Goal: Information Seeking & Learning: Learn about a topic

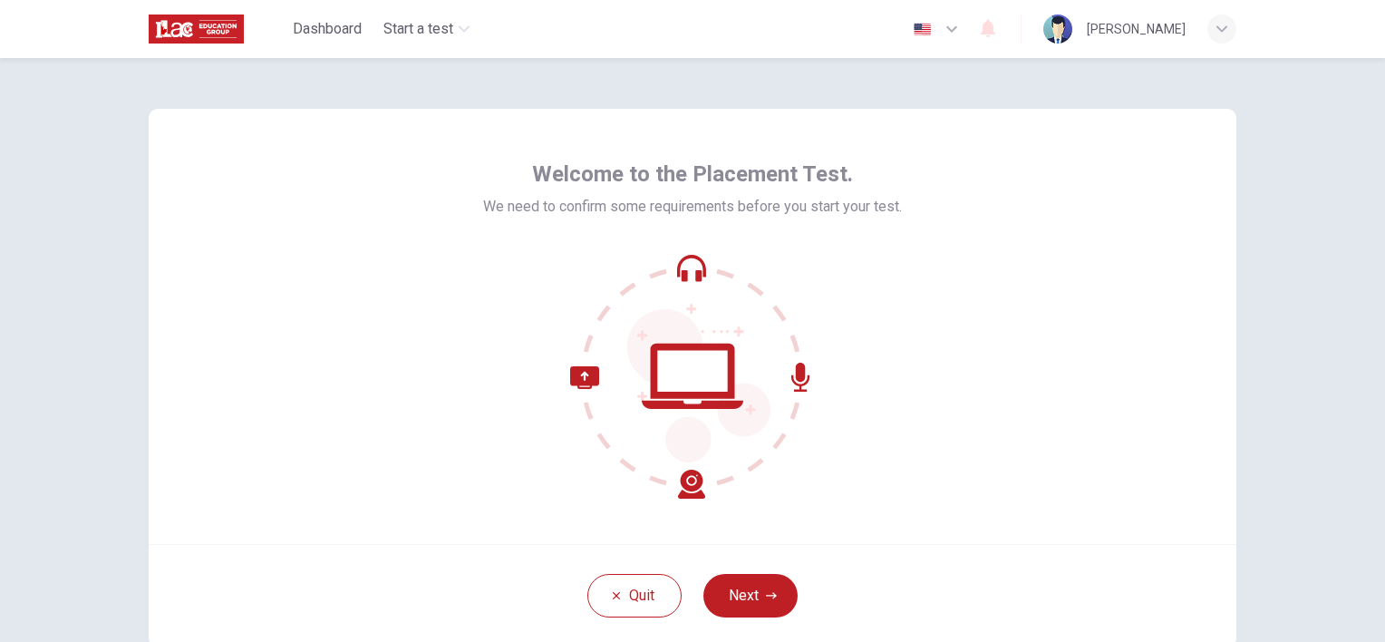
scroll to position [91, 0]
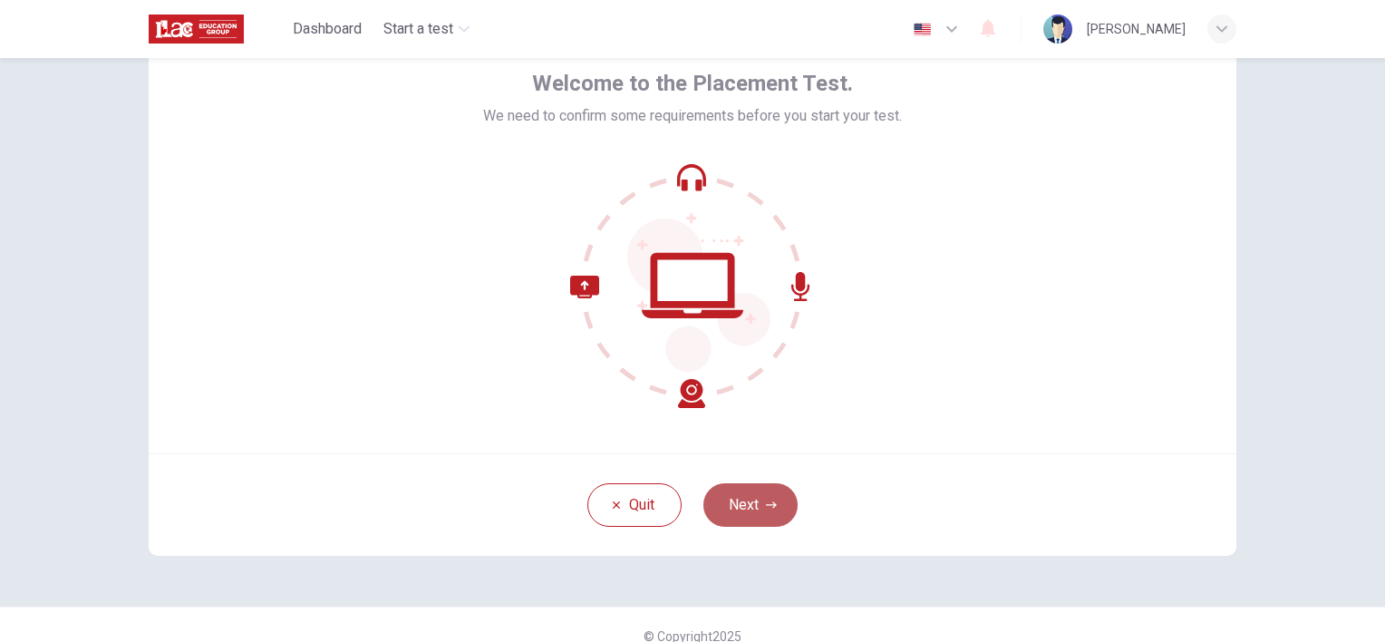
click at [733, 511] on button "Next" at bounding box center [751, 505] width 94 height 44
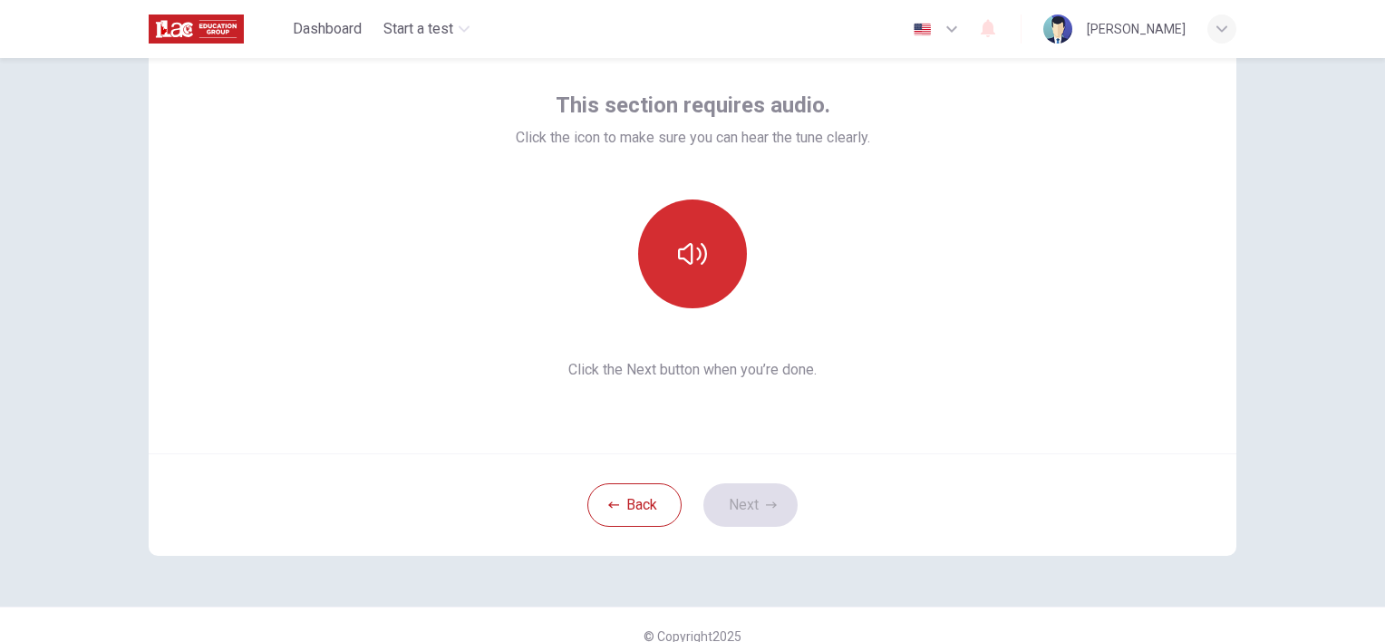
click at [685, 255] on icon "button" at bounding box center [692, 253] width 29 height 29
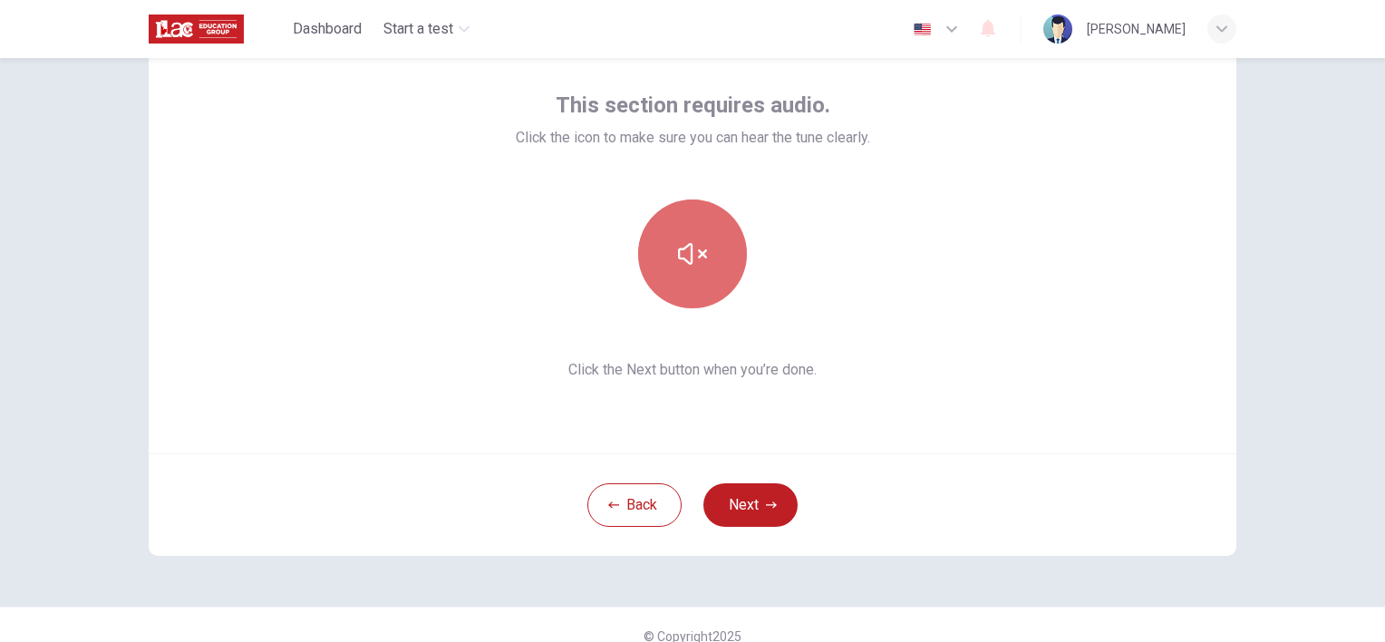
click at [685, 255] on icon "button" at bounding box center [692, 254] width 29 height 22
click at [898, 432] on div "This section requires audio. Click the icon to make sure you can hear the tune …" at bounding box center [693, 235] width 1088 height 435
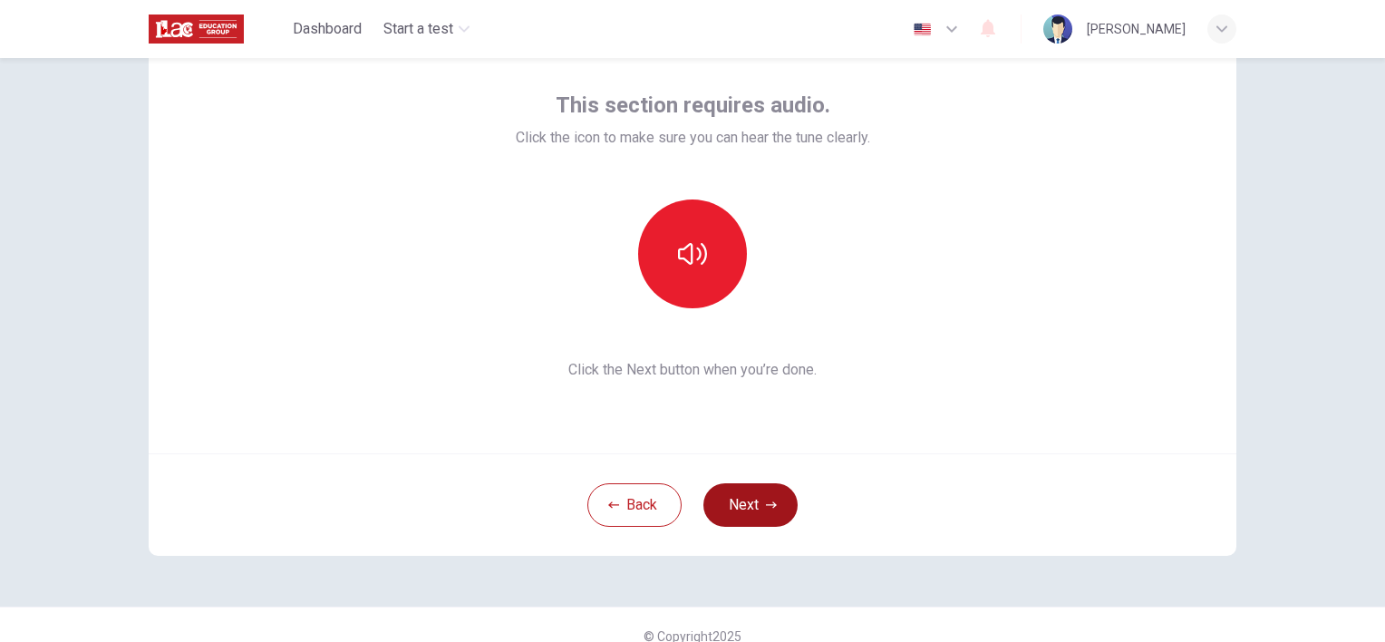
click at [763, 515] on button "Next" at bounding box center [751, 505] width 94 height 44
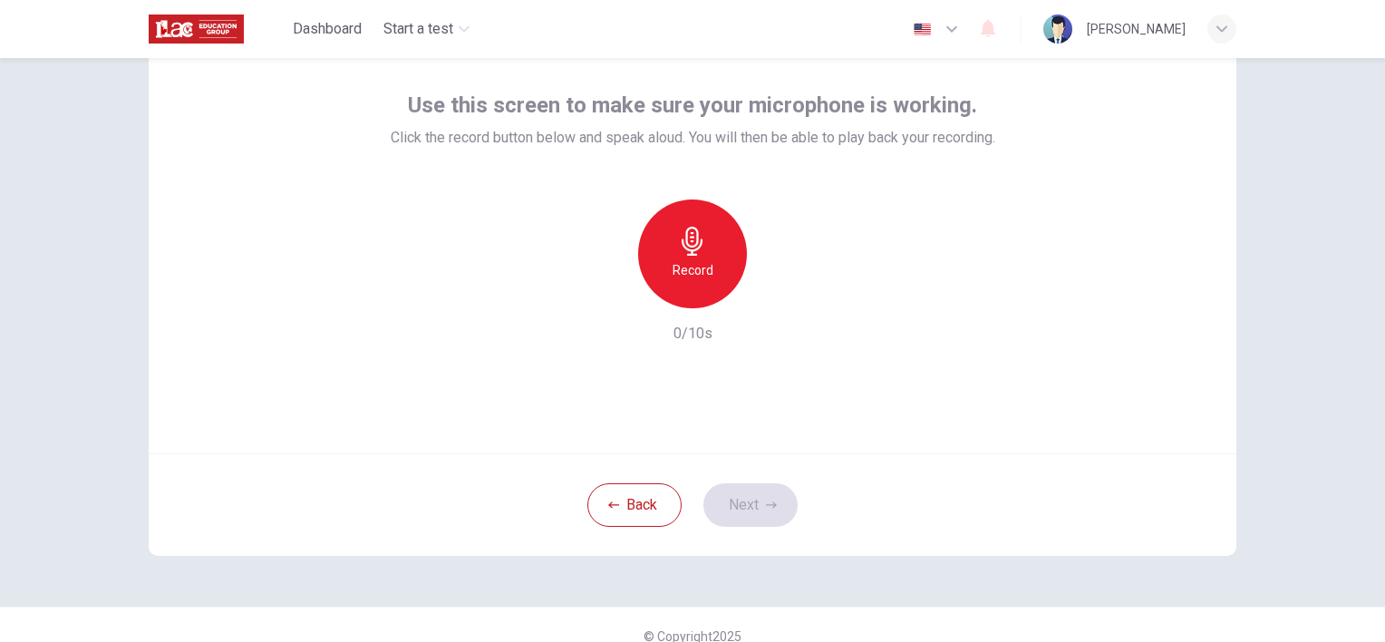
click at [689, 250] on icon "button" at bounding box center [692, 241] width 21 height 29
click at [689, 248] on icon "button" at bounding box center [692, 241] width 29 height 29
click at [777, 293] on icon "button" at bounding box center [776, 294] width 18 height 18
click at [745, 504] on button "Next" at bounding box center [751, 505] width 94 height 44
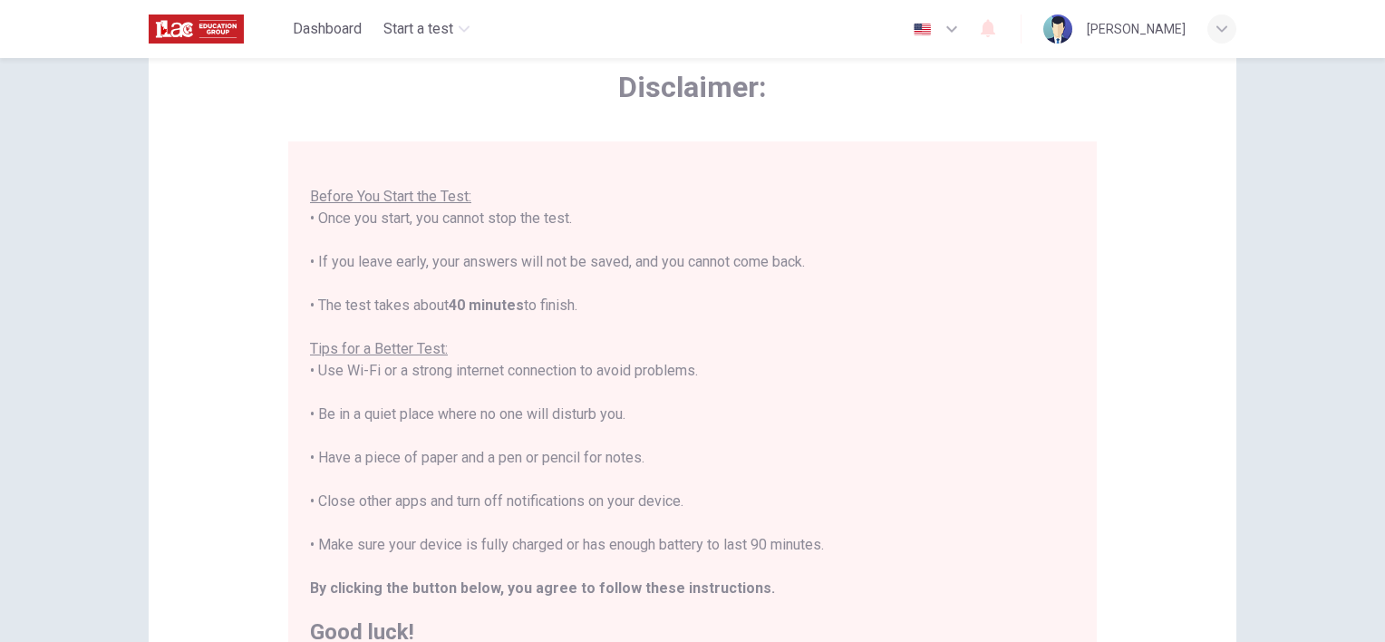
scroll to position [181, 0]
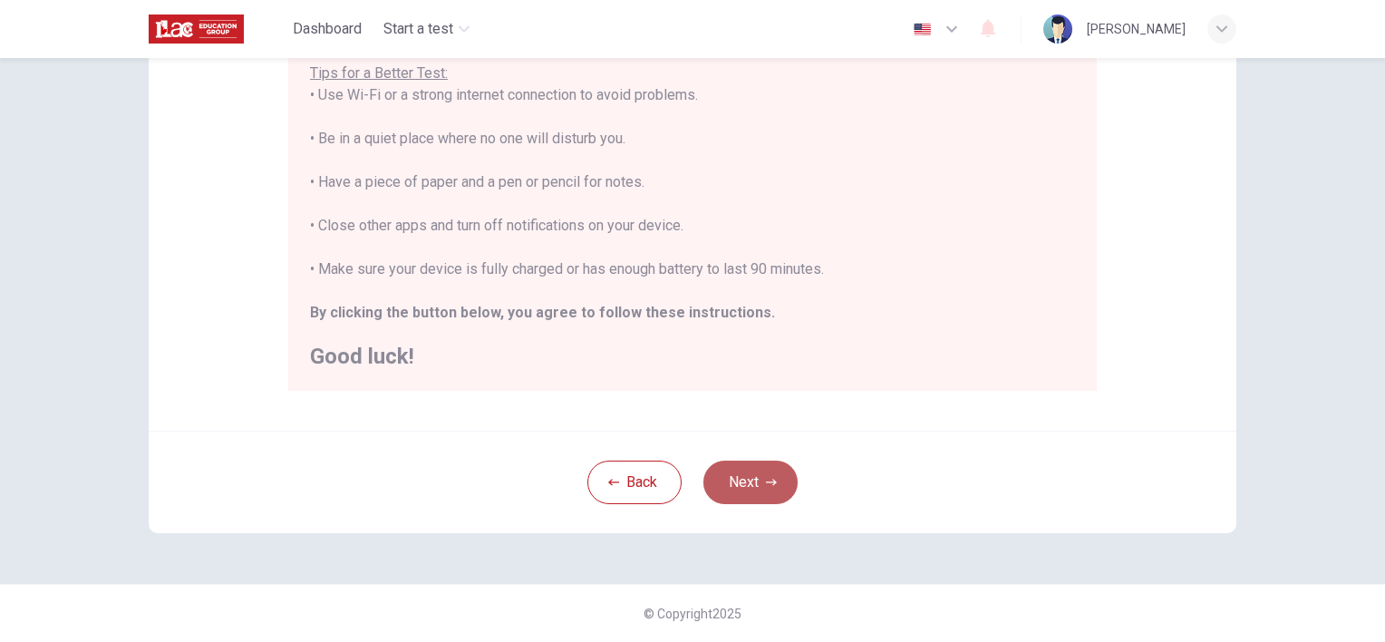
click at [767, 481] on icon "button" at bounding box center [771, 482] width 11 height 11
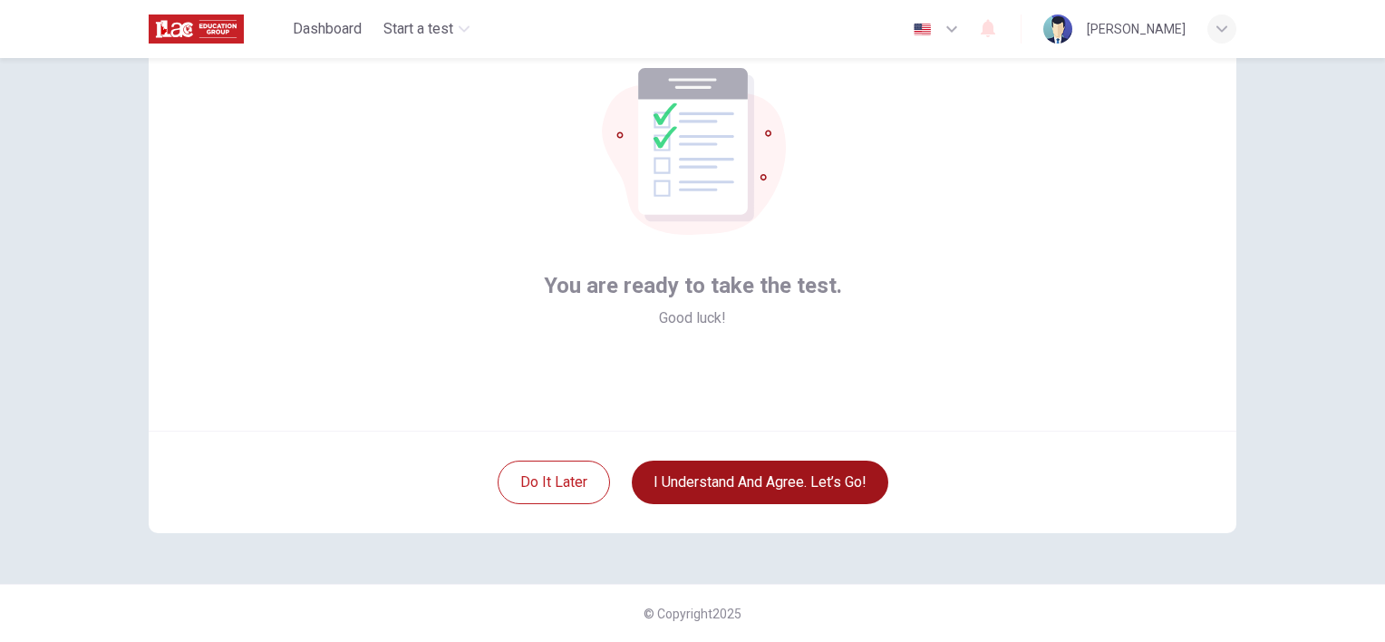
scroll to position [112, 0]
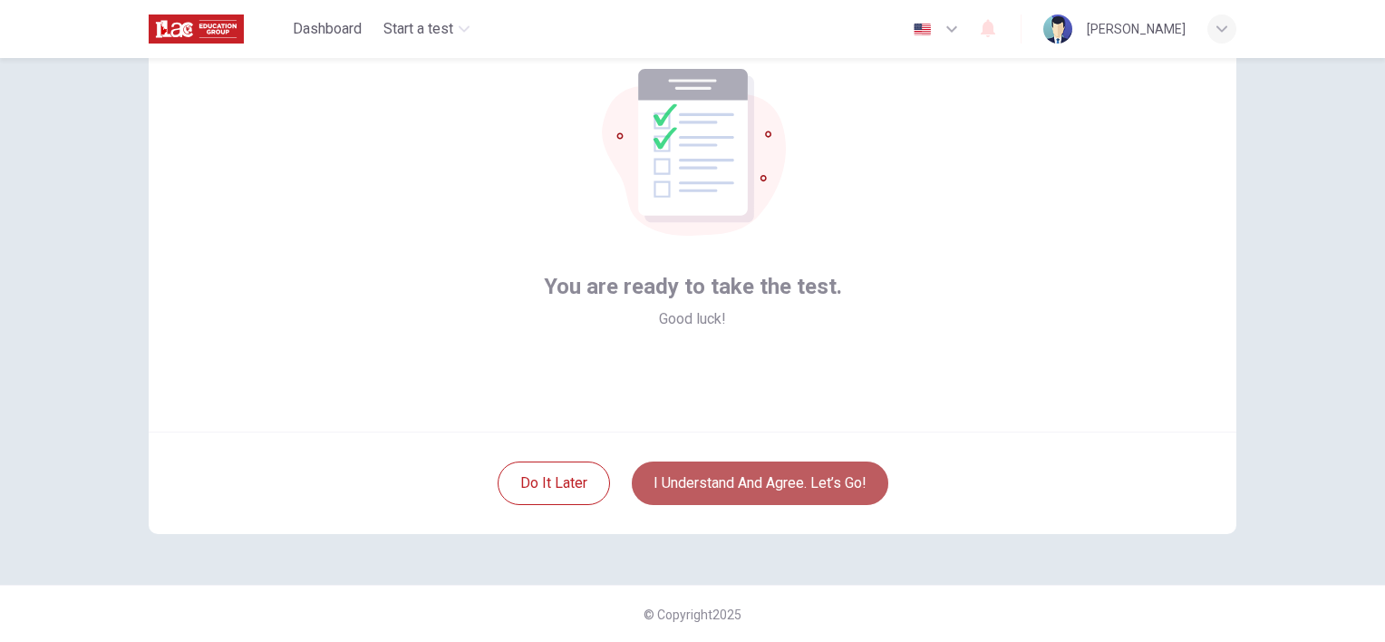
click at [828, 486] on button "I understand and agree. Let’s go!" at bounding box center [760, 484] width 257 height 44
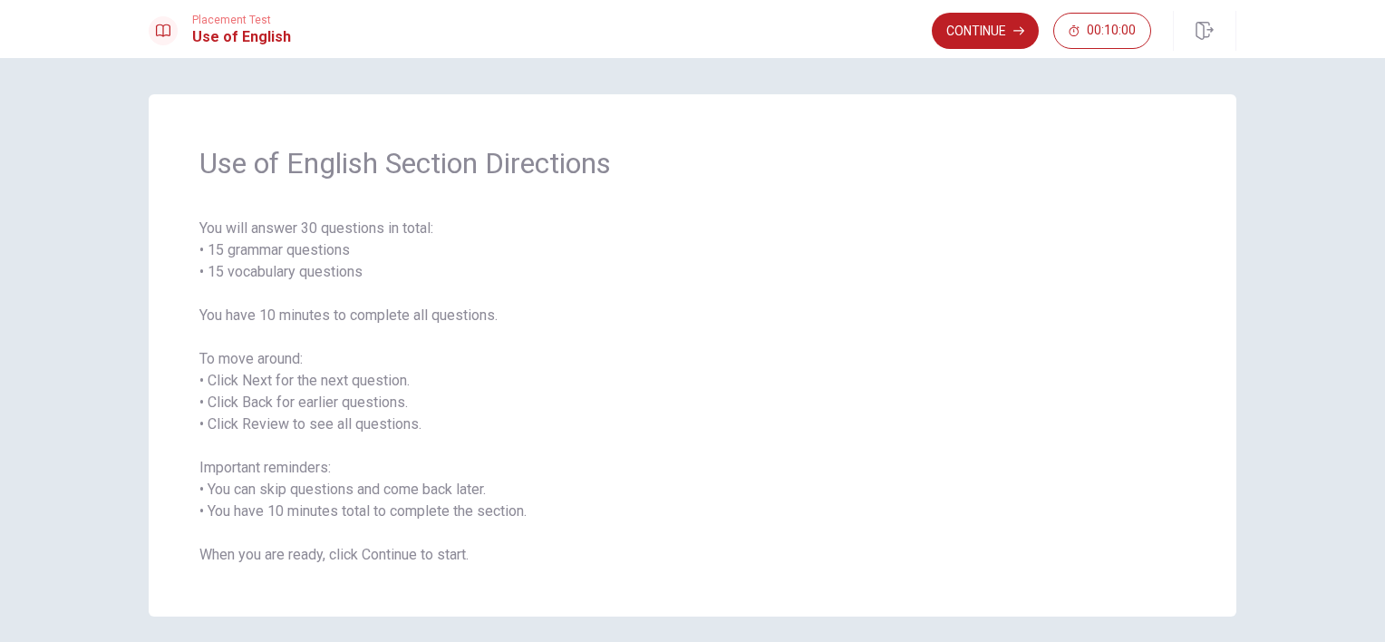
scroll to position [69, 0]
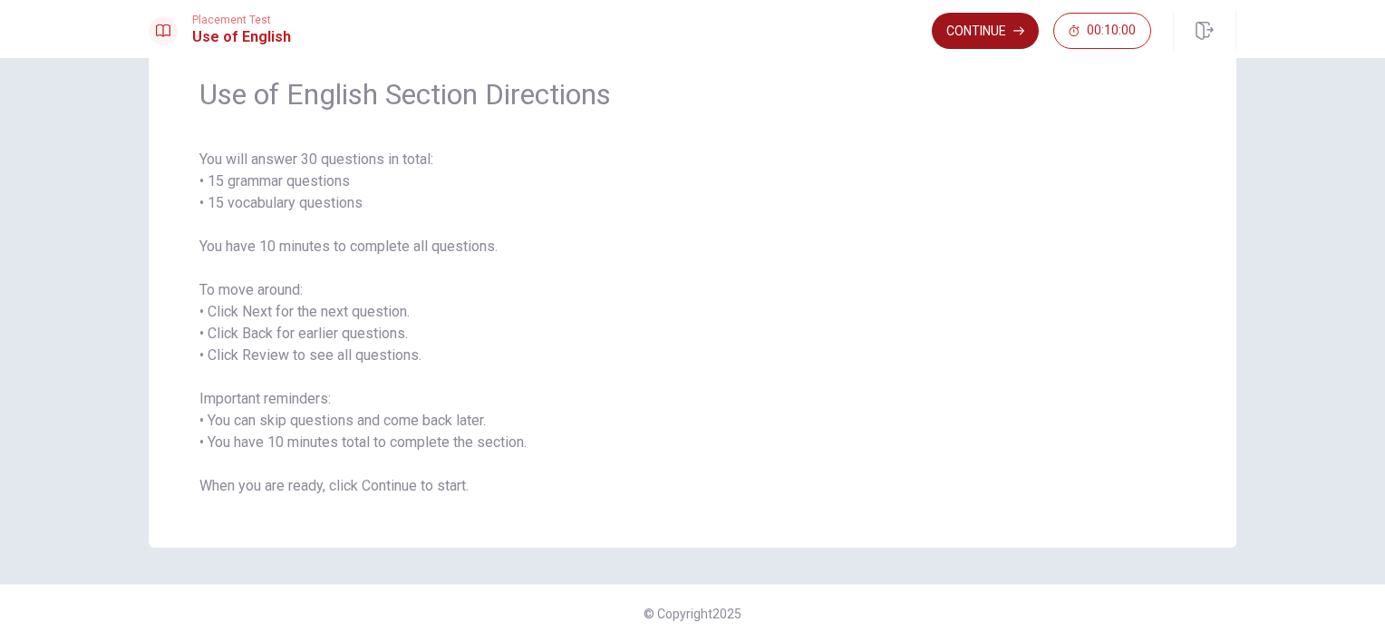
click at [992, 30] on button "Continue" at bounding box center [985, 31] width 107 height 36
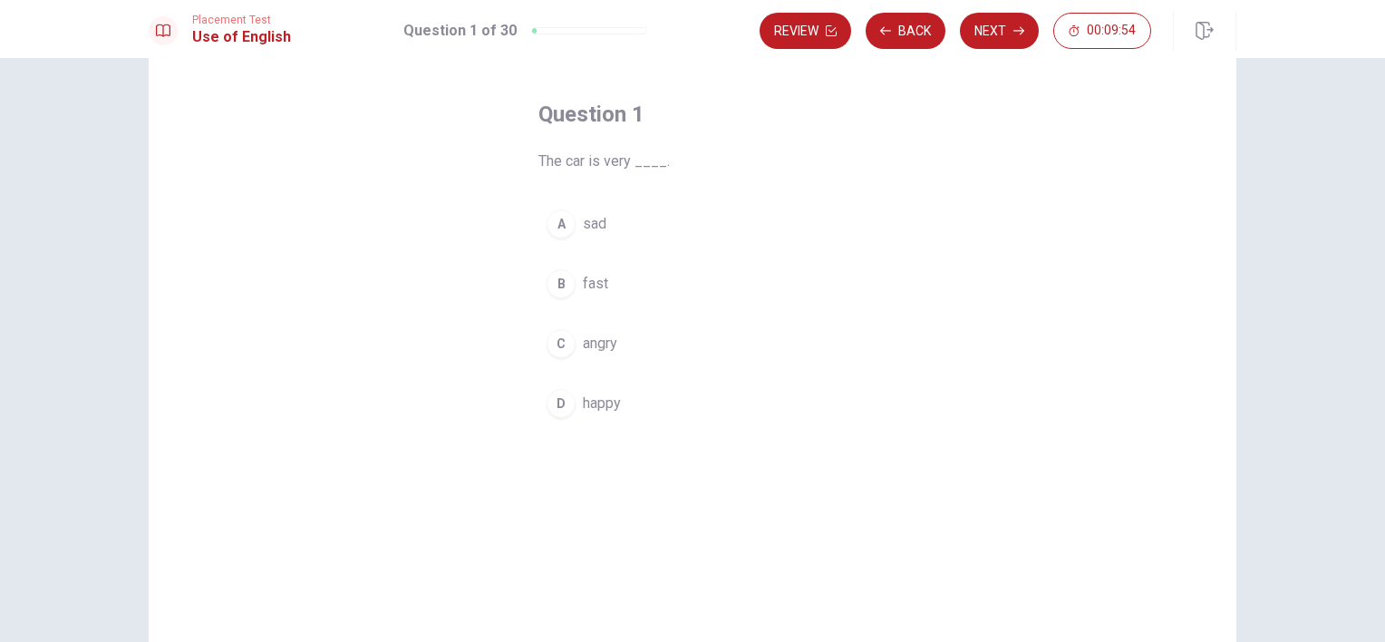
click at [563, 283] on div "B" at bounding box center [561, 283] width 29 height 29
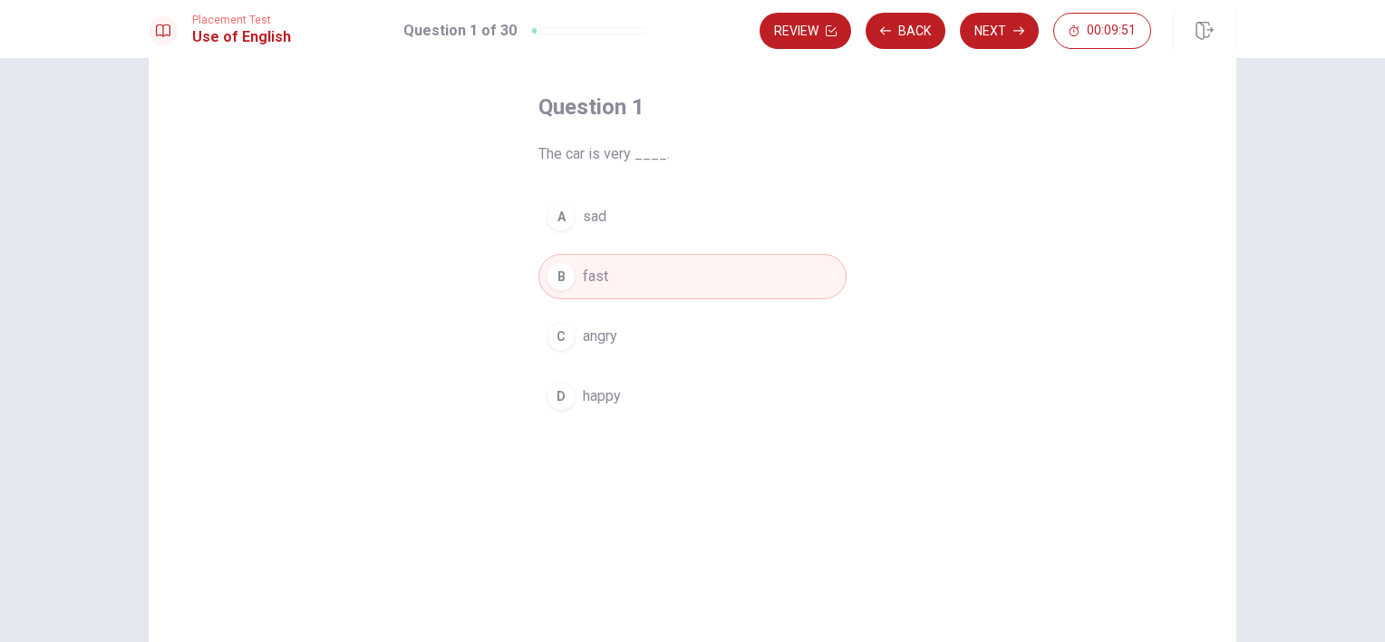
scroll to position [0, 0]
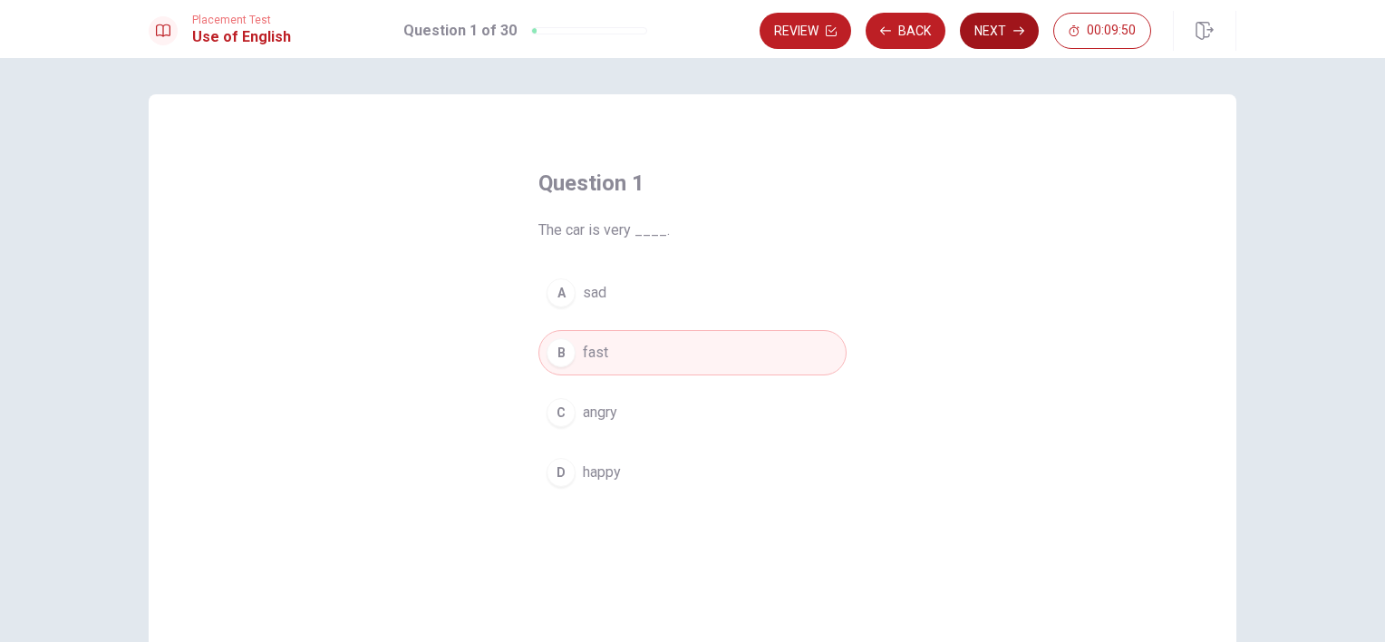
click at [1012, 35] on button "Next" at bounding box center [999, 31] width 79 height 36
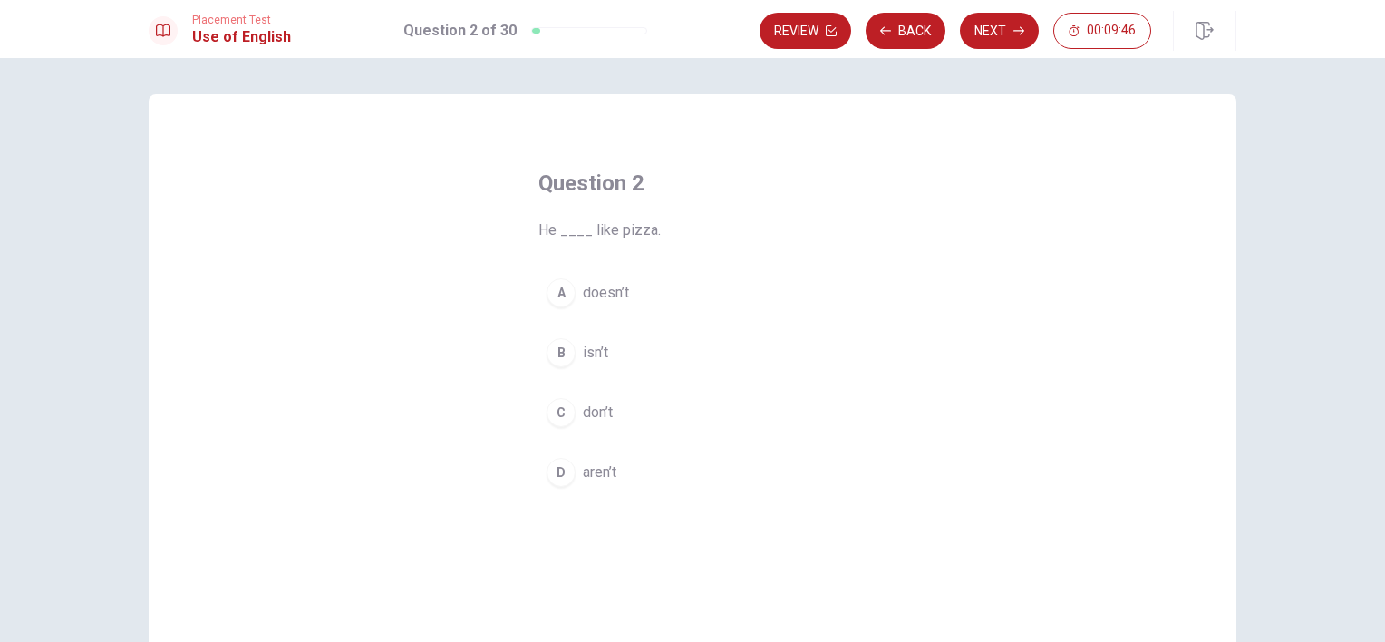
click at [603, 287] on span "doesn’t" at bounding box center [606, 293] width 46 height 22
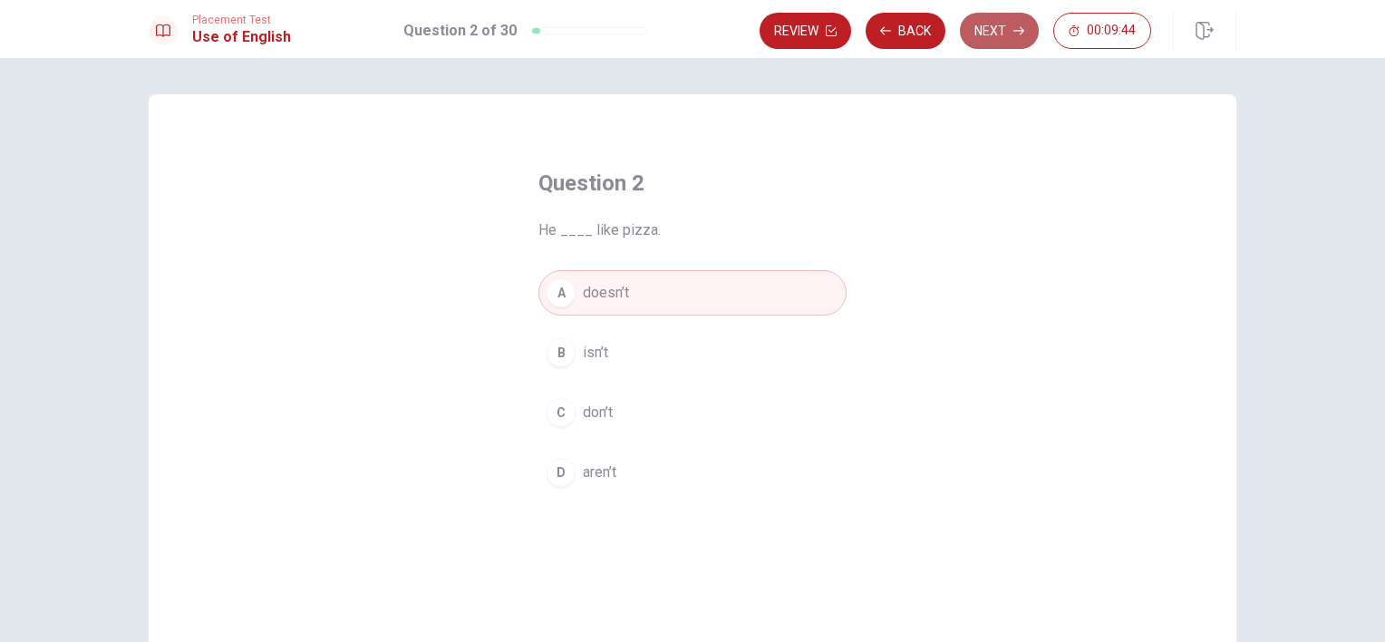
click at [995, 23] on button "Next" at bounding box center [999, 31] width 79 height 36
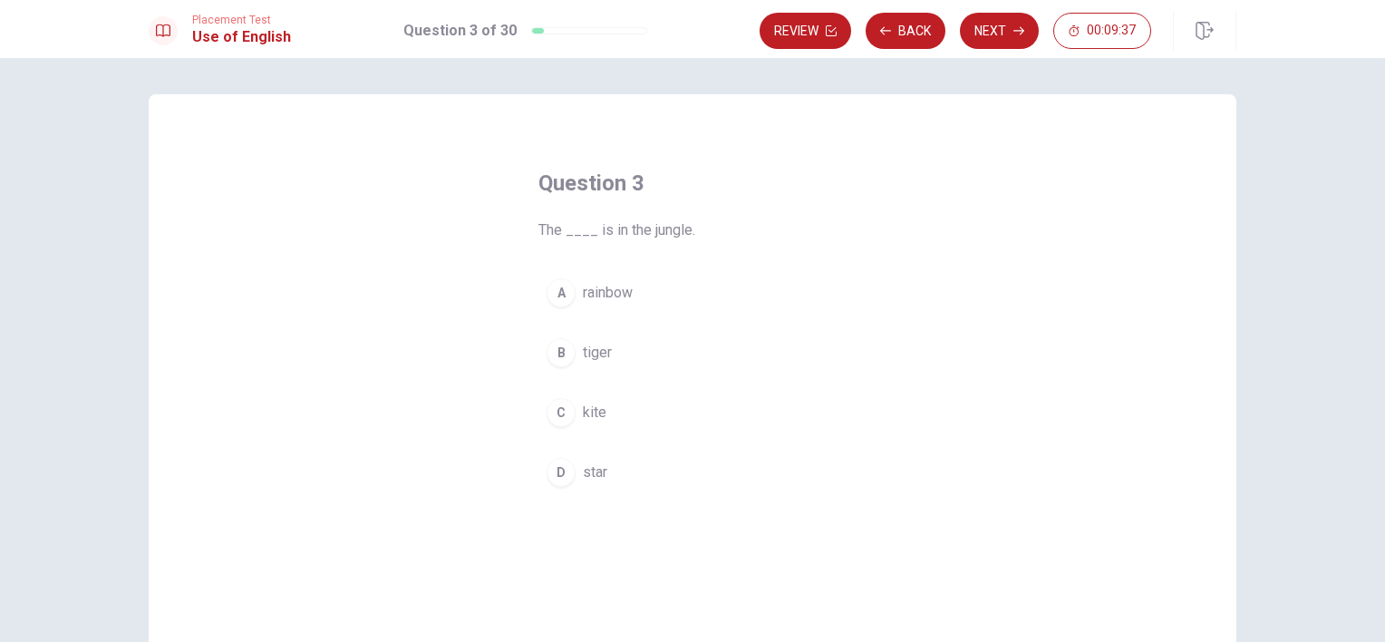
click at [598, 354] on span "tiger" at bounding box center [597, 353] width 29 height 22
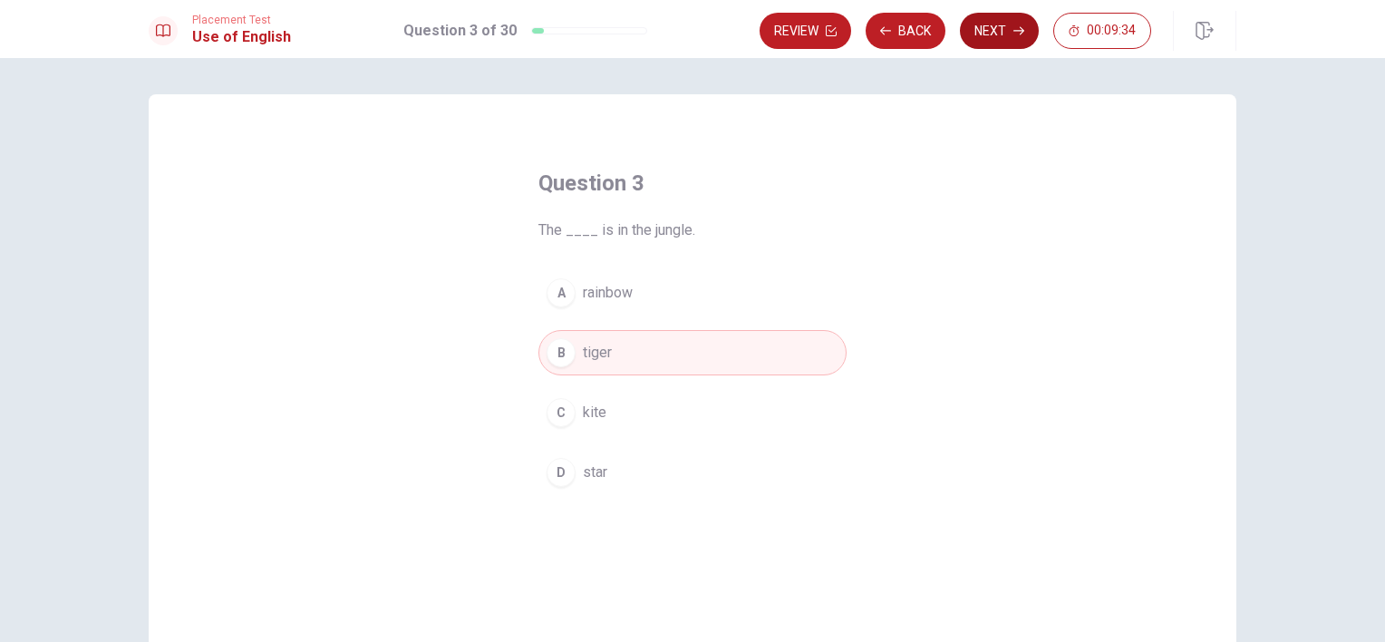
click at [1016, 27] on icon "button" at bounding box center [1019, 30] width 11 height 11
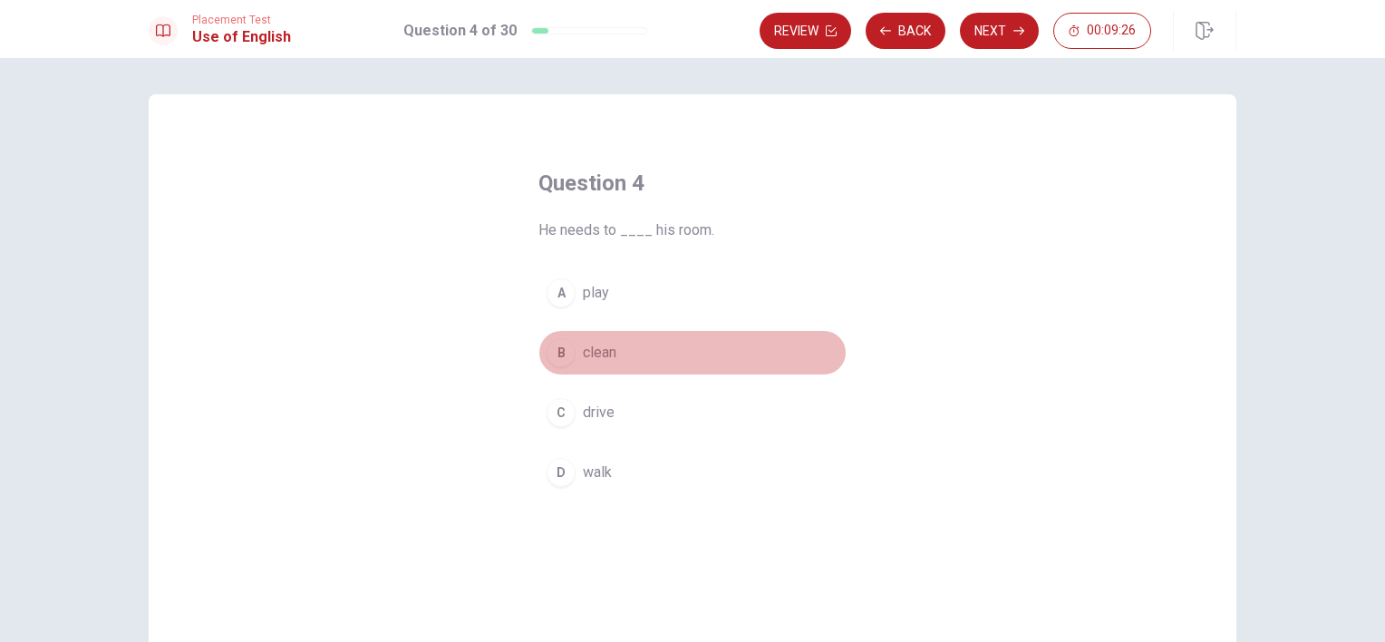
click at [595, 355] on span "clean" at bounding box center [600, 353] width 34 height 22
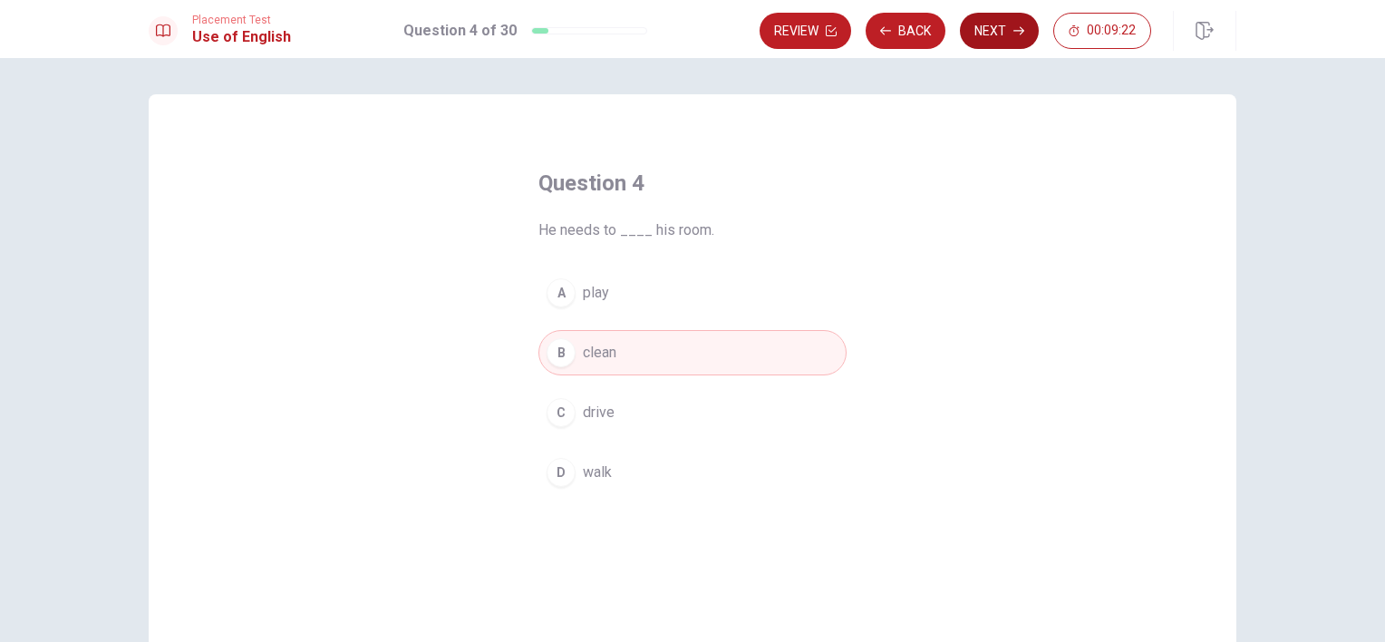
click at [1002, 36] on button "Next" at bounding box center [999, 31] width 79 height 36
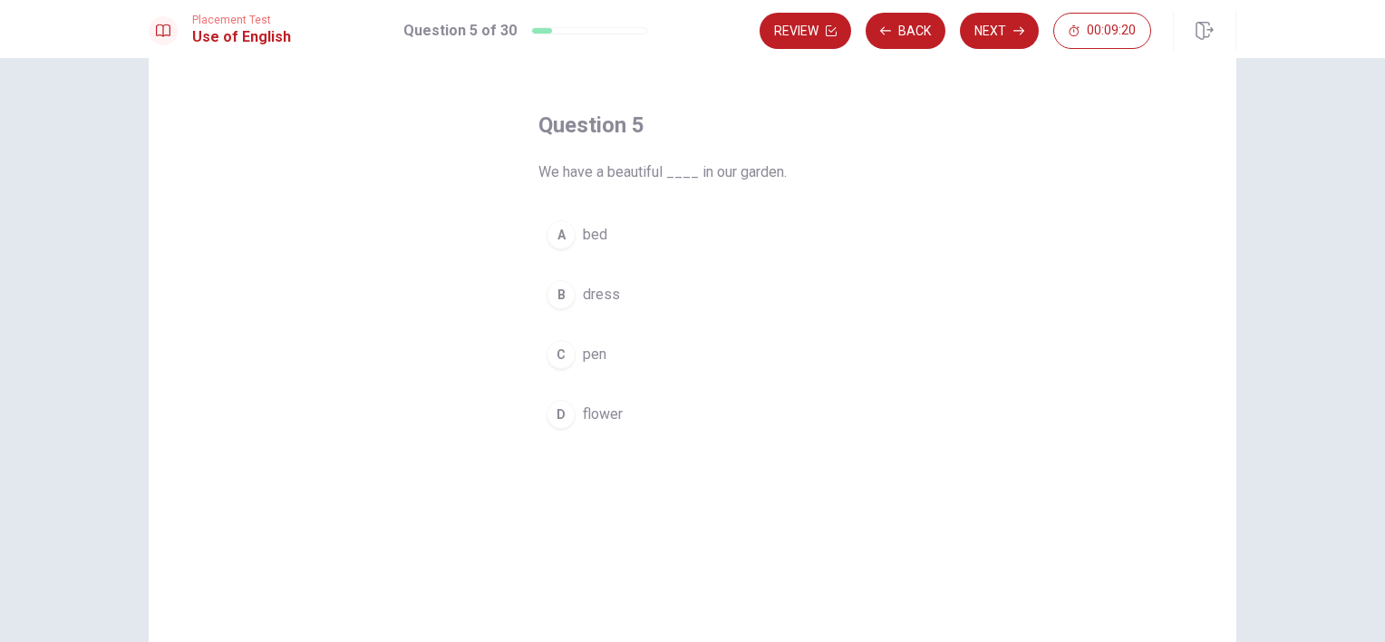
scroll to position [91, 0]
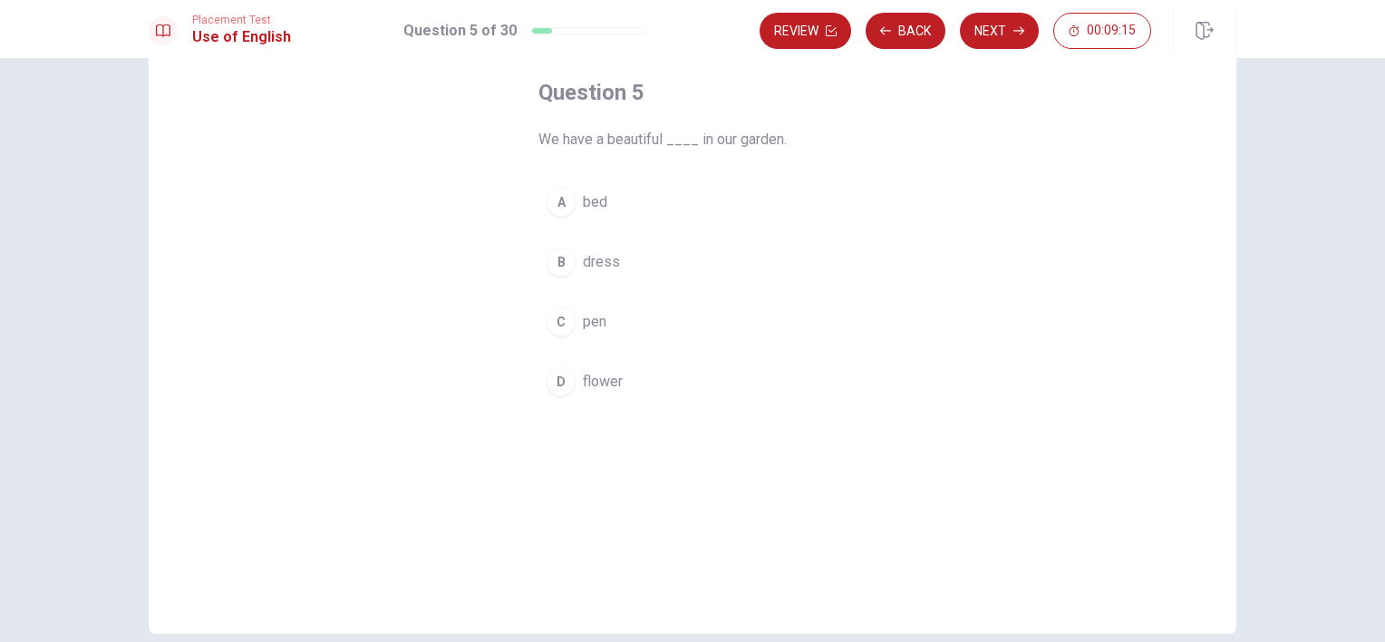
click at [598, 385] on span "flower" at bounding box center [603, 382] width 40 height 22
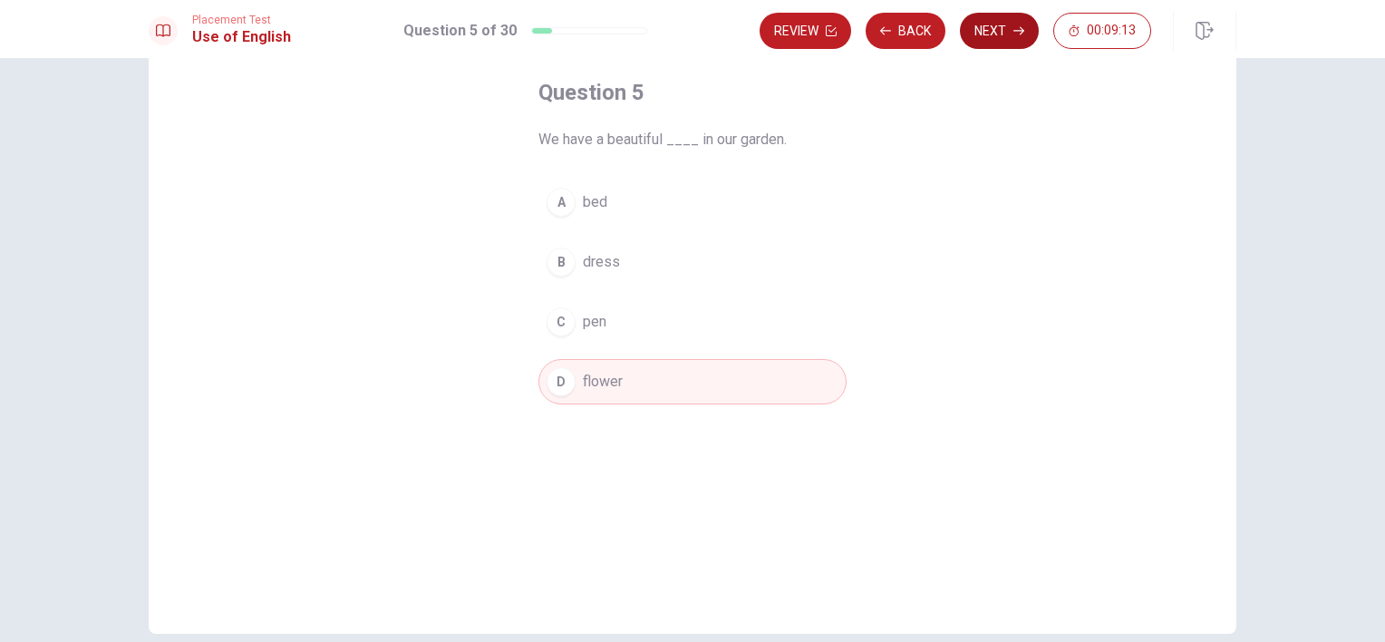
click at [979, 33] on button "Next" at bounding box center [999, 31] width 79 height 36
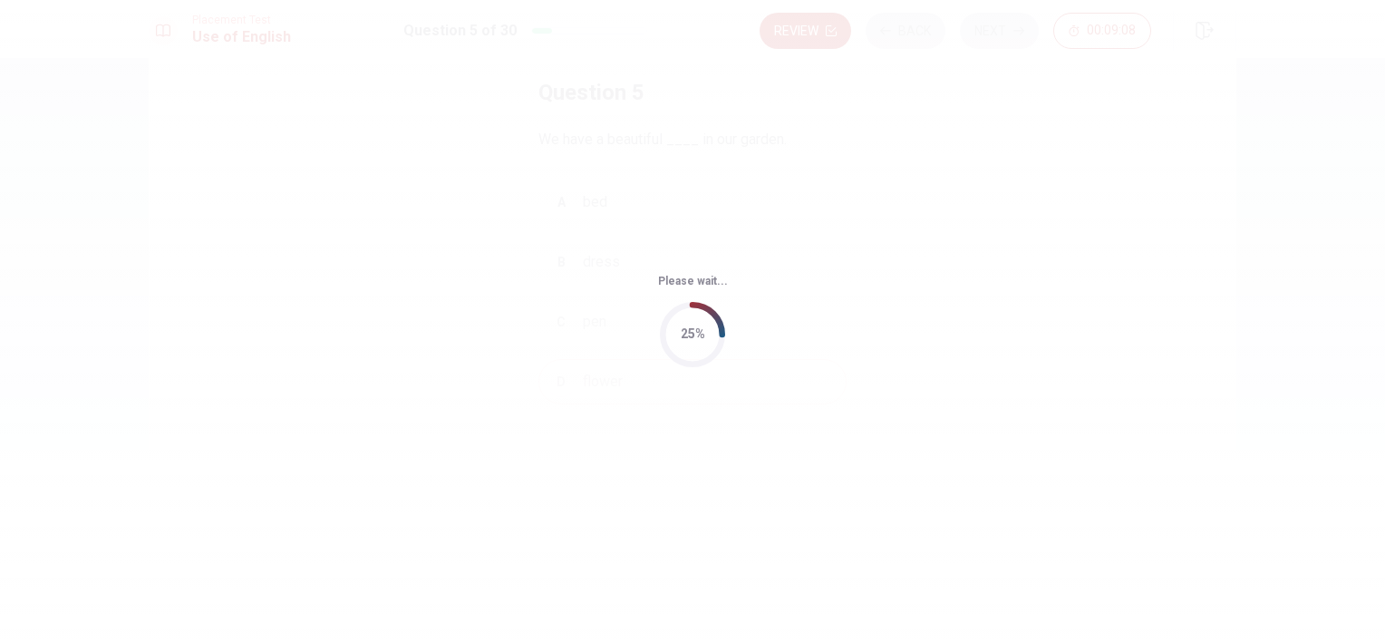
scroll to position [0, 0]
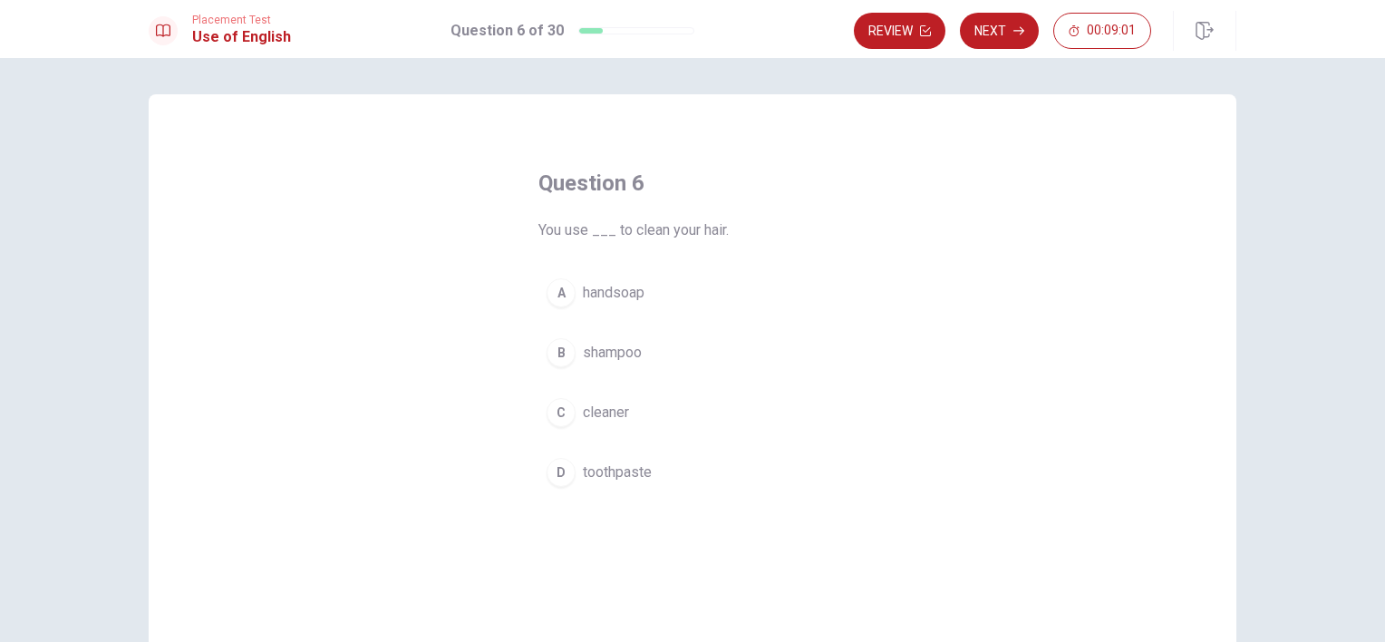
click at [617, 358] on span "shampoo" at bounding box center [612, 353] width 59 height 22
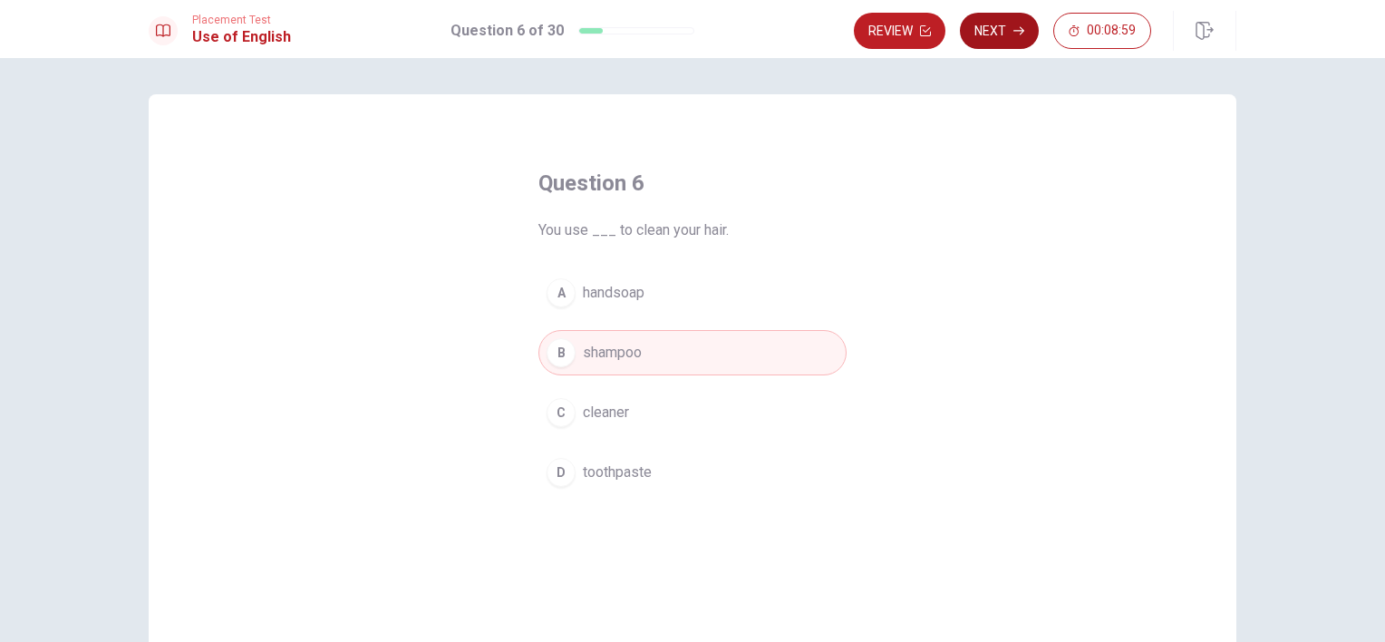
click at [986, 29] on button "Next" at bounding box center [999, 31] width 79 height 36
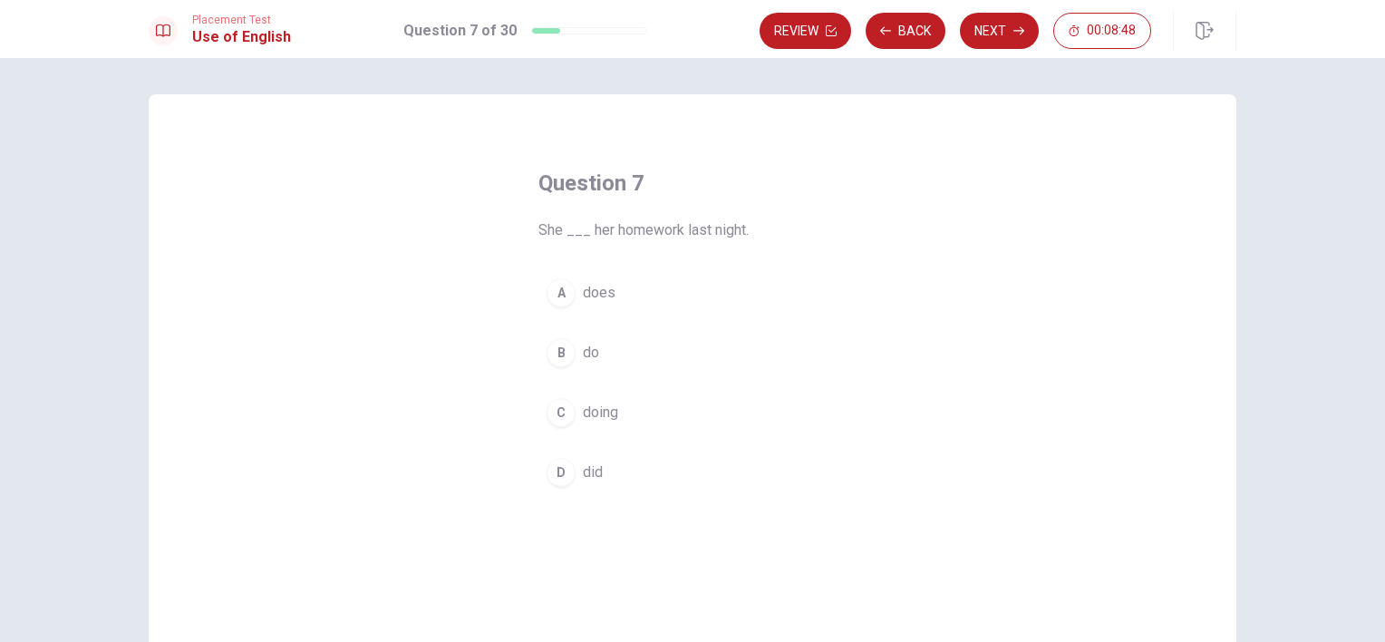
click at [598, 469] on button "D did" at bounding box center [693, 472] width 308 height 45
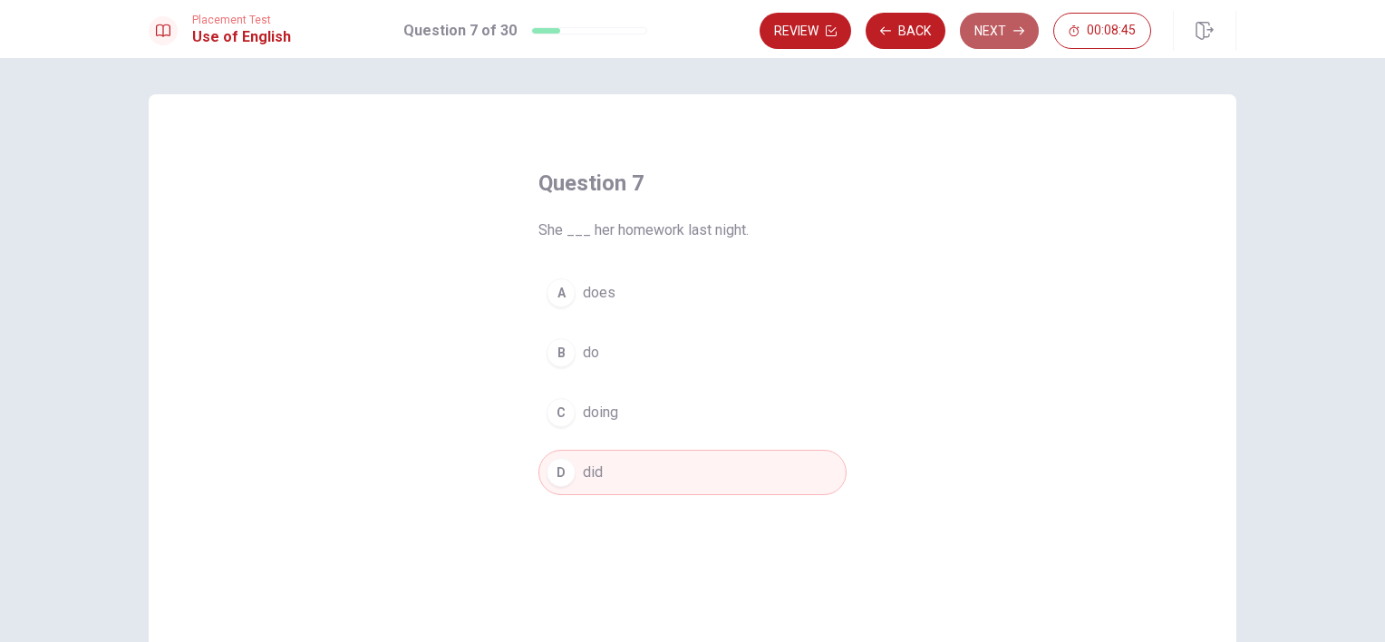
click at [995, 31] on button "Next" at bounding box center [999, 31] width 79 height 36
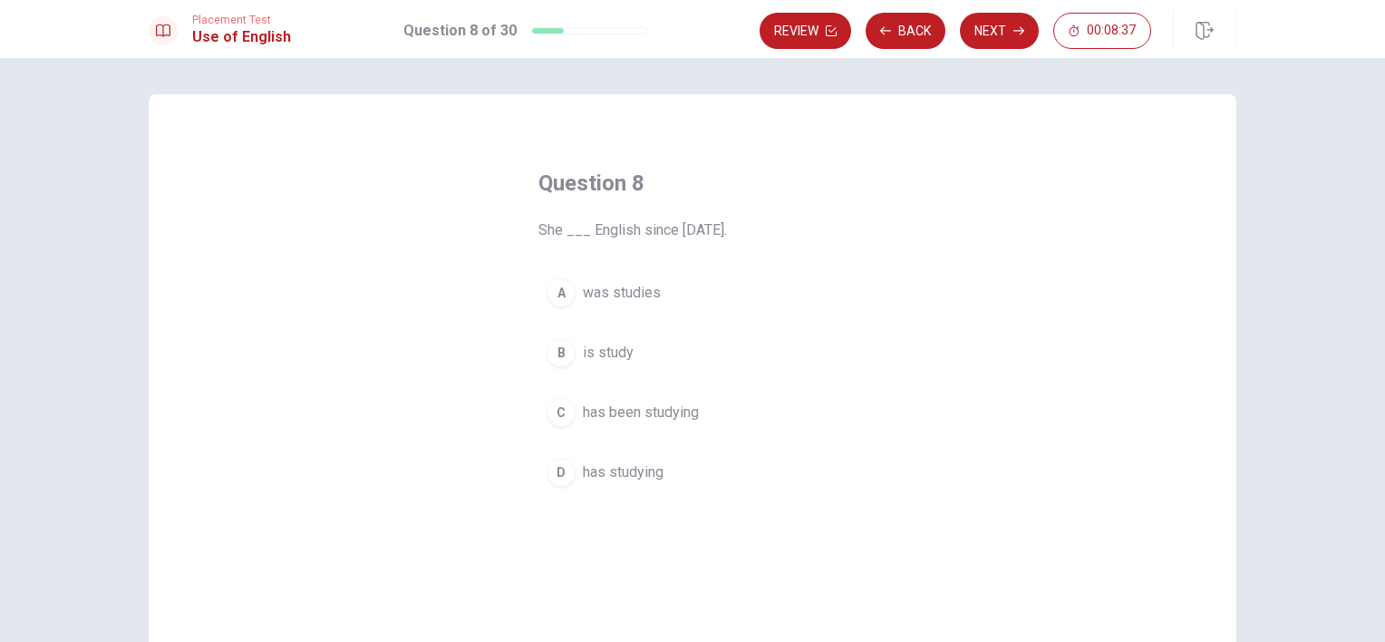
click at [678, 412] on span "has been studying" at bounding box center [641, 413] width 116 height 22
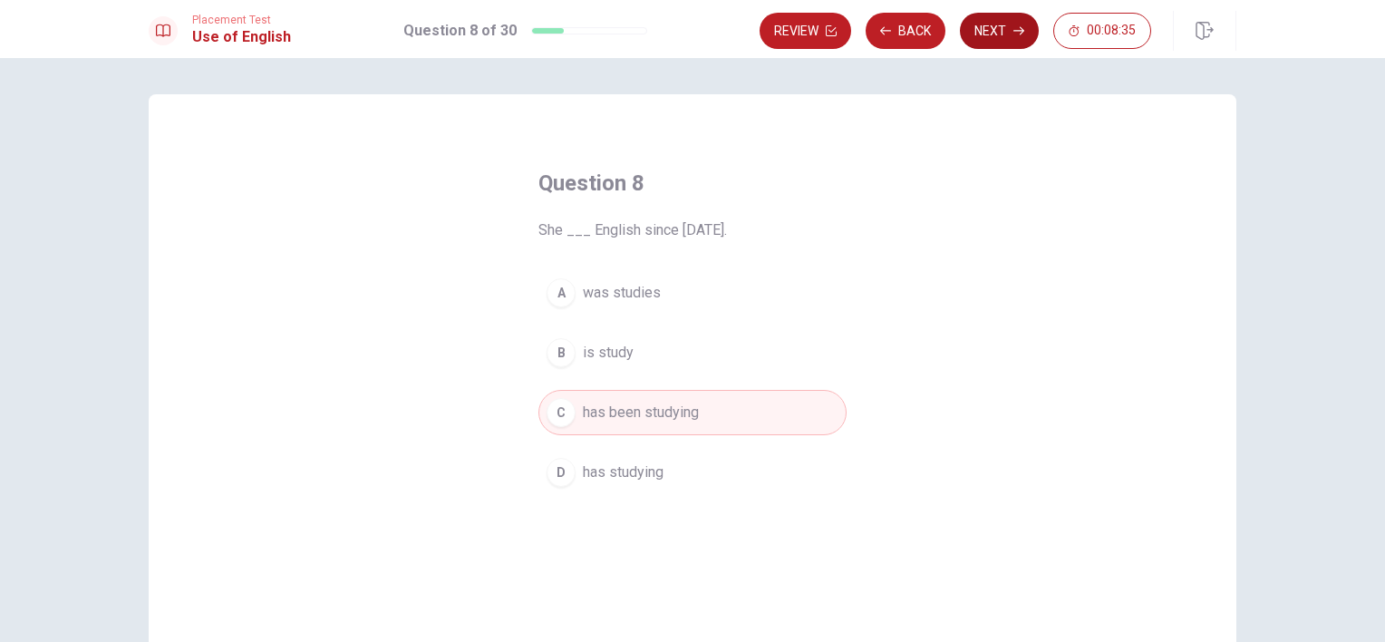
click at [998, 30] on button "Next" at bounding box center [999, 31] width 79 height 36
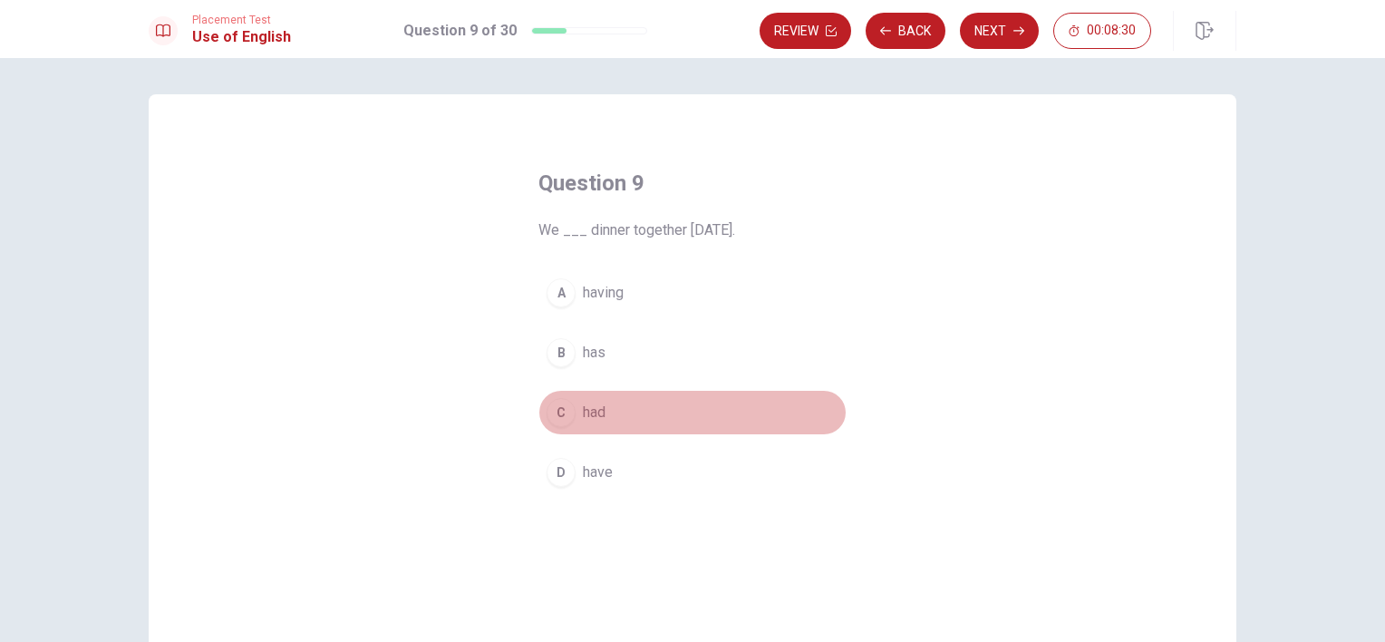
click at [598, 419] on span "had" at bounding box center [594, 413] width 23 height 22
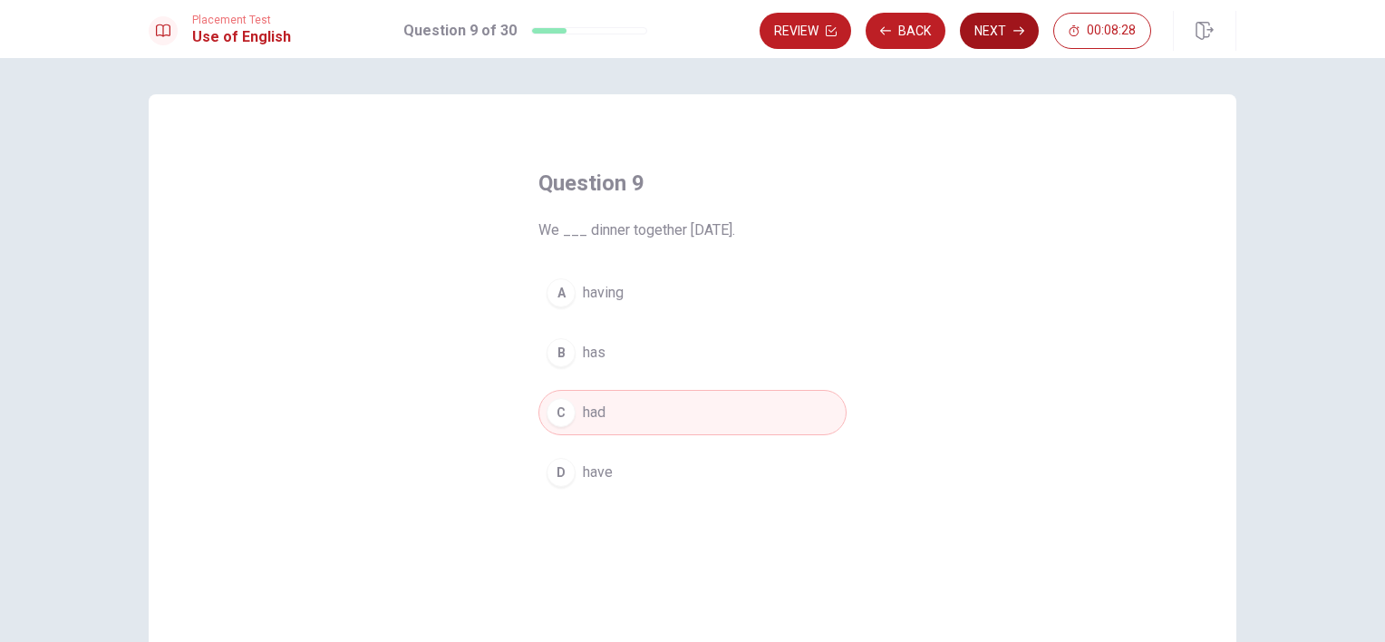
click at [986, 26] on button "Next" at bounding box center [999, 31] width 79 height 36
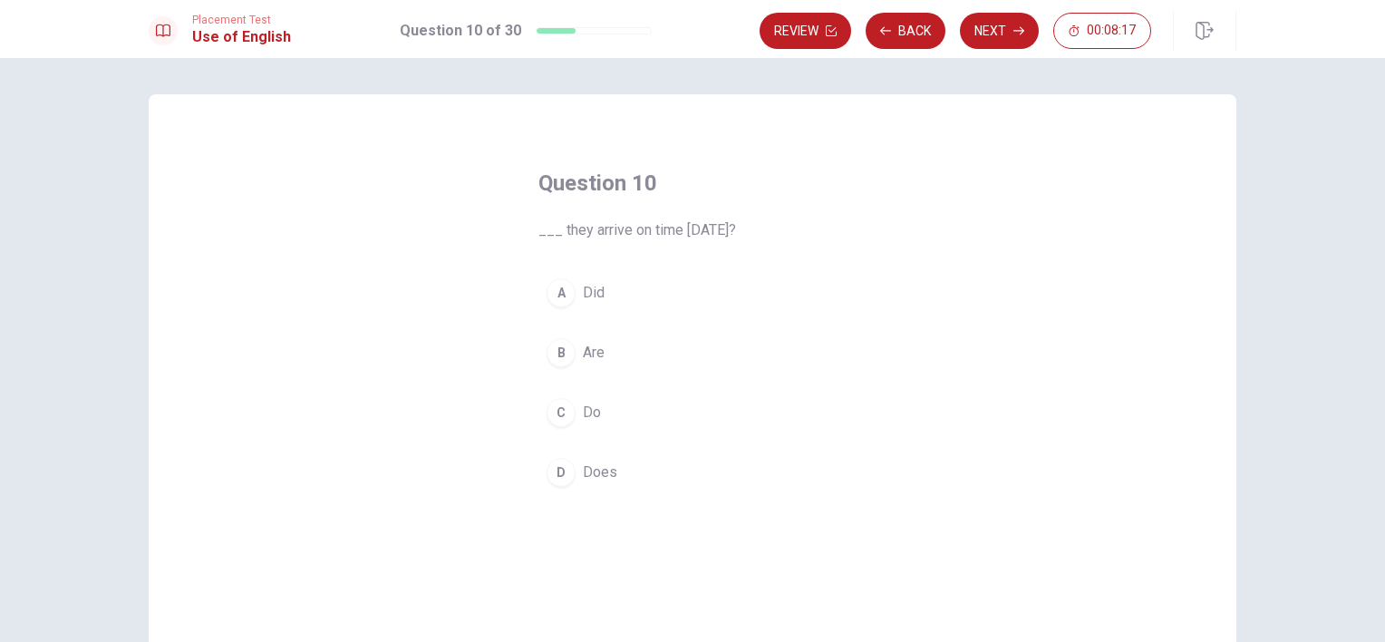
click at [599, 291] on button "A Did" at bounding box center [693, 292] width 308 height 45
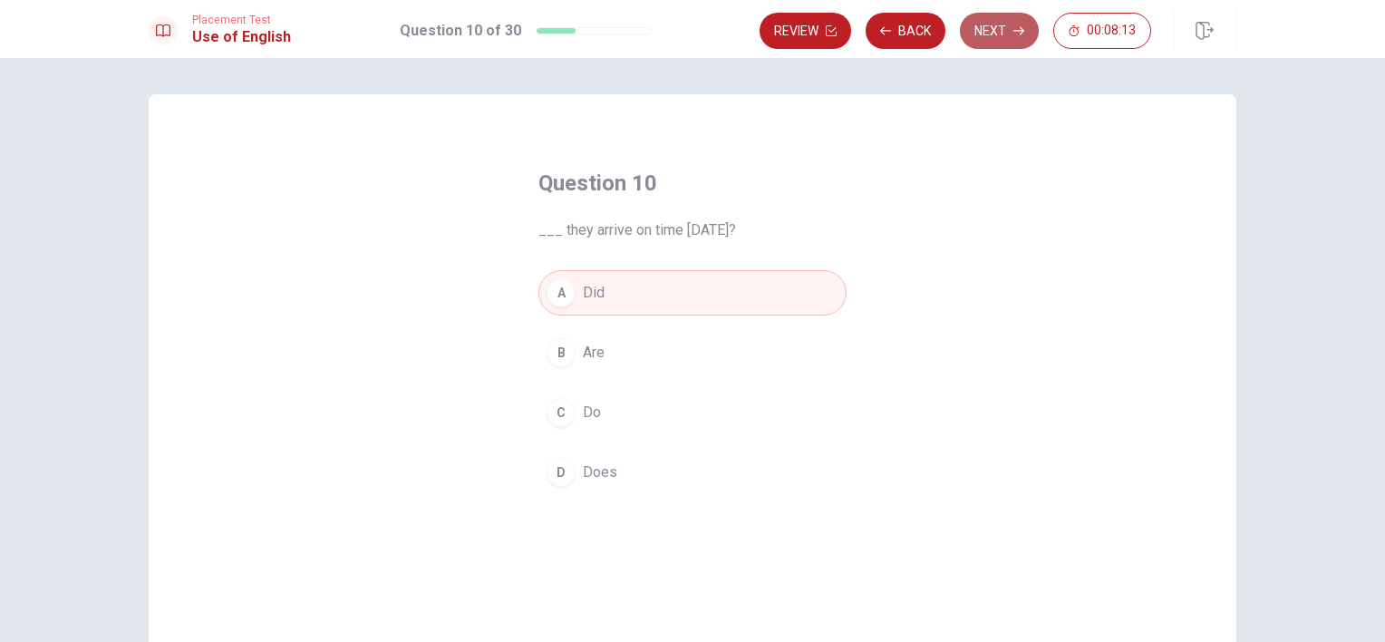
click at [1016, 32] on icon "button" at bounding box center [1019, 30] width 11 height 11
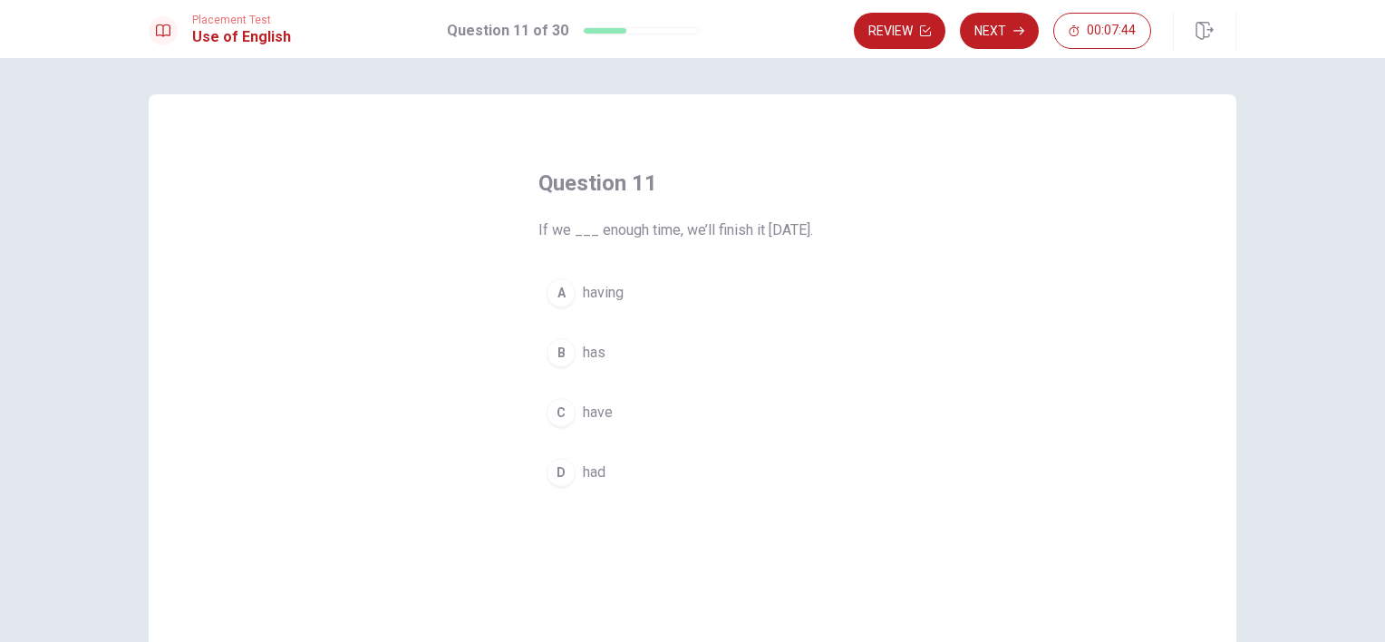
click at [606, 414] on span "have" at bounding box center [598, 413] width 30 height 22
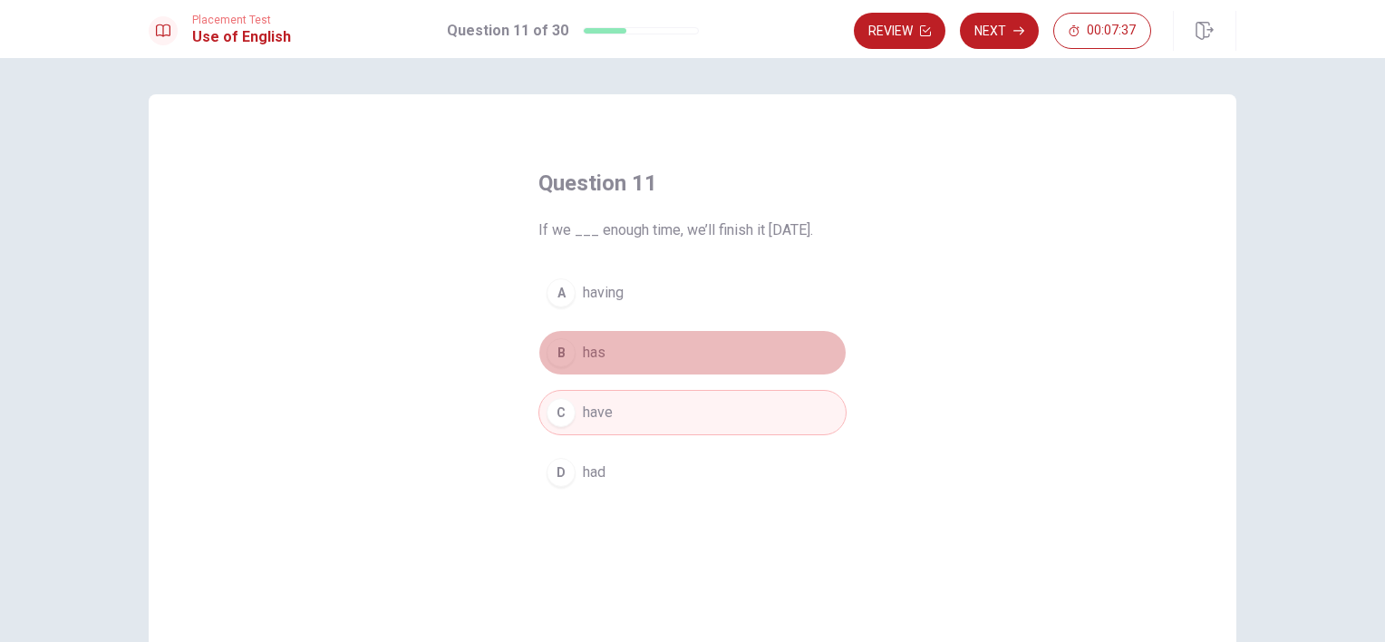
click at [588, 355] on span "has" at bounding box center [594, 353] width 23 height 22
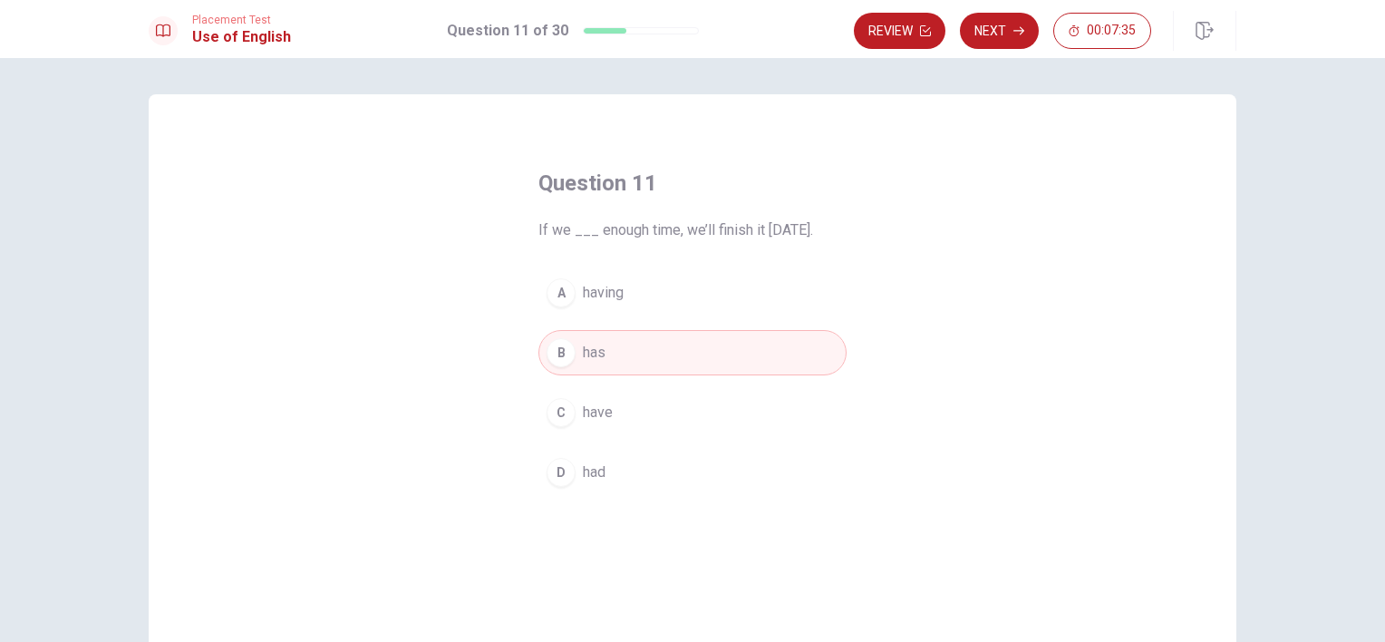
click at [606, 410] on span "have" at bounding box center [598, 413] width 30 height 22
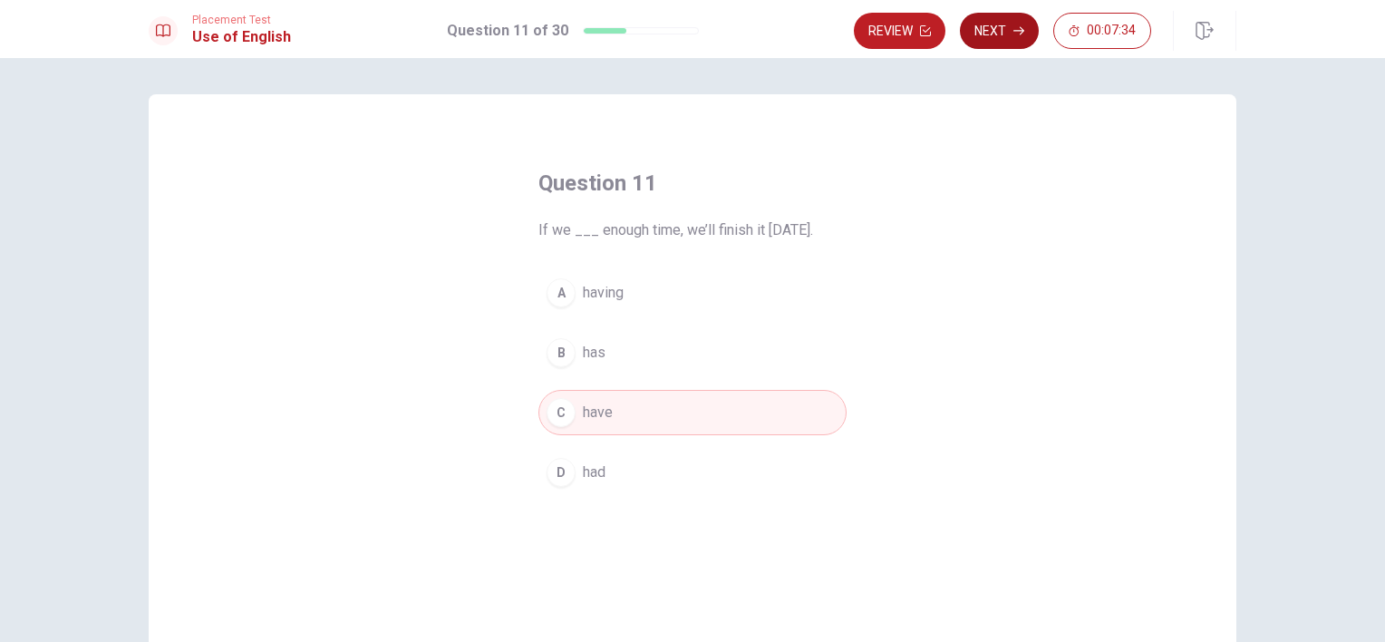
click at [1012, 21] on button "Next" at bounding box center [999, 31] width 79 height 36
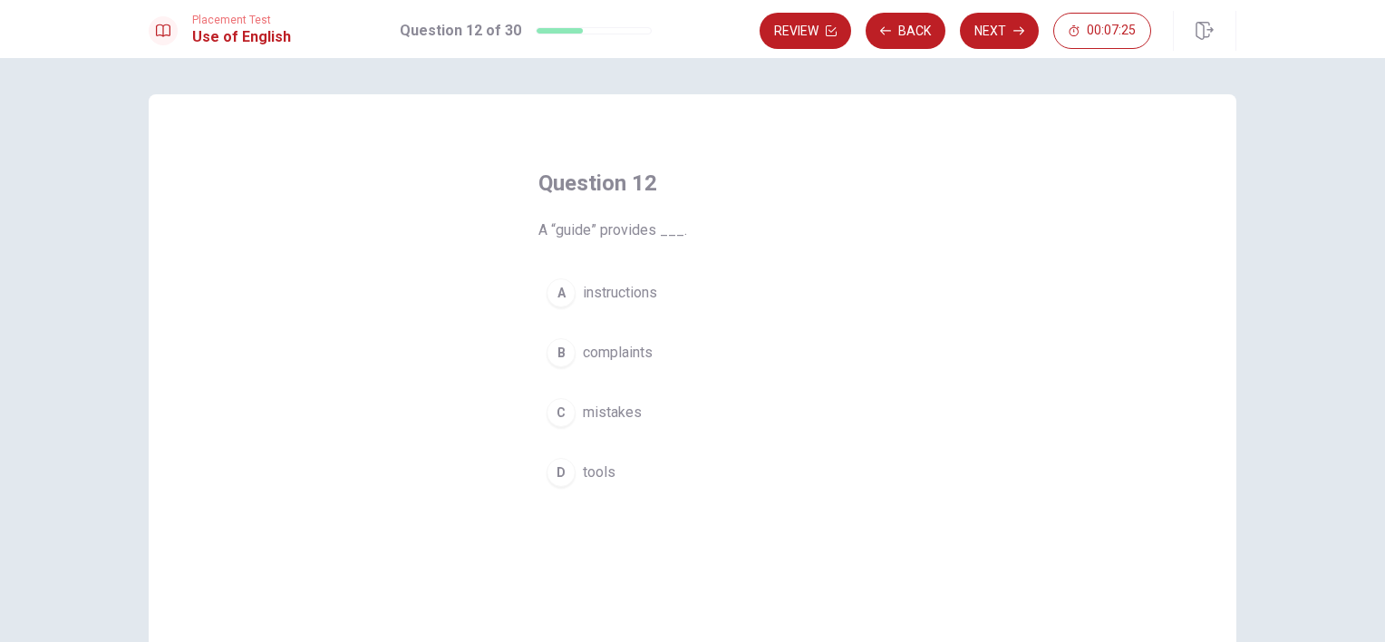
click at [646, 293] on span "instructions" at bounding box center [620, 293] width 74 height 22
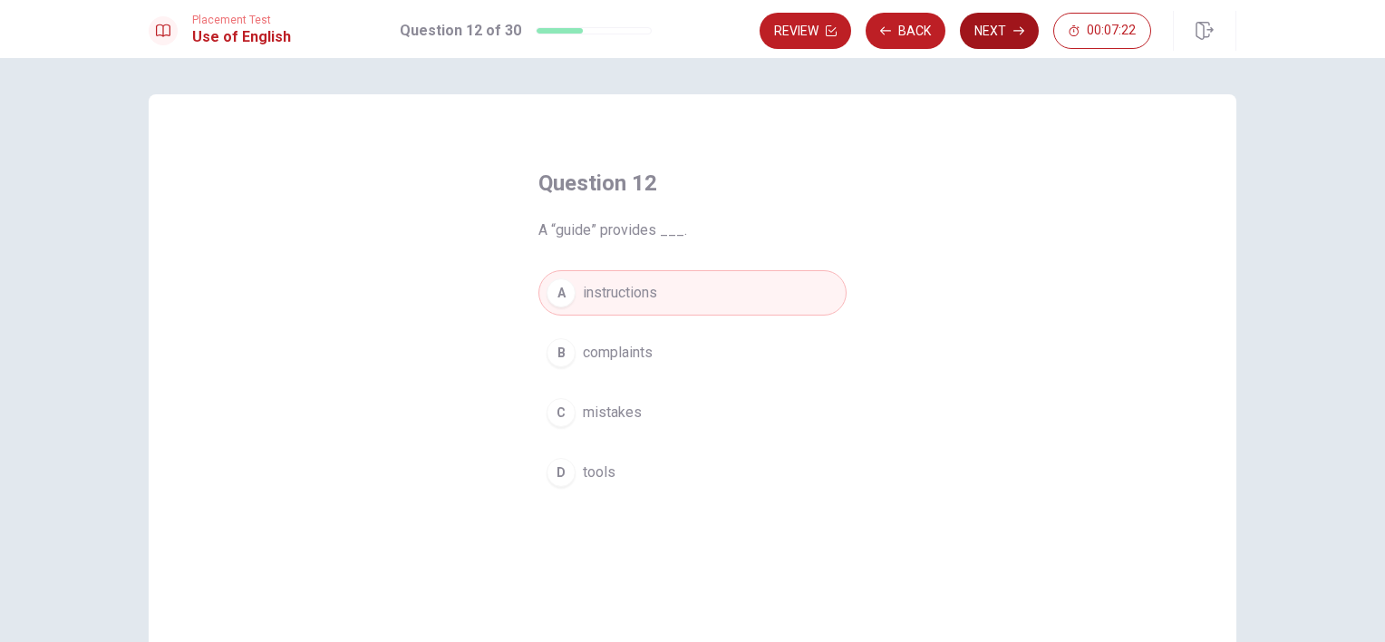
click at [986, 34] on button "Next" at bounding box center [999, 31] width 79 height 36
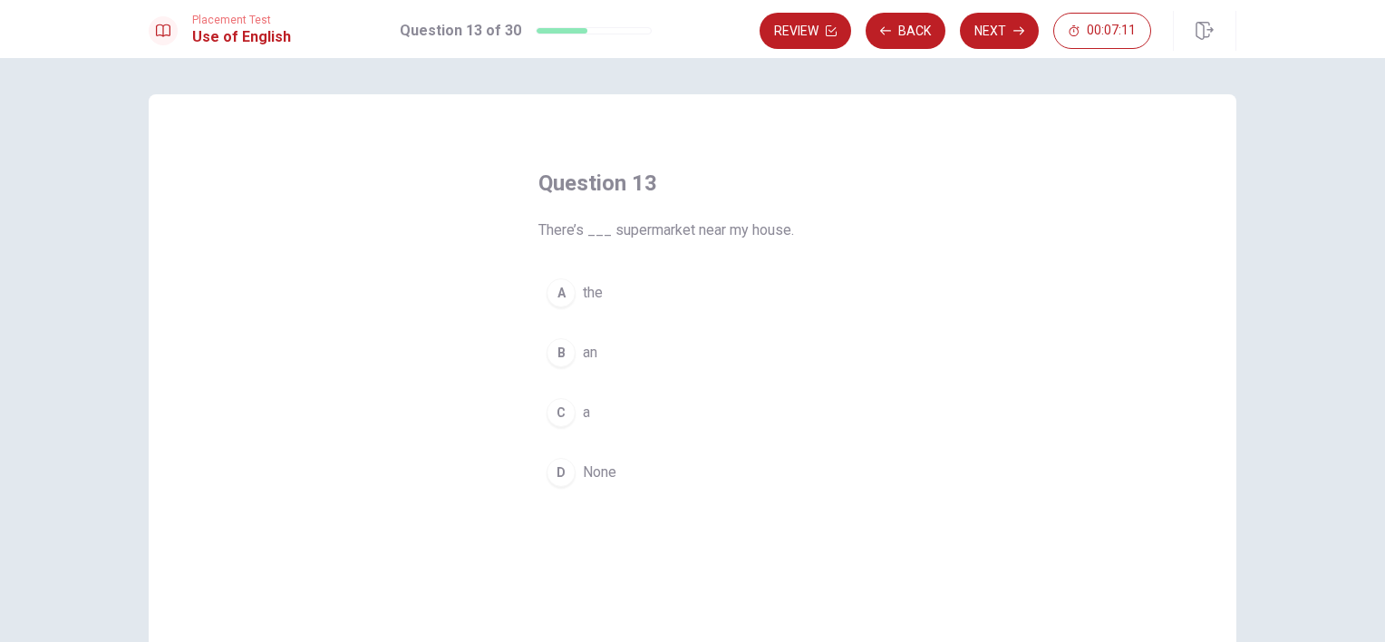
click at [584, 412] on span "a" at bounding box center [586, 413] width 7 height 22
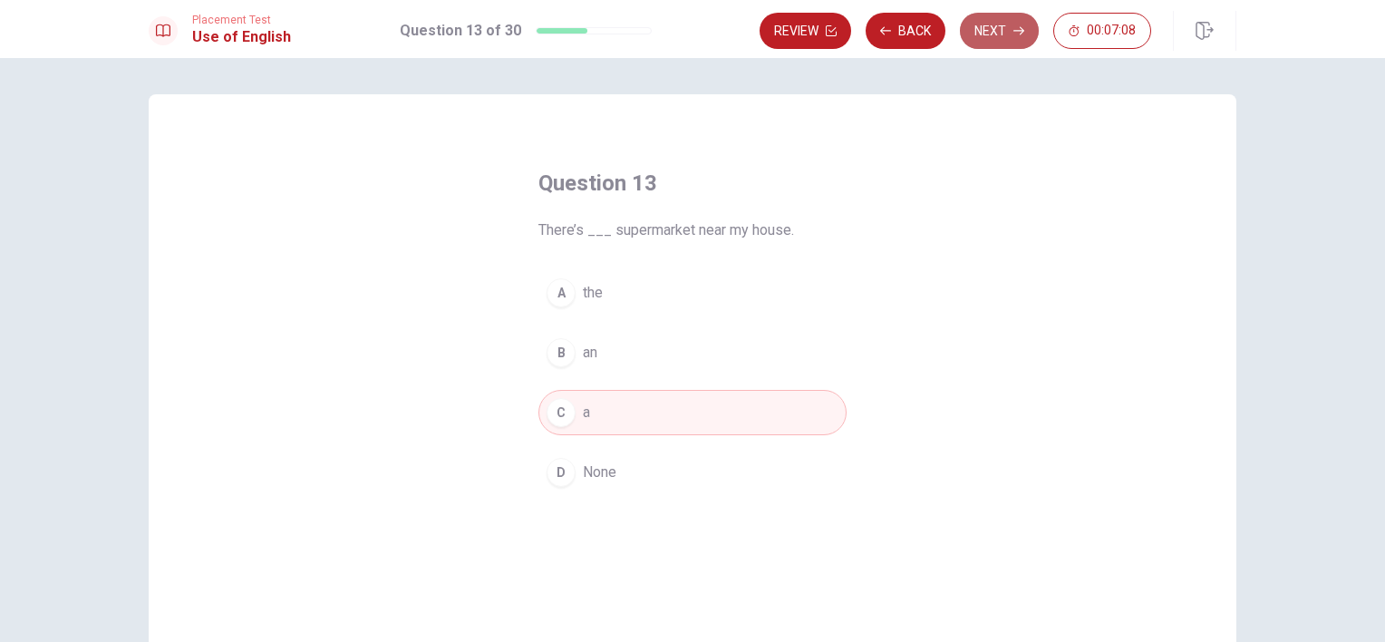
click at [1008, 32] on button "Next" at bounding box center [999, 31] width 79 height 36
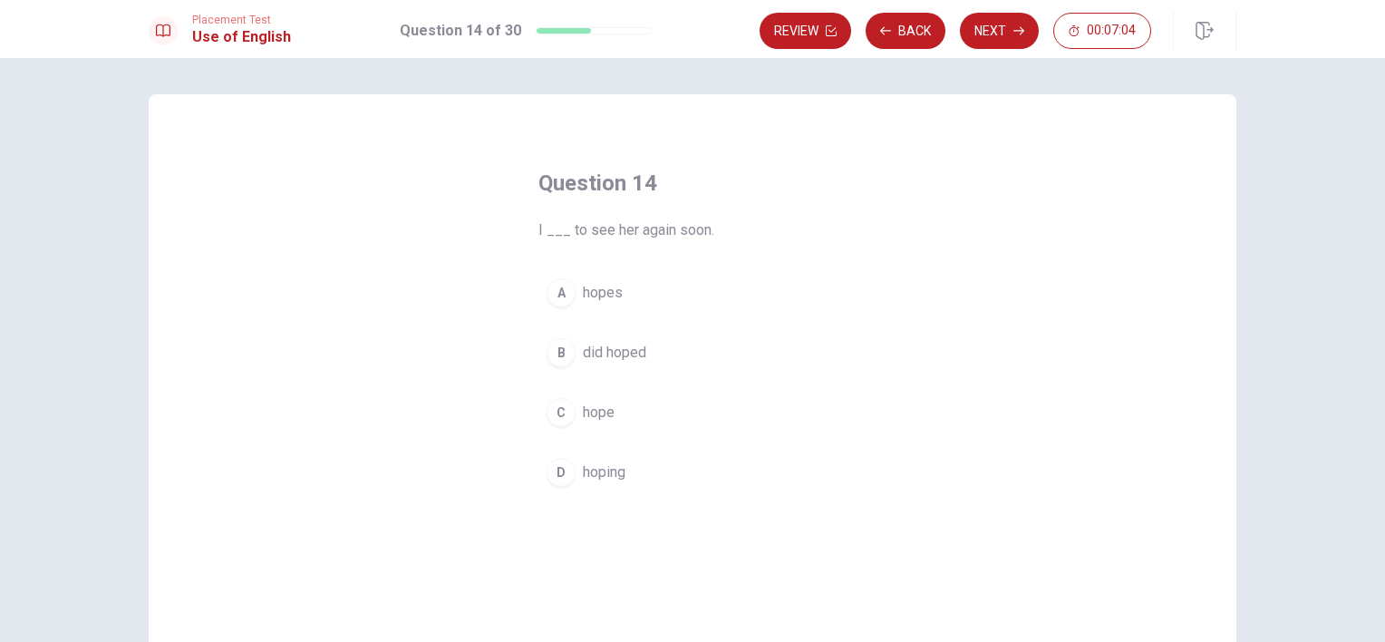
click at [601, 413] on span "hope" at bounding box center [599, 413] width 32 height 22
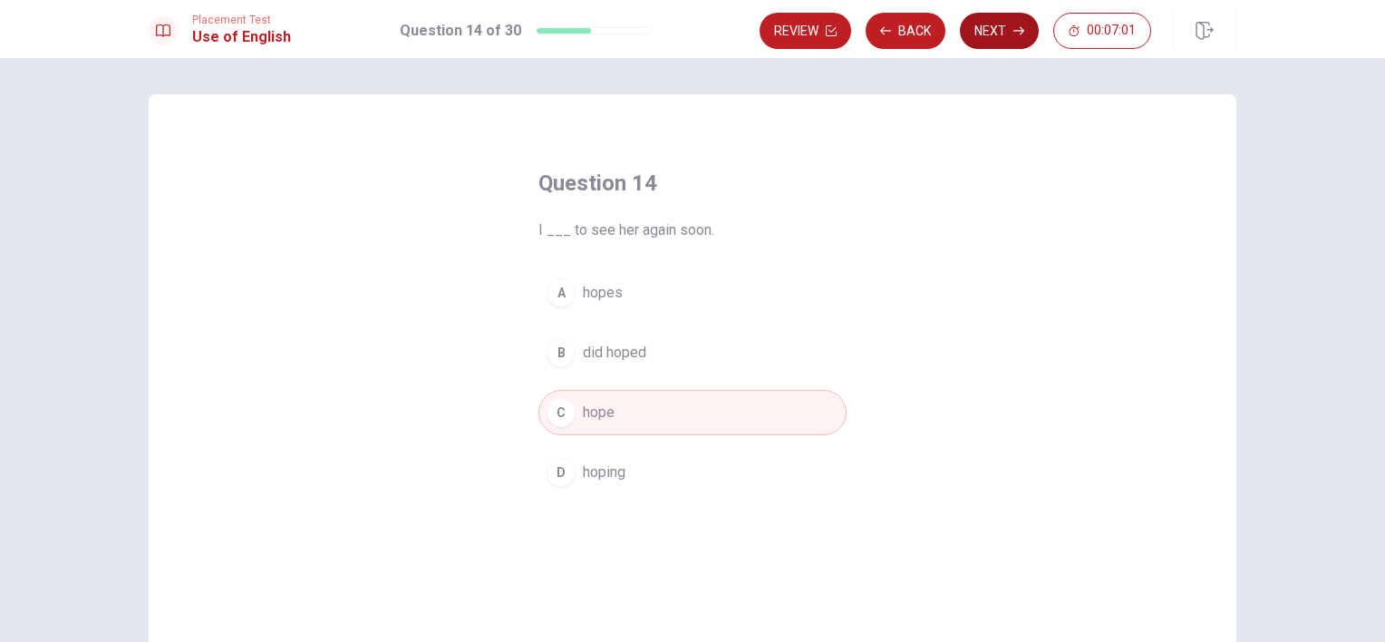
click at [1003, 32] on button "Next" at bounding box center [999, 31] width 79 height 36
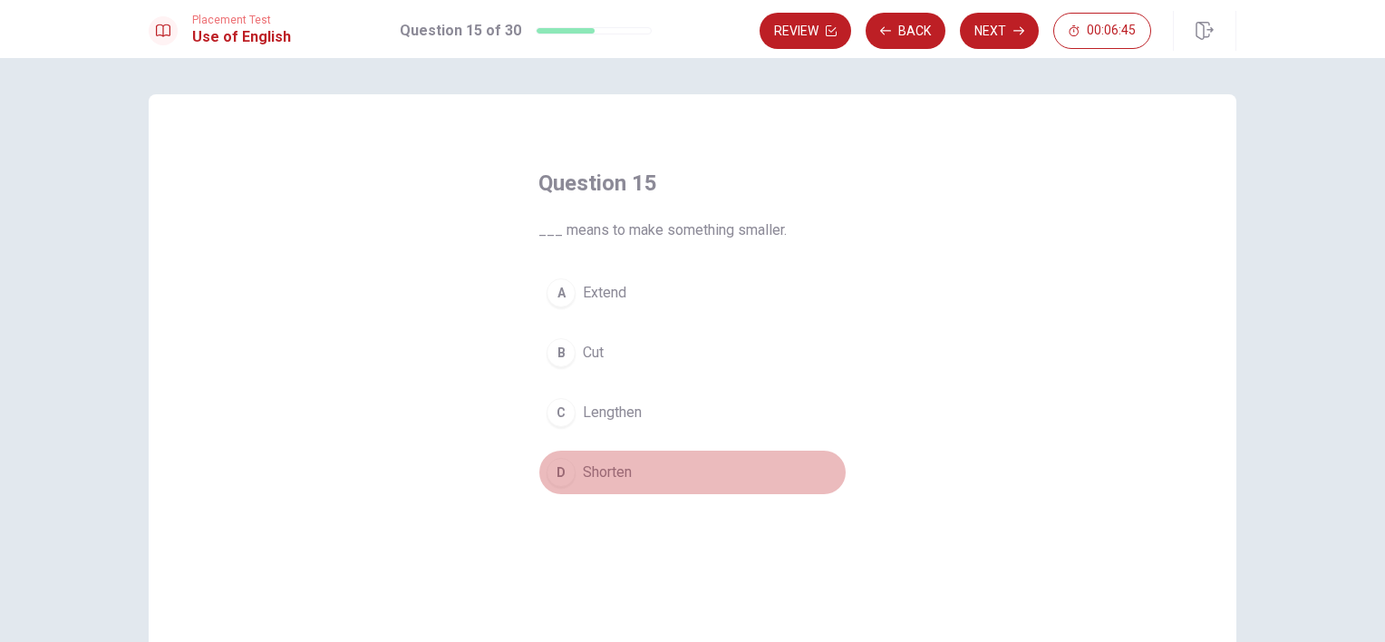
click at [629, 471] on button "D Shorten" at bounding box center [693, 472] width 308 height 45
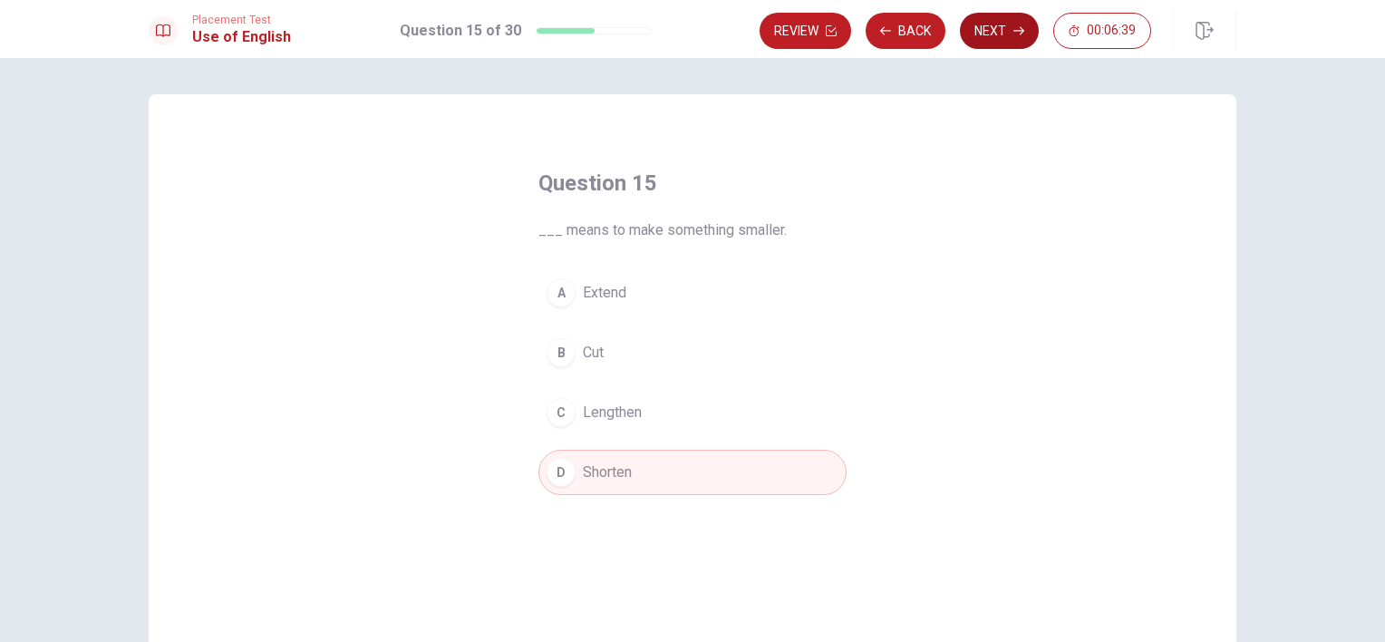
click at [1012, 36] on button "Next" at bounding box center [999, 31] width 79 height 36
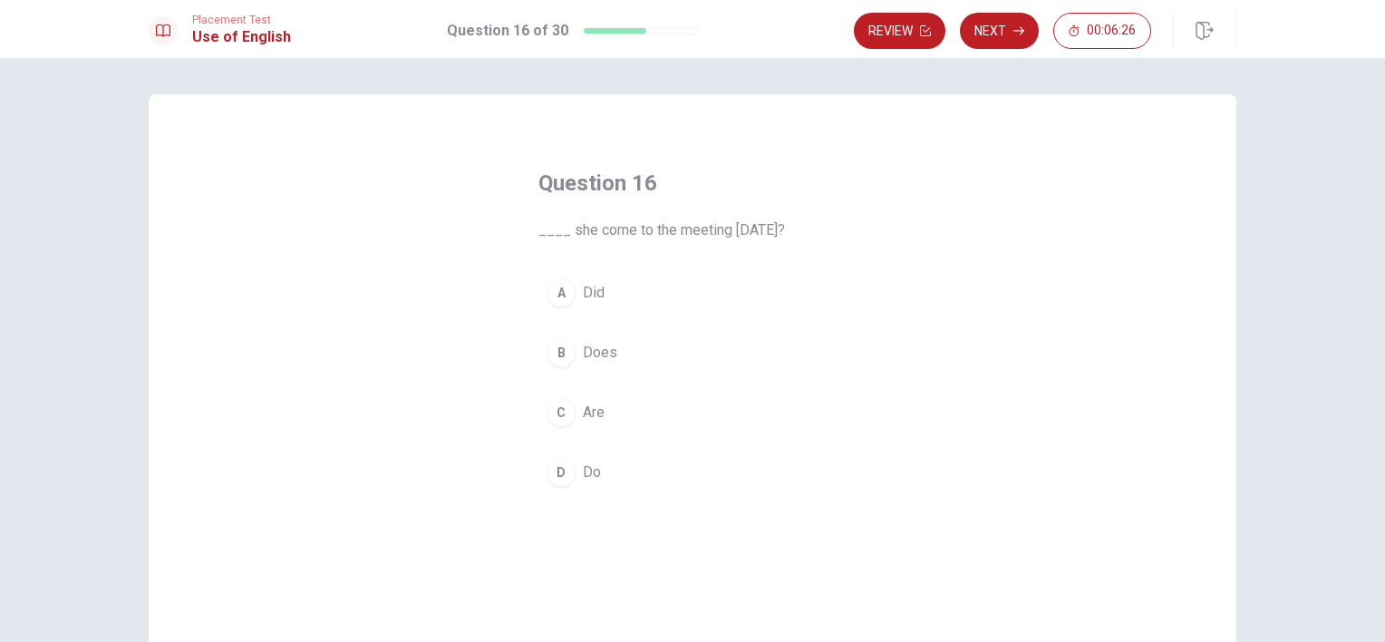
click at [577, 355] on button "B Does" at bounding box center [693, 352] width 308 height 45
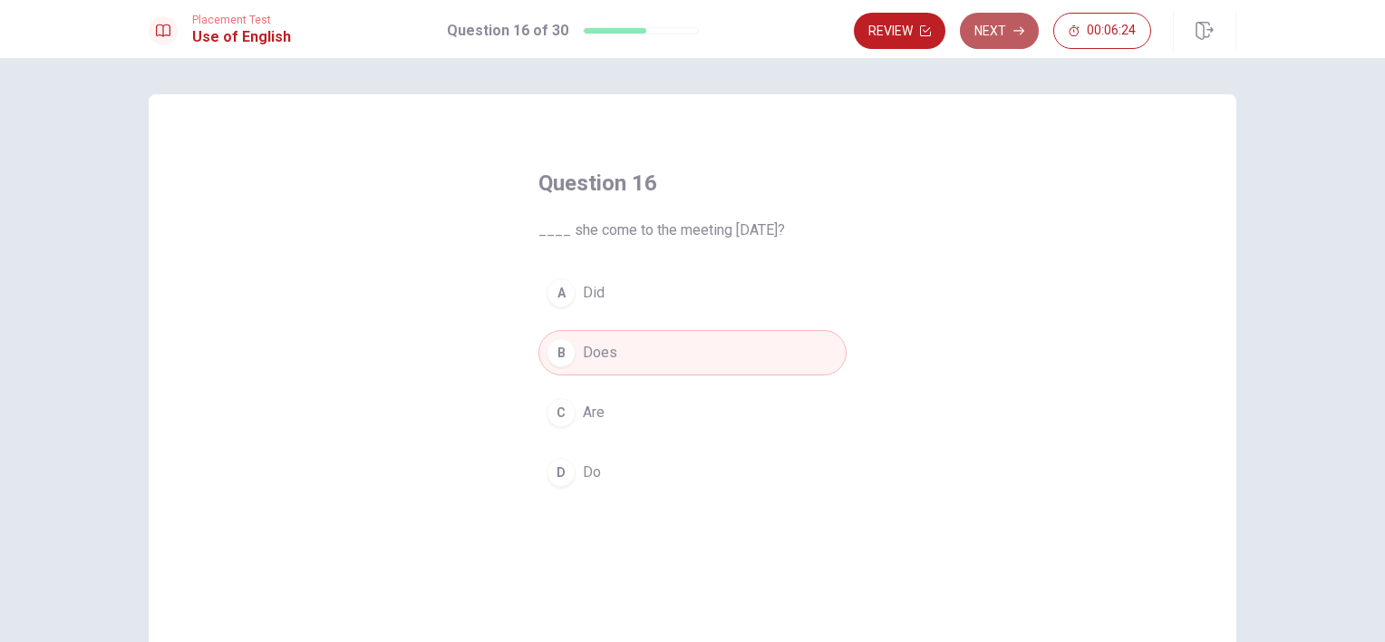
click at [996, 22] on button "Next" at bounding box center [999, 31] width 79 height 36
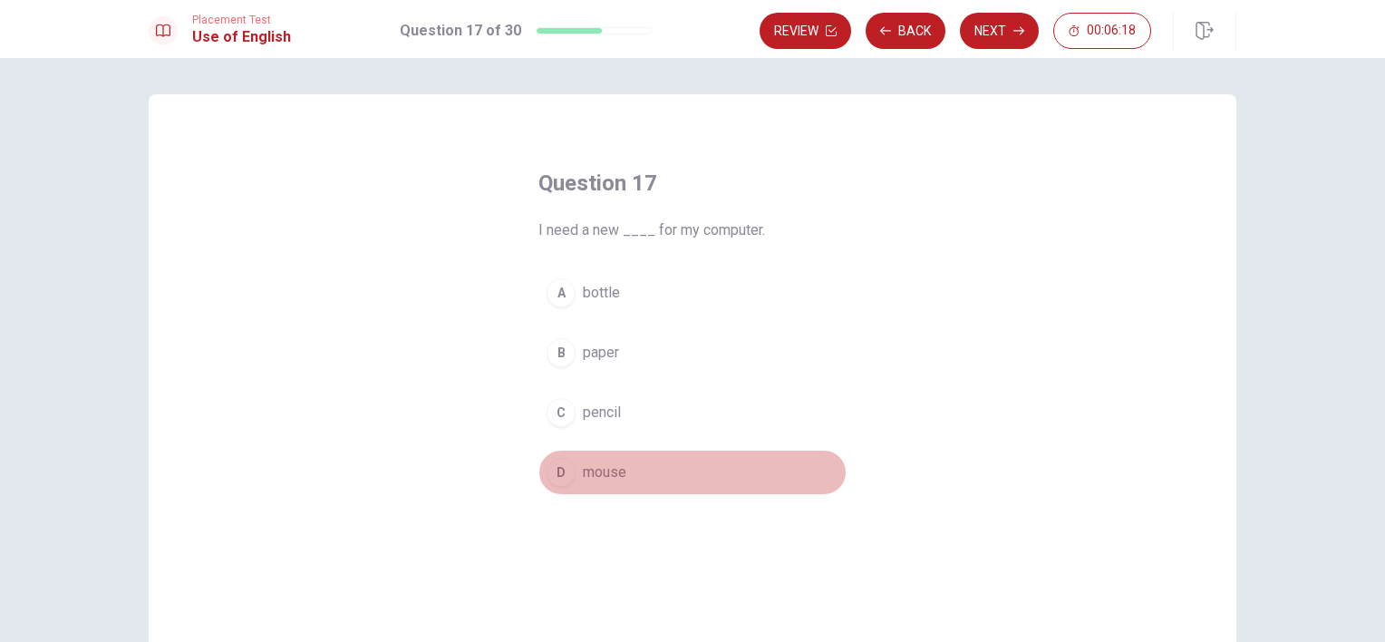
click at [611, 464] on span "mouse" at bounding box center [605, 473] width 44 height 22
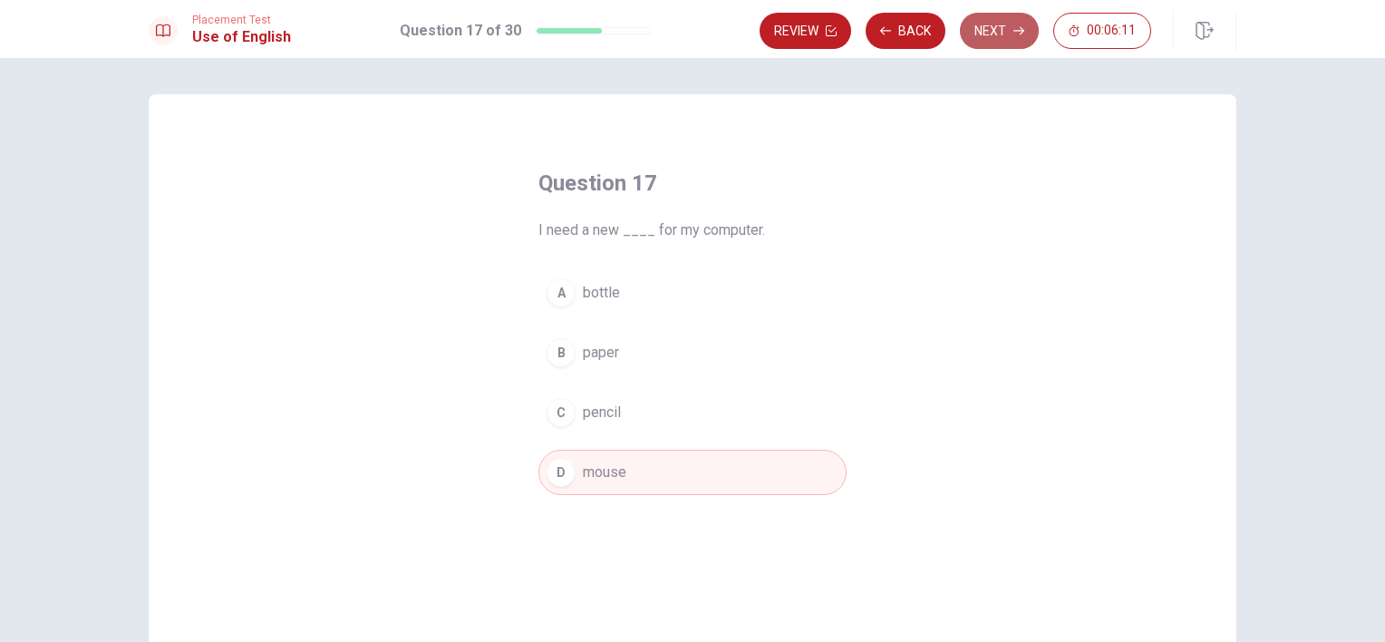
click at [996, 29] on button "Next" at bounding box center [999, 31] width 79 height 36
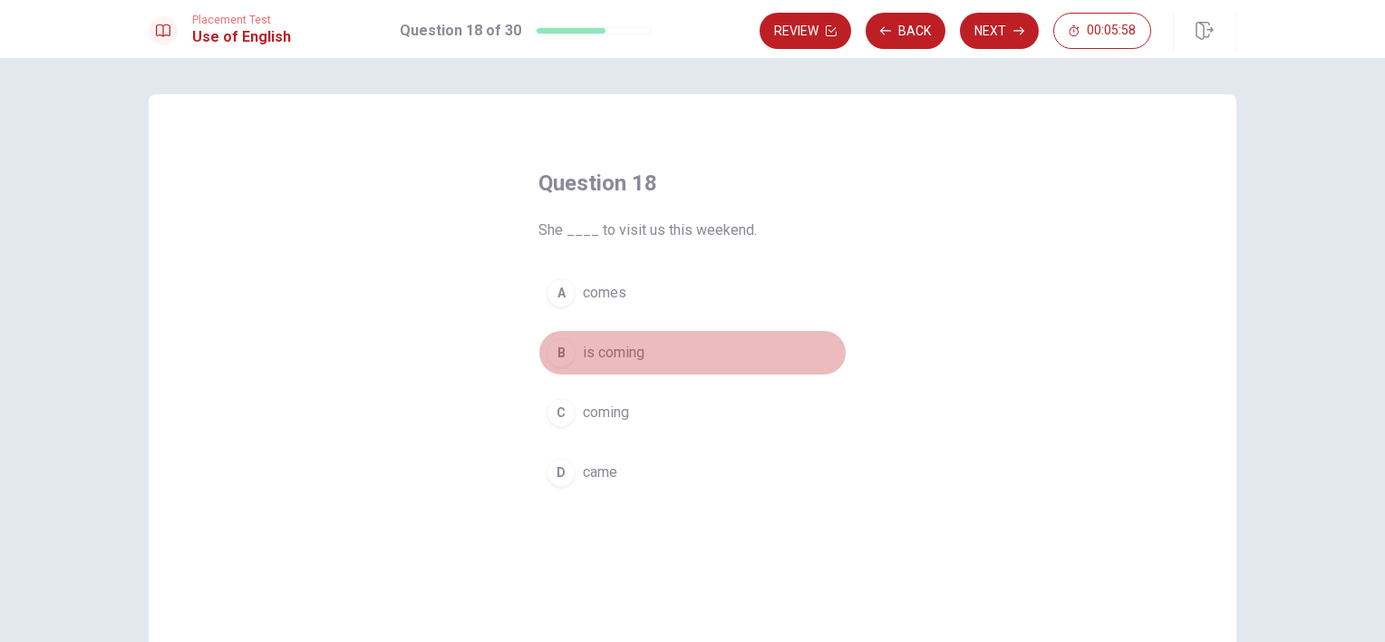
click at [606, 355] on span "is coming" at bounding box center [614, 353] width 62 height 22
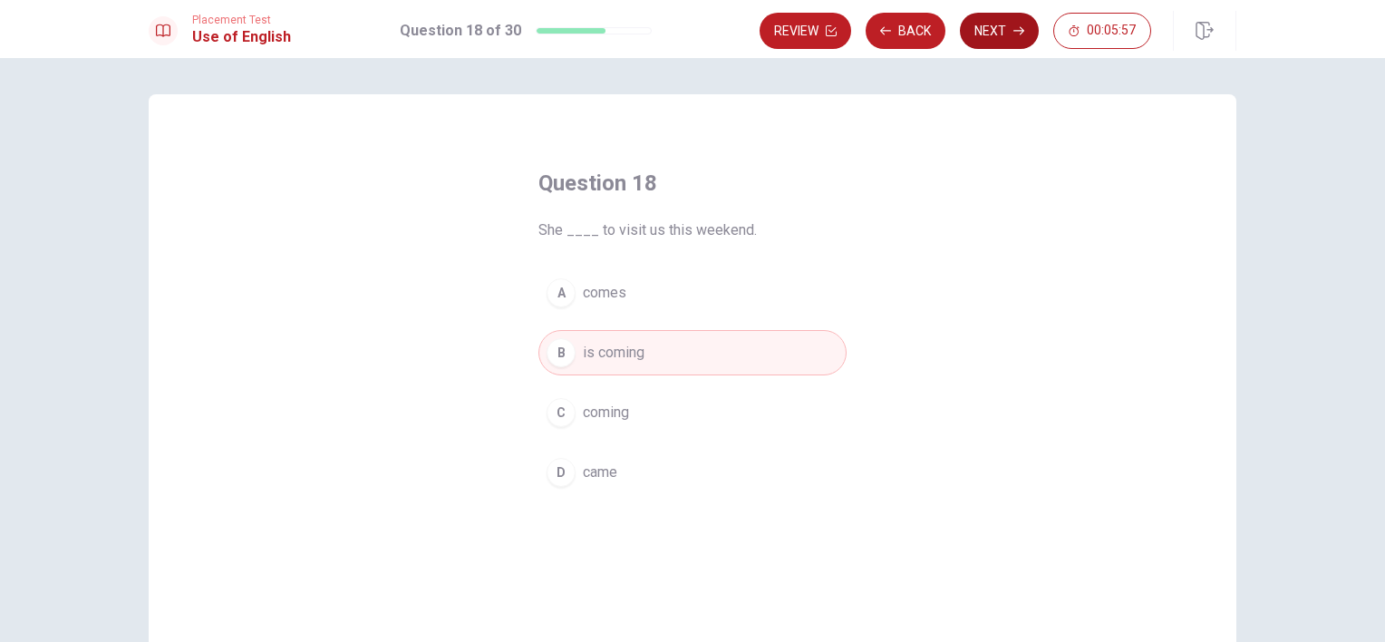
click at [1019, 37] on button "Next" at bounding box center [999, 31] width 79 height 36
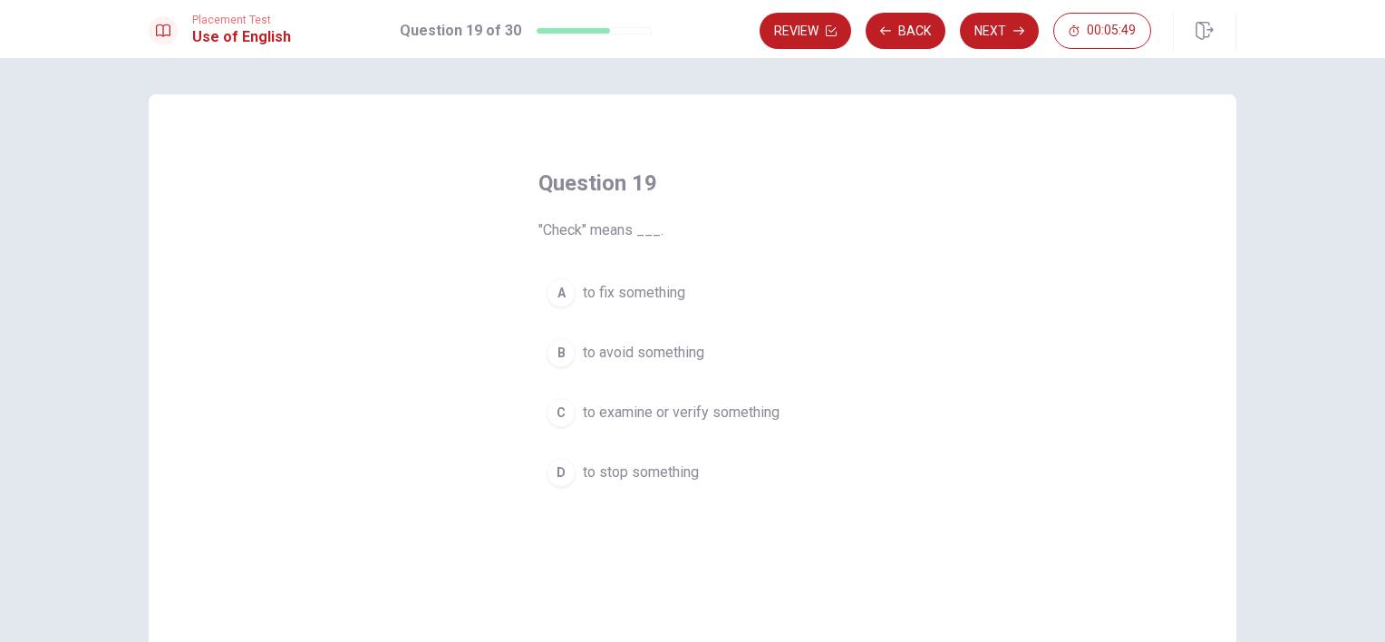
click at [707, 415] on span "to examine or verify something" at bounding box center [681, 413] width 197 height 22
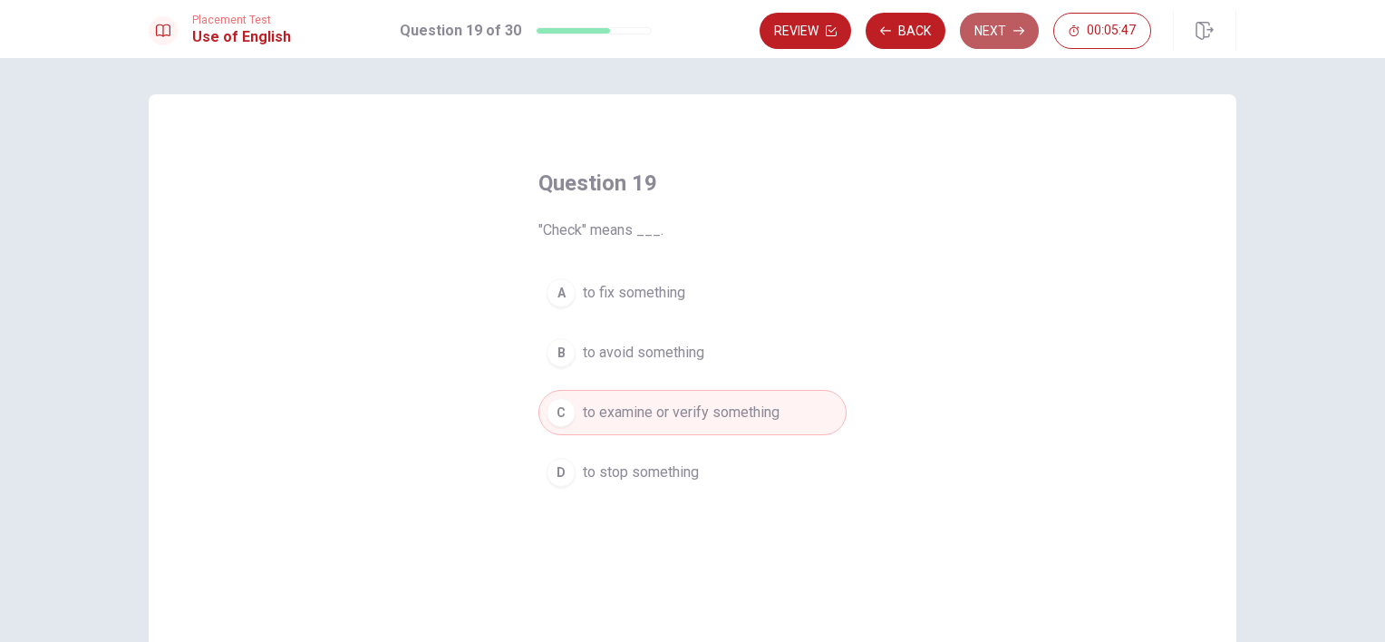
click at [1018, 22] on button "Next" at bounding box center [999, 31] width 79 height 36
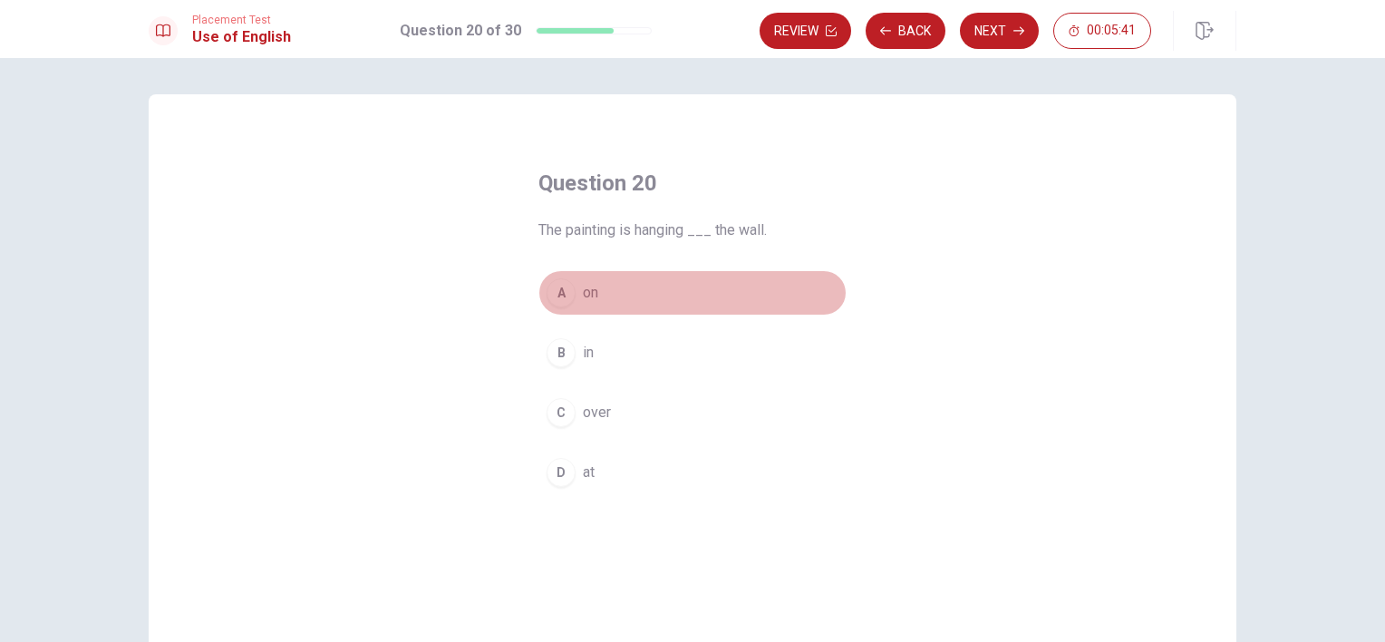
click at [588, 290] on span "on" at bounding box center [590, 293] width 15 height 22
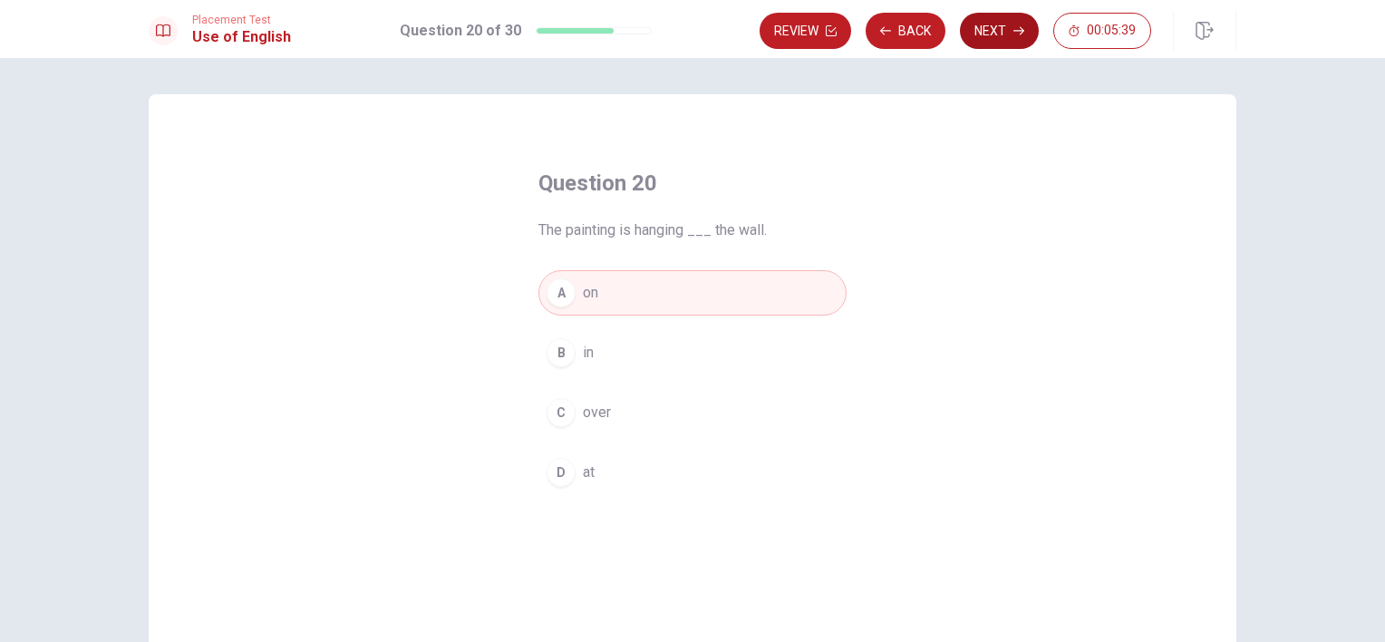
click at [993, 32] on button "Next" at bounding box center [999, 31] width 79 height 36
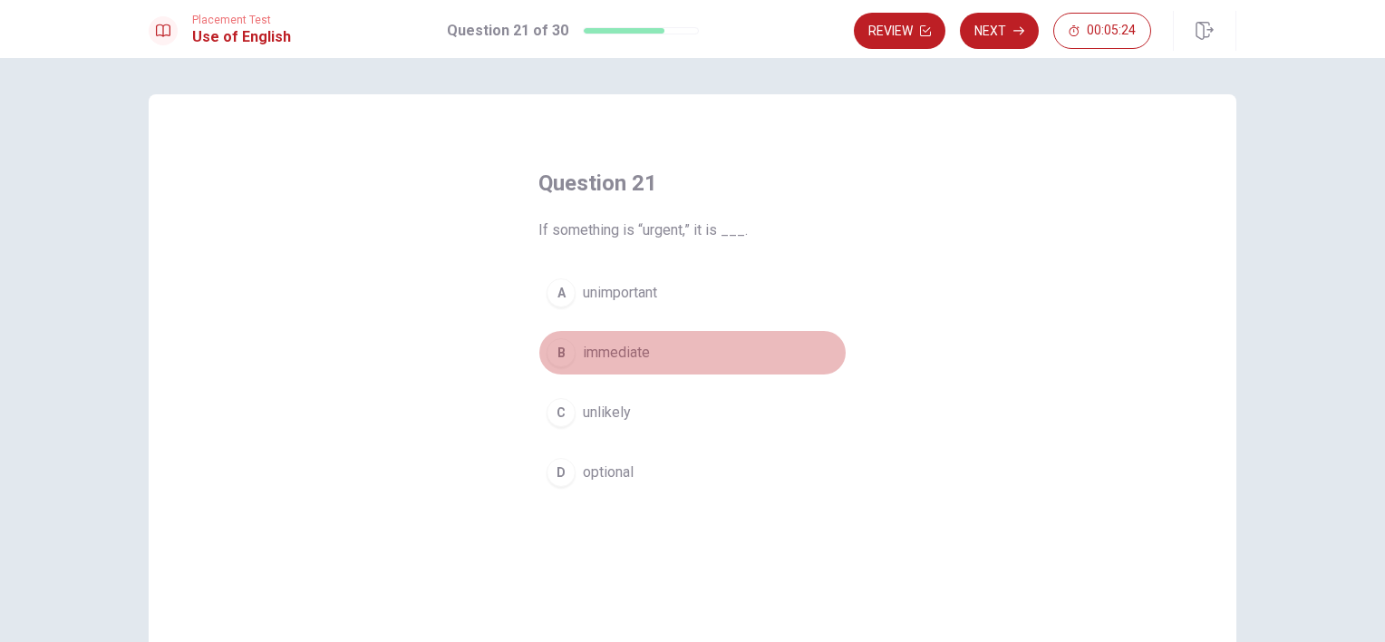
click at [624, 357] on span "immediate" at bounding box center [616, 353] width 67 height 22
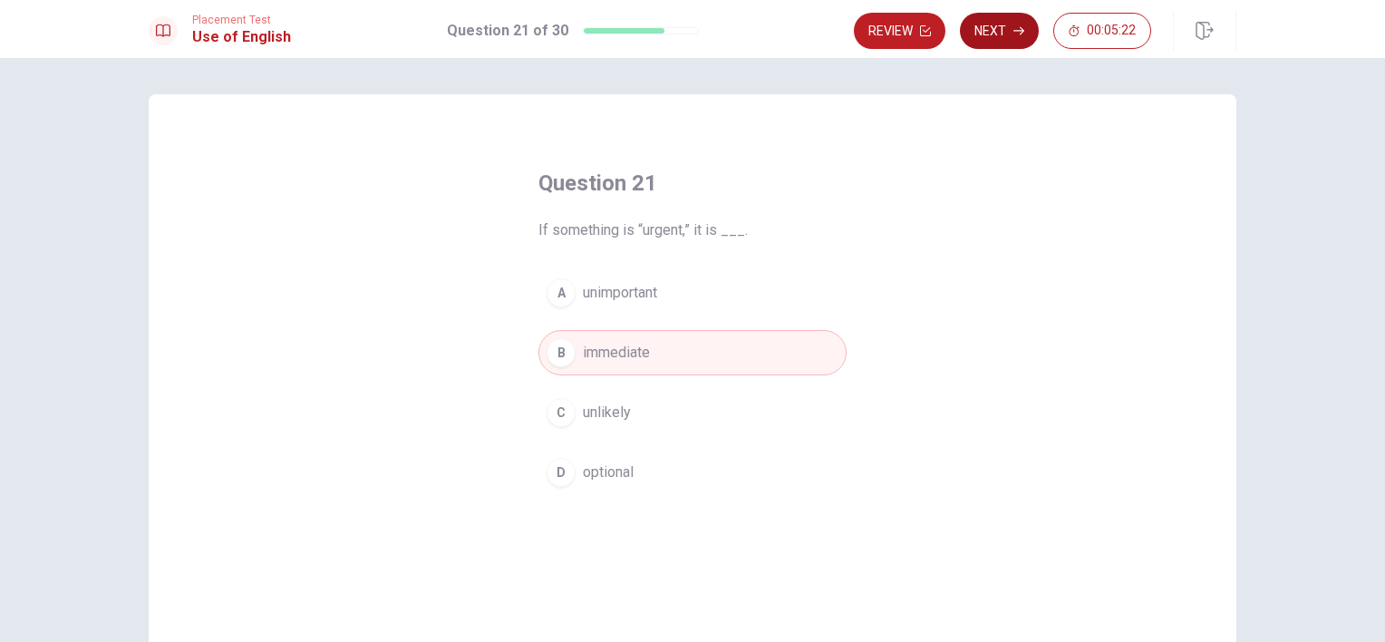
click at [996, 26] on button "Next" at bounding box center [999, 31] width 79 height 36
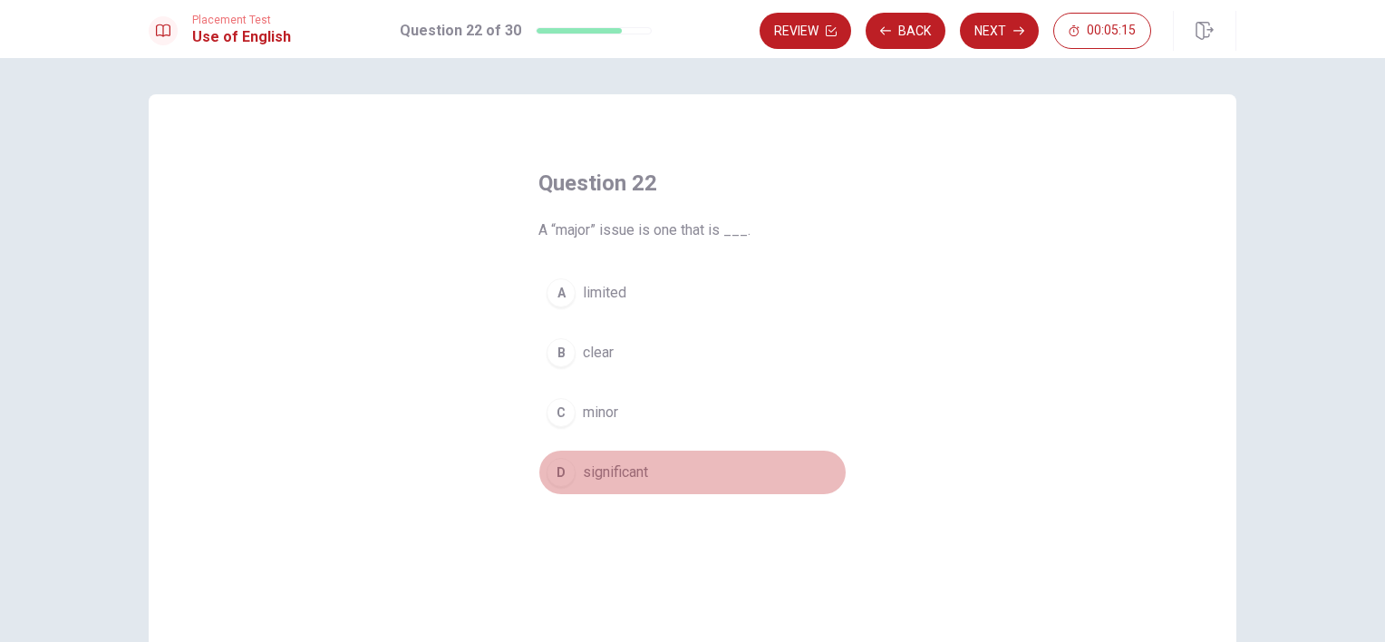
click at [643, 468] on span "significant" at bounding box center [615, 473] width 65 height 22
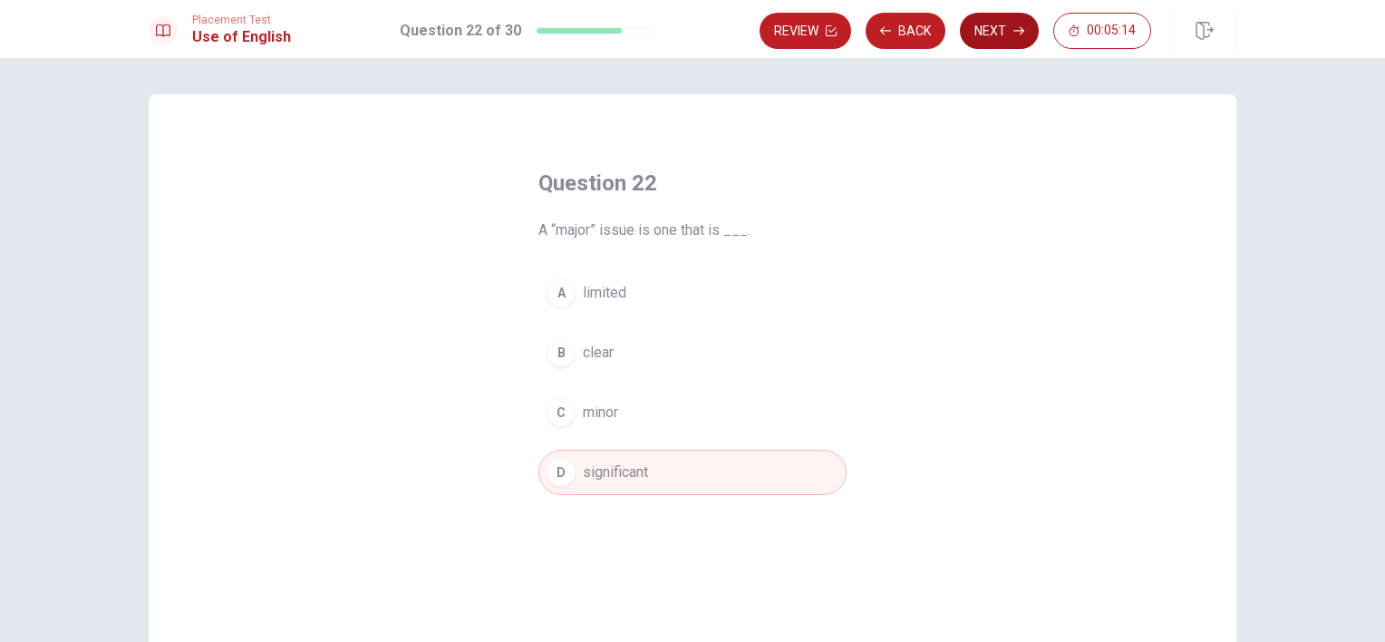
click at [1001, 15] on button "Next" at bounding box center [999, 31] width 79 height 36
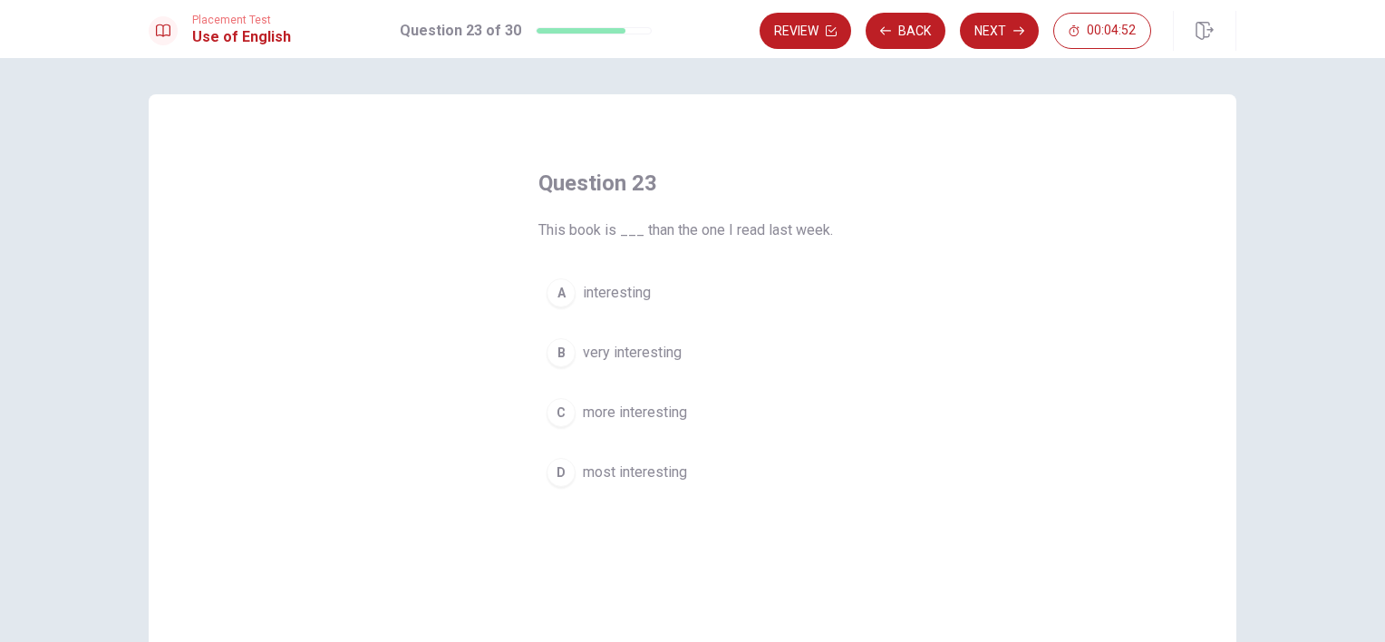
click at [646, 346] on span "very interesting" at bounding box center [632, 353] width 99 height 22
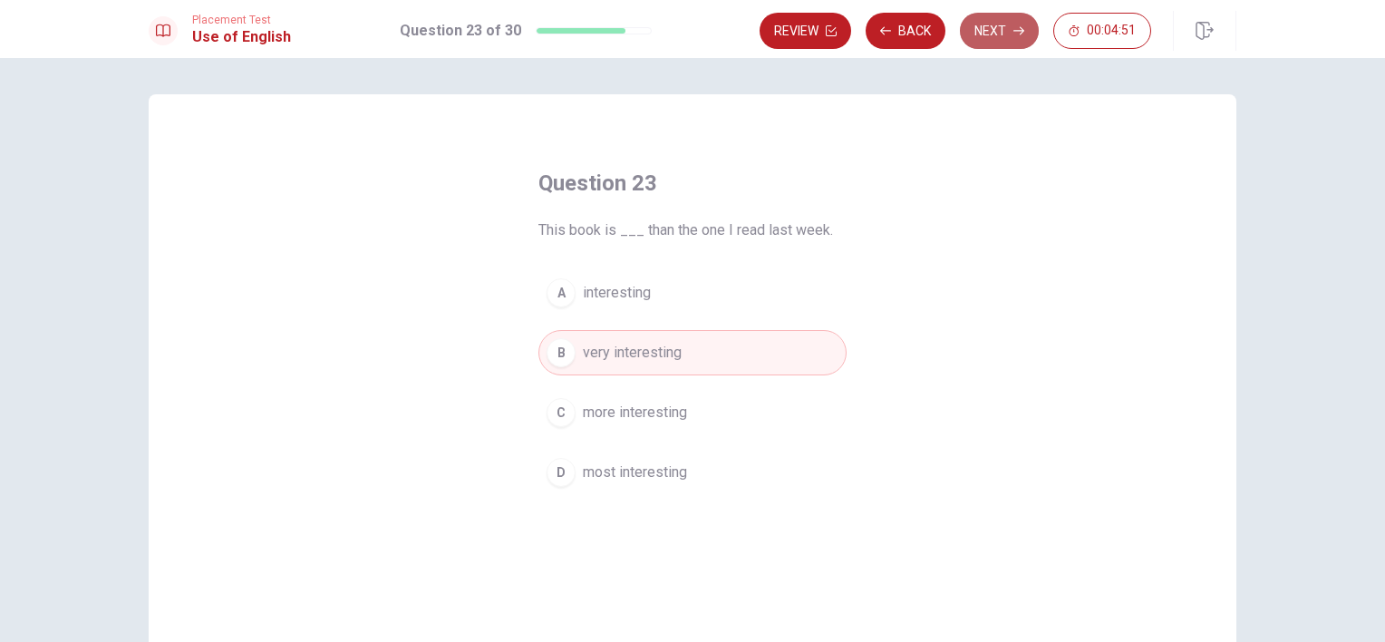
click at [1001, 25] on button "Next" at bounding box center [999, 31] width 79 height 36
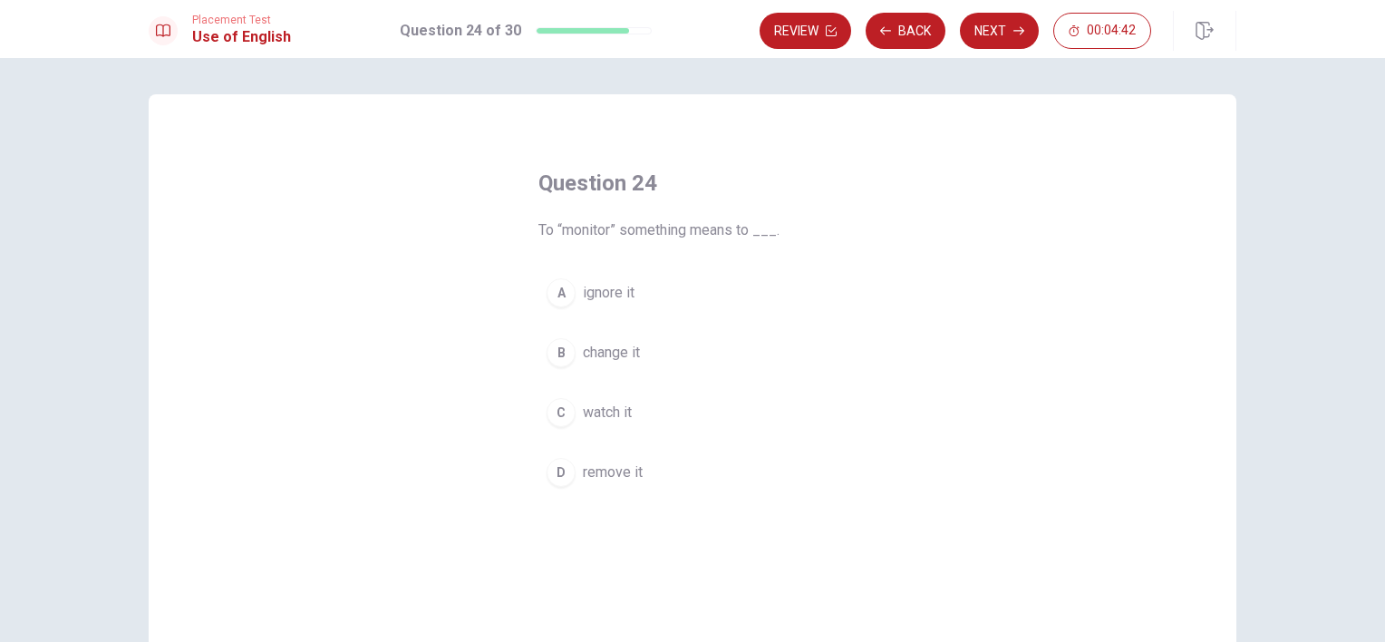
click at [627, 412] on span "watch it" at bounding box center [607, 413] width 49 height 22
click at [995, 31] on button "Next" at bounding box center [999, 31] width 79 height 36
click at [588, 477] on span "Have" at bounding box center [599, 473] width 33 height 22
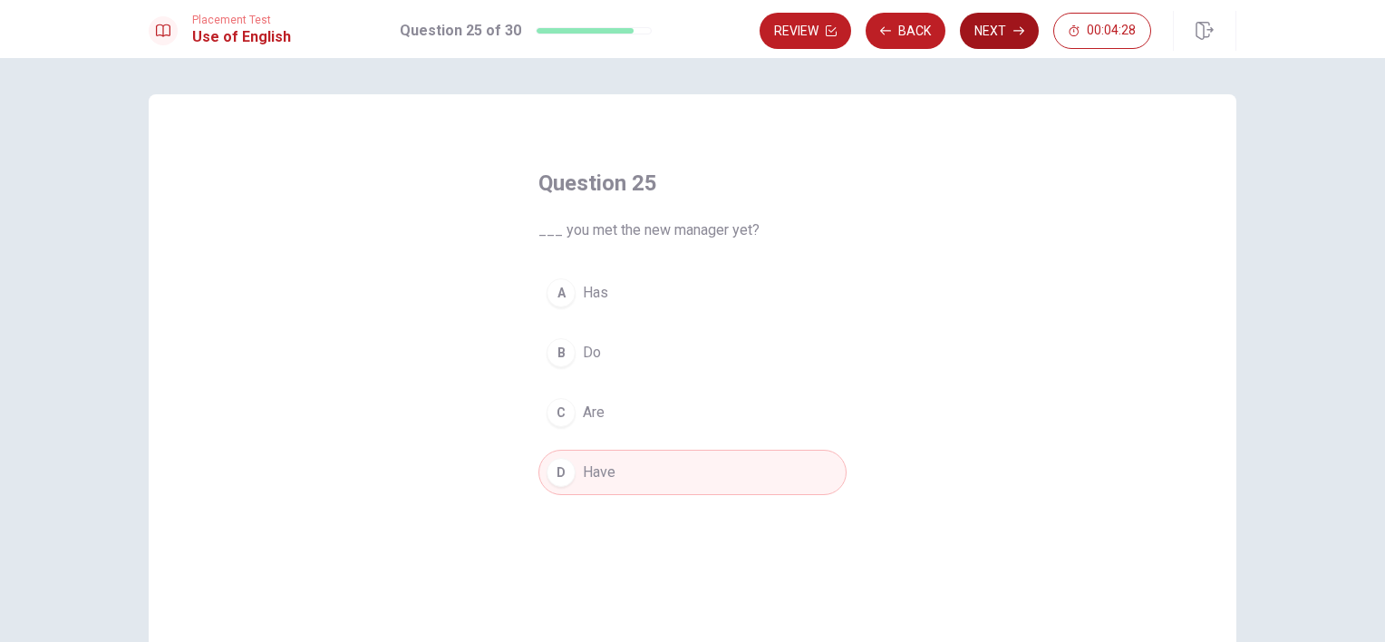
click at [1000, 29] on button "Next" at bounding box center [999, 31] width 79 height 36
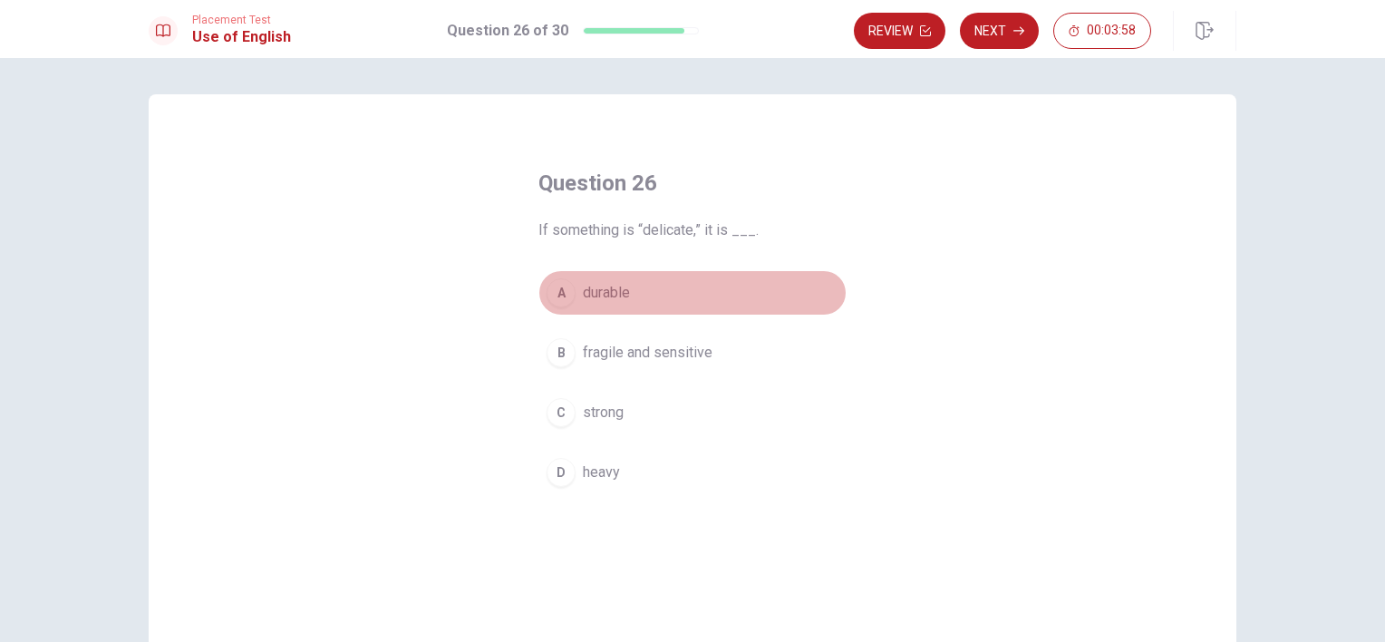
click at [627, 294] on button "A durable" at bounding box center [693, 292] width 308 height 45
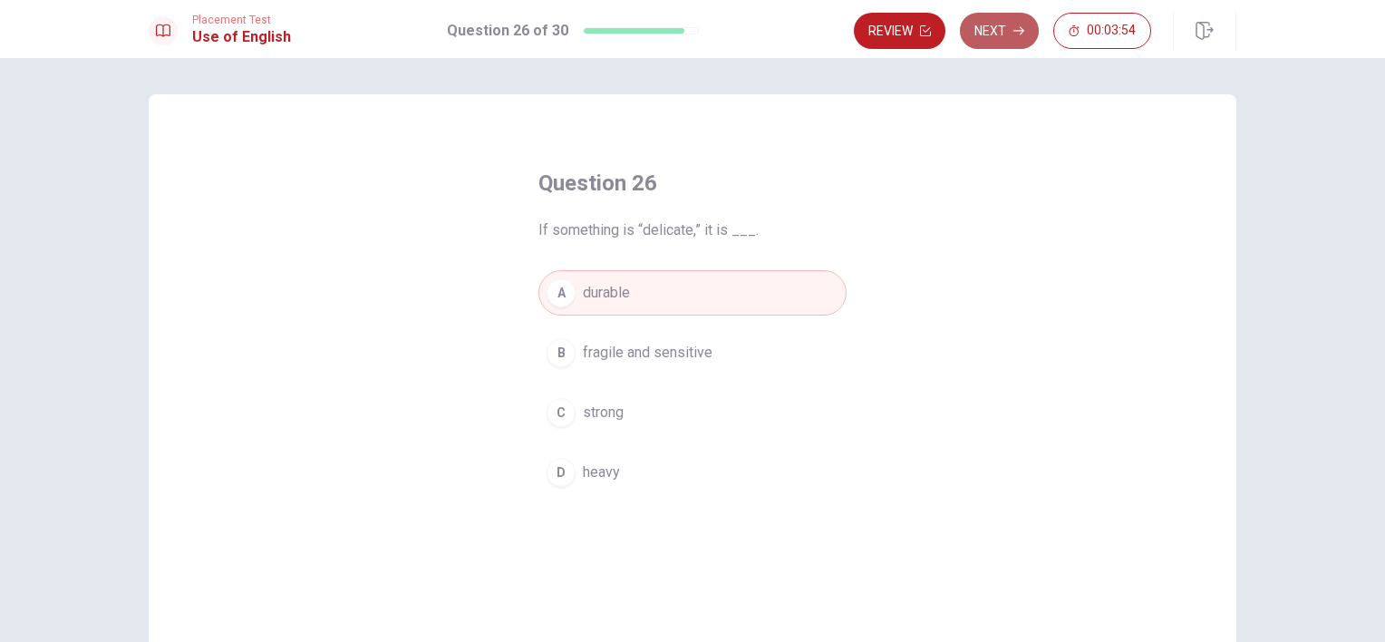
click at [994, 32] on button "Next" at bounding box center [999, 31] width 79 height 36
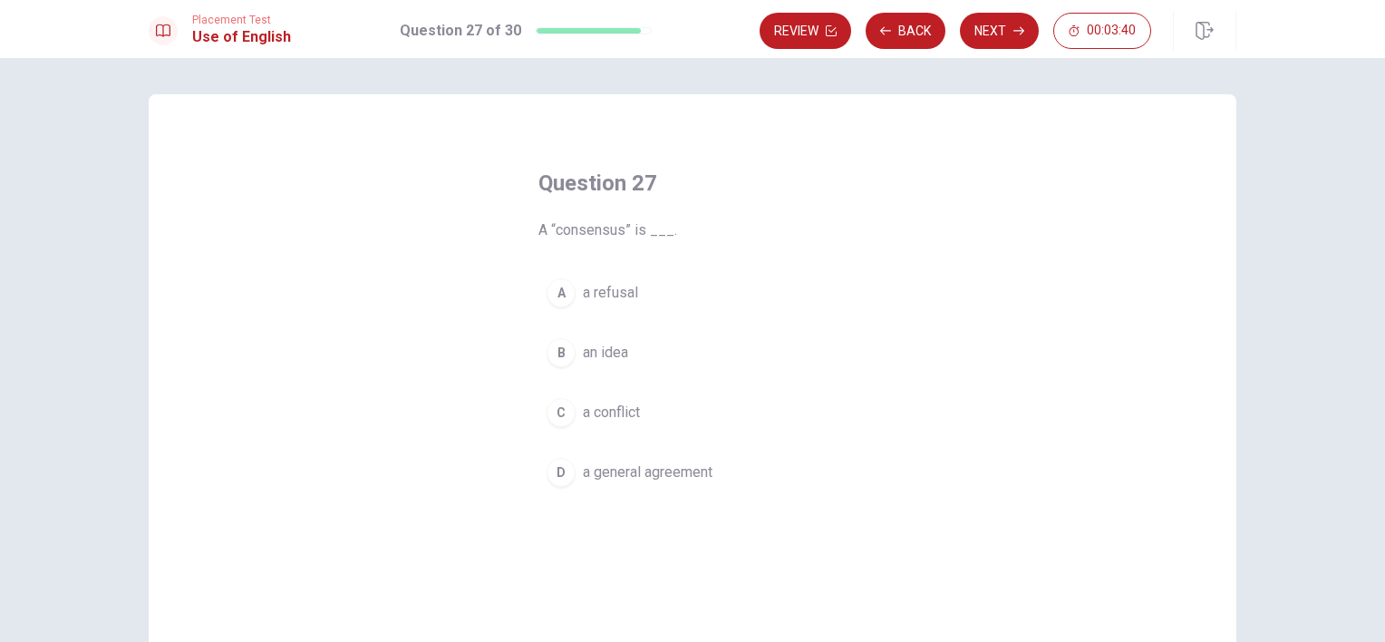
click at [703, 472] on span "a general agreement" at bounding box center [648, 473] width 130 height 22
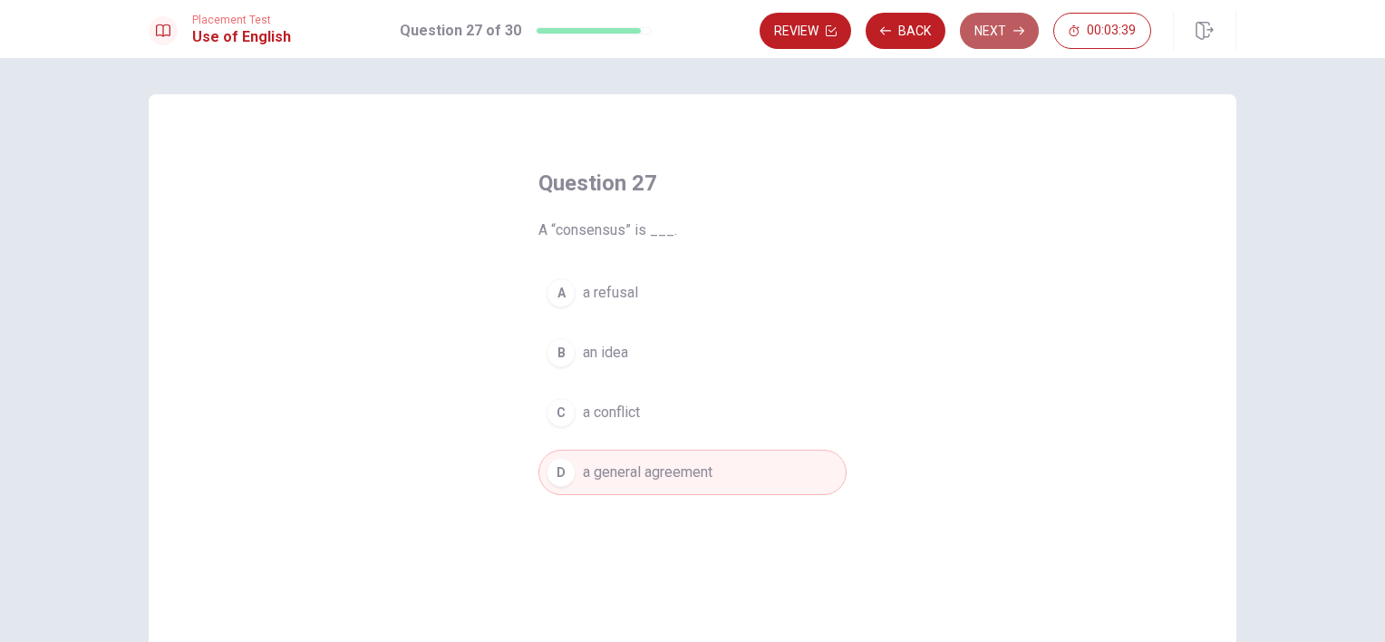
click at [996, 36] on button "Next" at bounding box center [999, 31] width 79 height 36
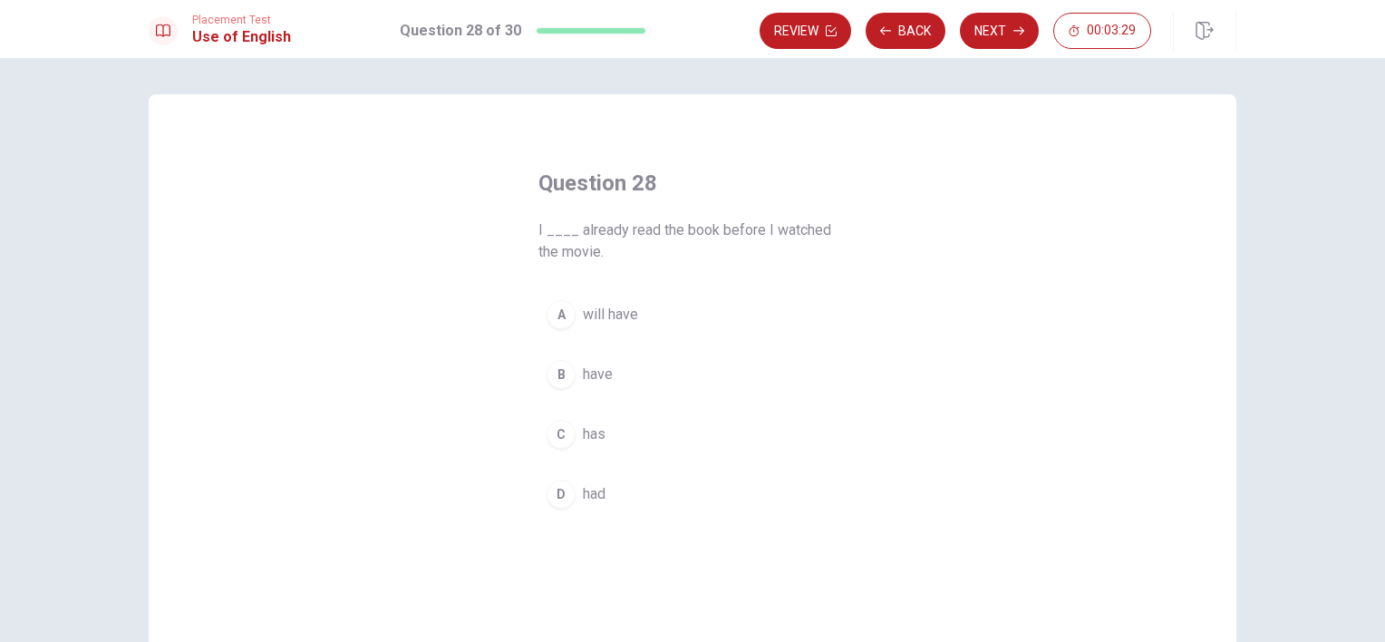
click at [589, 486] on span "had" at bounding box center [594, 494] width 23 height 22
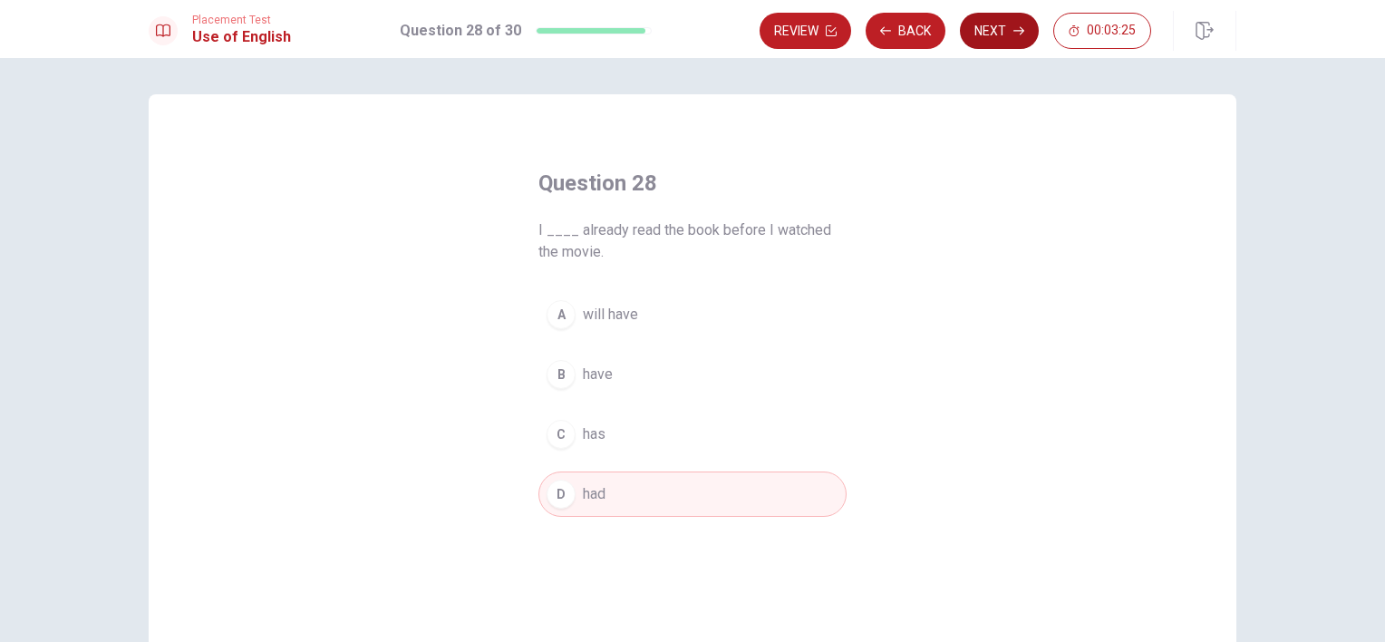
click at [1006, 34] on button "Next" at bounding box center [999, 31] width 79 height 36
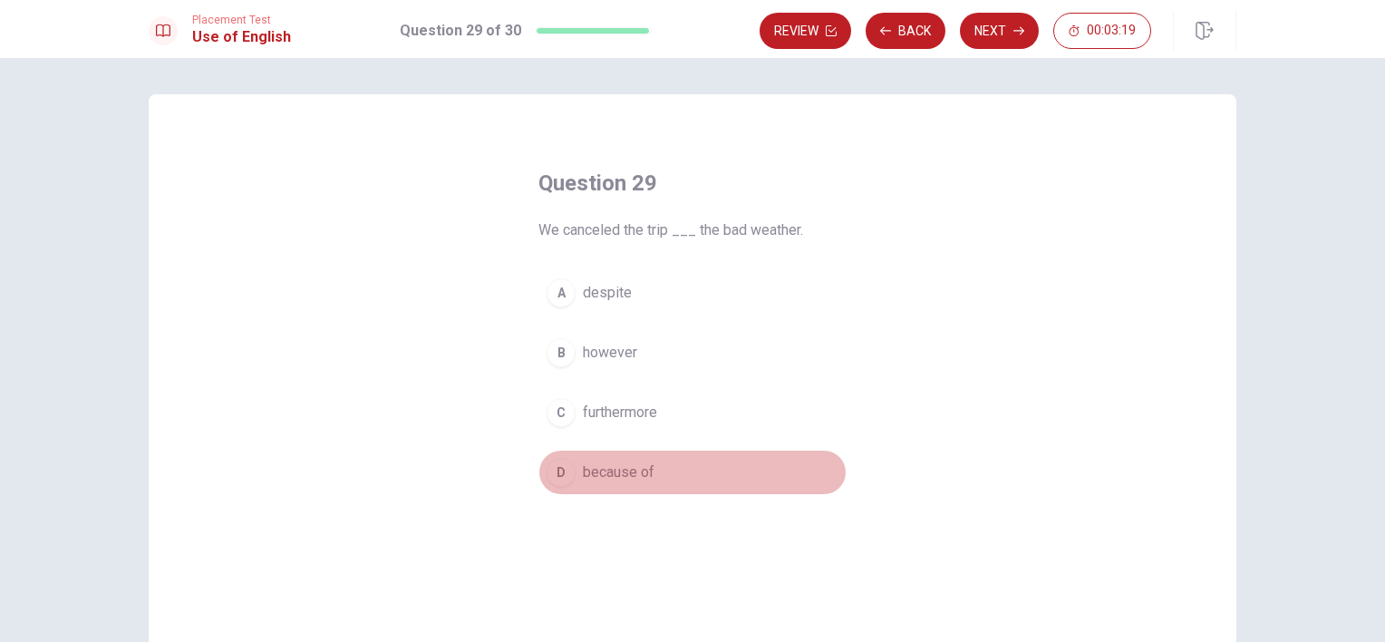
click at [617, 471] on span "because of" at bounding box center [619, 473] width 72 height 22
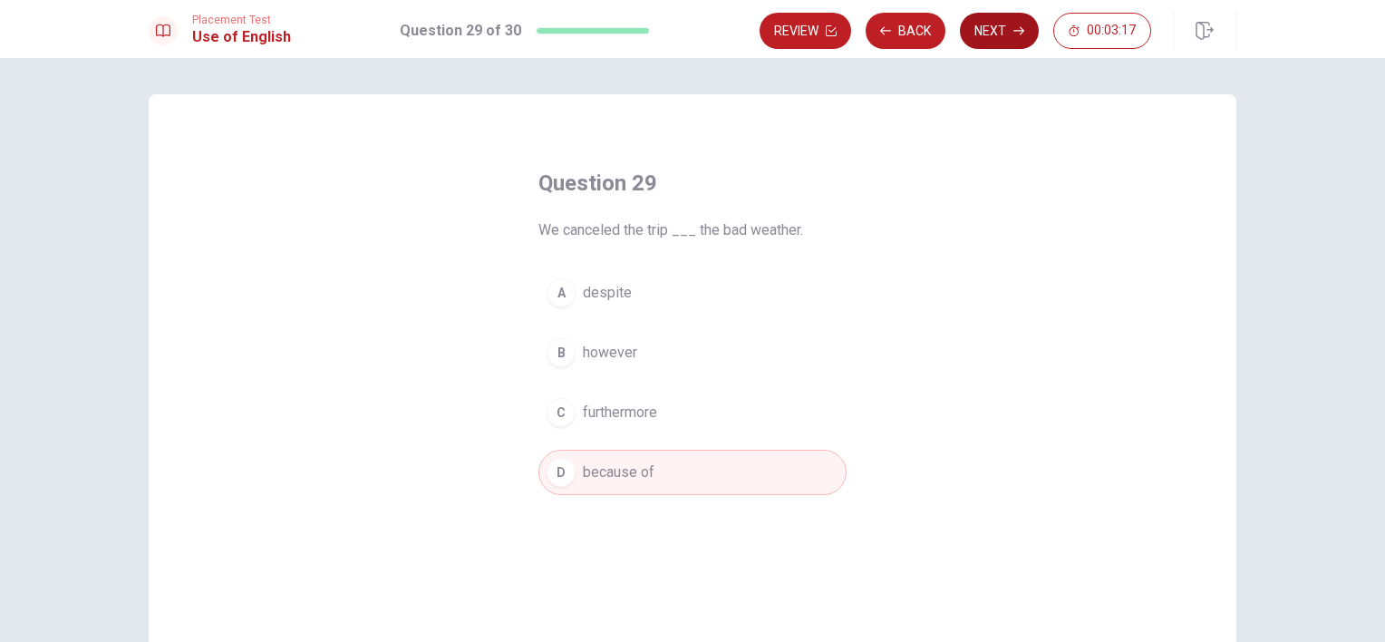
click at [994, 40] on button "Next" at bounding box center [999, 31] width 79 height 36
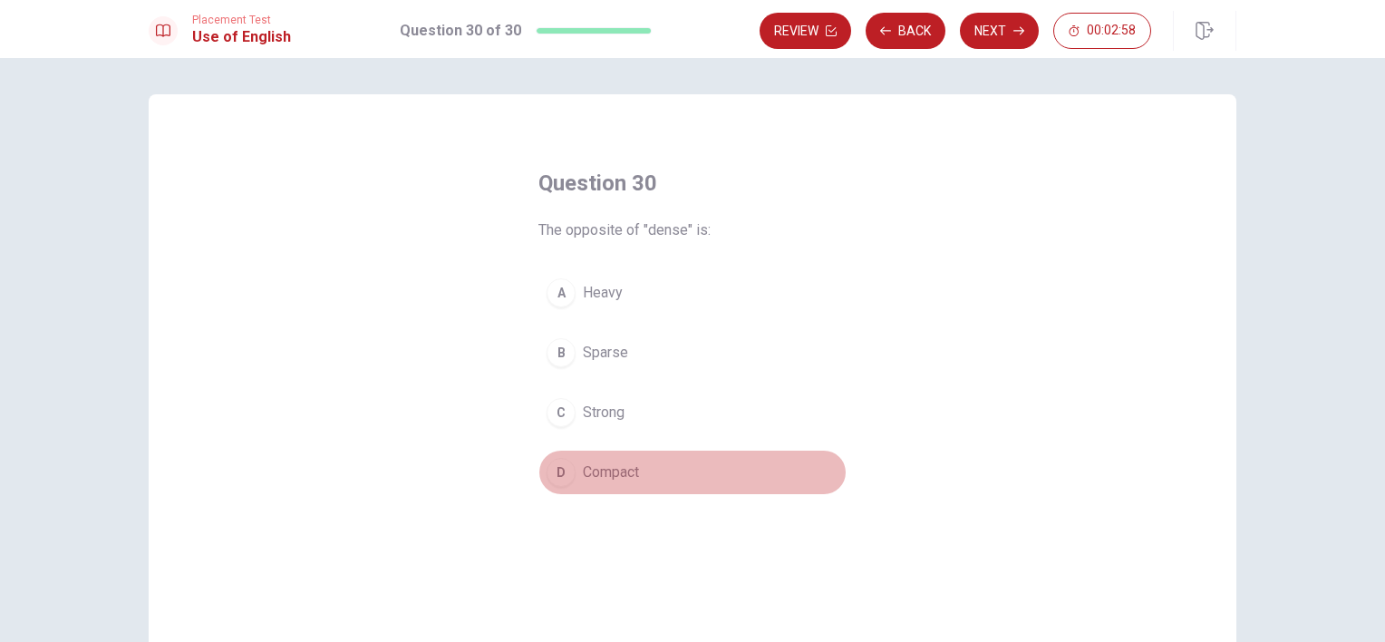
click at [628, 472] on span "Compact" at bounding box center [611, 473] width 56 height 22
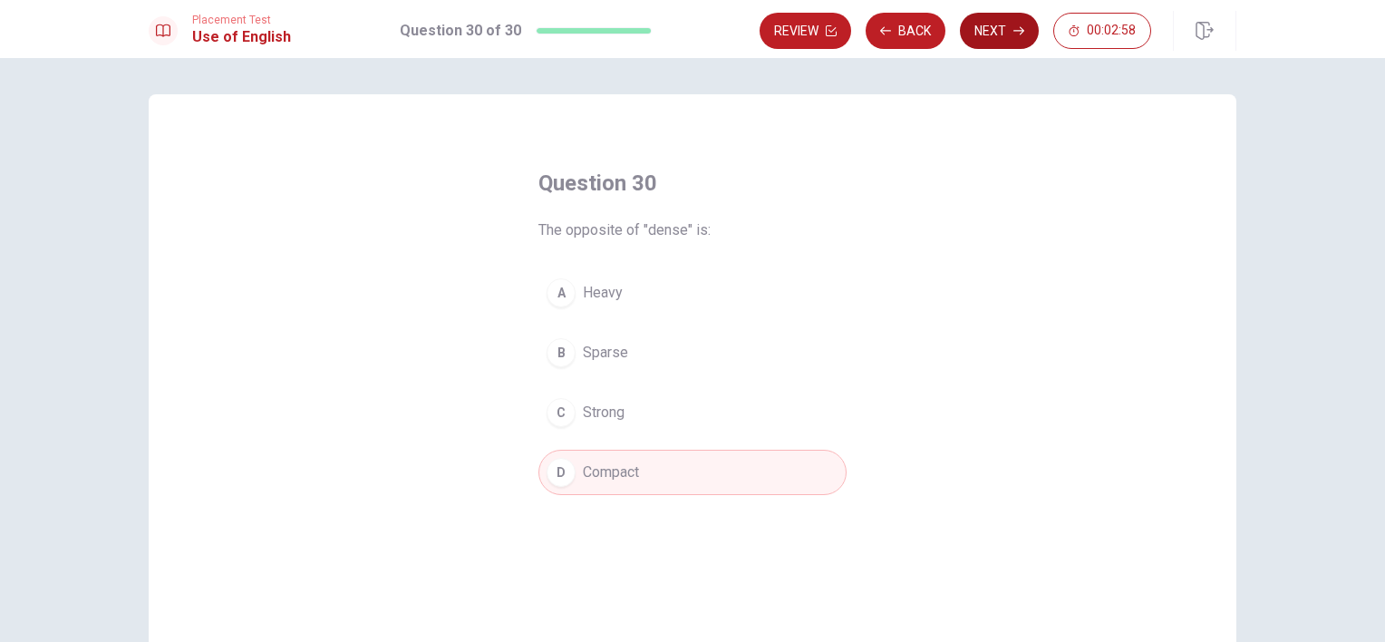
click at [1013, 25] on button "Next" at bounding box center [999, 31] width 79 height 36
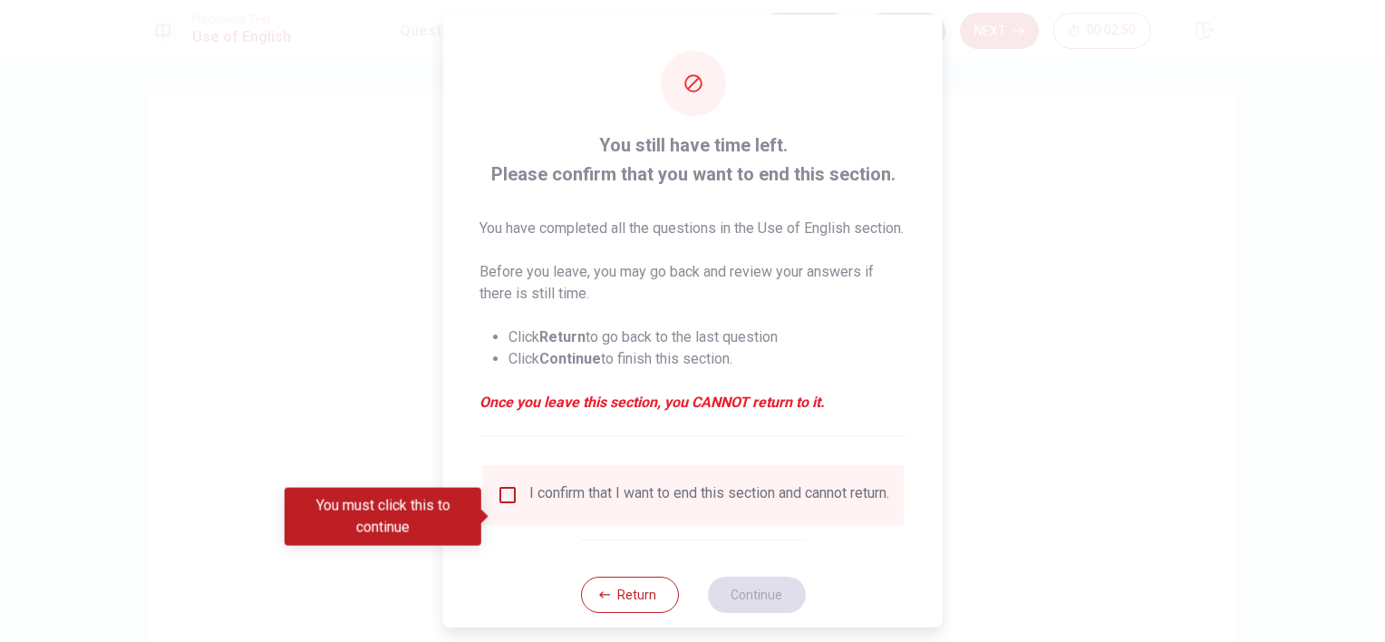
click at [1014, 417] on div at bounding box center [692, 321] width 1385 height 642
click at [545, 474] on div "You still have time left. Please confirm that you want to end this section. You…" at bounding box center [693, 332] width 500 height 635
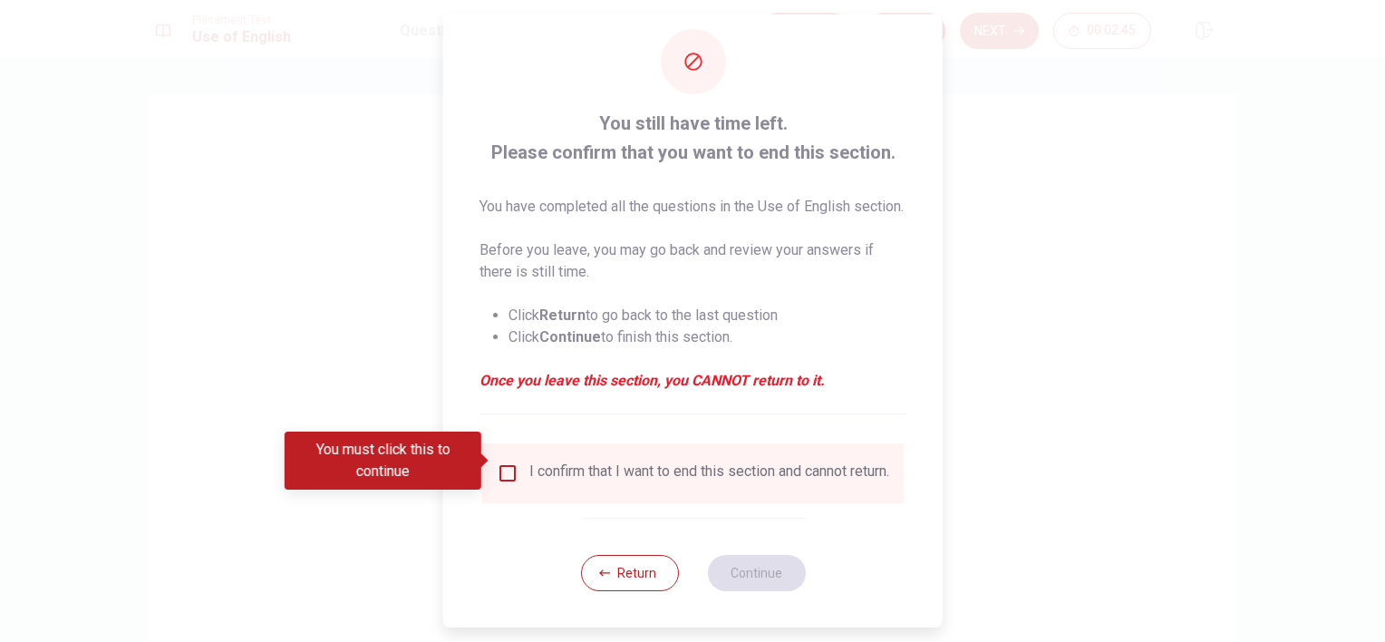
scroll to position [55, 0]
click at [620, 573] on button "Return" at bounding box center [629, 573] width 98 height 36
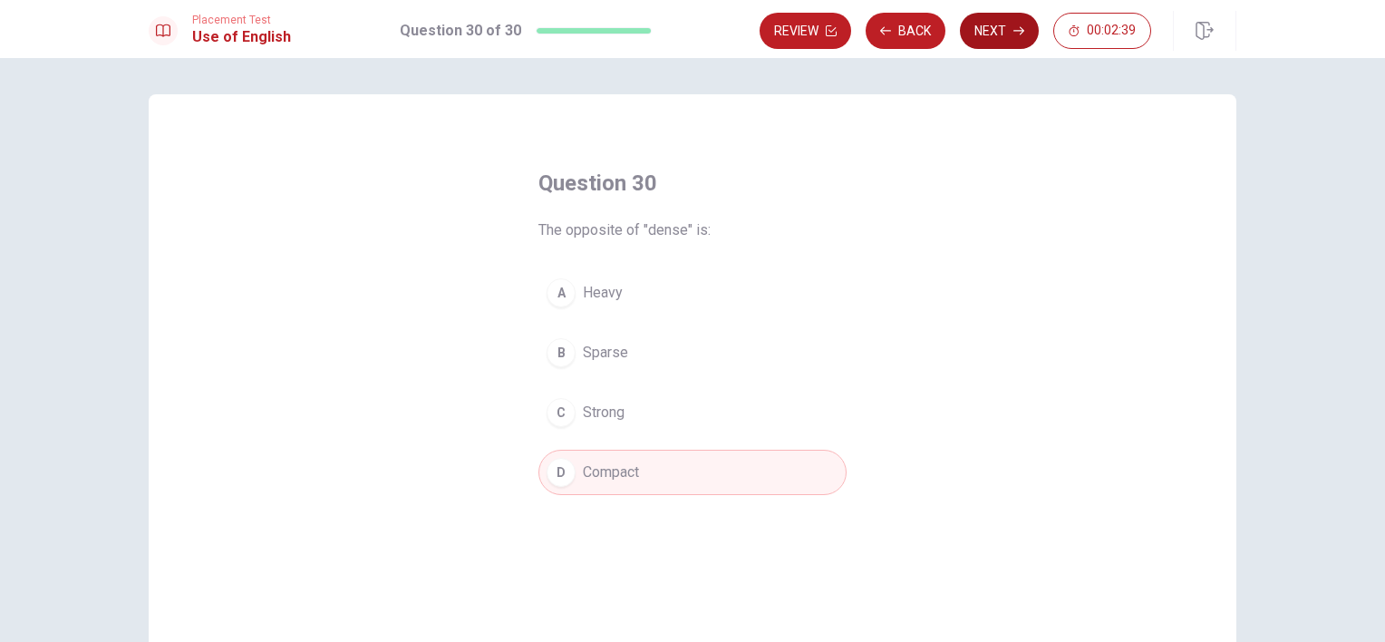
click at [994, 33] on button "Next" at bounding box center [999, 31] width 79 height 36
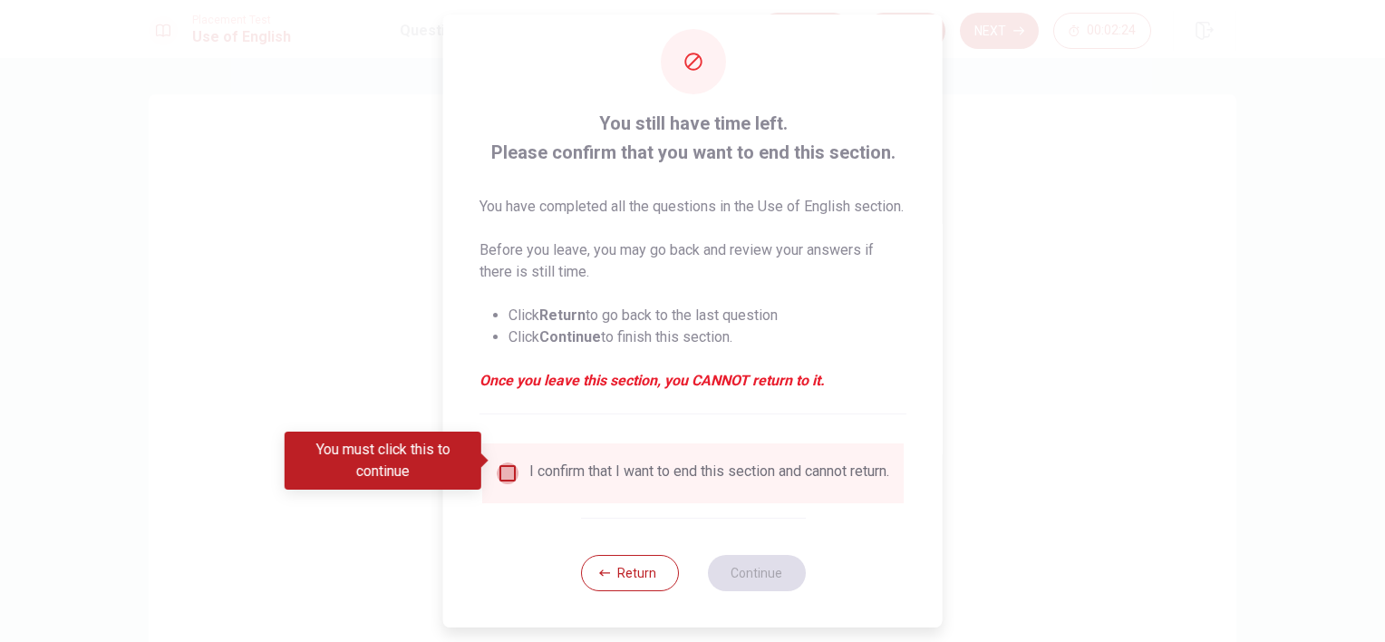
click at [502, 462] on input "You must click this to continue" at bounding box center [508, 473] width 22 height 22
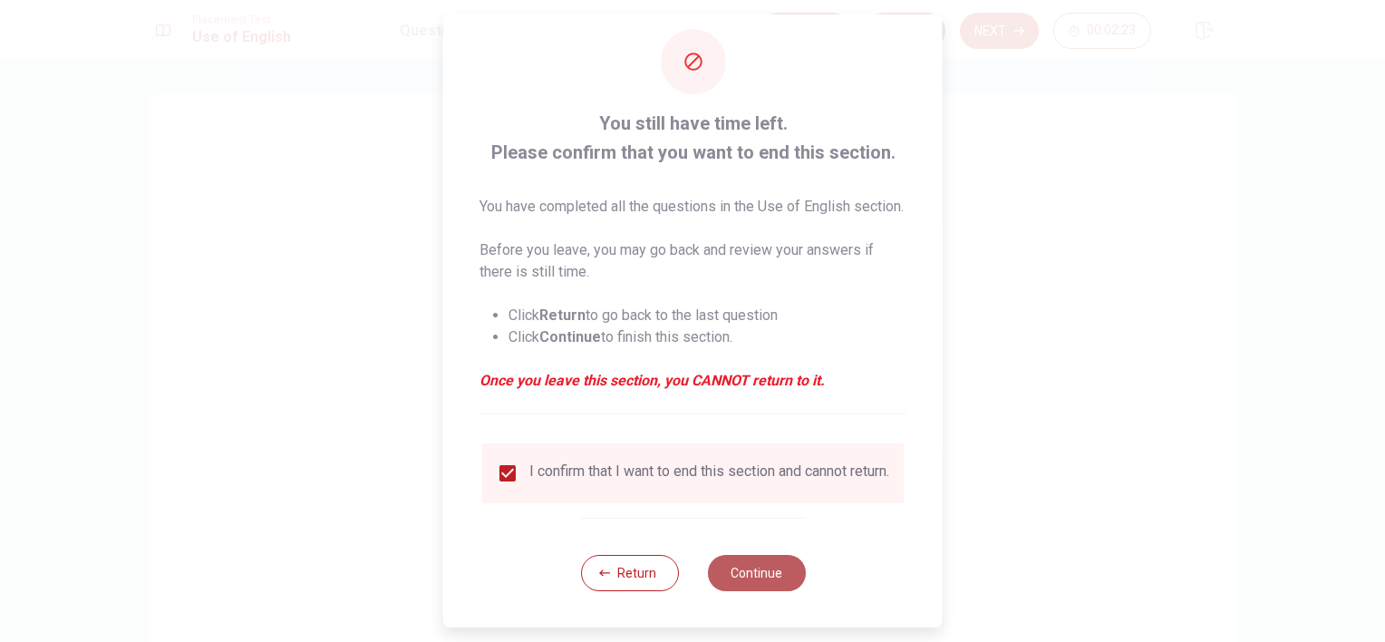
click at [754, 570] on button "Continue" at bounding box center [756, 573] width 98 height 36
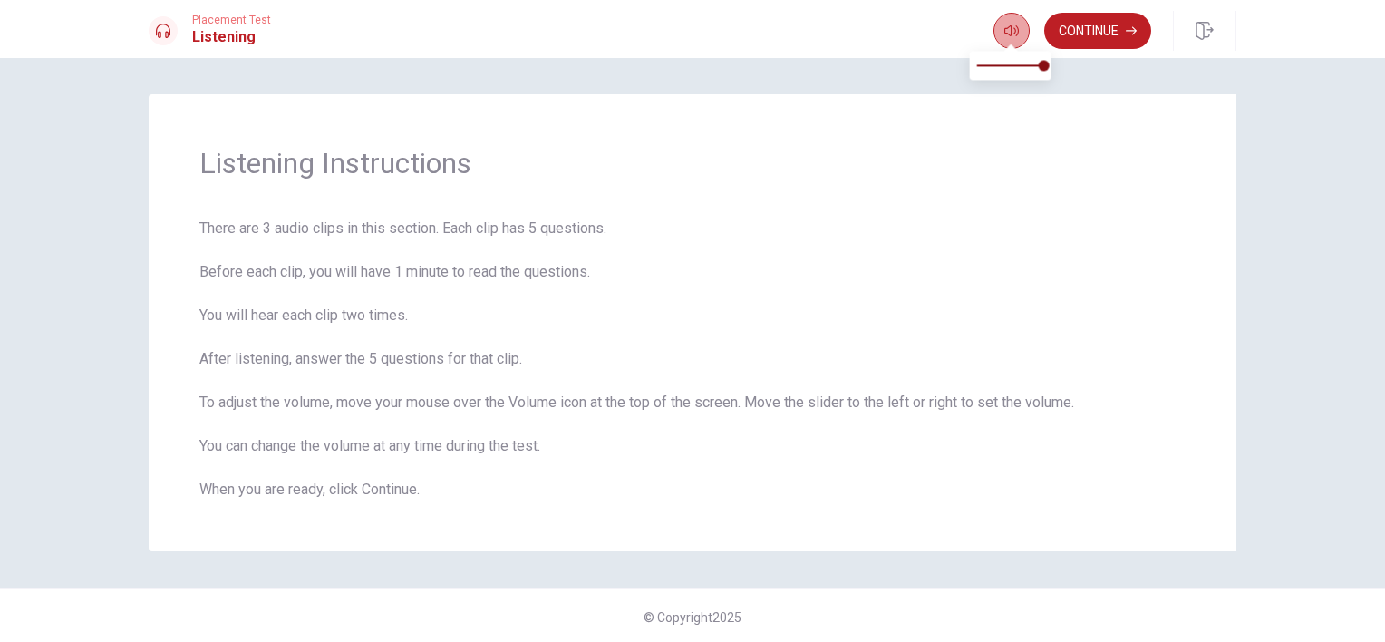
click at [1009, 25] on icon "button" at bounding box center [1012, 30] width 15 height 11
click at [1000, 43] on button "button" at bounding box center [1012, 31] width 36 height 36
click at [1074, 29] on button "Continue" at bounding box center [1098, 31] width 107 height 36
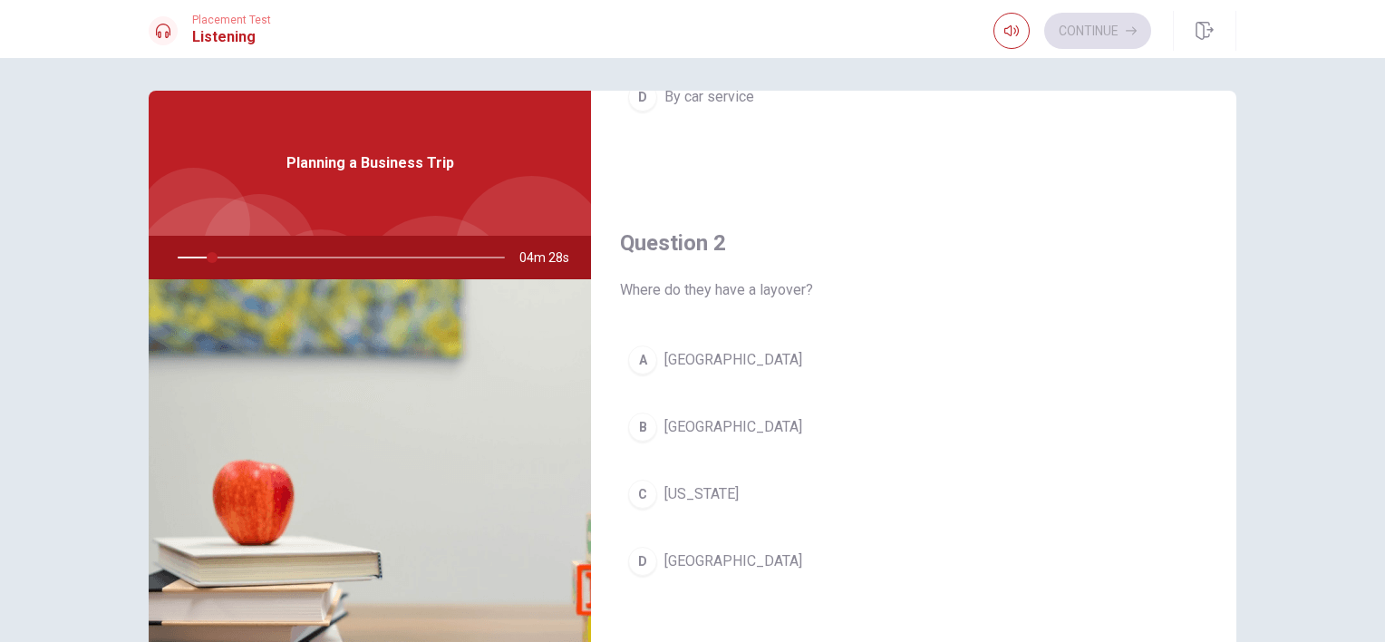
scroll to position [0, 0]
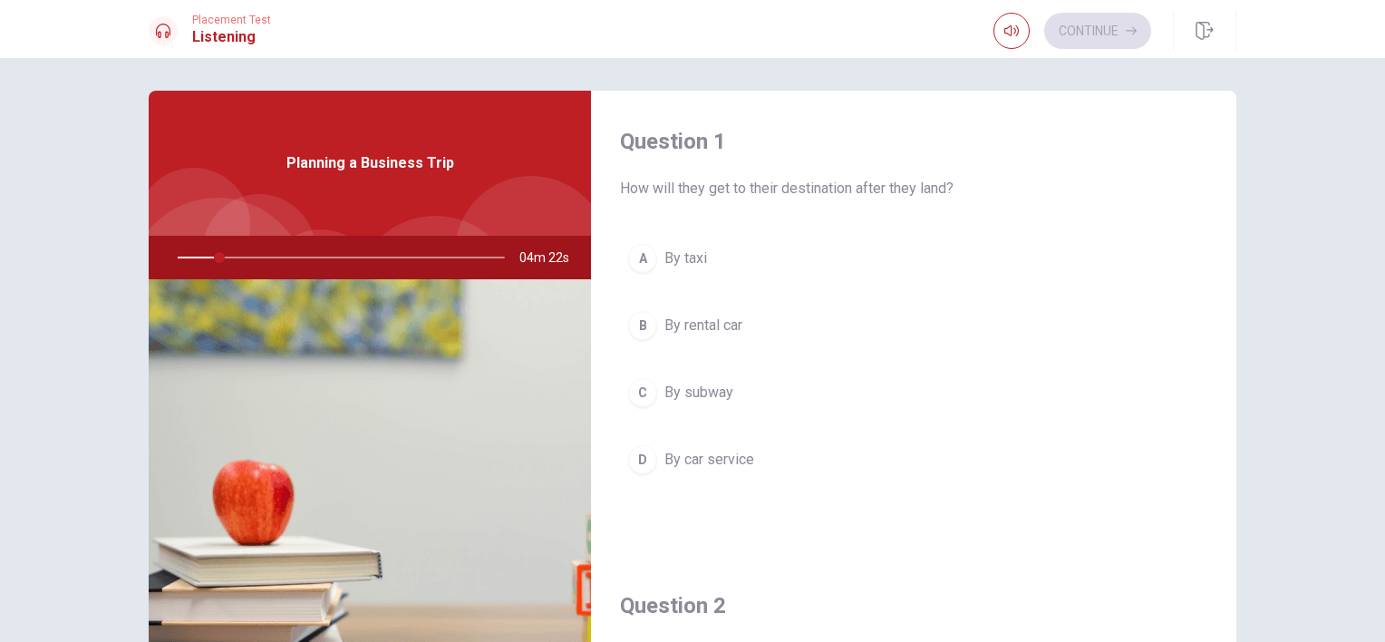
click at [813, 432] on div "A By taxi B By rental car C By subway D By car service" at bounding box center [914, 377] width 588 height 283
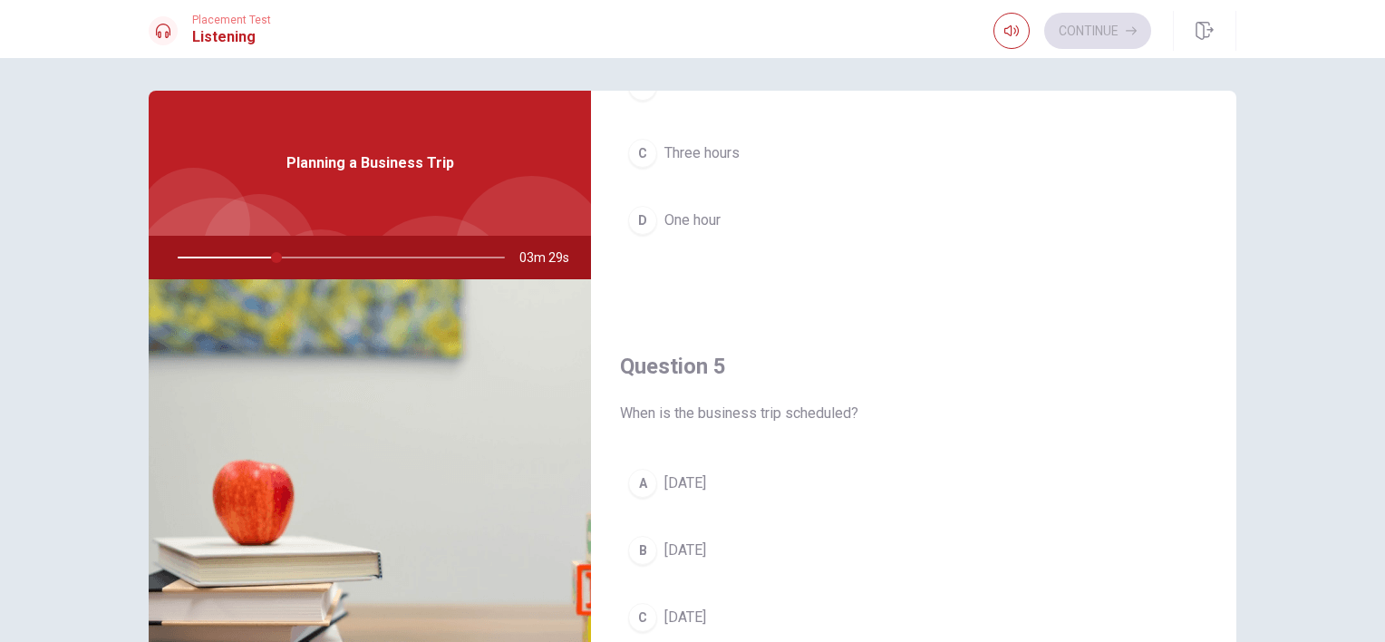
scroll to position [1683, 0]
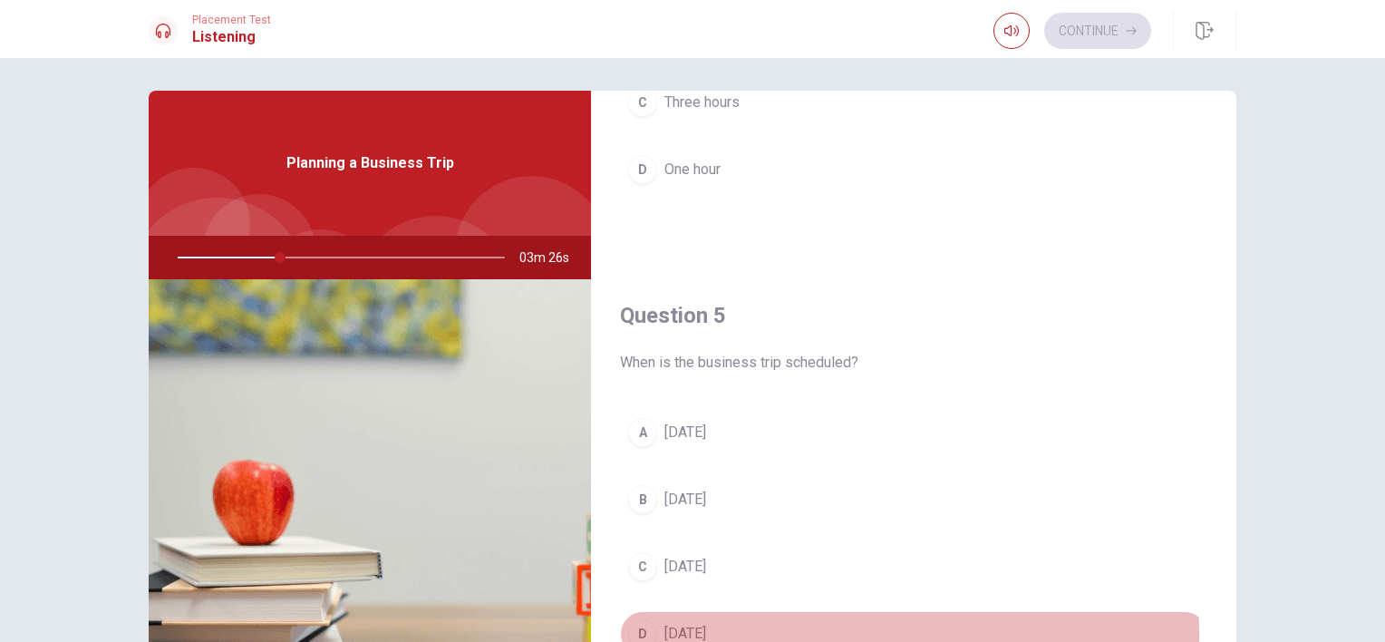
click at [638, 626] on div "D" at bounding box center [642, 633] width 29 height 29
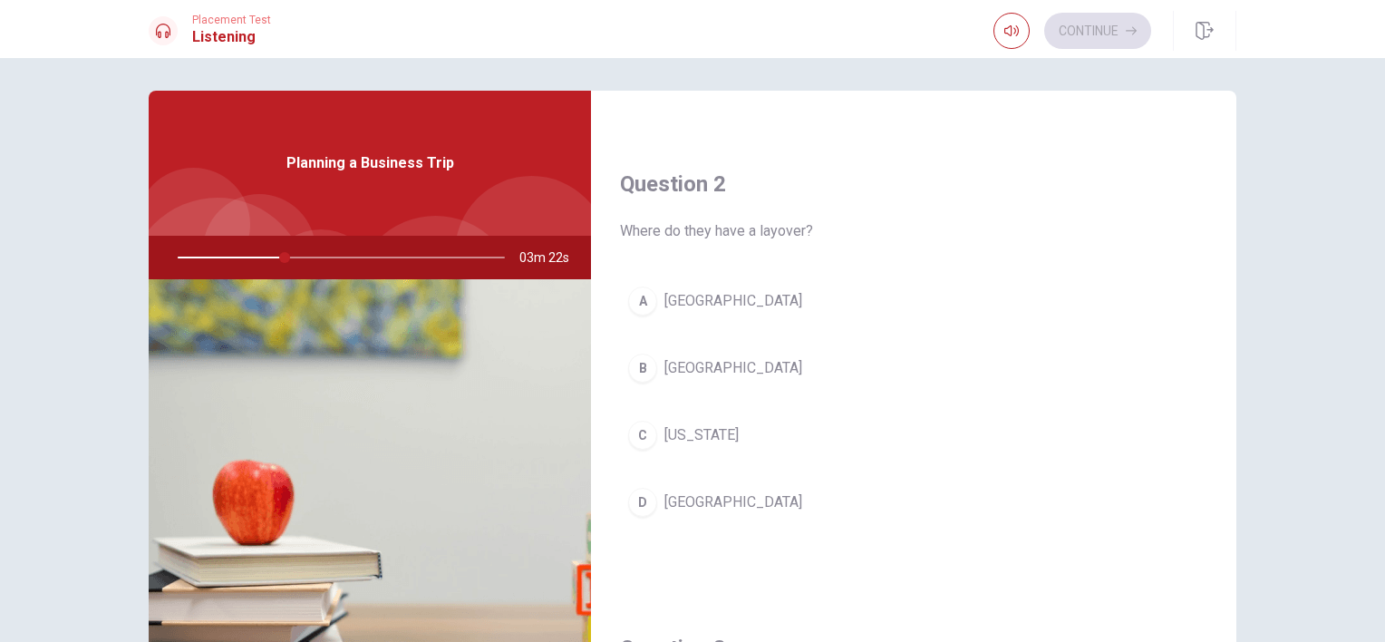
scroll to position [453, 0]
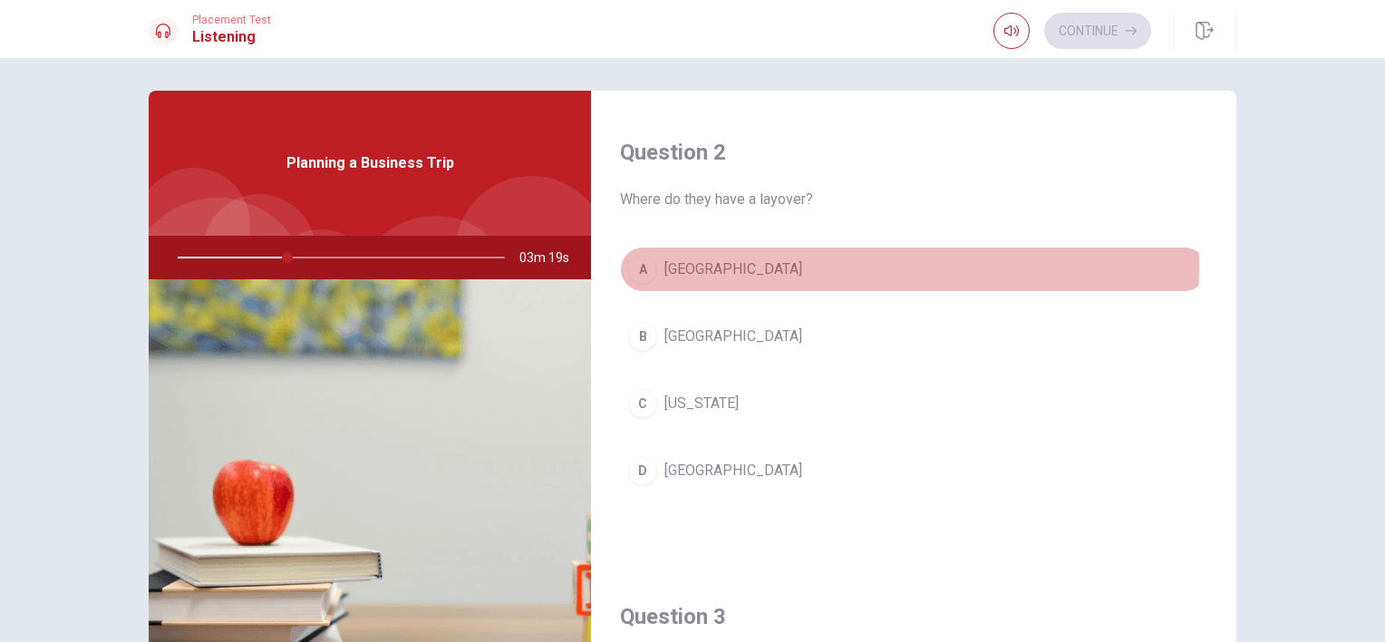
click at [673, 264] on span "[GEOGRAPHIC_DATA]" at bounding box center [734, 269] width 138 height 22
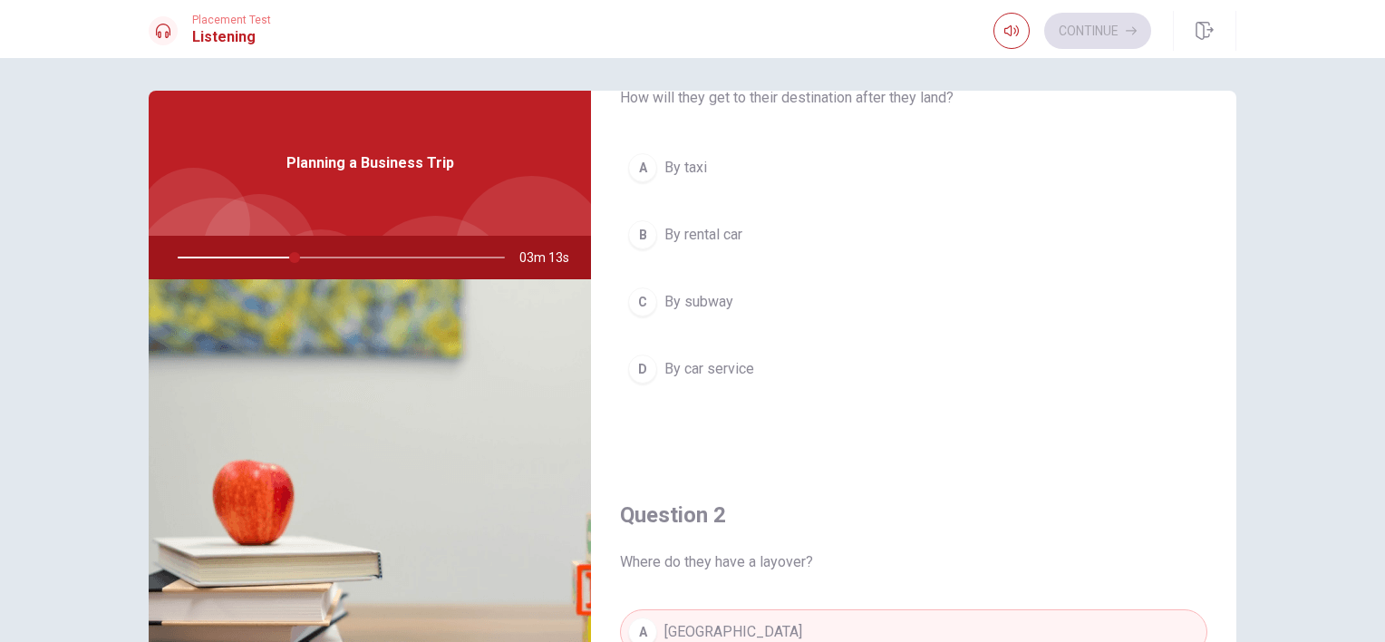
scroll to position [0, 0]
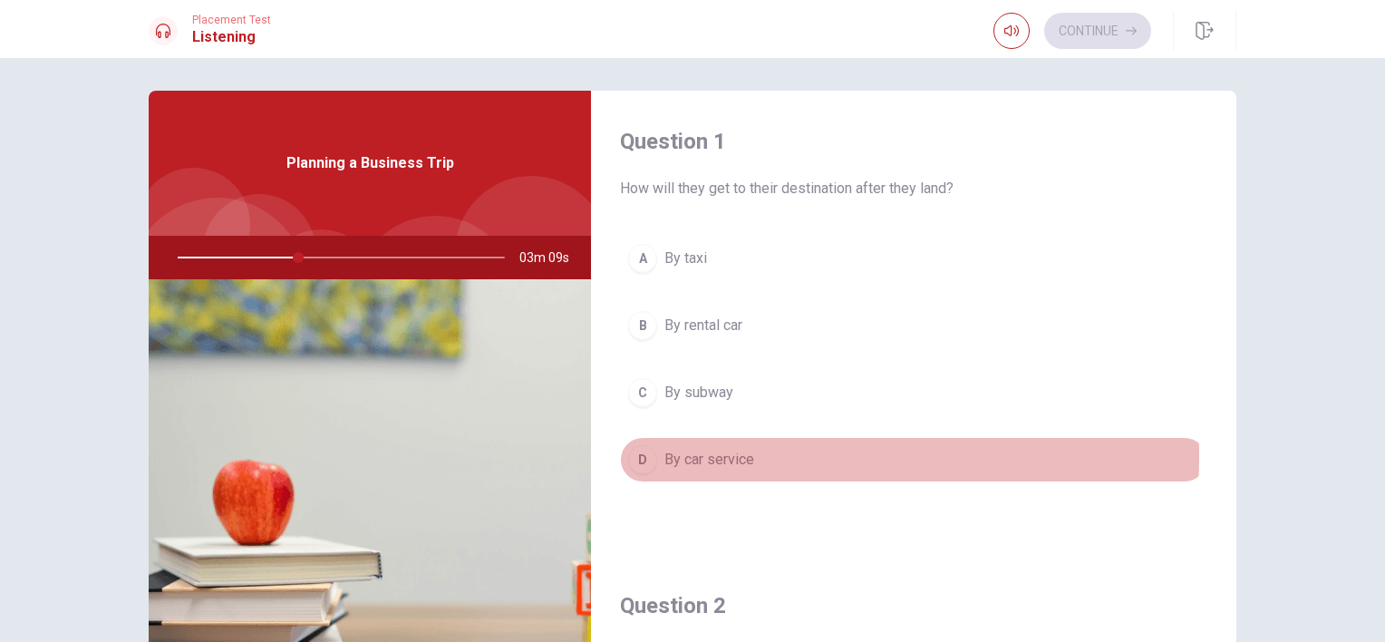
click at [685, 454] on span "By car service" at bounding box center [710, 460] width 90 height 22
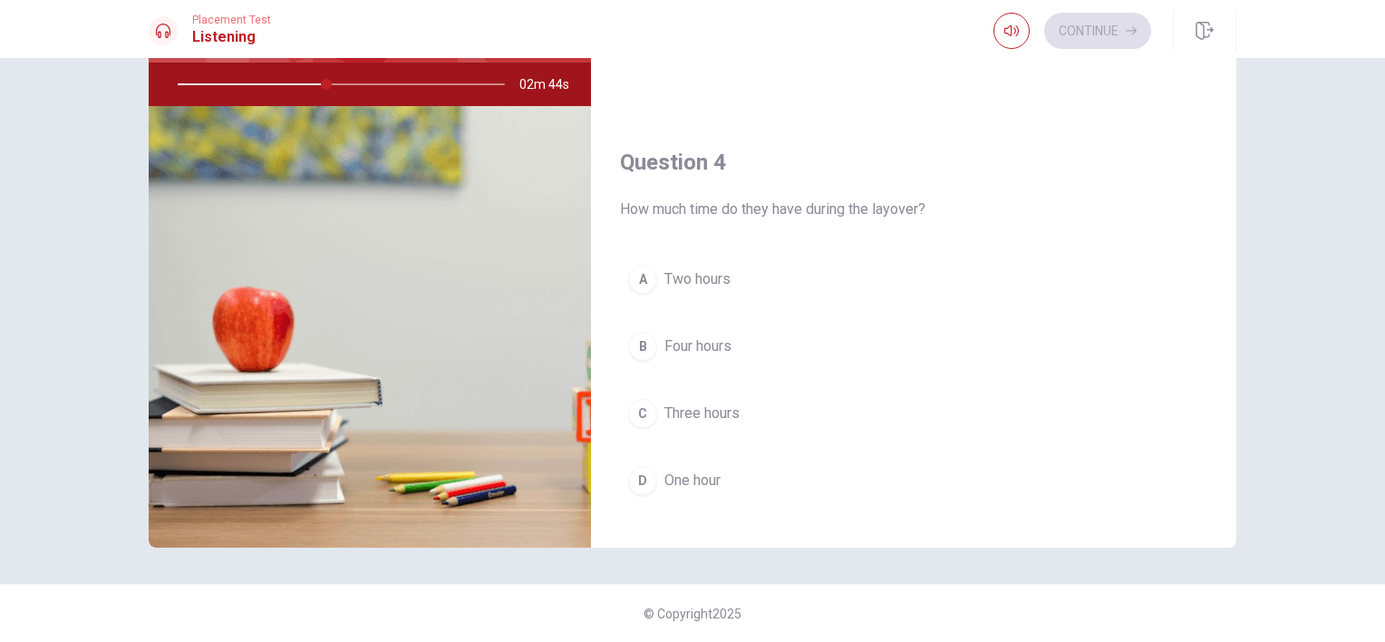
scroll to position [1229, 0]
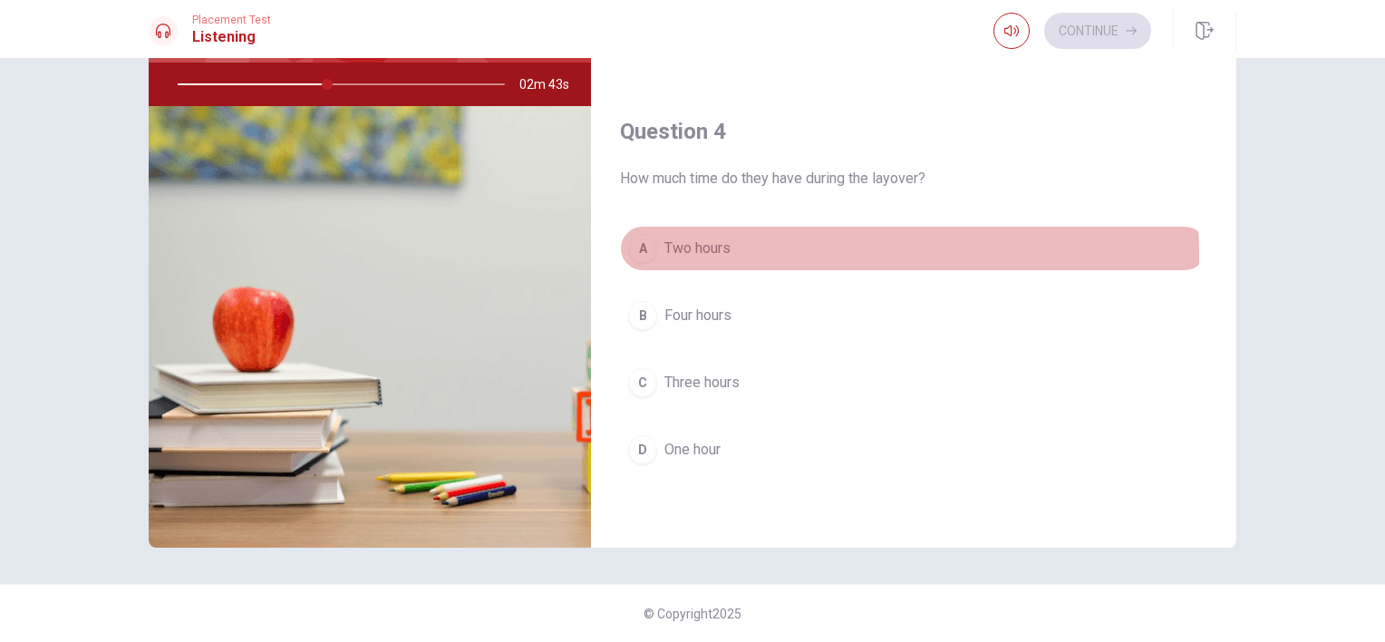
click at [685, 251] on span "Two hours" at bounding box center [698, 249] width 66 height 22
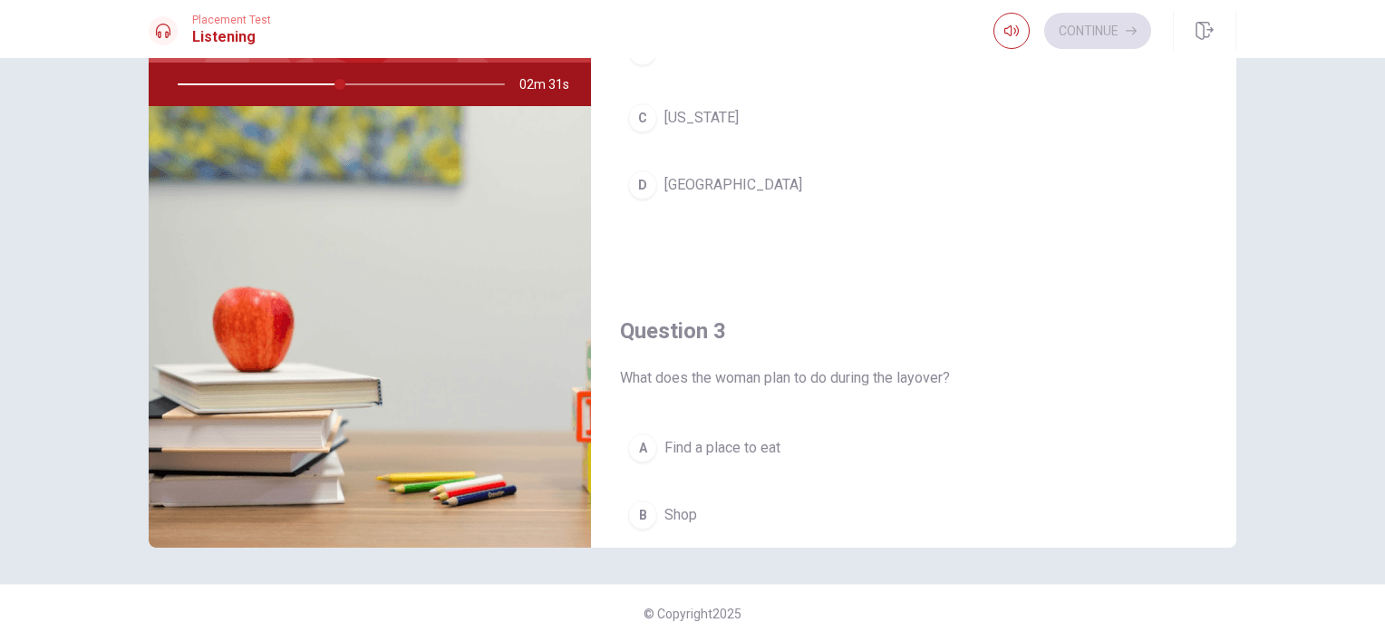
scroll to position [685, 0]
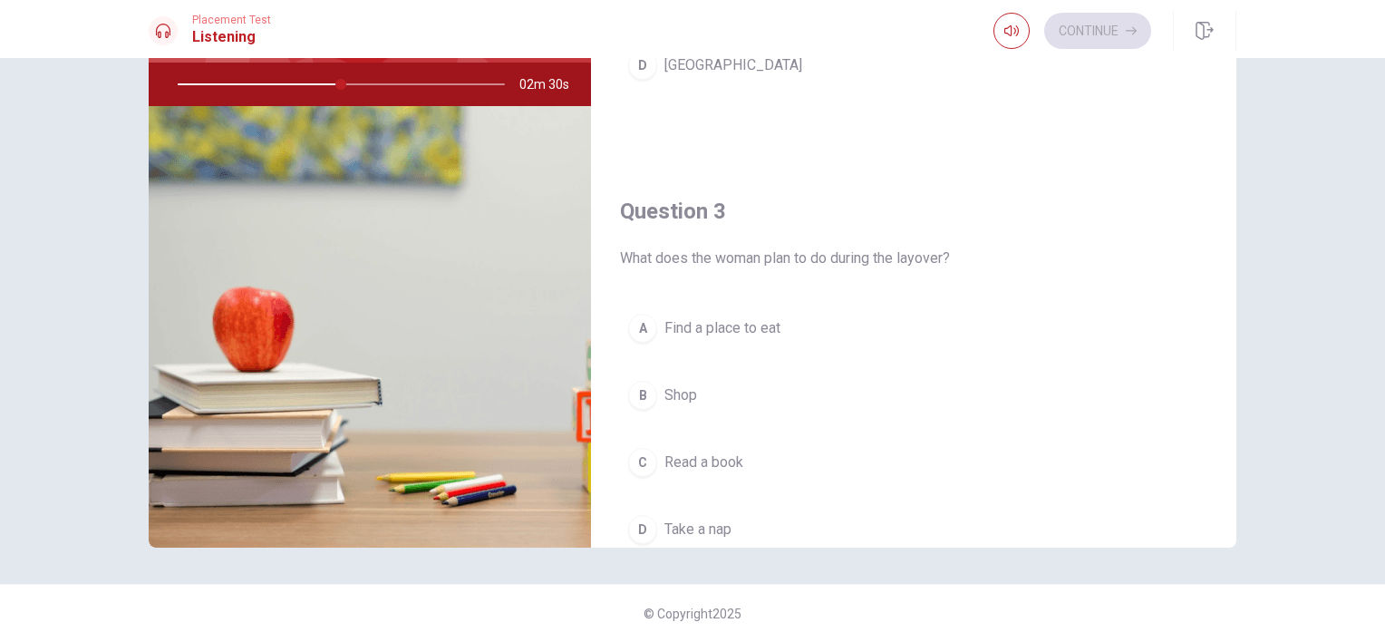
click at [746, 336] on button "A Find a place to eat" at bounding box center [914, 328] width 588 height 45
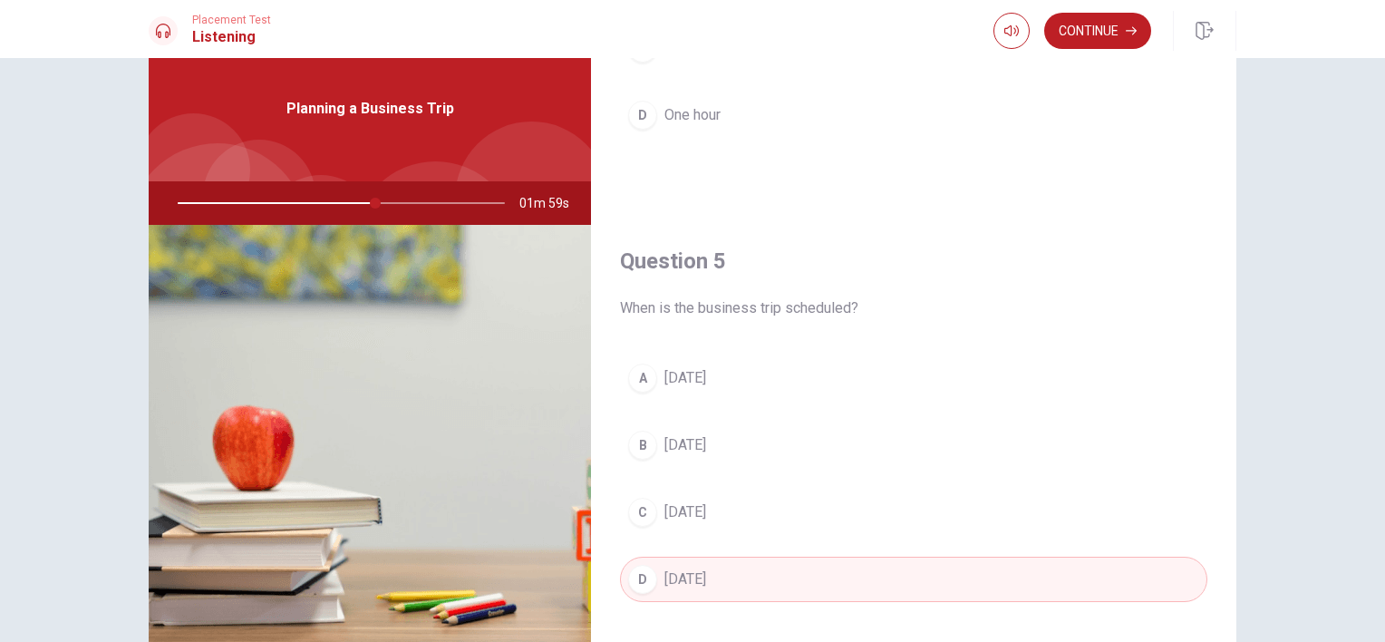
scroll to position [91, 0]
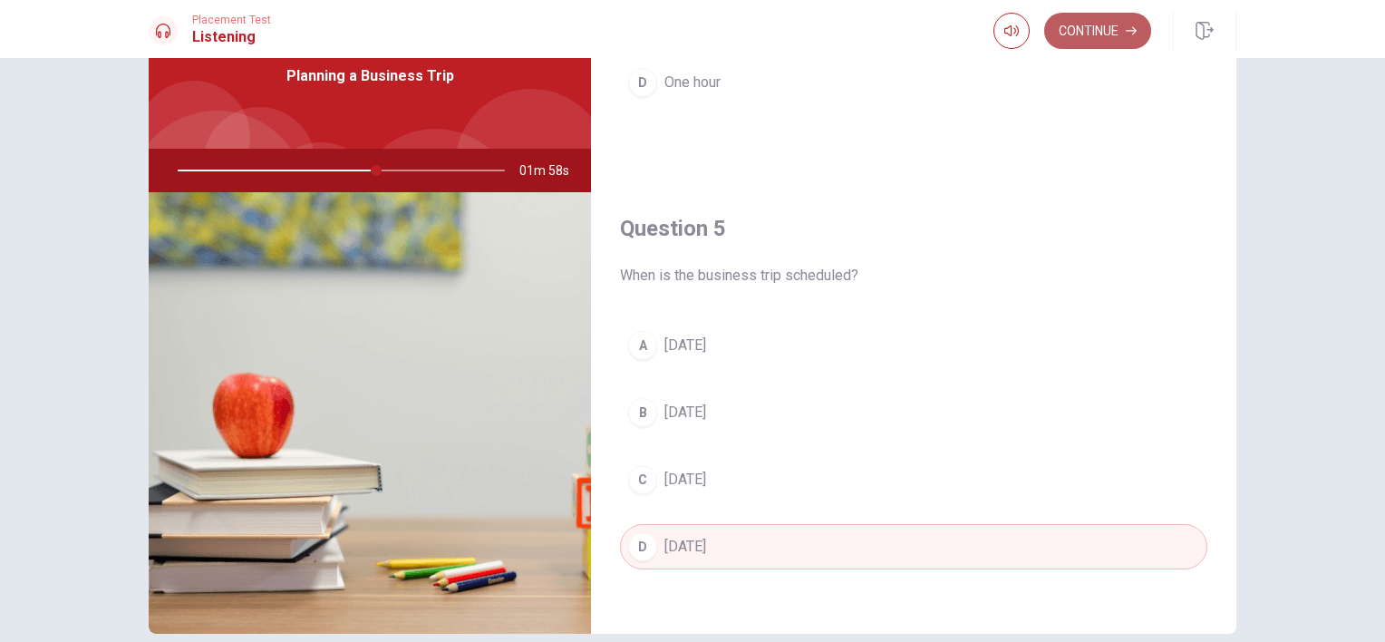
click at [1097, 38] on button "Continue" at bounding box center [1098, 31] width 107 height 36
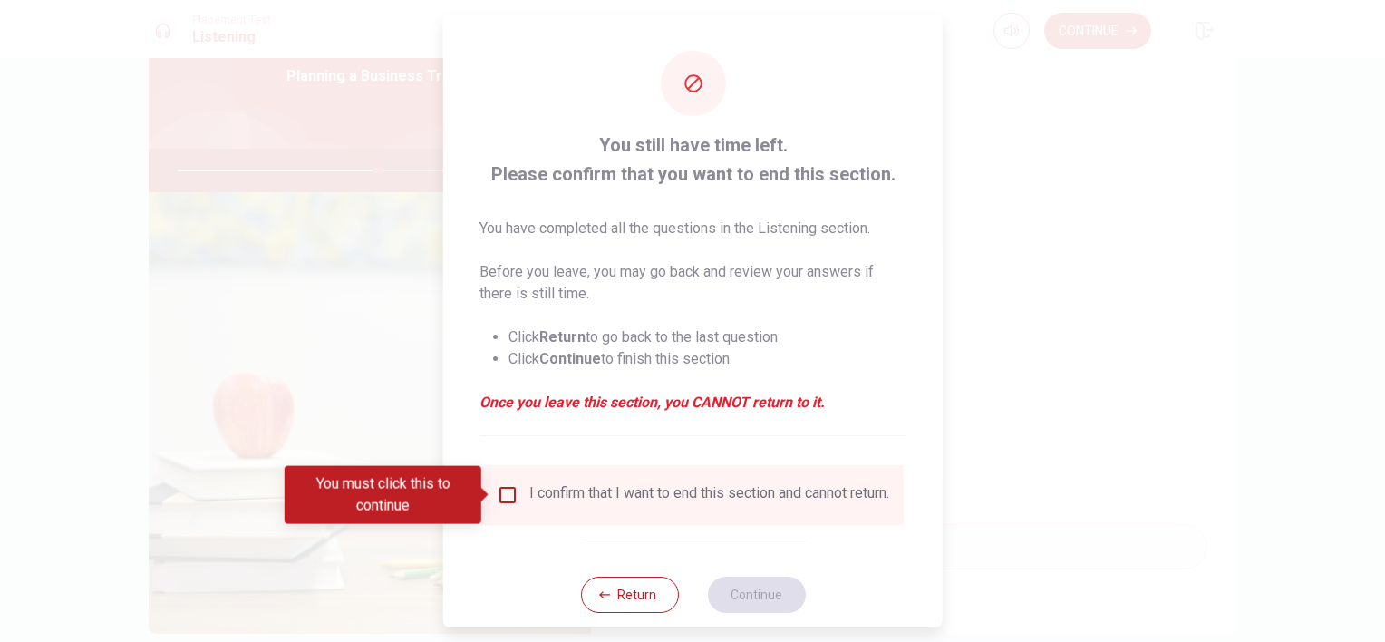
click at [506, 491] on input "You must click this to continue" at bounding box center [508, 495] width 22 height 22
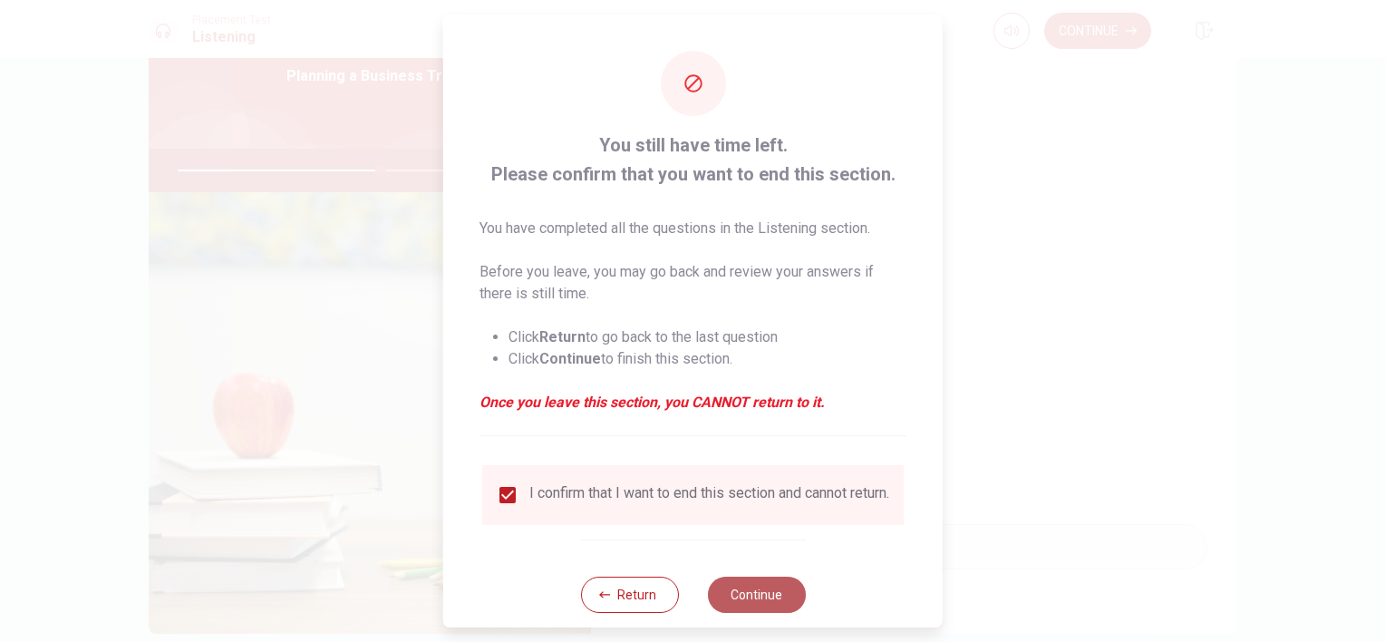
click at [753, 608] on button "Continue" at bounding box center [756, 595] width 98 height 36
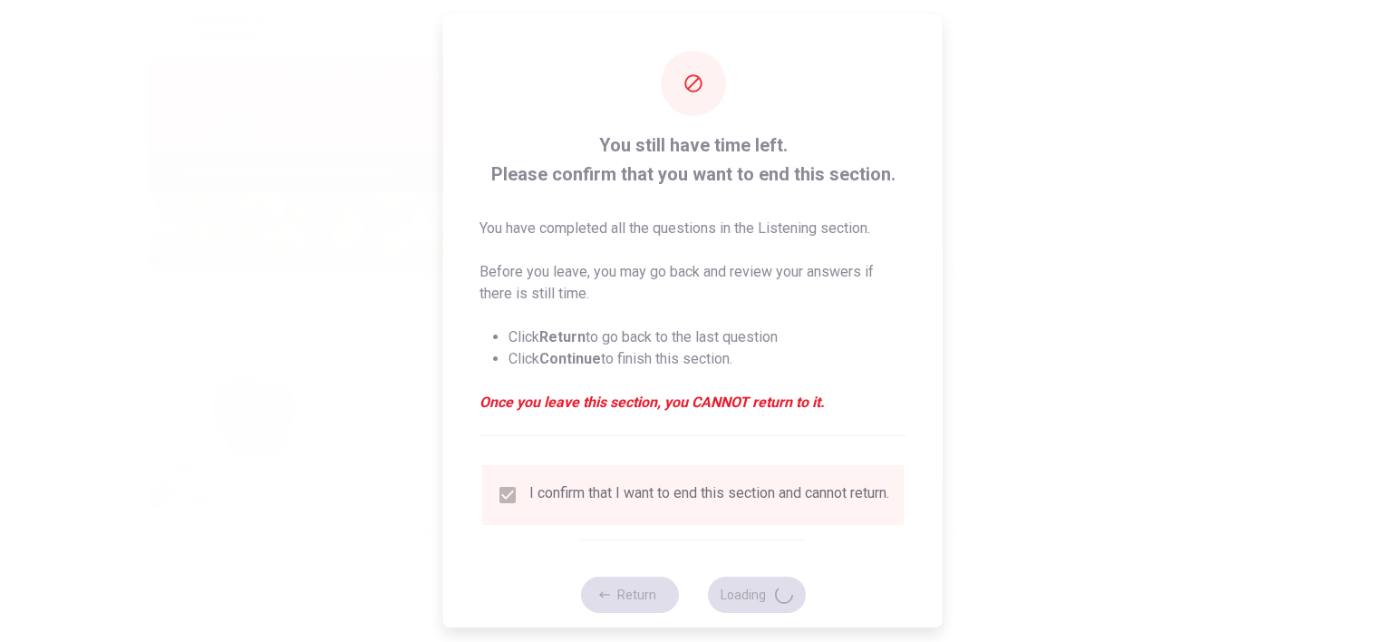
type input "63"
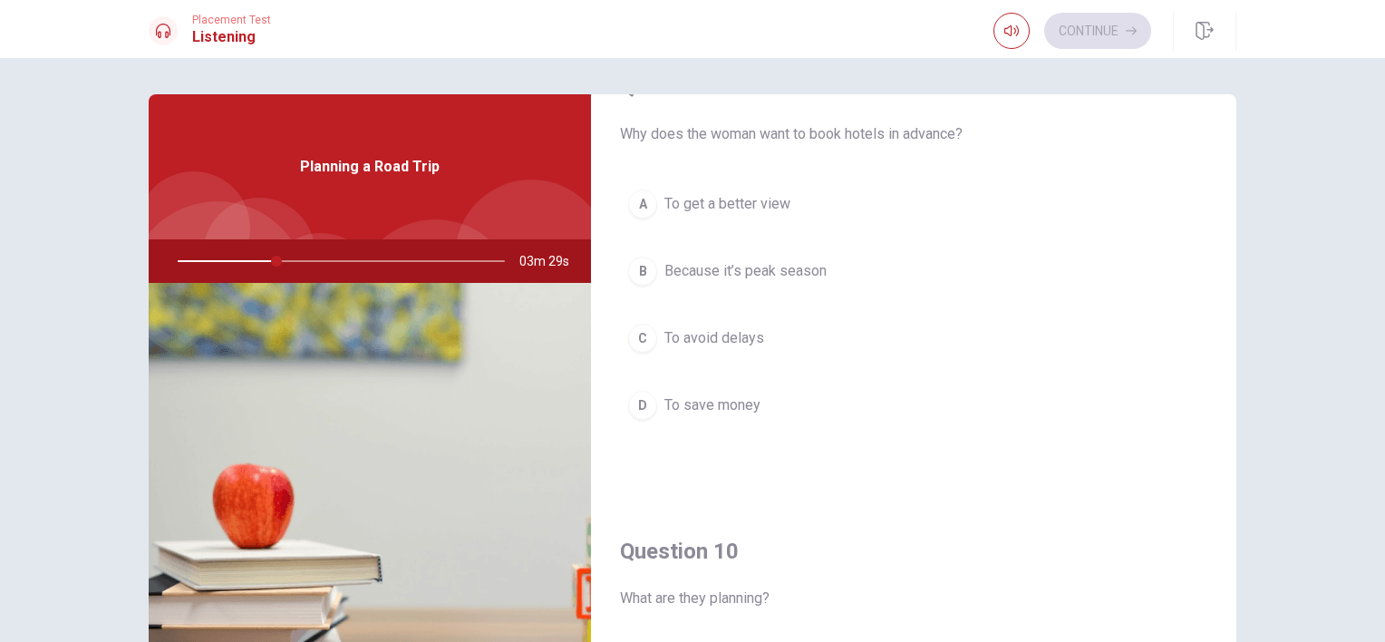
scroll to position [1683, 0]
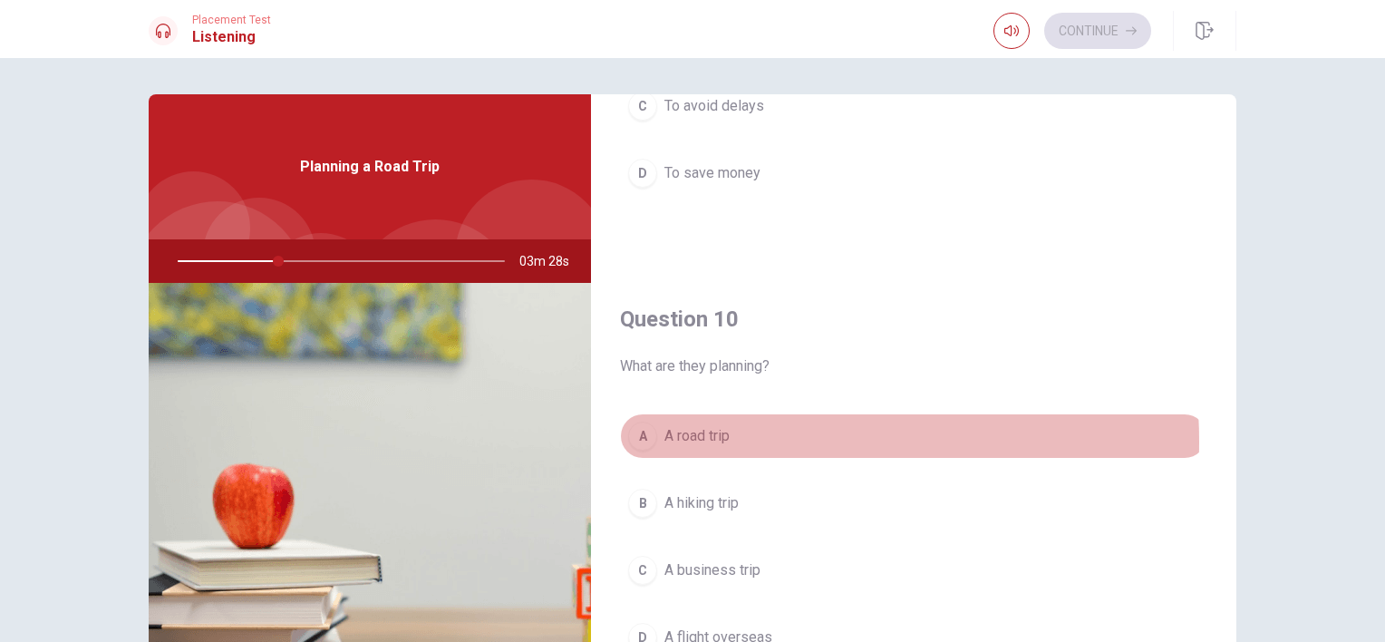
click at [714, 435] on span "A road trip" at bounding box center [697, 436] width 65 height 22
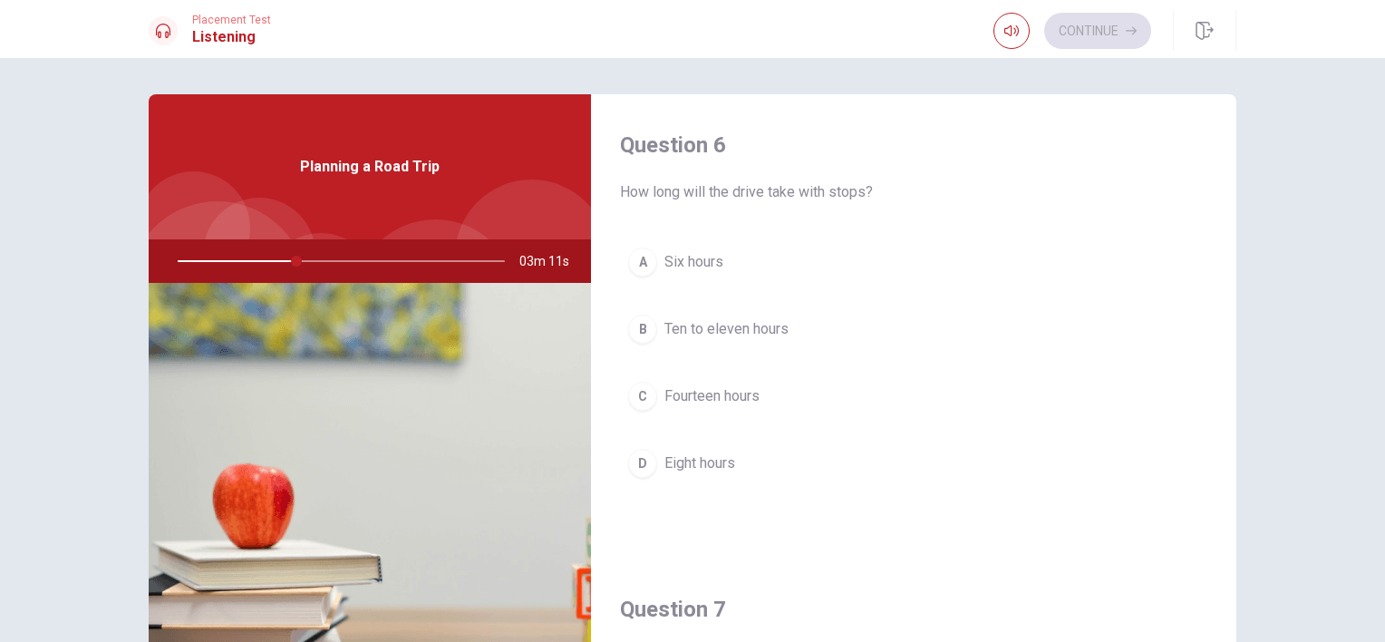
scroll to position [0, 0]
click at [705, 462] on span "Eight hours" at bounding box center [700, 463] width 71 height 22
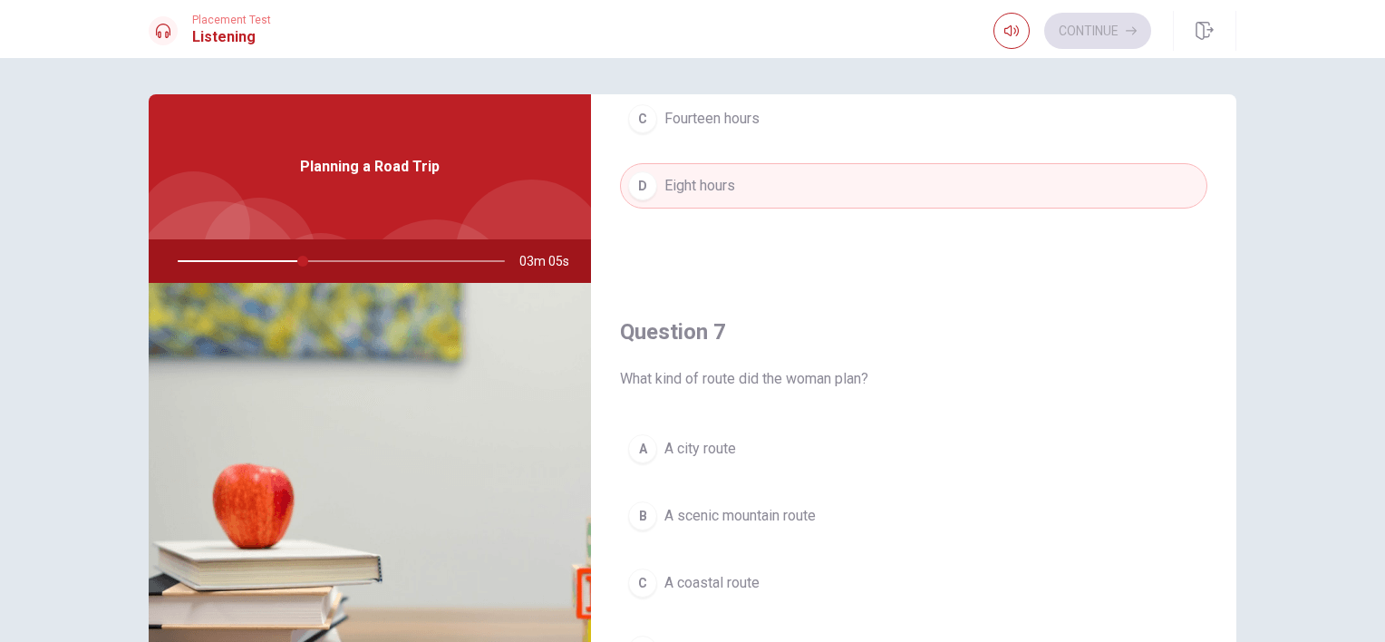
scroll to position [453, 0]
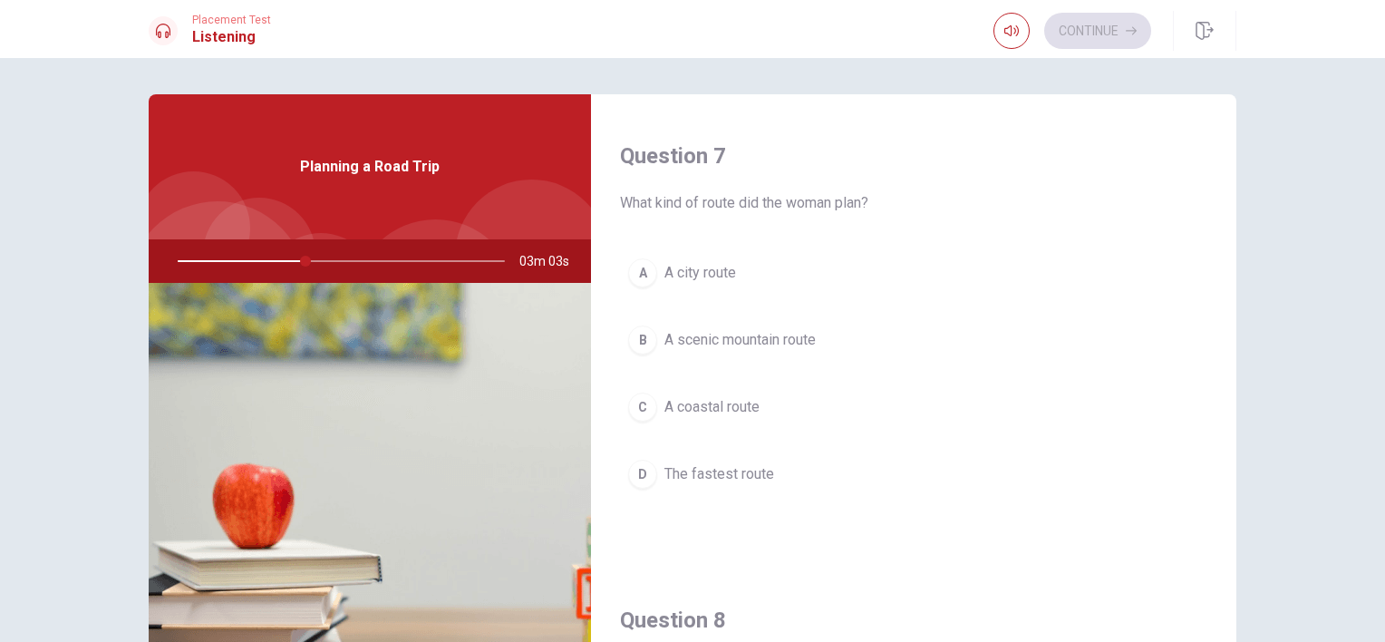
click at [729, 338] on span "A scenic mountain route" at bounding box center [740, 340] width 151 height 22
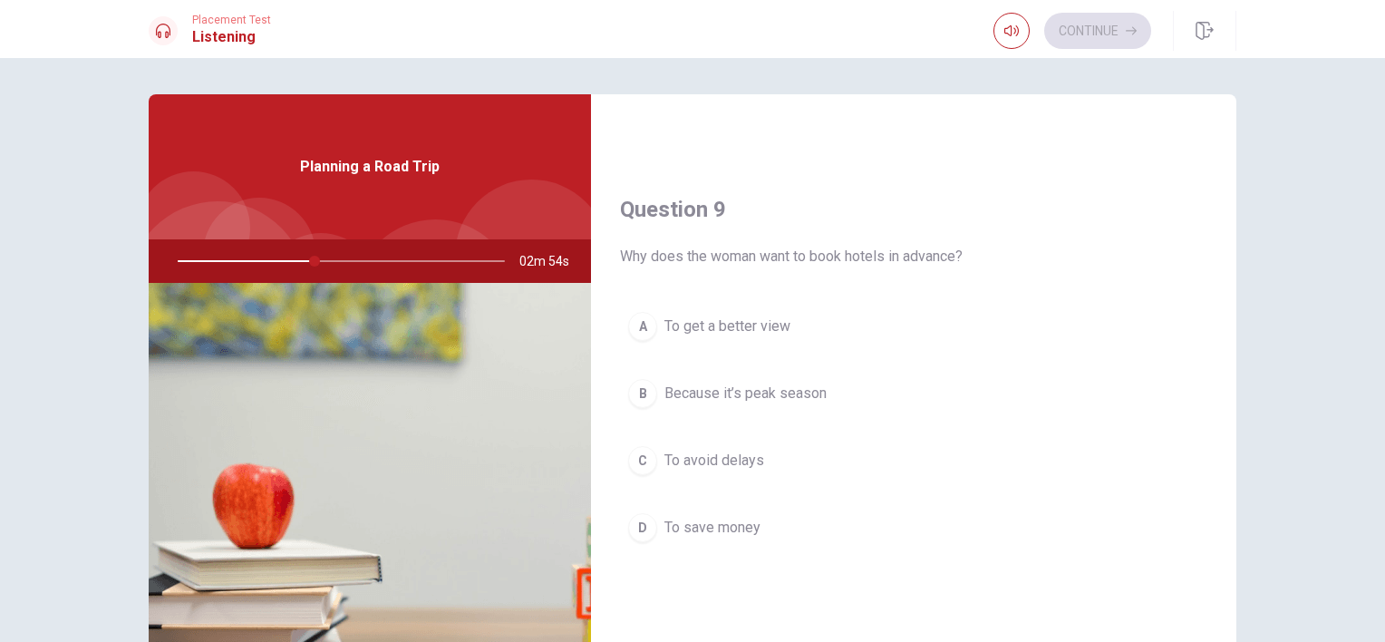
scroll to position [1360, 0]
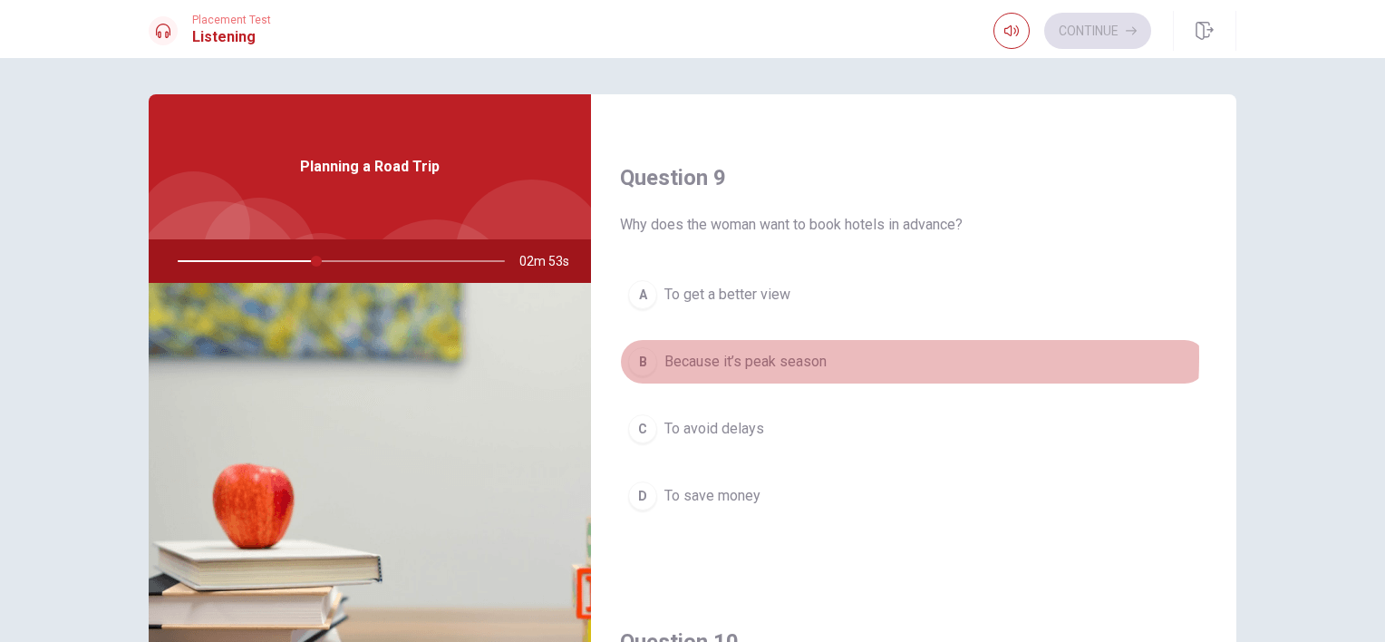
click at [743, 353] on span "Because it’s peak season" at bounding box center [746, 362] width 162 height 22
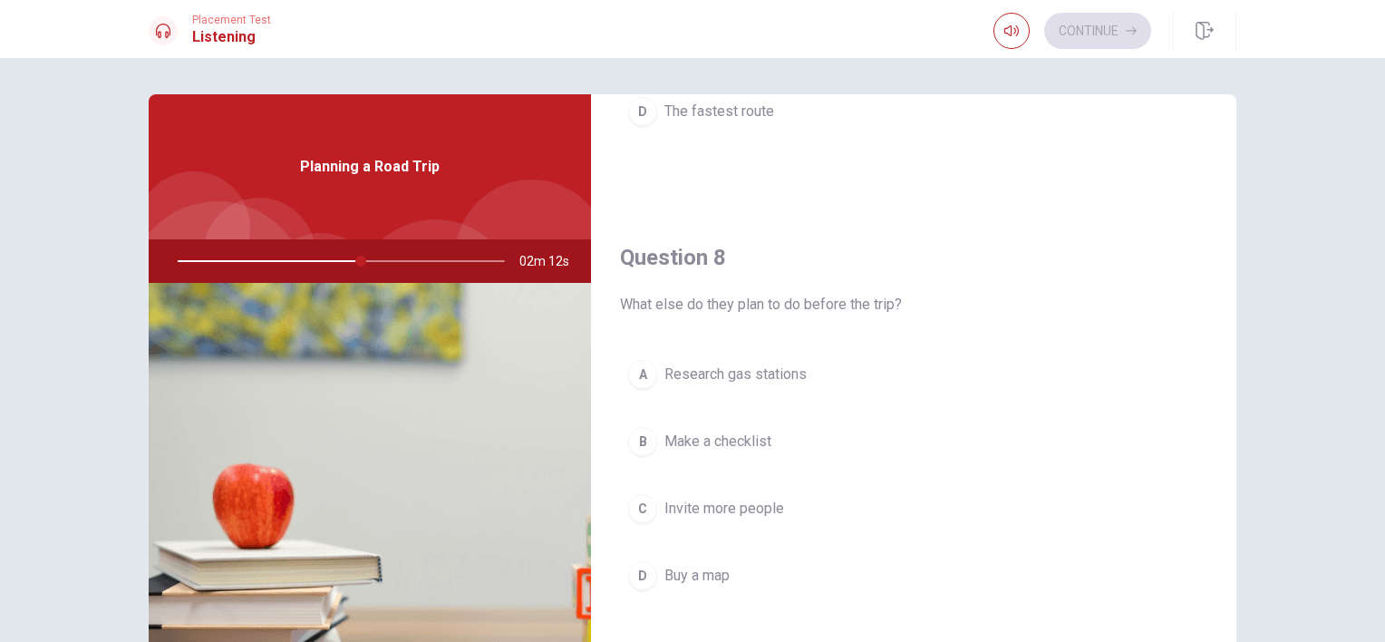
scroll to position [907, 0]
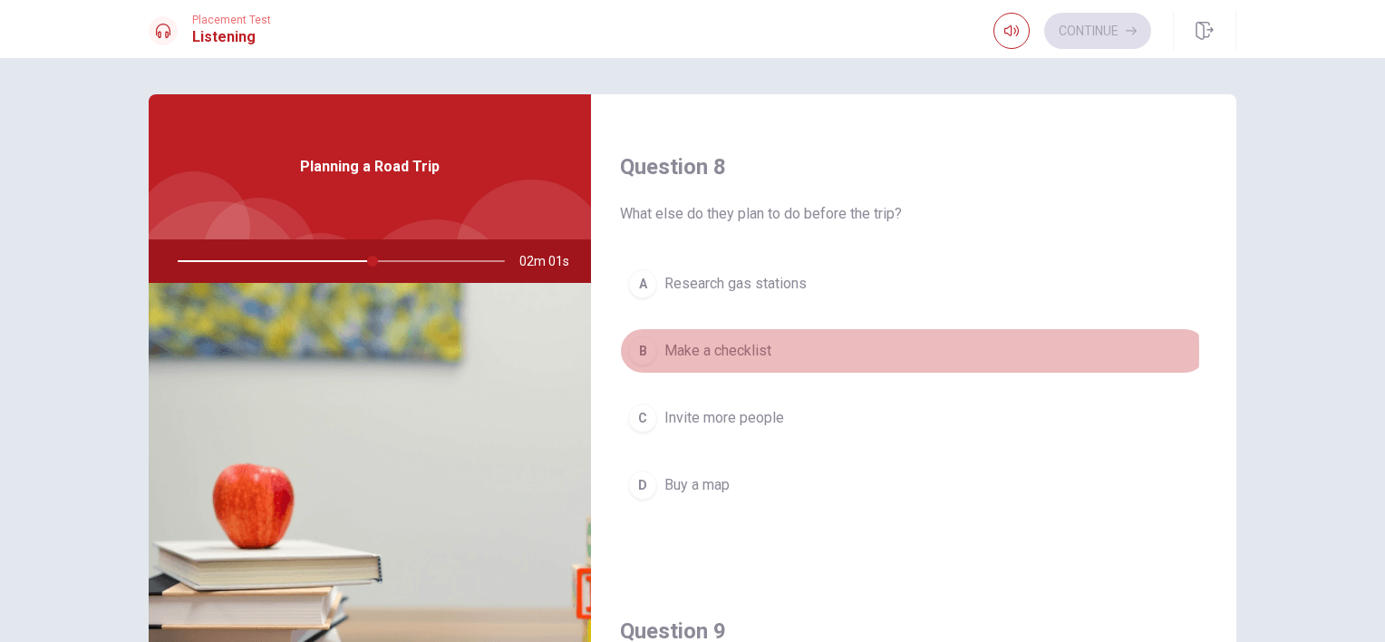
click at [722, 348] on span "Make a checklist" at bounding box center [718, 351] width 107 height 22
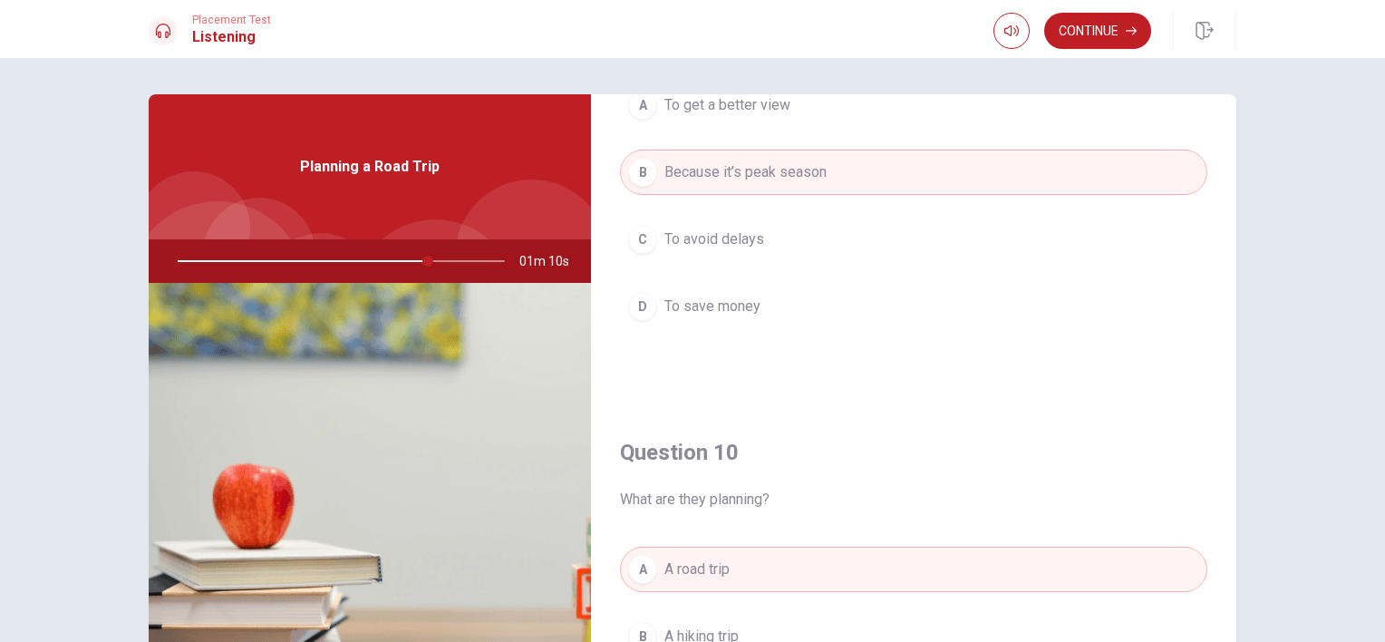
scroll to position [1683, 0]
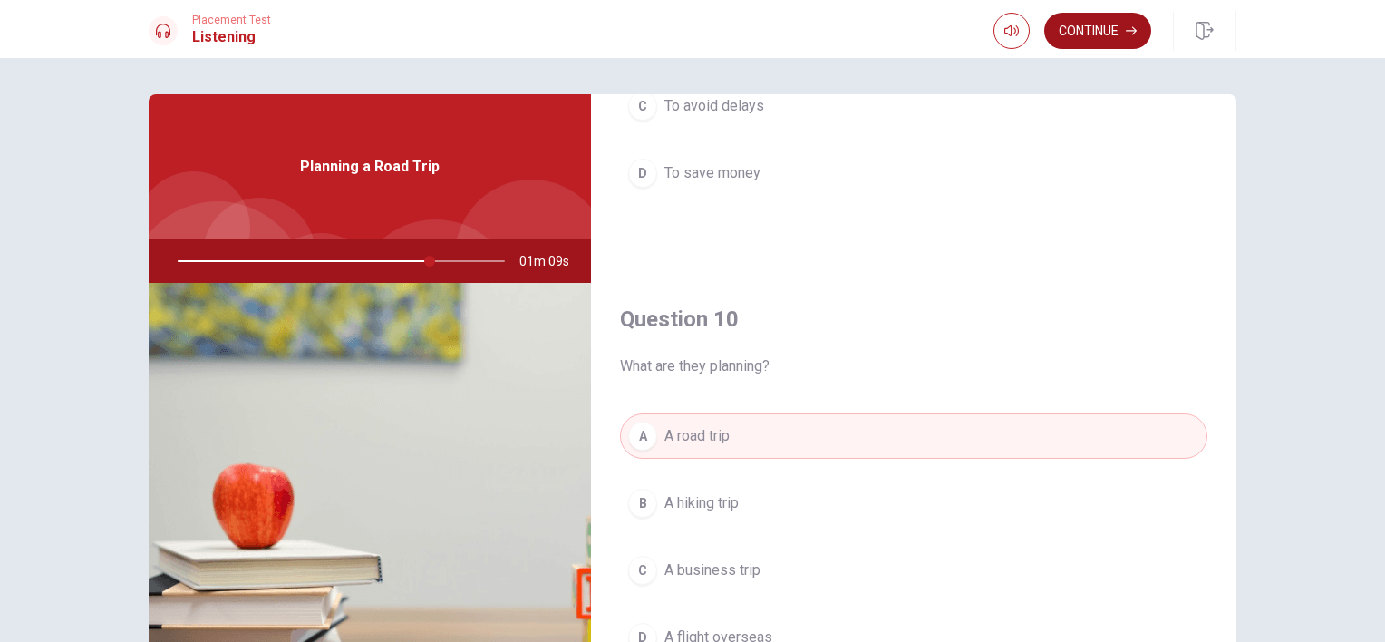
click at [1108, 29] on button "Continue" at bounding box center [1098, 31] width 107 height 36
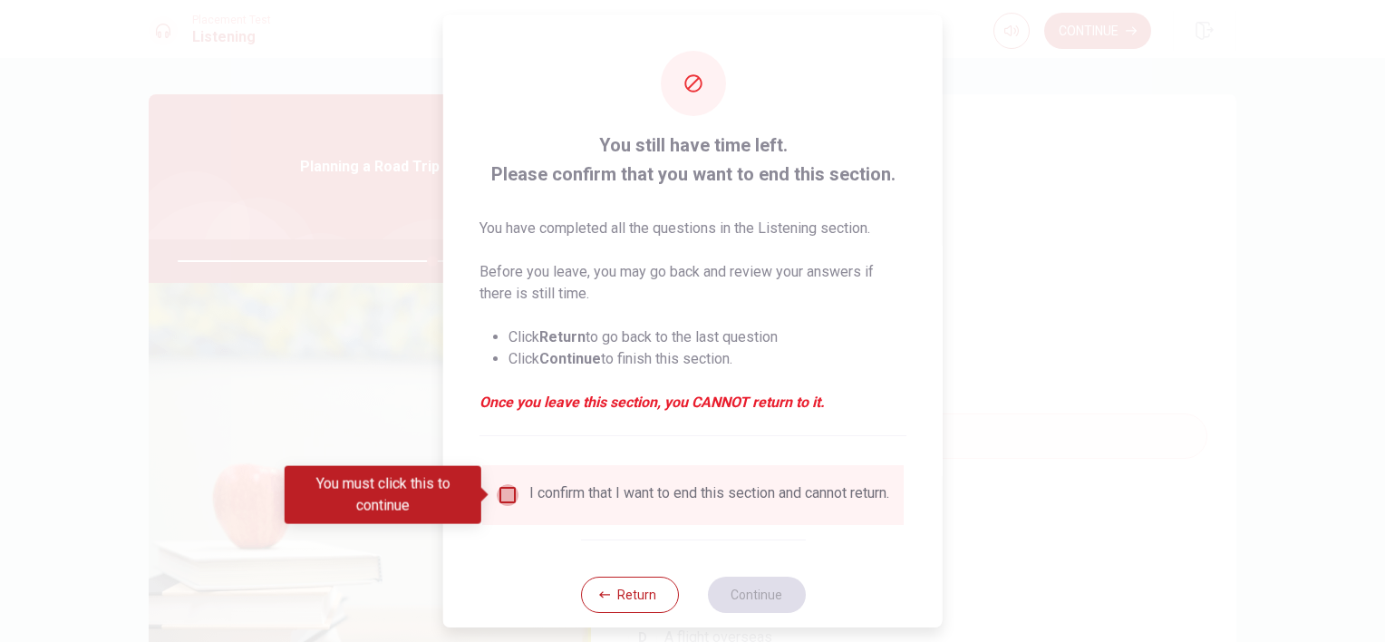
click at [497, 493] on input "You must click this to continue" at bounding box center [508, 495] width 22 height 22
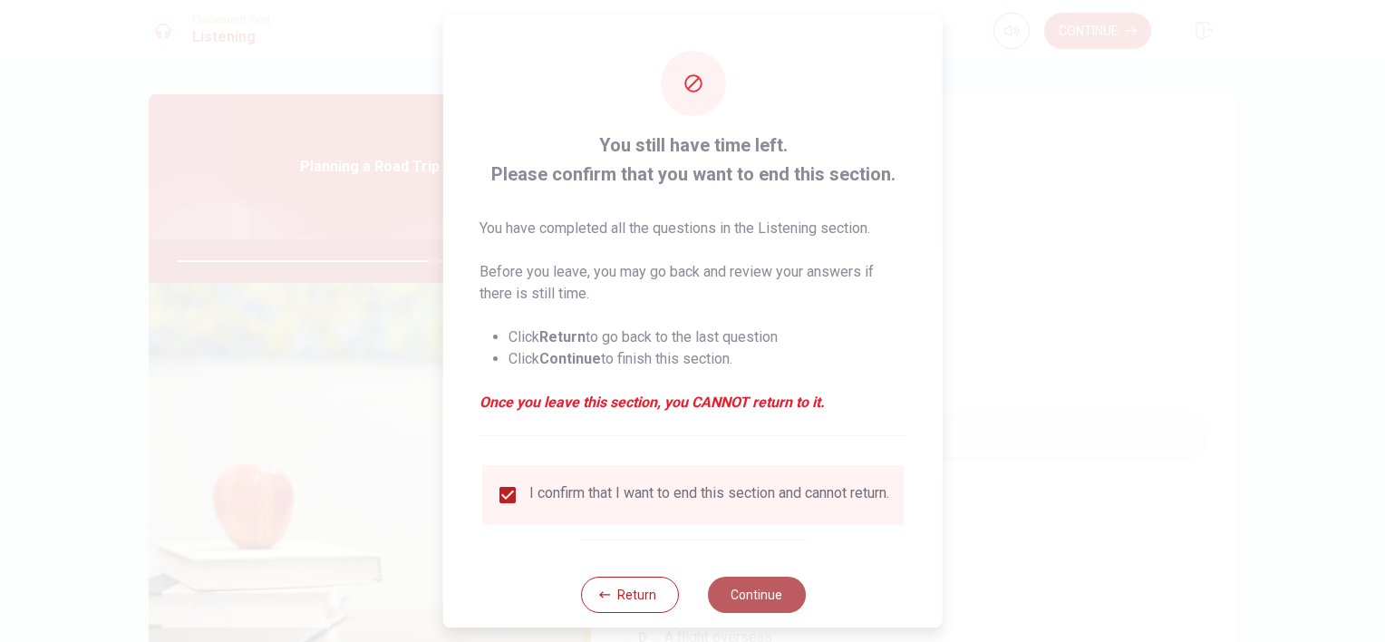
click at [773, 609] on button "Continue" at bounding box center [756, 595] width 98 height 36
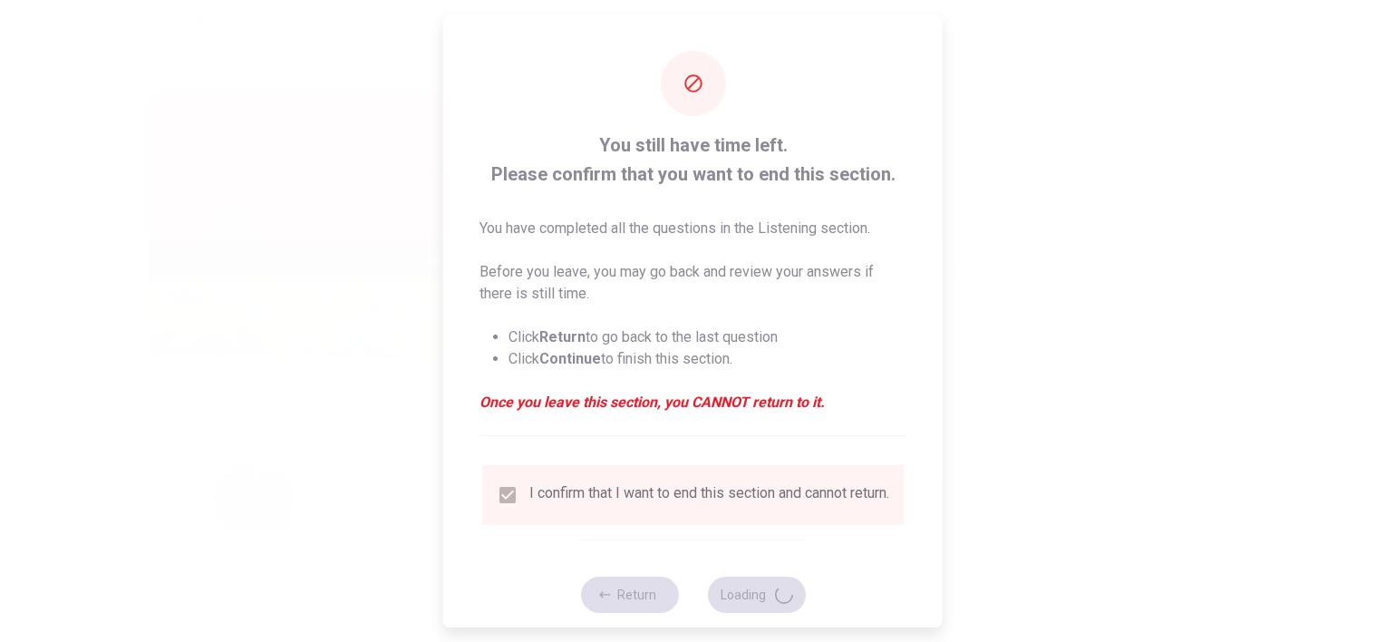
type input "80"
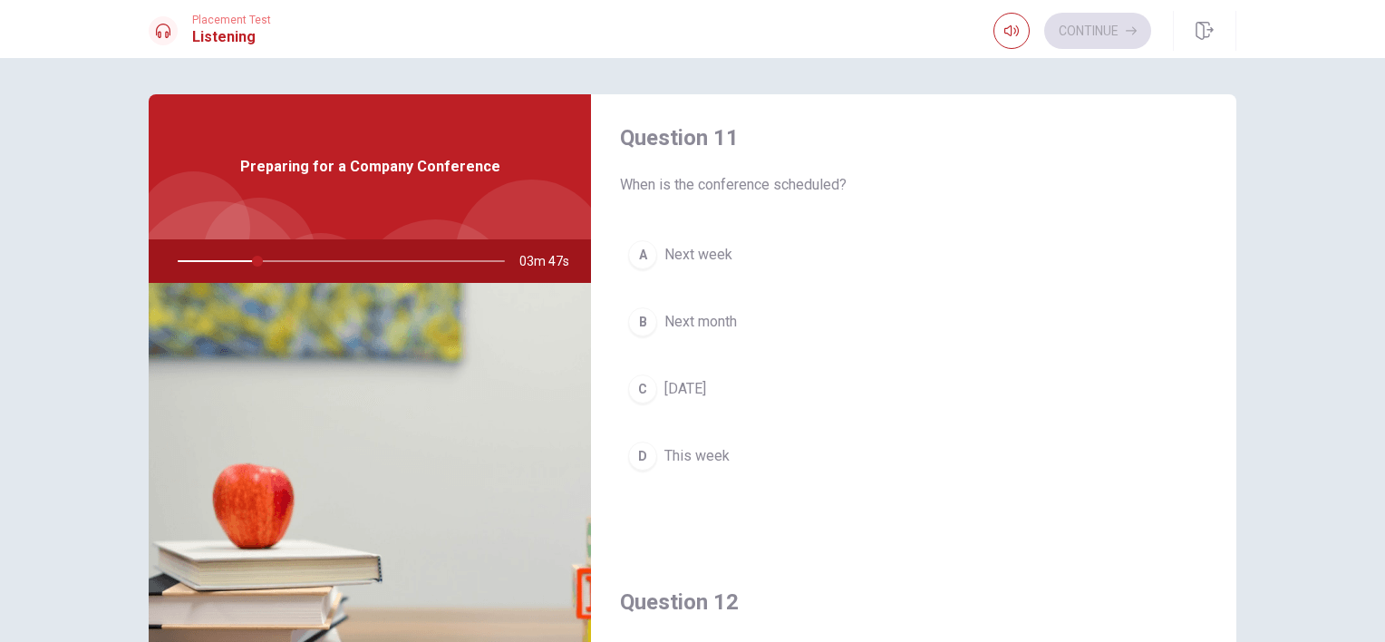
scroll to position [0, 0]
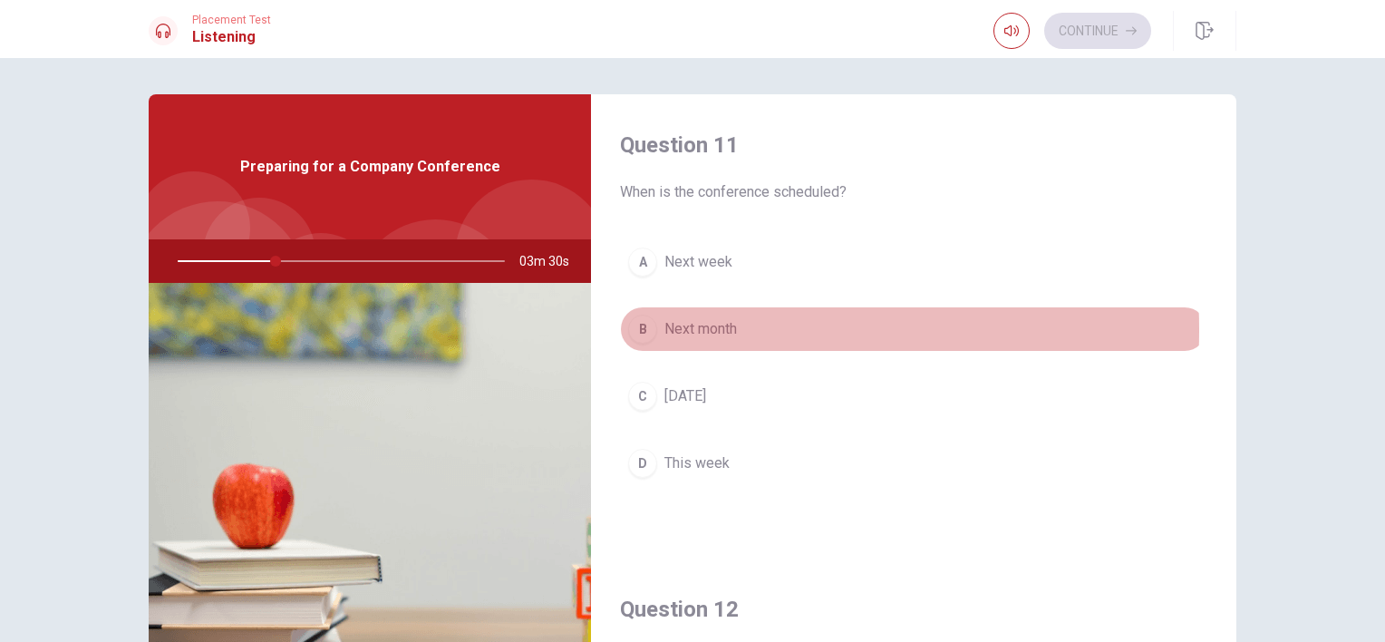
click at [680, 329] on span "Next month" at bounding box center [701, 329] width 73 height 22
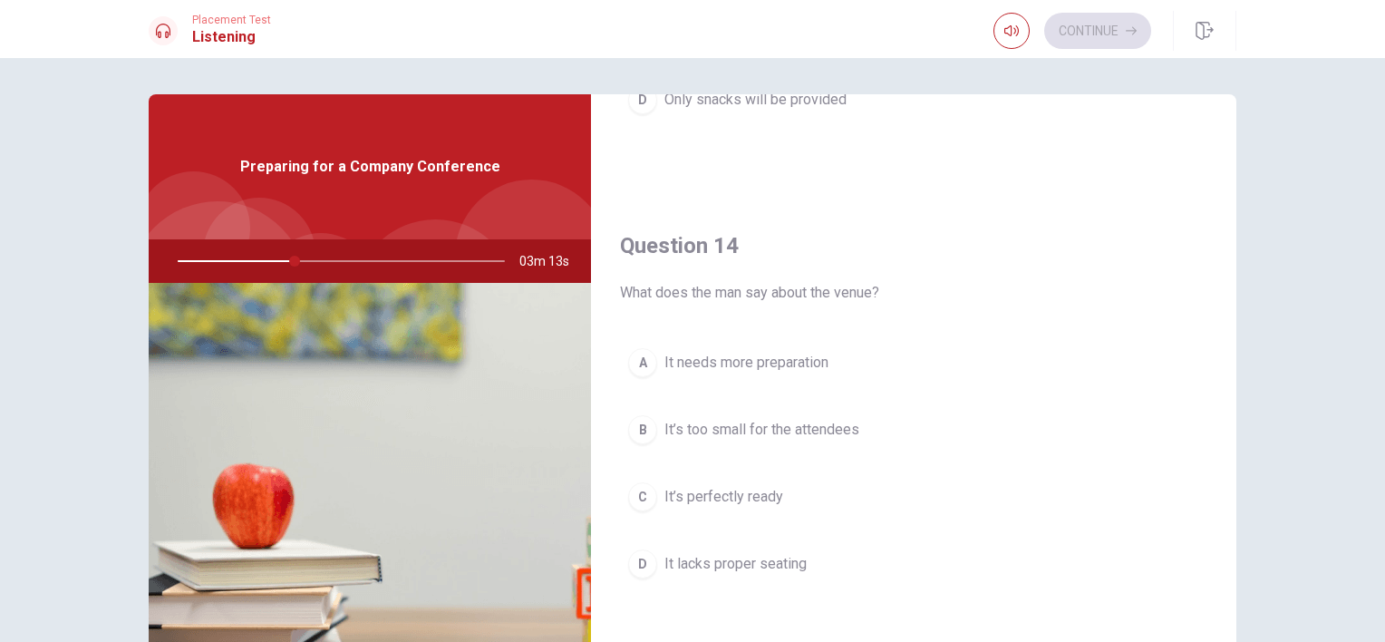
scroll to position [1360, 0]
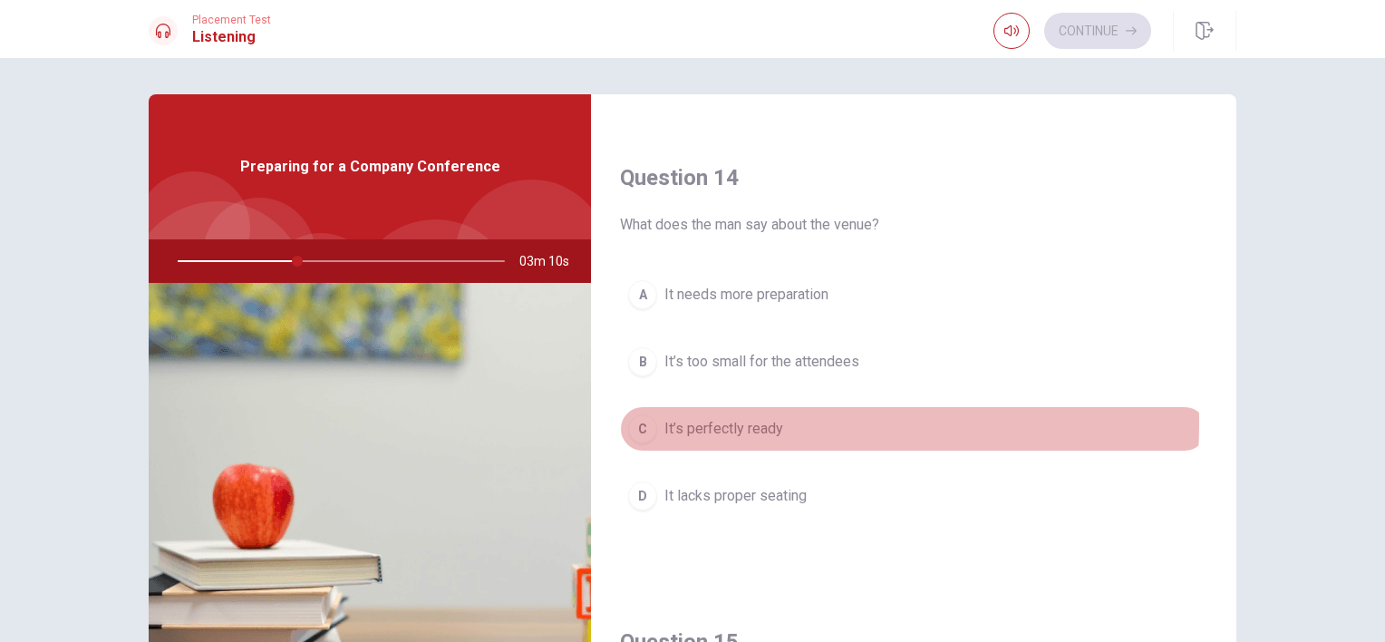
click at [739, 418] on span "It’s perfectly ready" at bounding box center [724, 429] width 119 height 22
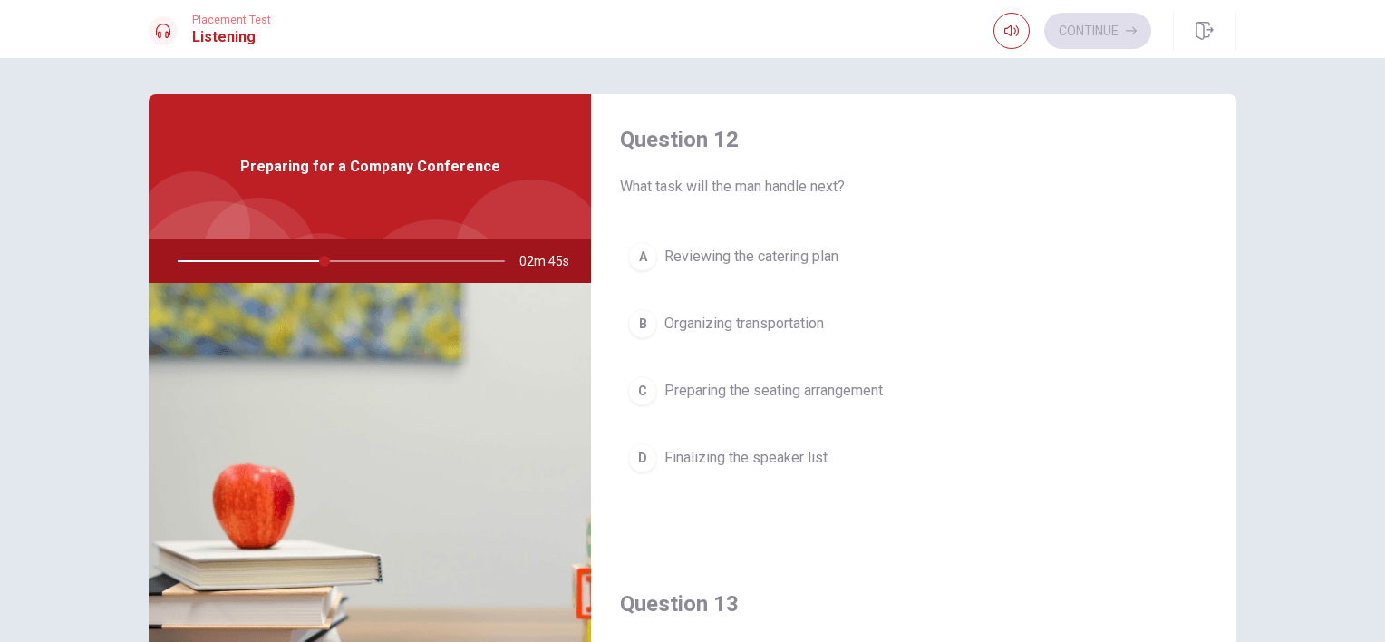
scroll to position [453, 0]
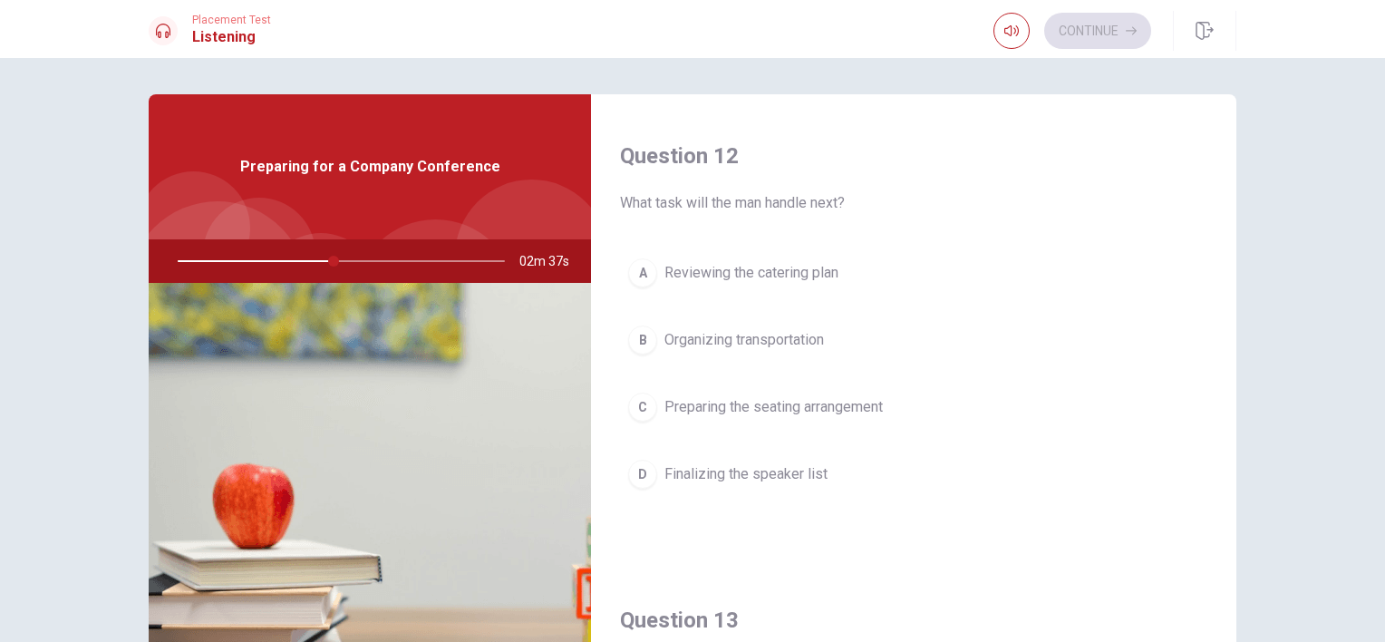
click at [764, 471] on span "Finalizing the speaker list" at bounding box center [746, 474] width 163 height 22
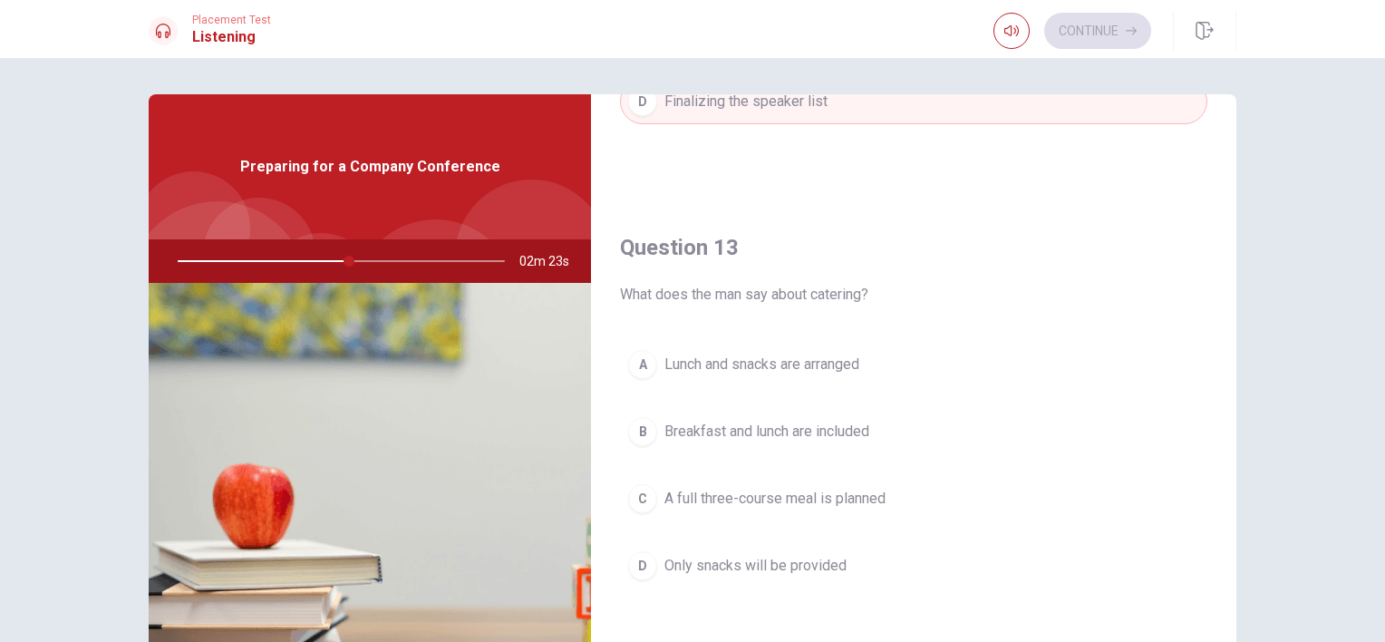
scroll to position [867, 0]
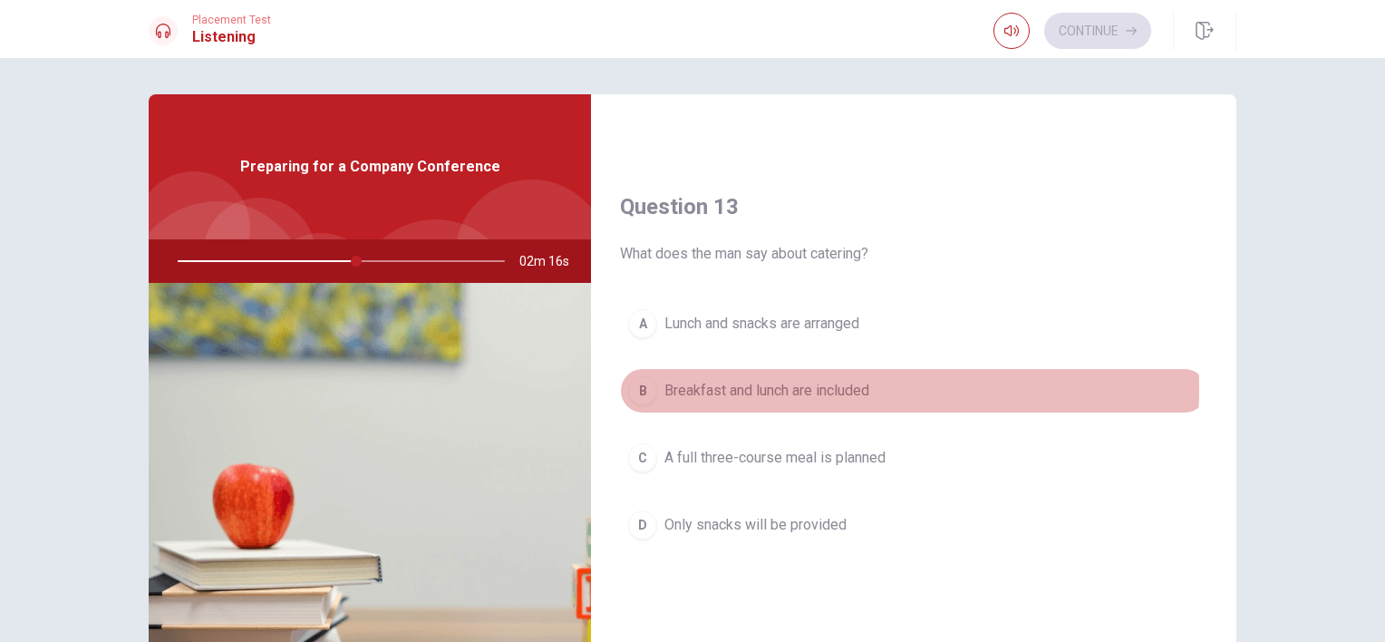
click at [811, 384] on span "Breakfast and lunch are included" at bounding box center [767, 391] width 205 height 22
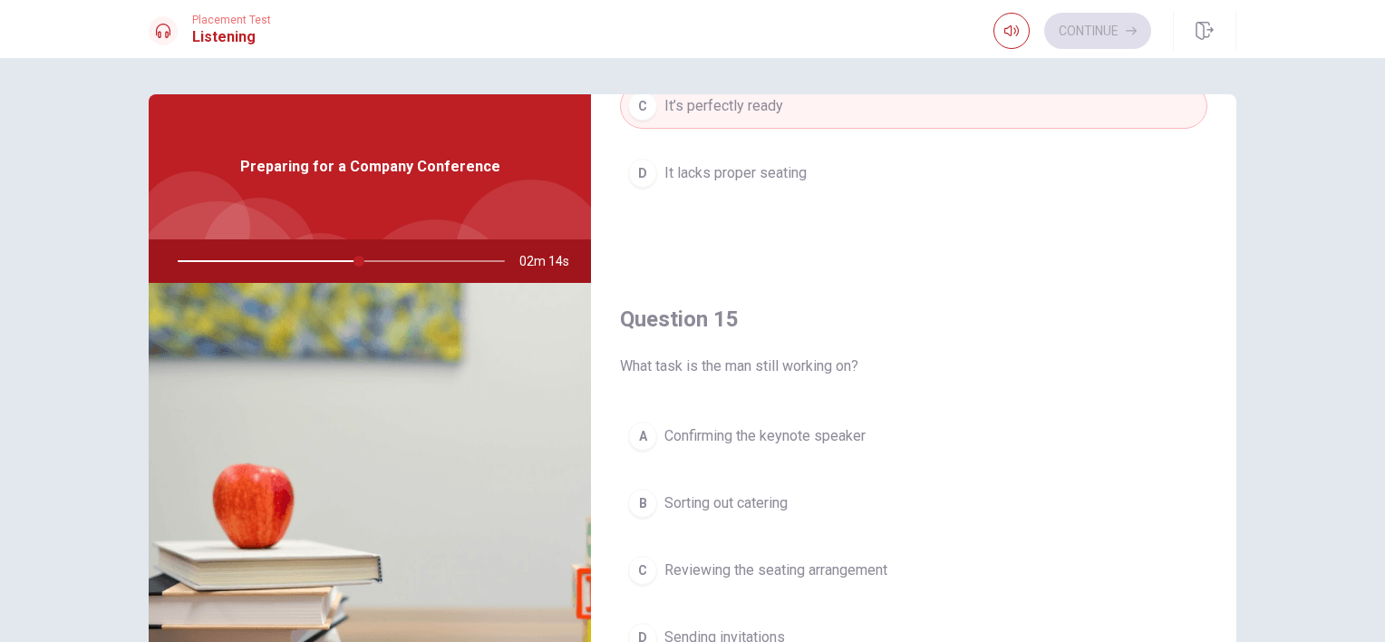
scroll to position [177, 0]
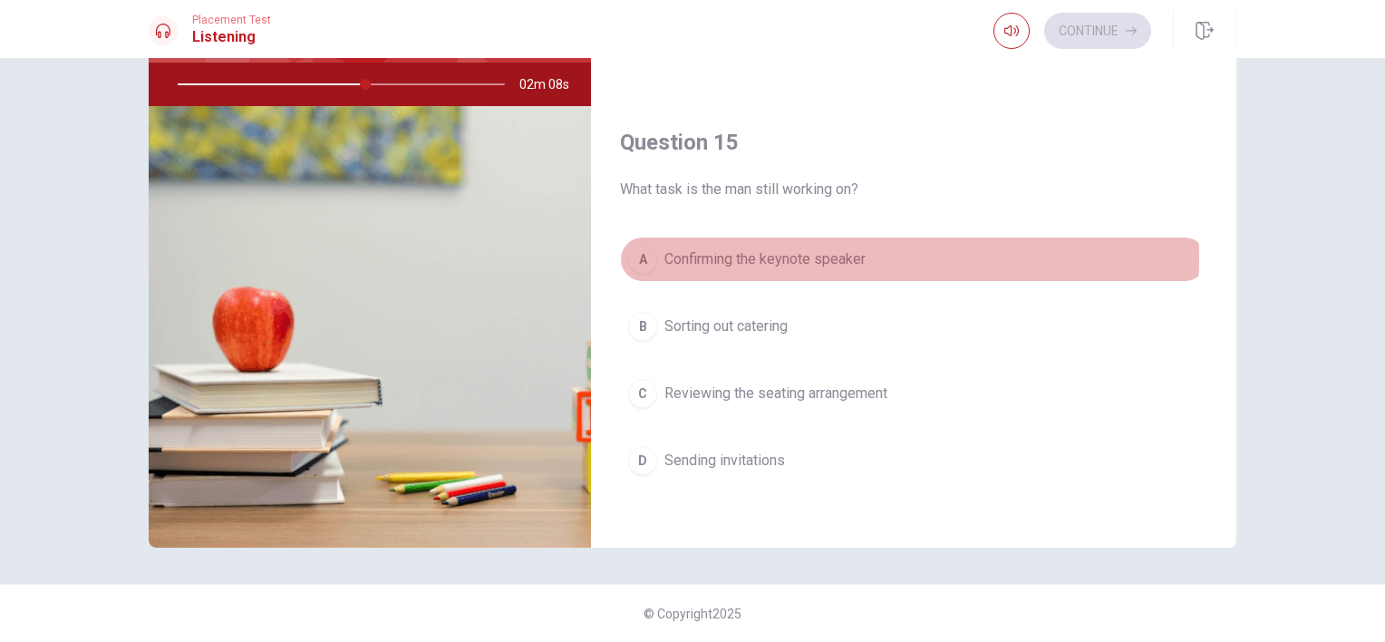
click at [793, 249] on span "Confirming the keynote speaker" at bounding box center [765, 259] width 201 height 22
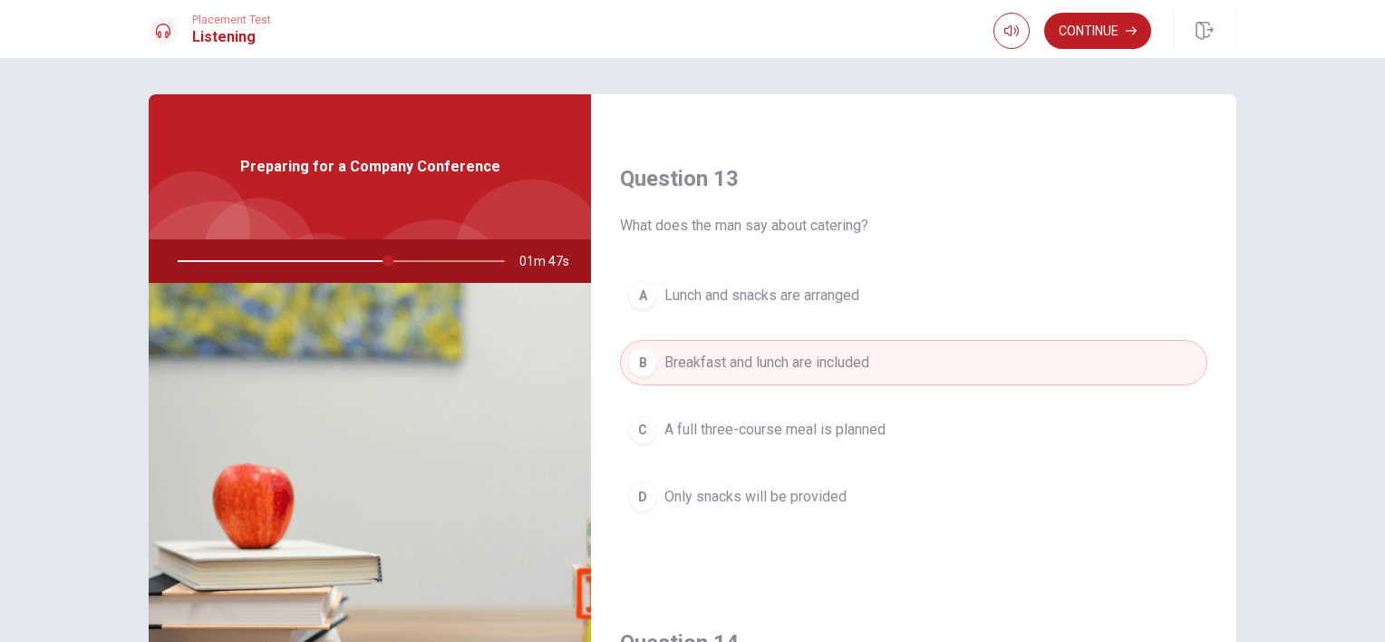
scroll to position [907, 0]
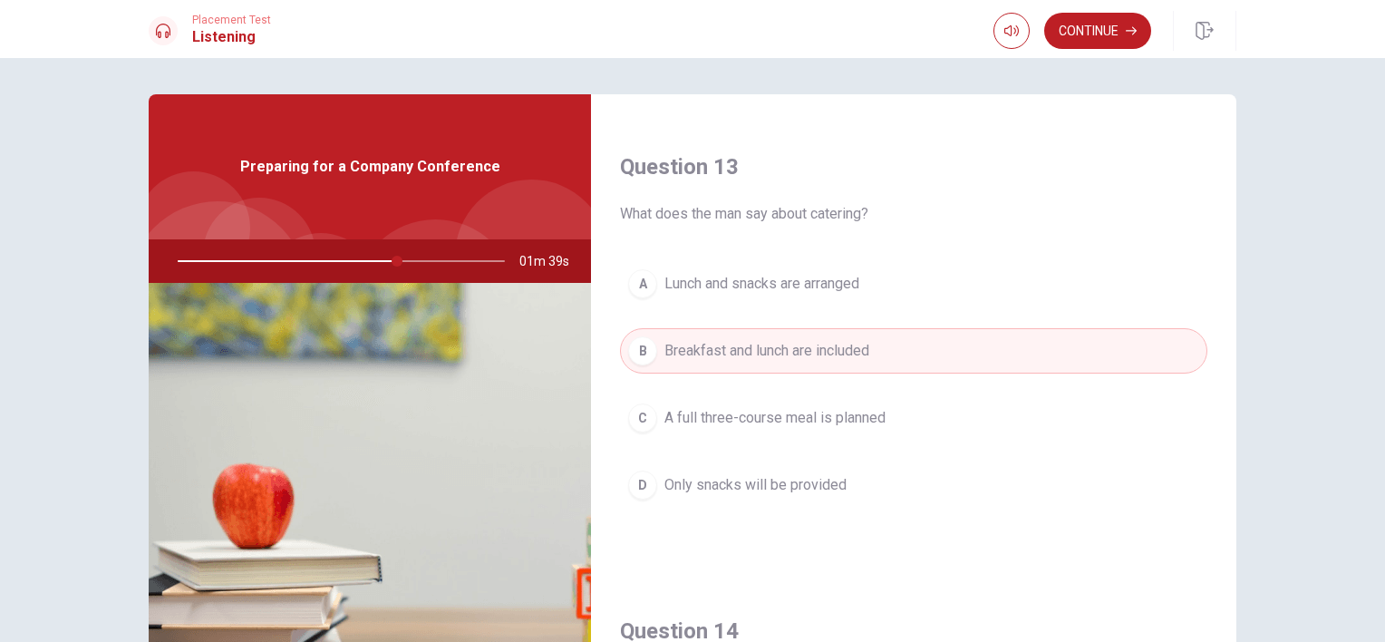
click at [753, 280] on span "Lunch and snacks are arranged" at bounding box center [762, 284] width 195 height 22
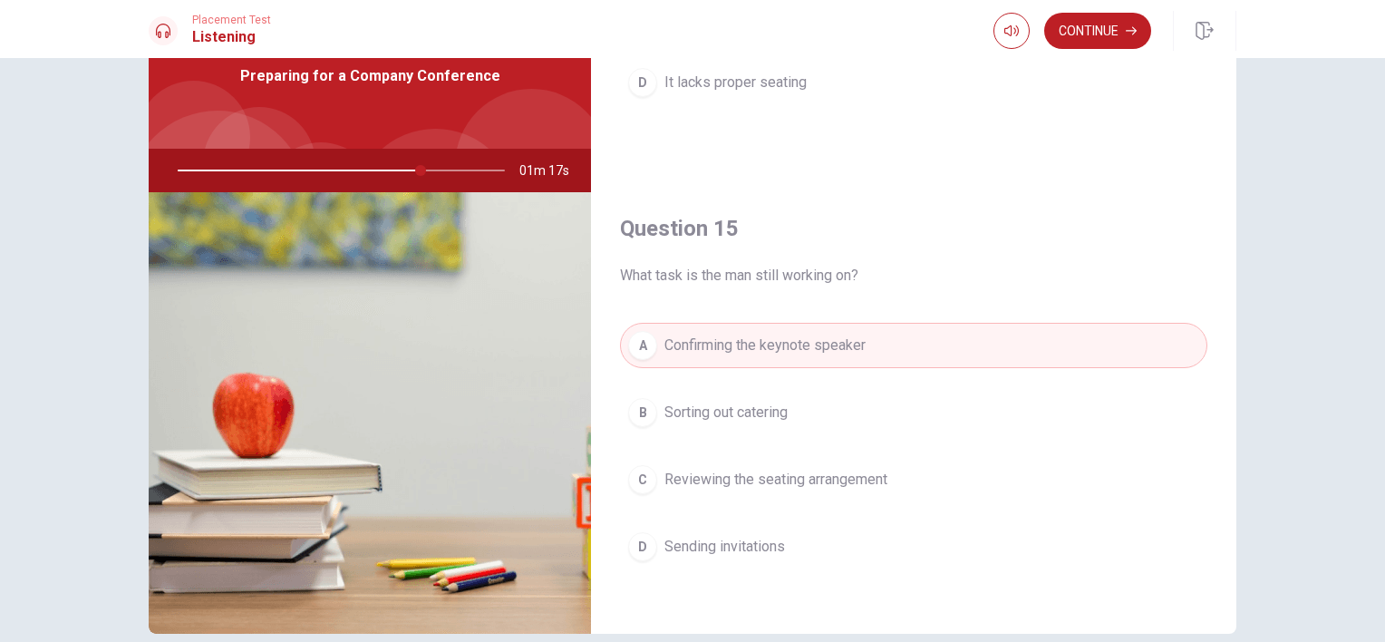
scroll to position [177, 0]
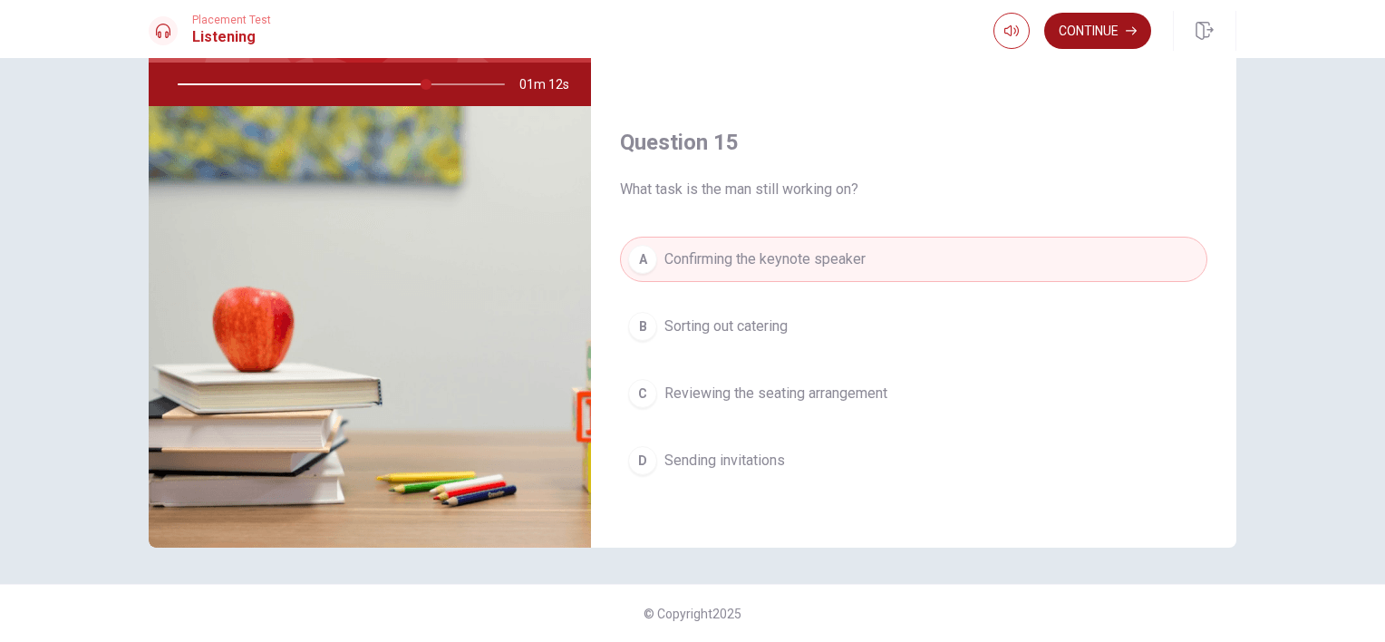
click at [1085, 24] on button "Continue" at bounding box center [1098, 31] width 107 height 36
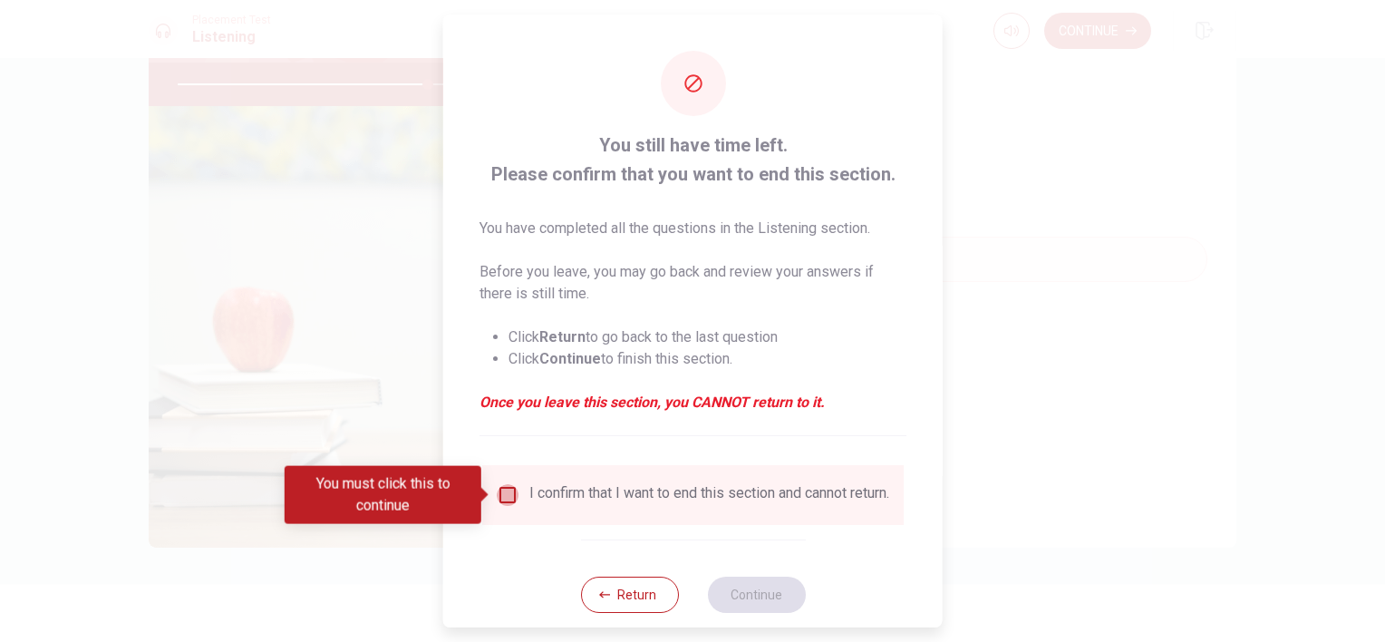
click at [506, 488] on input "You must click this to continue" at bounding box center [508, 495] width 22 height 22
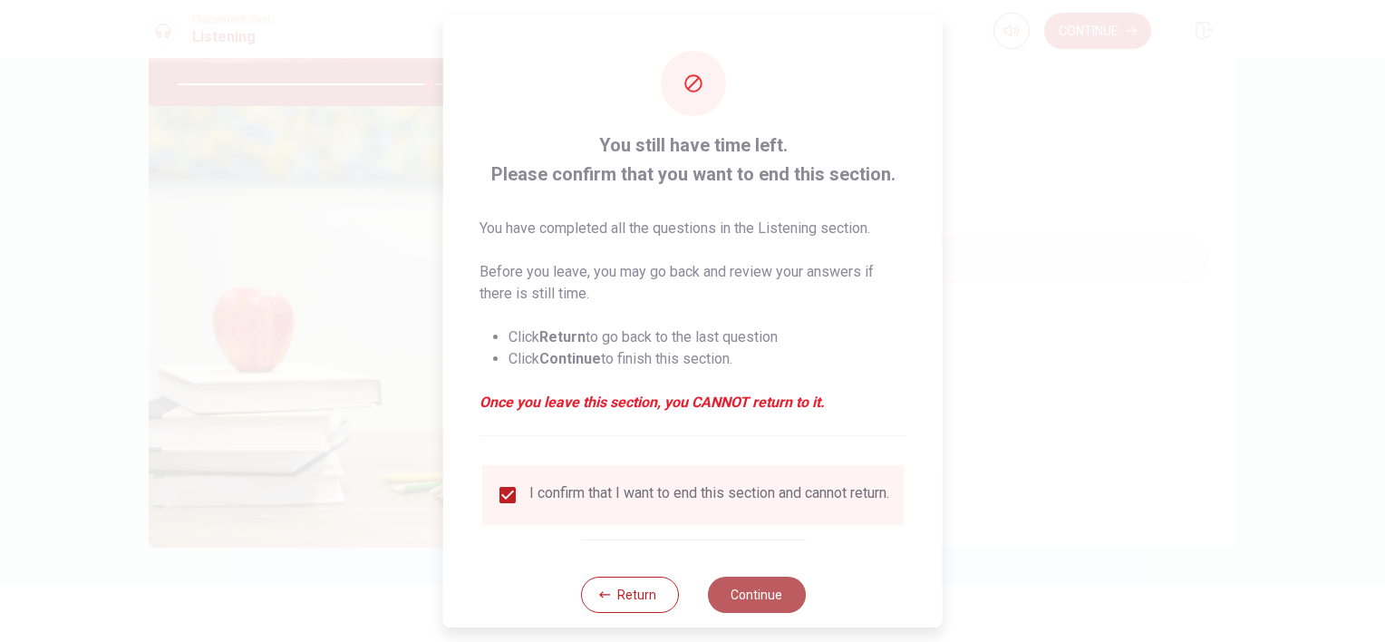
click at [741, 606] on button "Continue" at bounding box center [756, 595] width 98 height 36
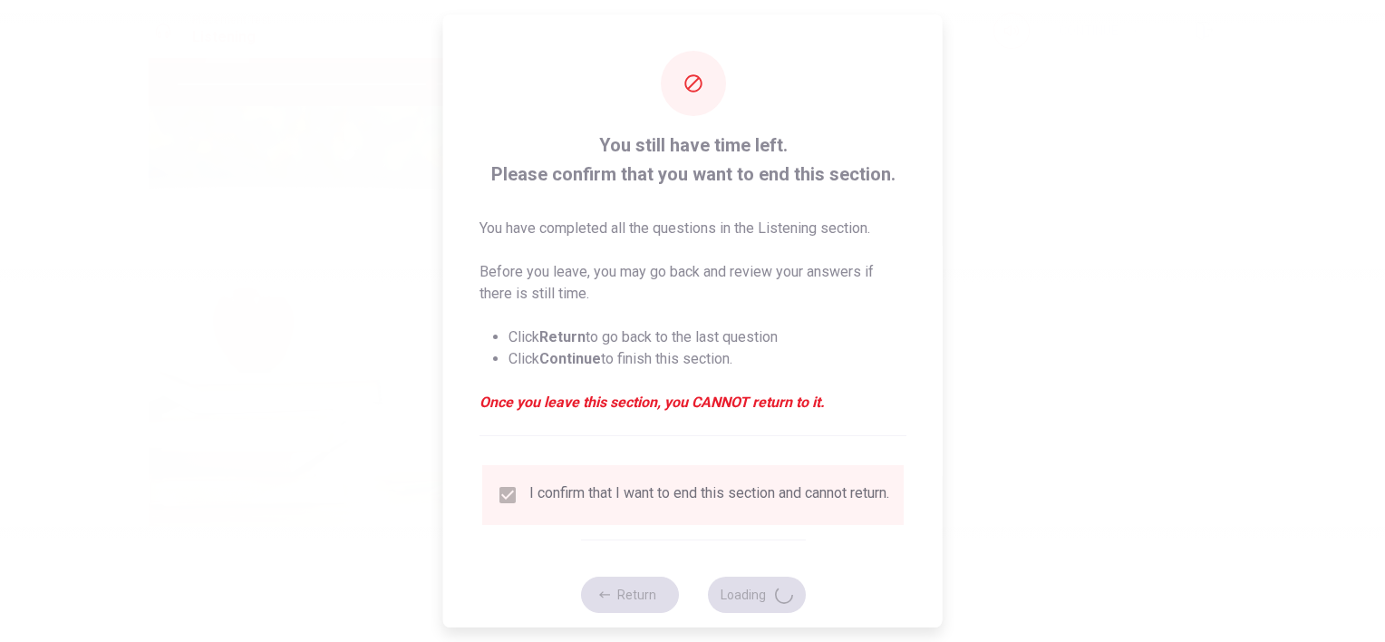
type input "78"
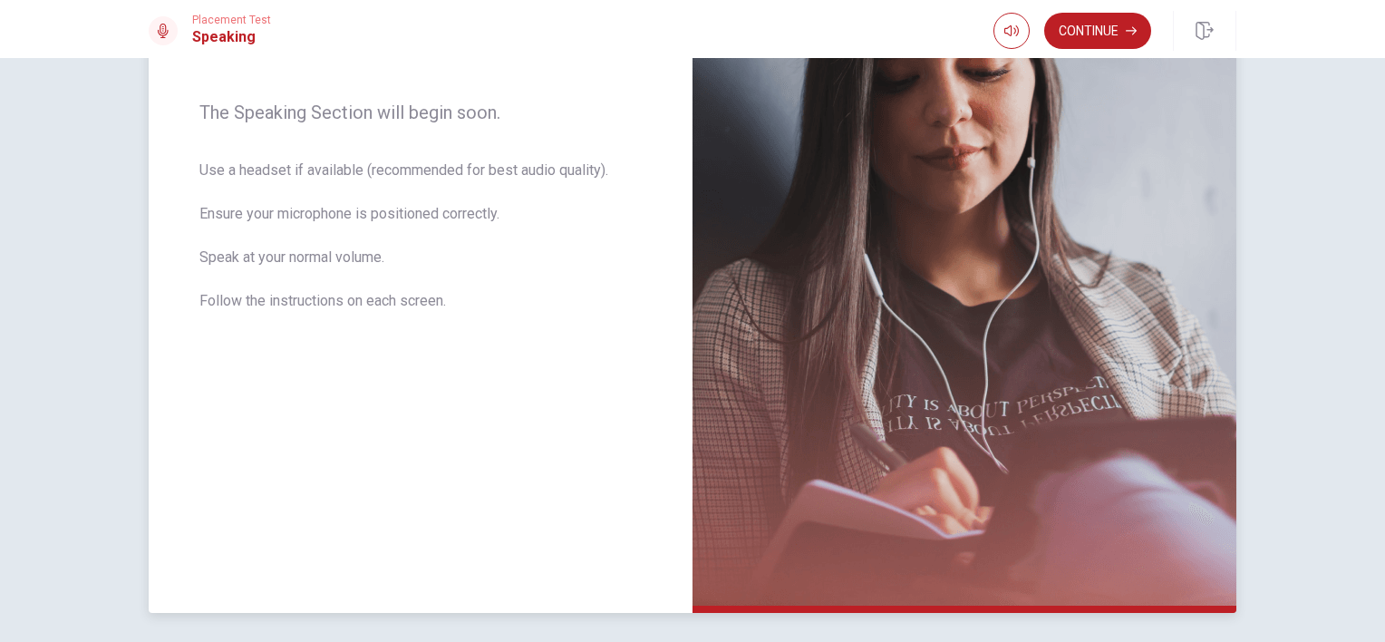
scroll to position [0, 0]
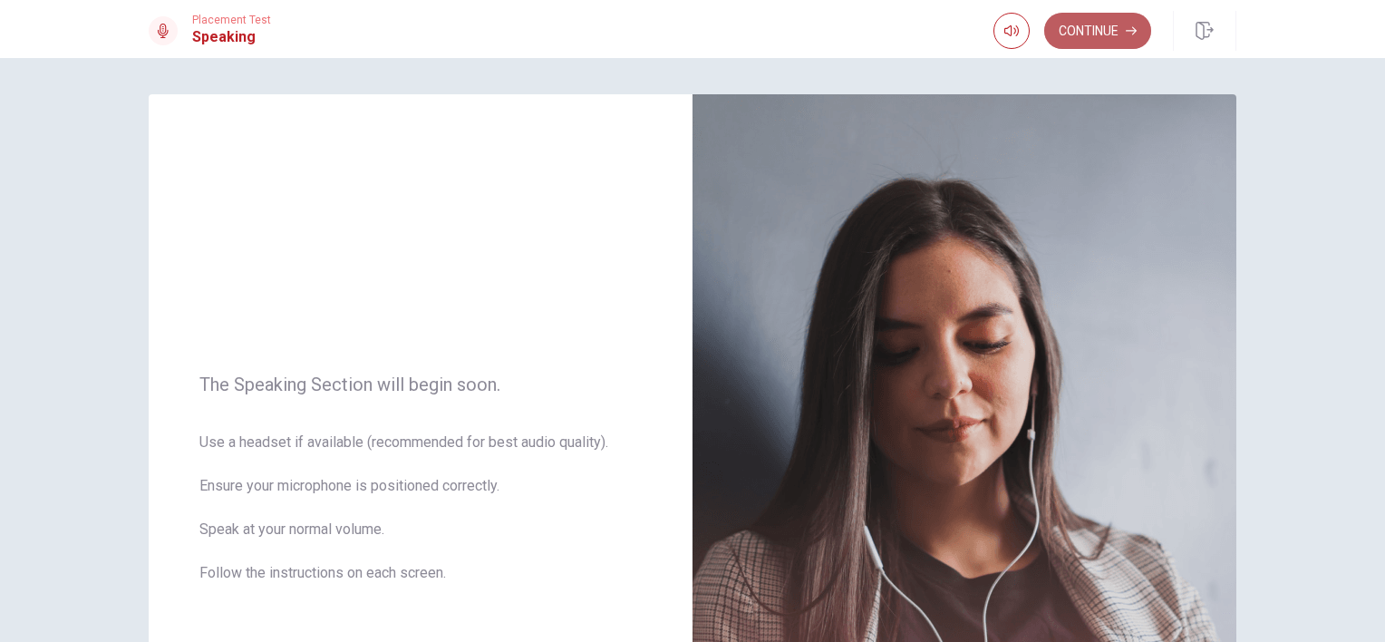
click at [1100, 31] on button "Continue" at bounding box center [1098, 31] width 107 height 36
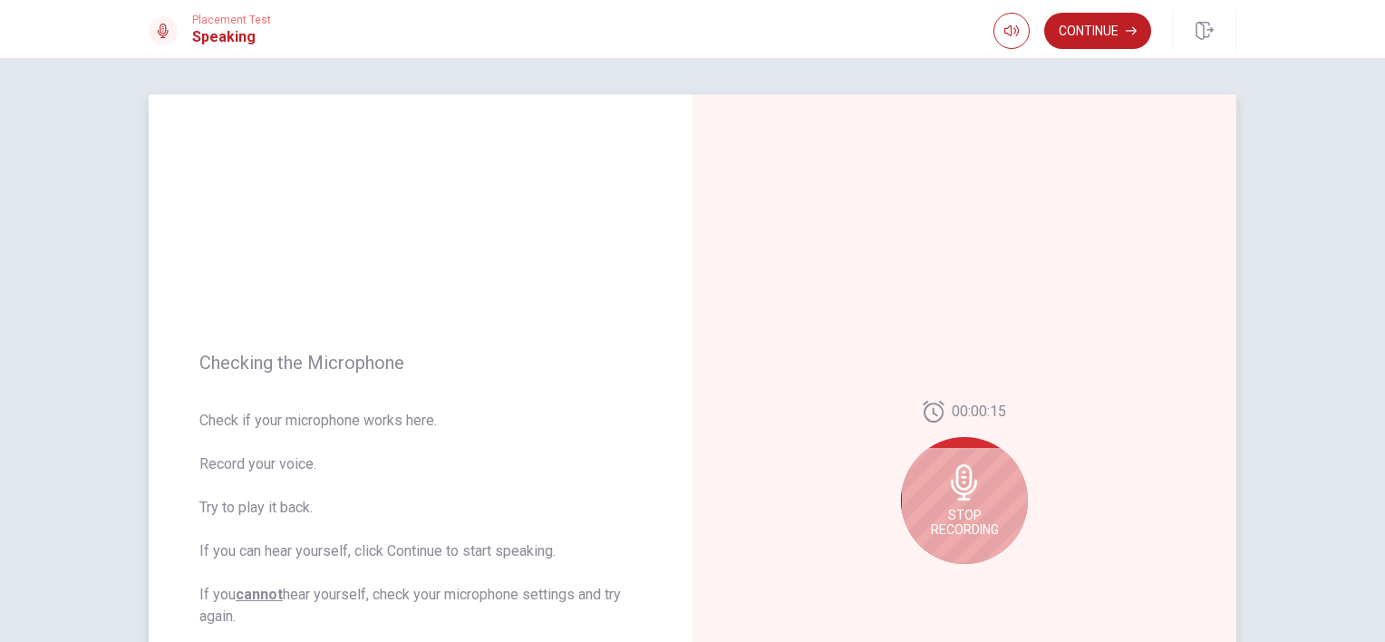
scroll to position [181, 0]
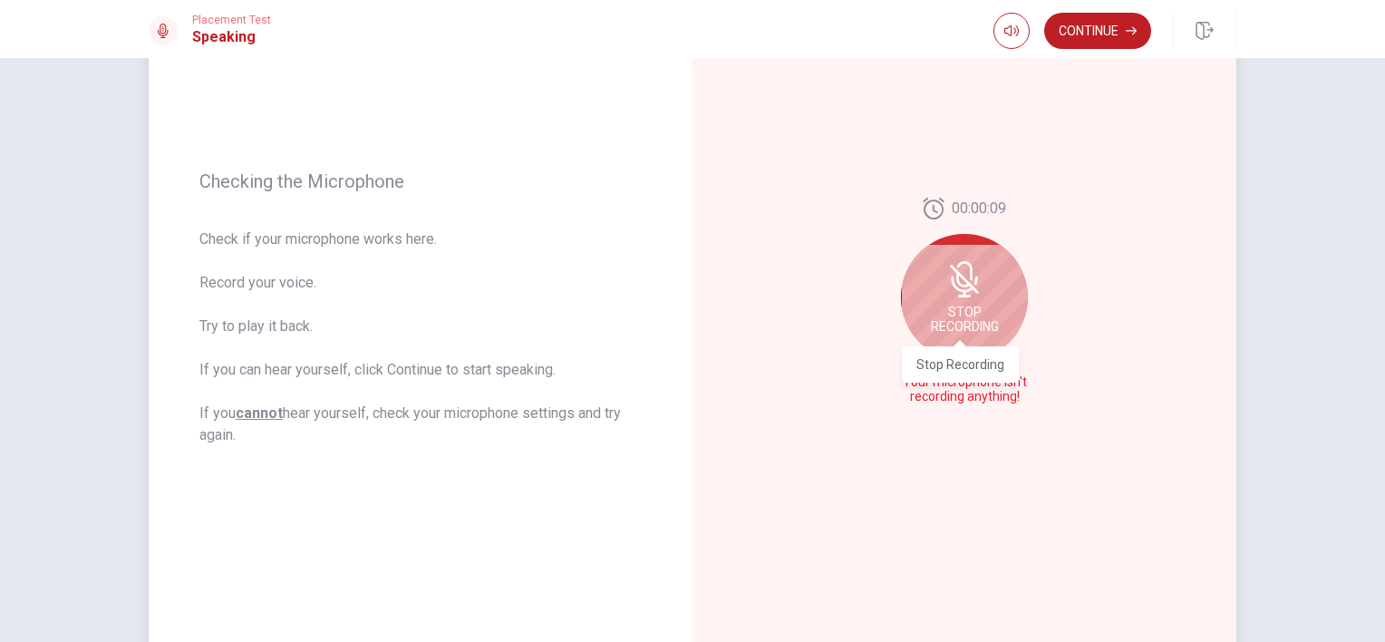
click at [972, 309] on div "Stop Recording" at bounding box center [964, 297] width 127 height 127
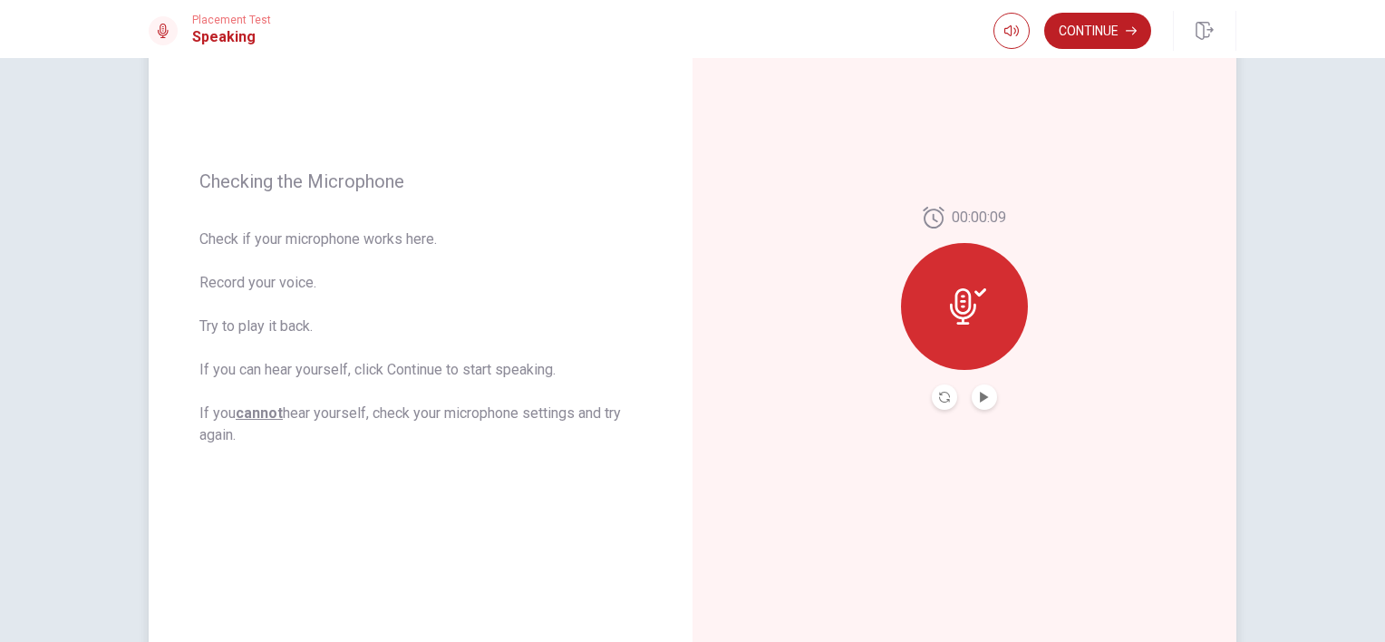
click at [982, 403] on button "Play Audio" at bounding box center [984, 396] width 25 height 25
click at [940, 396] on icon "Record Again" at bounding box center [944, 397] width 11 height 11
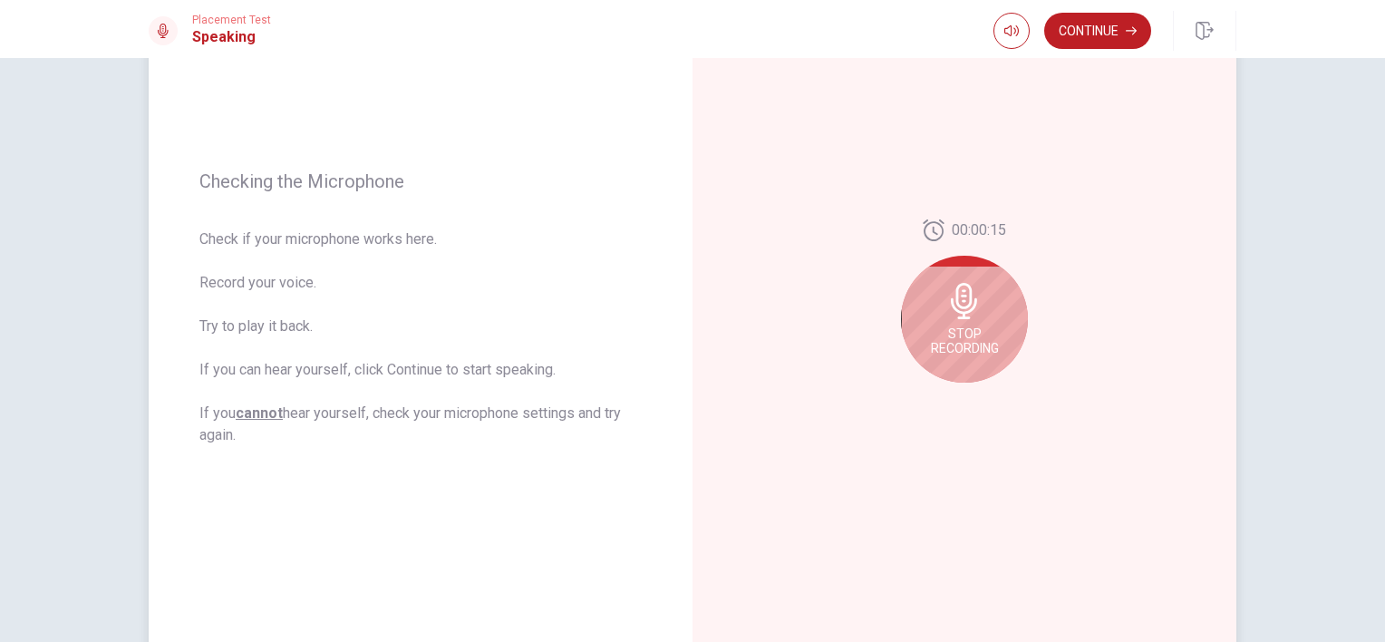
click at [952, 324] on div "Stop Recording" at bounding box center [964, 319] width 127 height 127
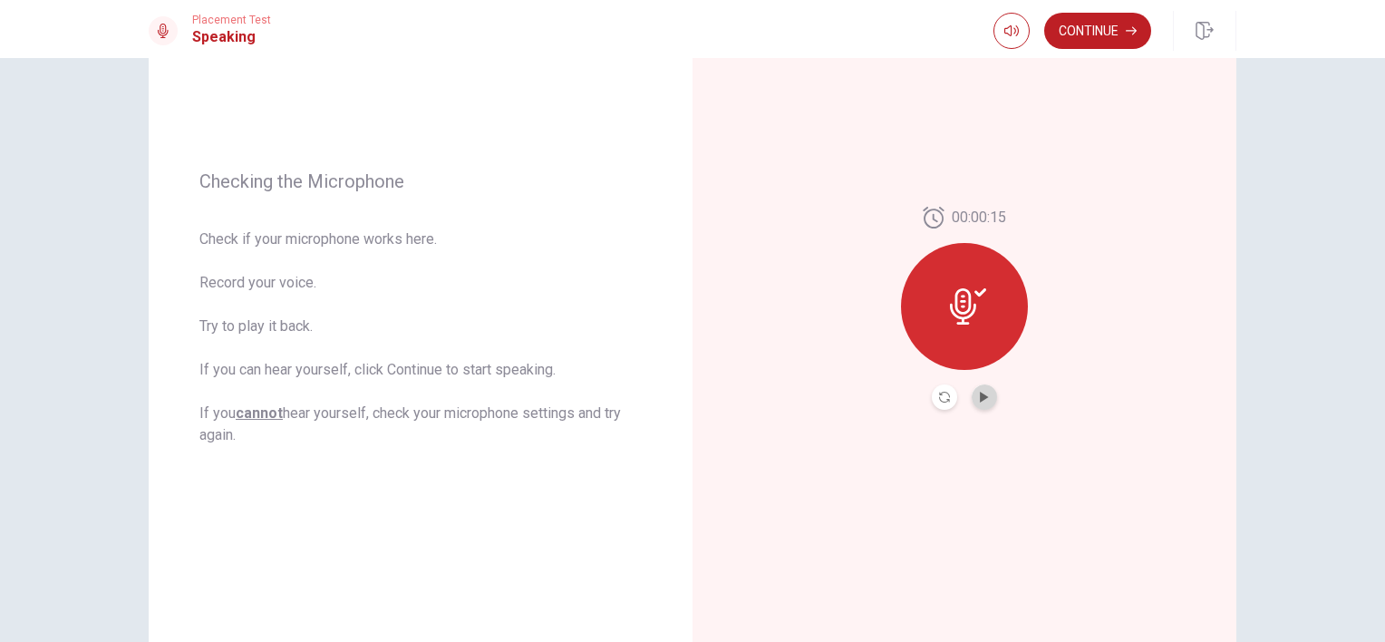
click at [987, 392] on button "Play Audio" at bounding box center [984, 396] width 25 height 25
click at [1090, 34] on button "Continue" at bounding box center [1098, 31] width 107 height 36
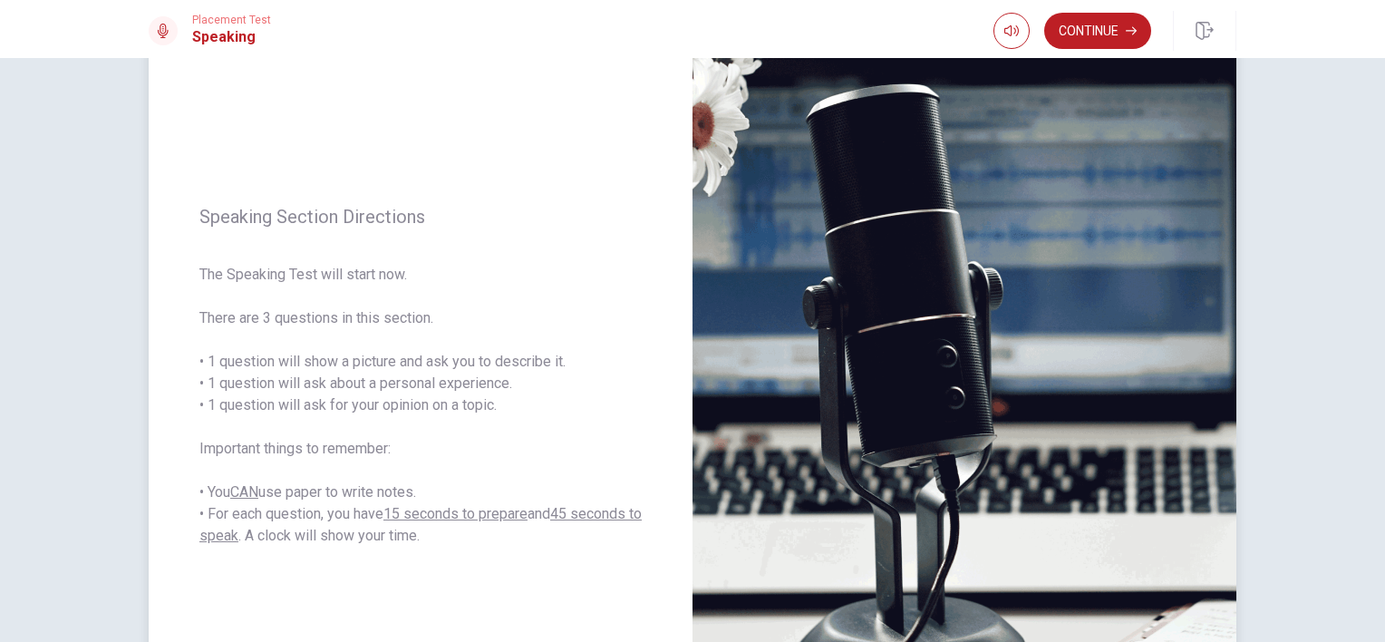
scroll to position [156, 0]
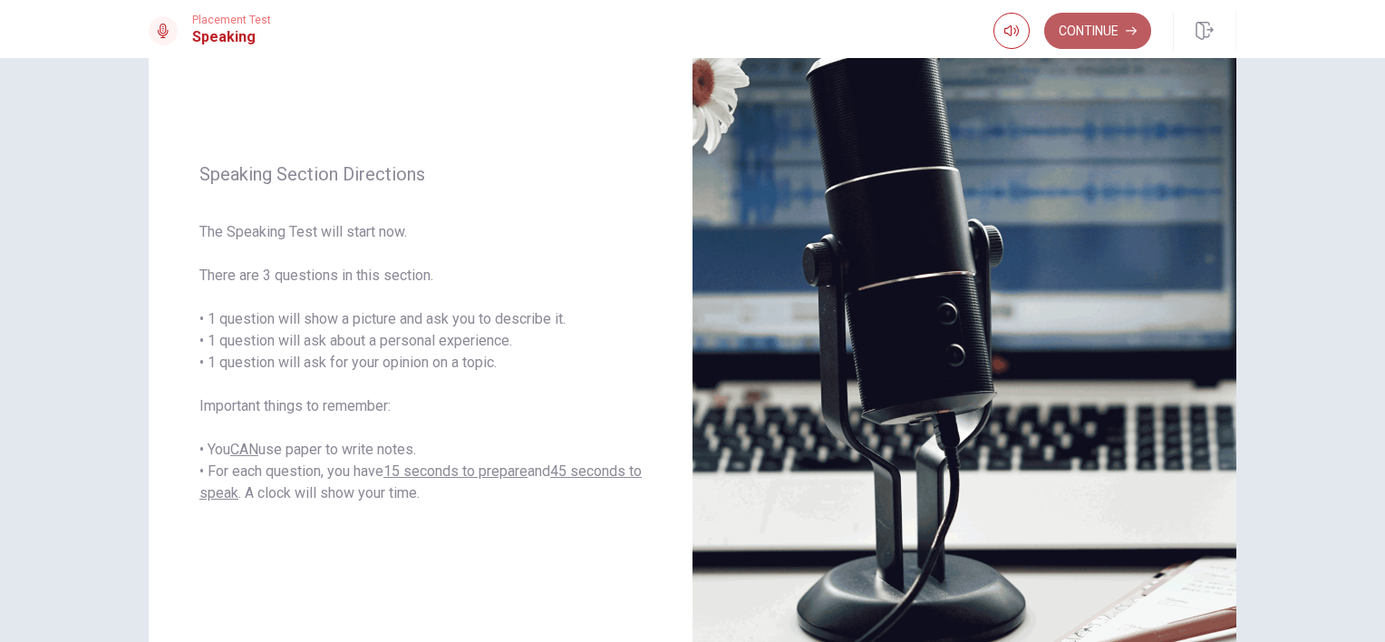
click at [1091, 18] on button "Continue" at bounding box center [1098, 31] width 107 height 36
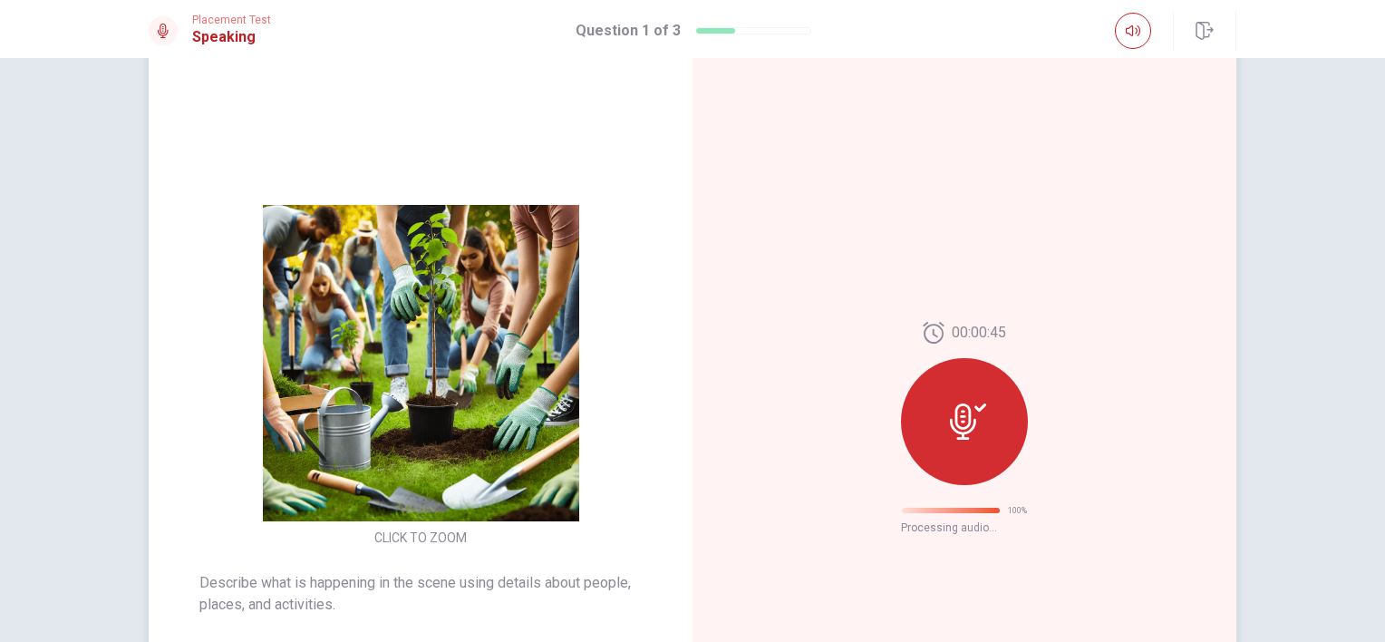
scroll to position [0, 0]
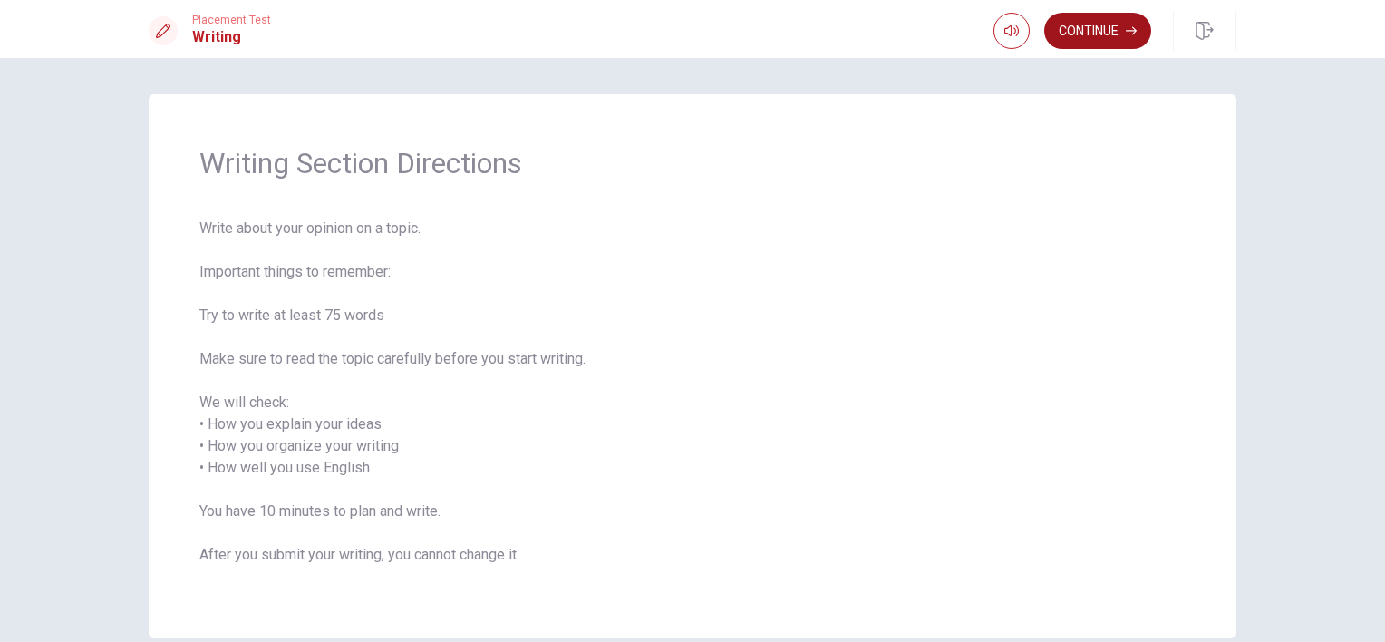
click at [1081, 27] on button "Continue" at bounding box center [1098, 31] width 107 height 36
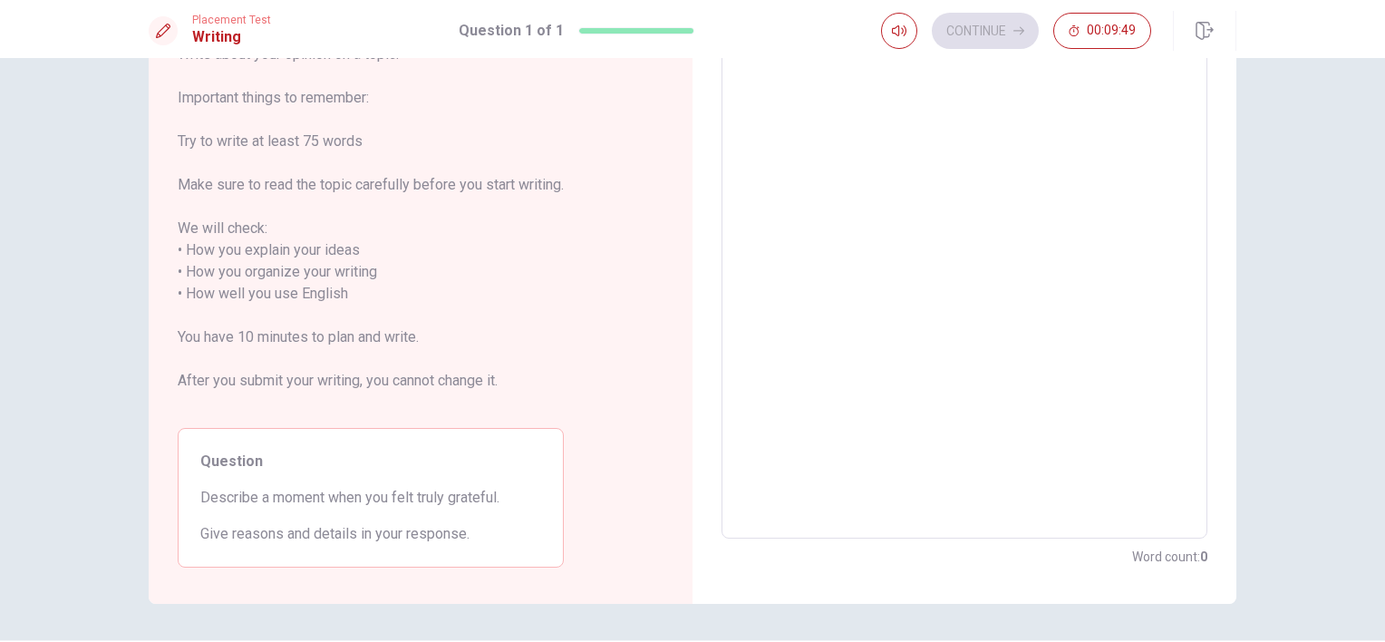
scroll to position [91, 0]
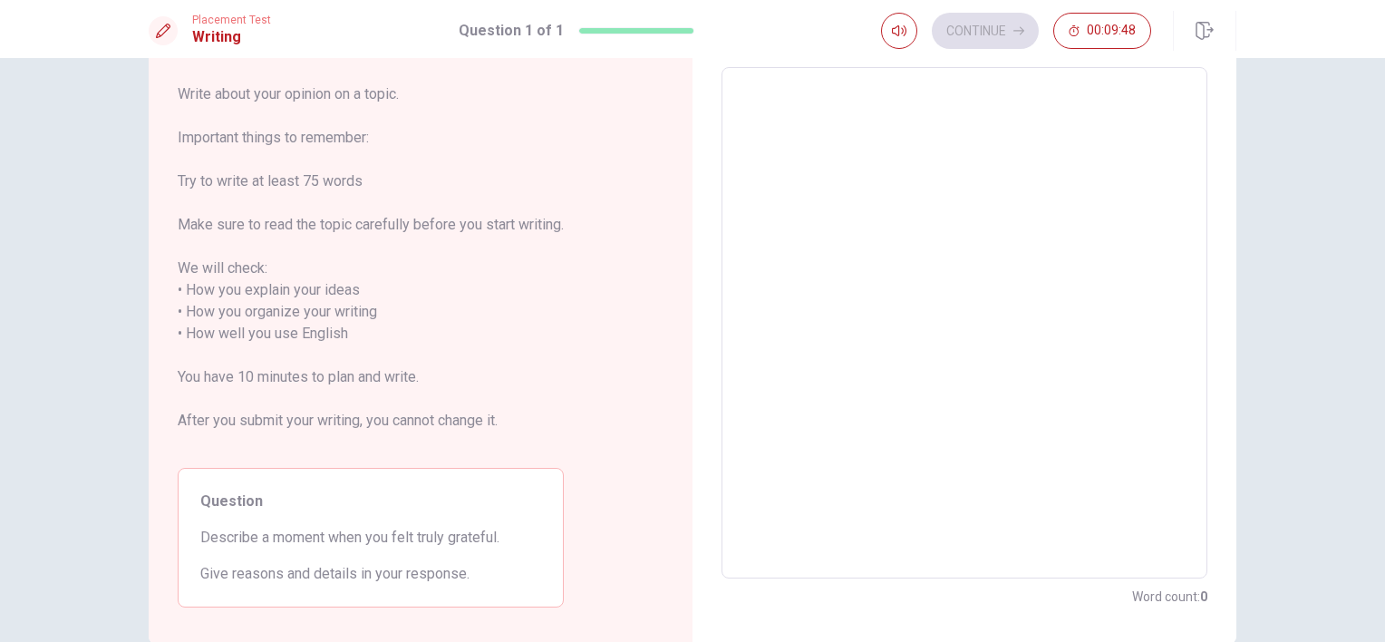
click at [848, 232] on textarea at bounding box center [964, 323] width 461 height 481
type textarea "W"
type textarea "x"
type textarea "Wh"
type textarea "x"
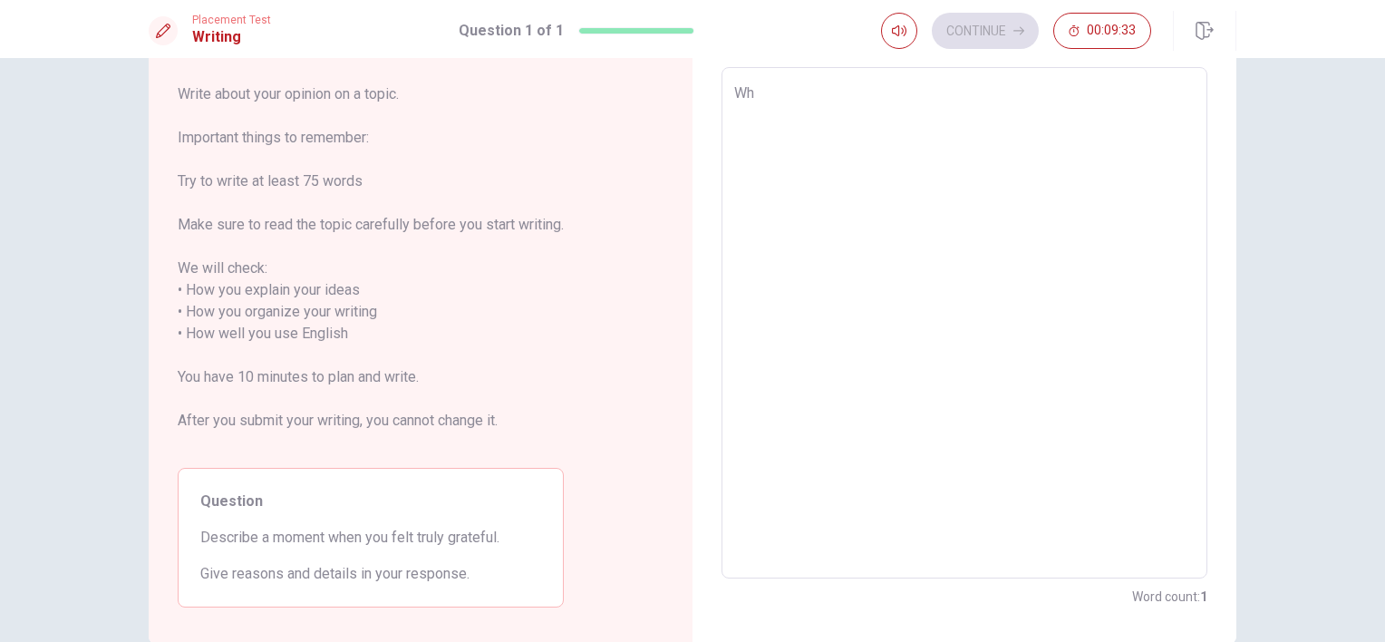
type textarea "Whe"
type textarea "x"
type textarea "When"
type textarea "x"
type textarea "When"
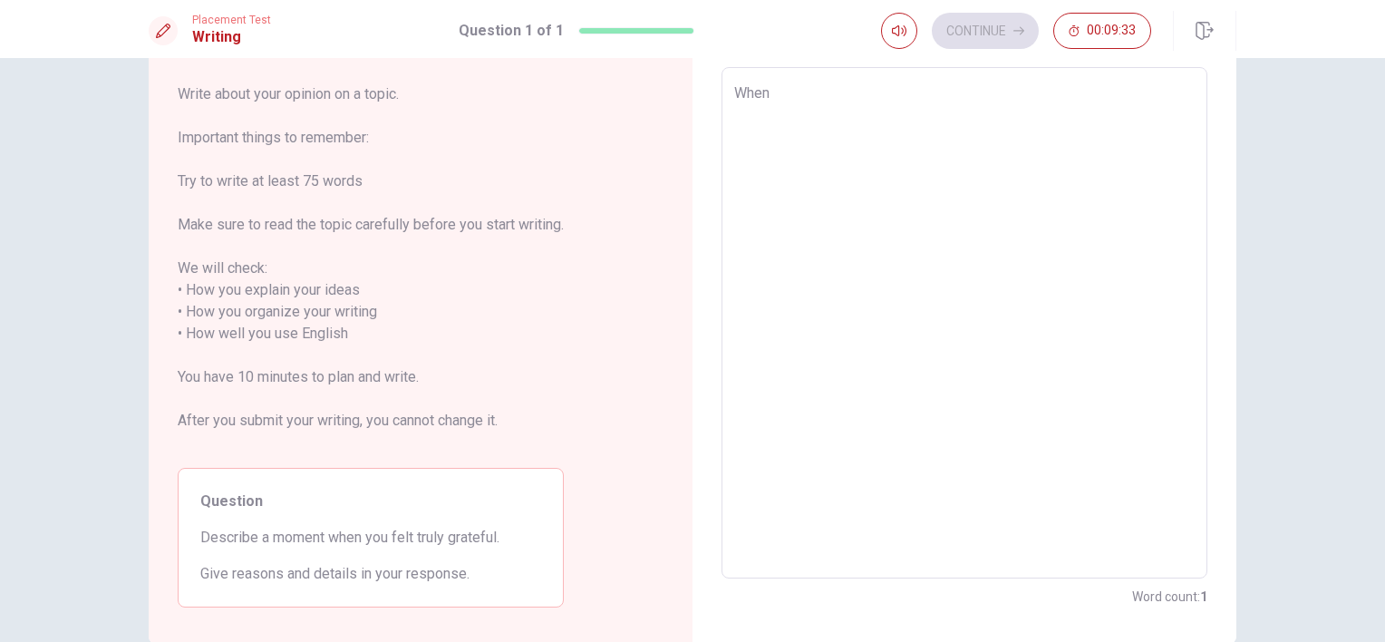
type textarea "x"
type textarea "When i"
type textarea "x"
type textarea "When i"
type textarea "x"
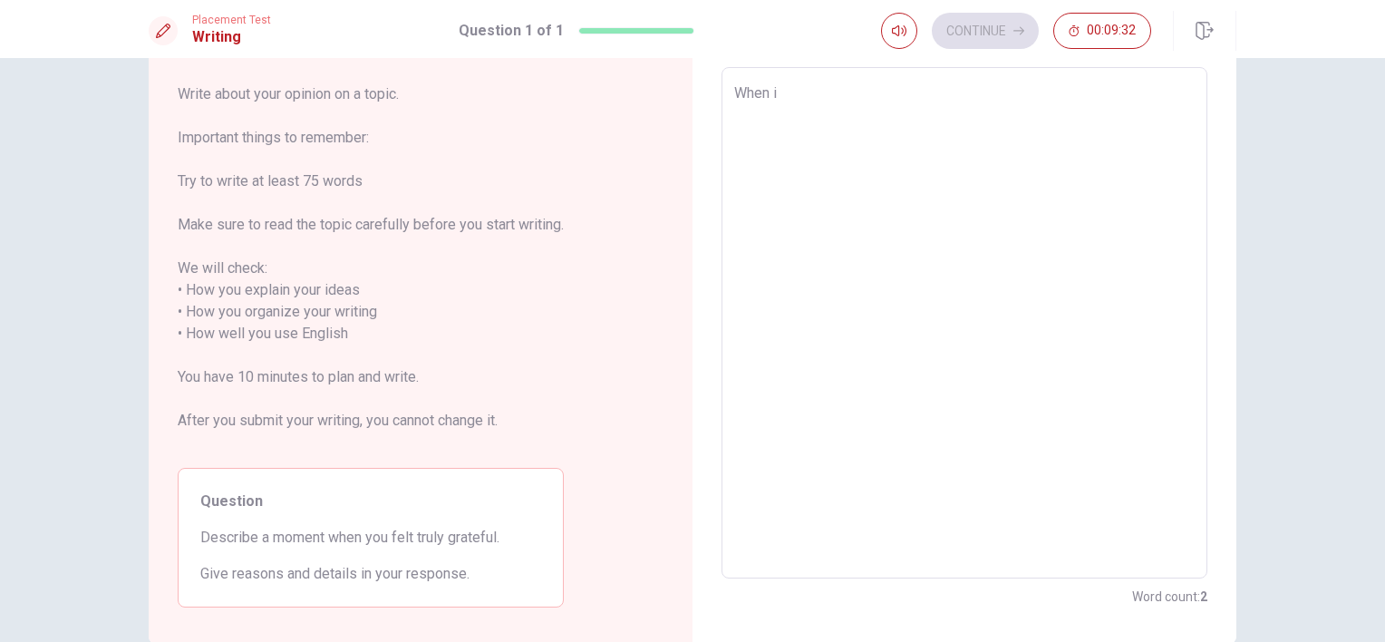
type textarea "When i f"
type textarea "x"
type textarea "When i fe"
type textarea "x"
type textarea "When i fel"
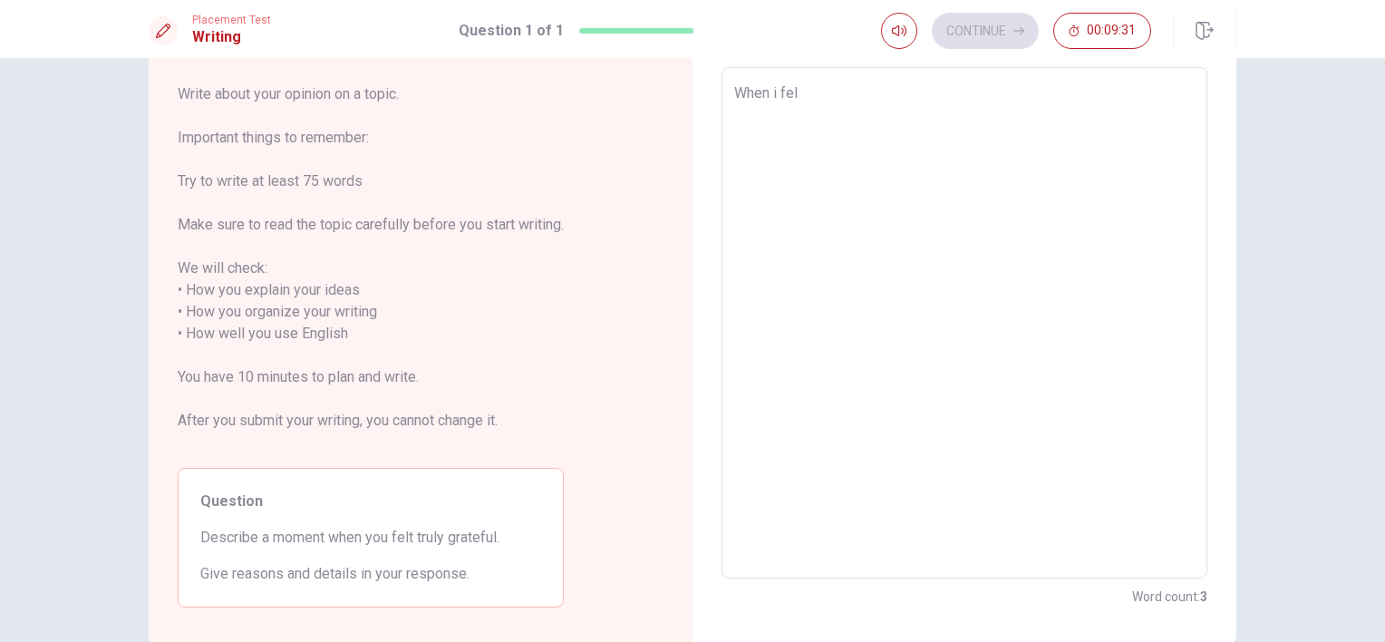
type textarea "x"
type textarea "When i fell"
type textarea "x"
type textarea "When i fell"
type textarea "x"
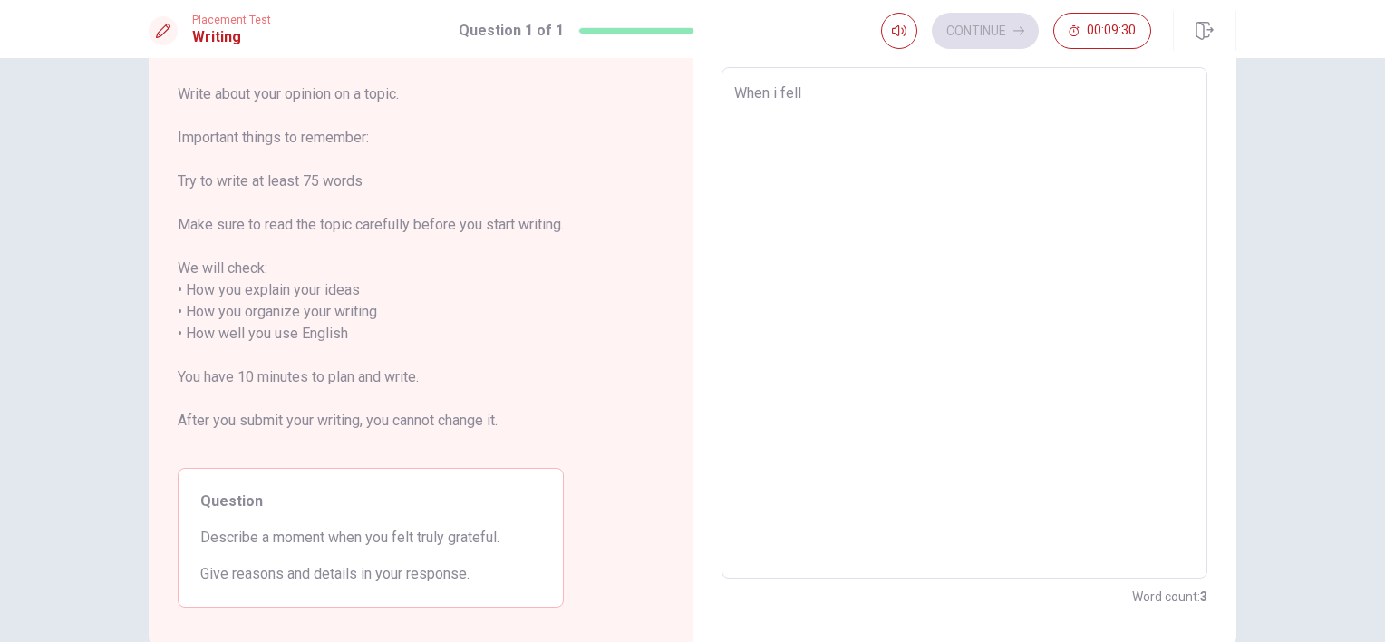
type textarea "When i fell t"
type textarea "x"
type textarea "When i fell tr"
type textarea "x"
type textarea "When i fell tru"
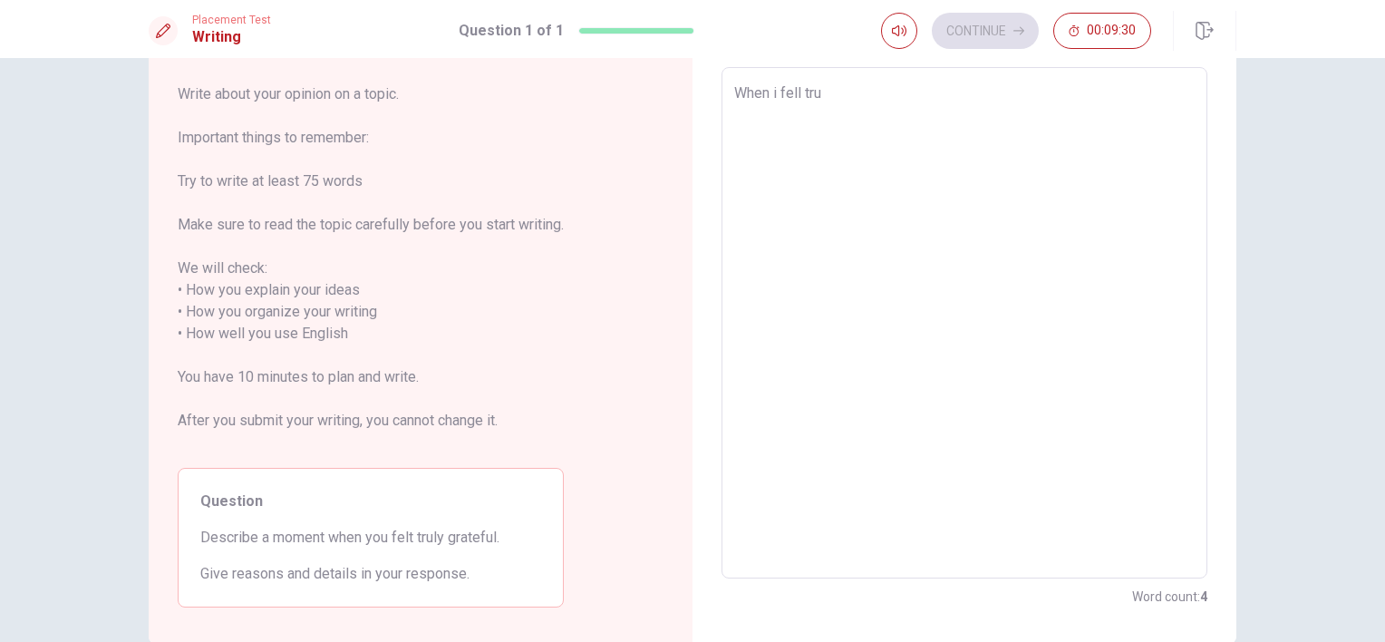
type textarea "x"
type textarea "When i fell trul"
type textarea "x"
type textarea "When i fell truly"
type textarea "x"
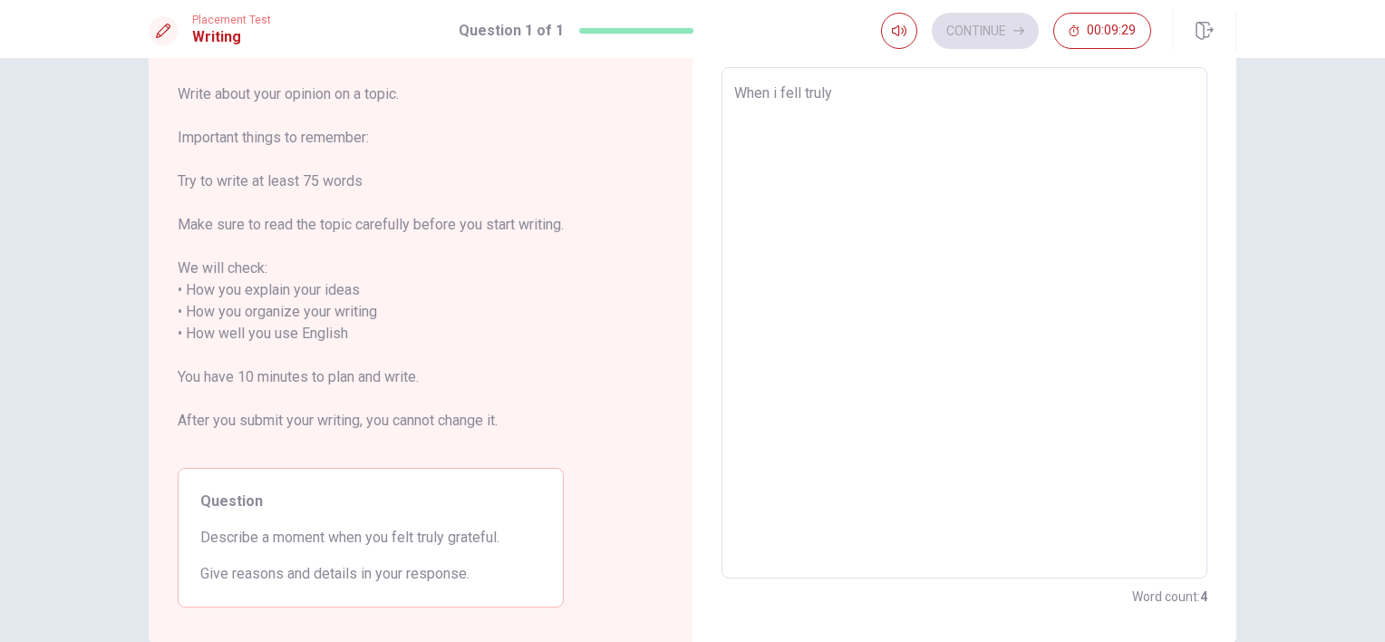
type textarea "When i fell truly"
type textarea "x"
type textarea "When i fell truly g"
type textarea "x"
type textarea "When i fell truly gr"
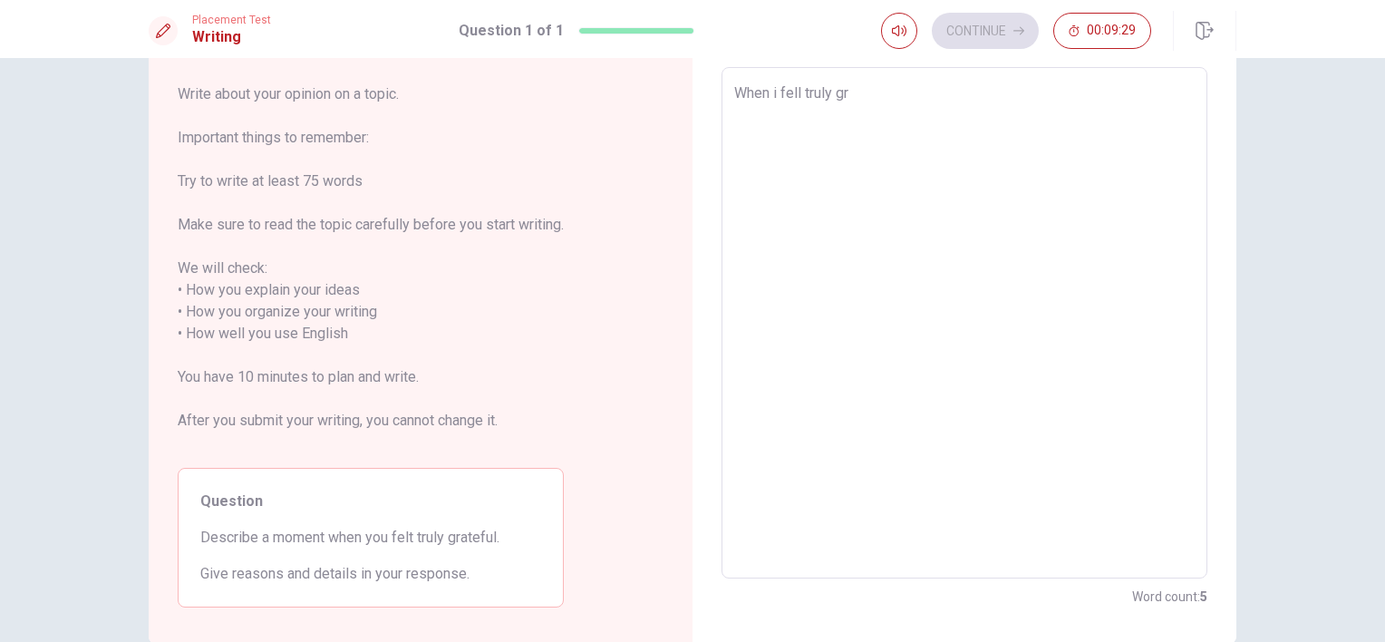
type textarea "x"
type textarea "When i fell truly gra"
type textarea "x"
type textarea "When i fell truly grat"
type textarea "x"
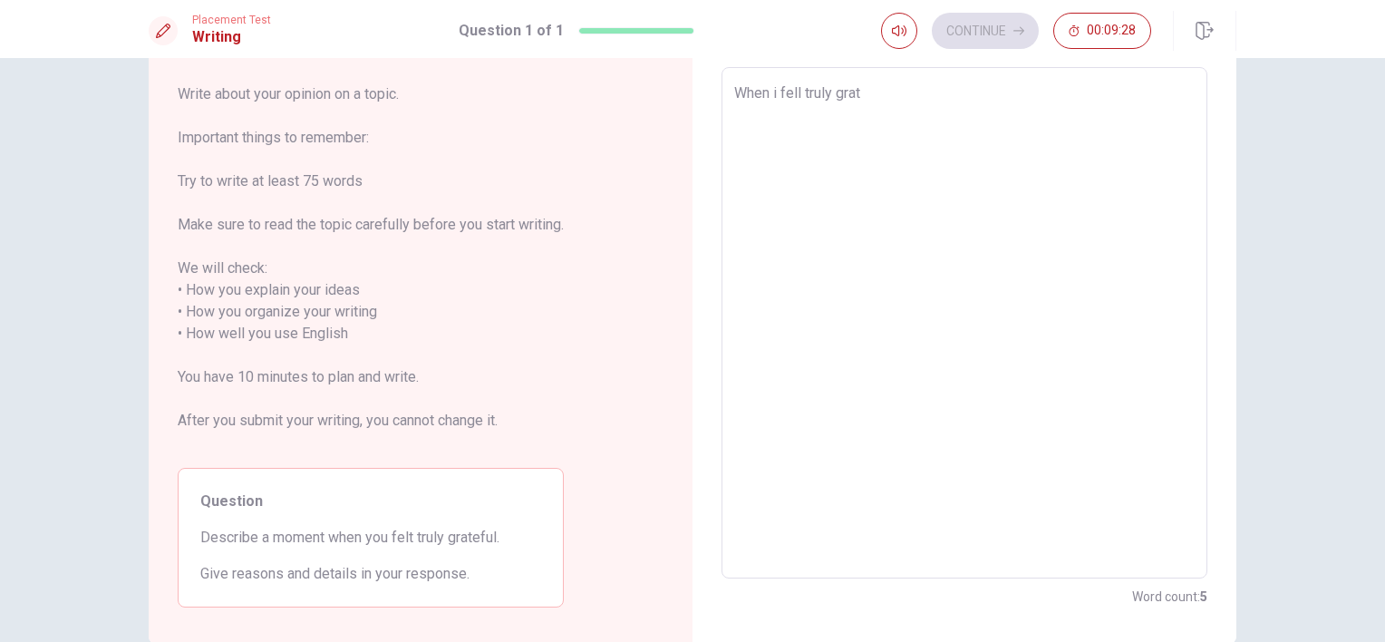
type textarea "When i fell truly grate"
type textarea "x"
type textarea "When i fell truly gratef"
type textarea "x"
type textarea "When i fell truly gratefu"
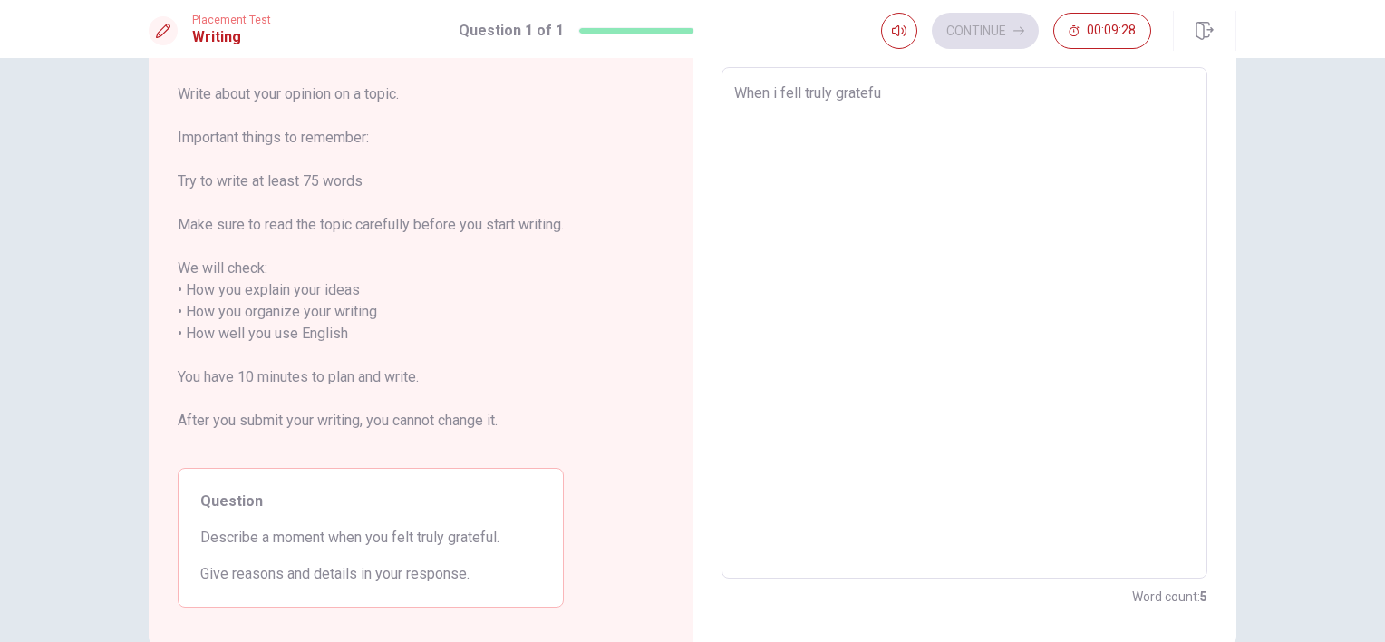
type textarea "x"
type textarea "When i fell truly grateful"
type textarea "x"
type textarea "When i fell truly grateful"
type textarea "x"
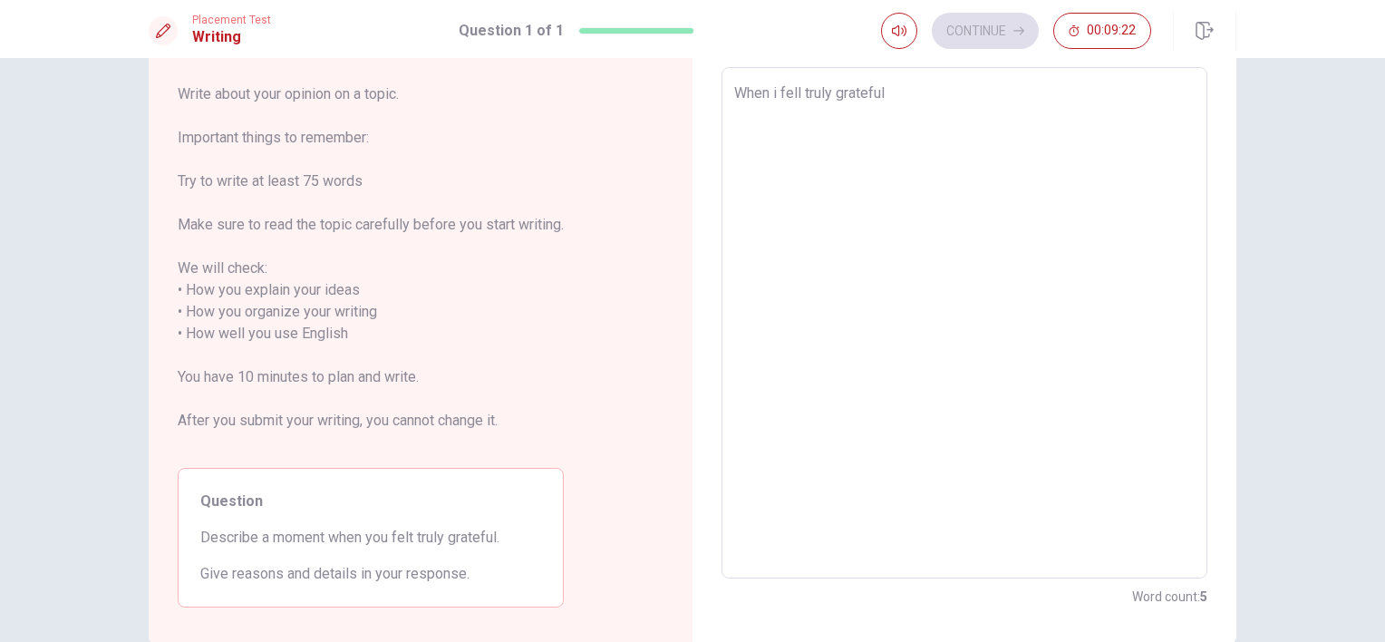
type textarea "When i fell truly grateful m"
type textarea "x"
type textarea "When i fell truly grateful mo"
type textarea "x"
type textarea "When i fell truly grateful mom"
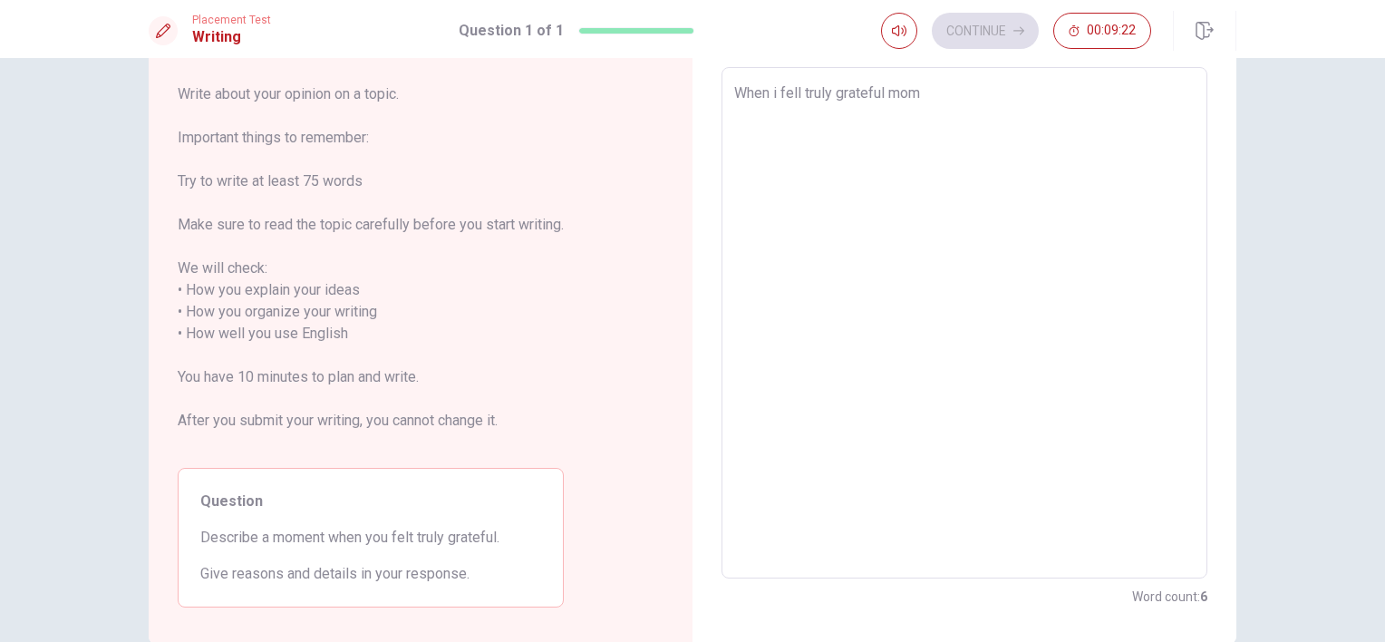
type textarea "x"
type textarea "When i fell truly grateful mome"
type textarea "x"
type textarea "When i fell truly grateful momen"
type textarea "x"
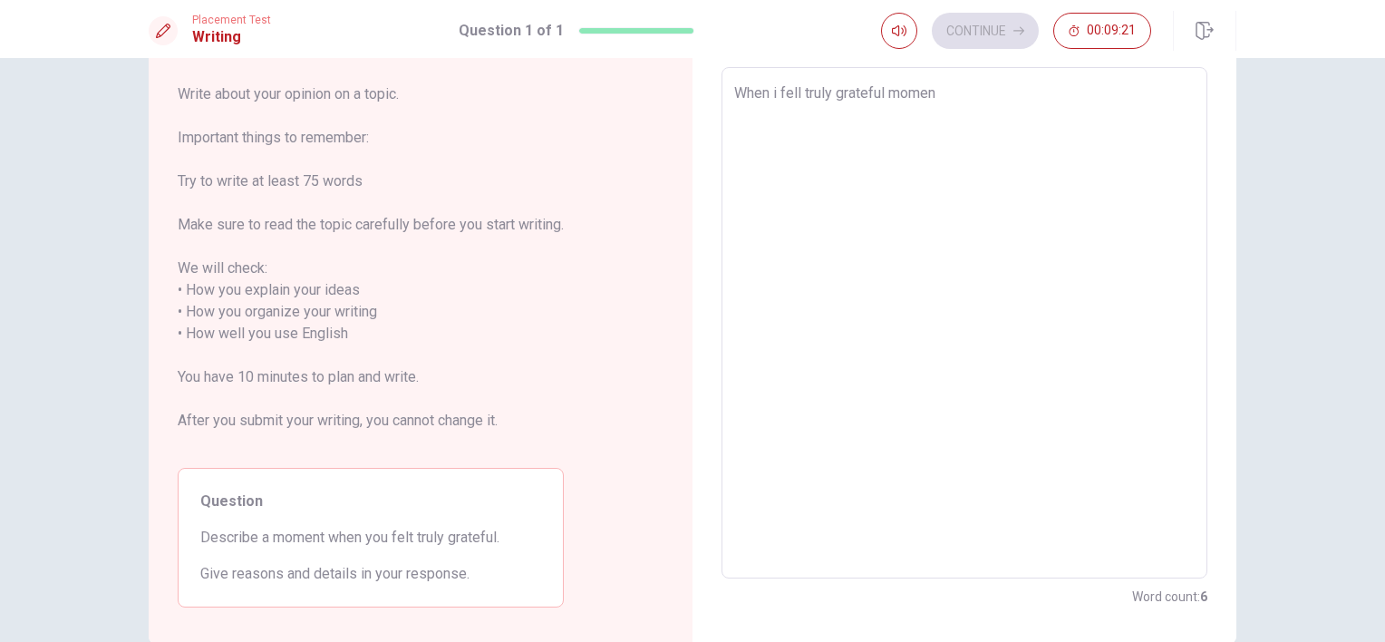
type textarea "When i fell truly grateful moment"
type textarea "x"
type textarea "When i fell truly grateful moment"
type textarea "x"
type textarea "When i fell truly grateful moment i"
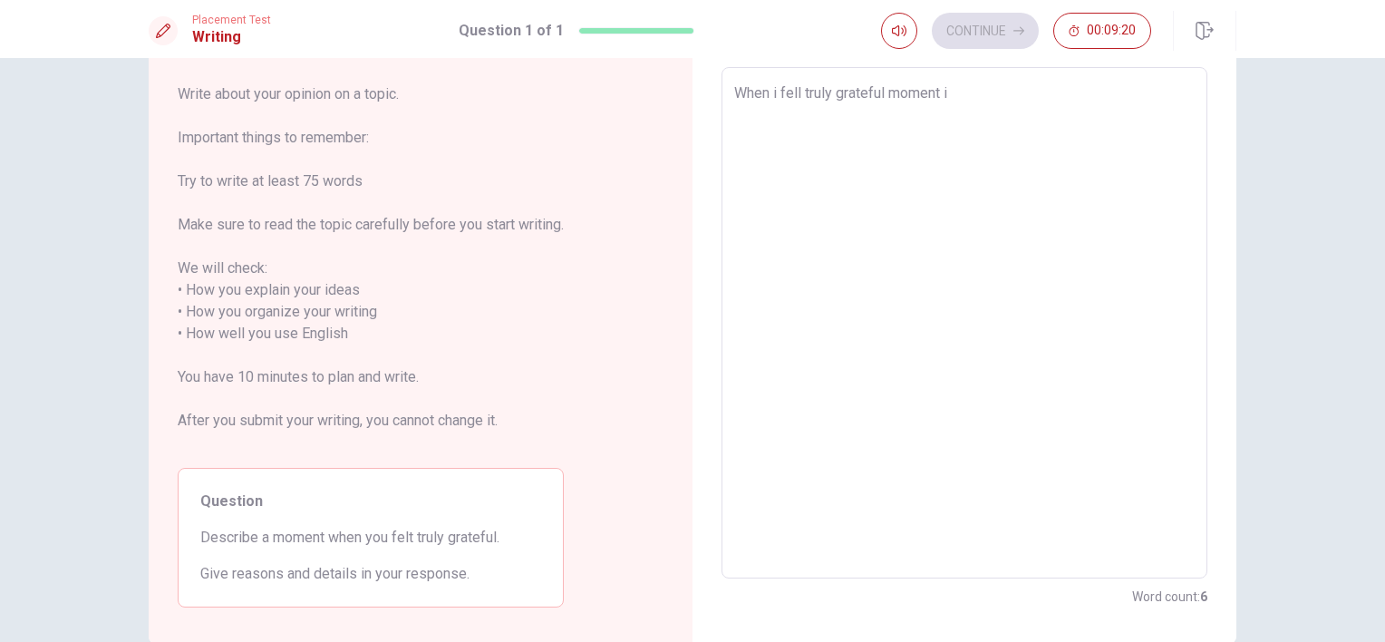
type textarea "x"
type textarea "When i fell truly grateful moment is"
type textarea "x"
type textarea "When i fell truly grateful moment is"
type textarea "x"
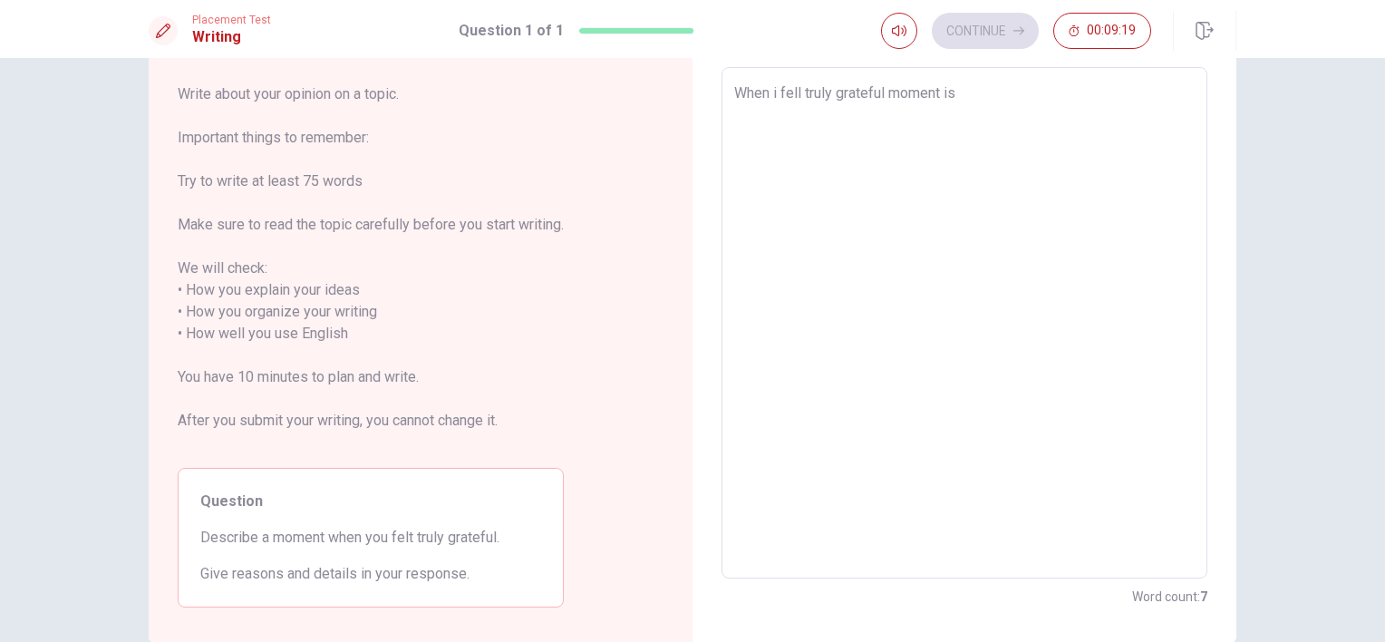
type textarea "When i fell truly grateful moment is m"
type textarea "x"
type textarea "When i fell truly grateful moment is ma"
type textarea "x"
type textarea "When i fell truly grateful moment is man"
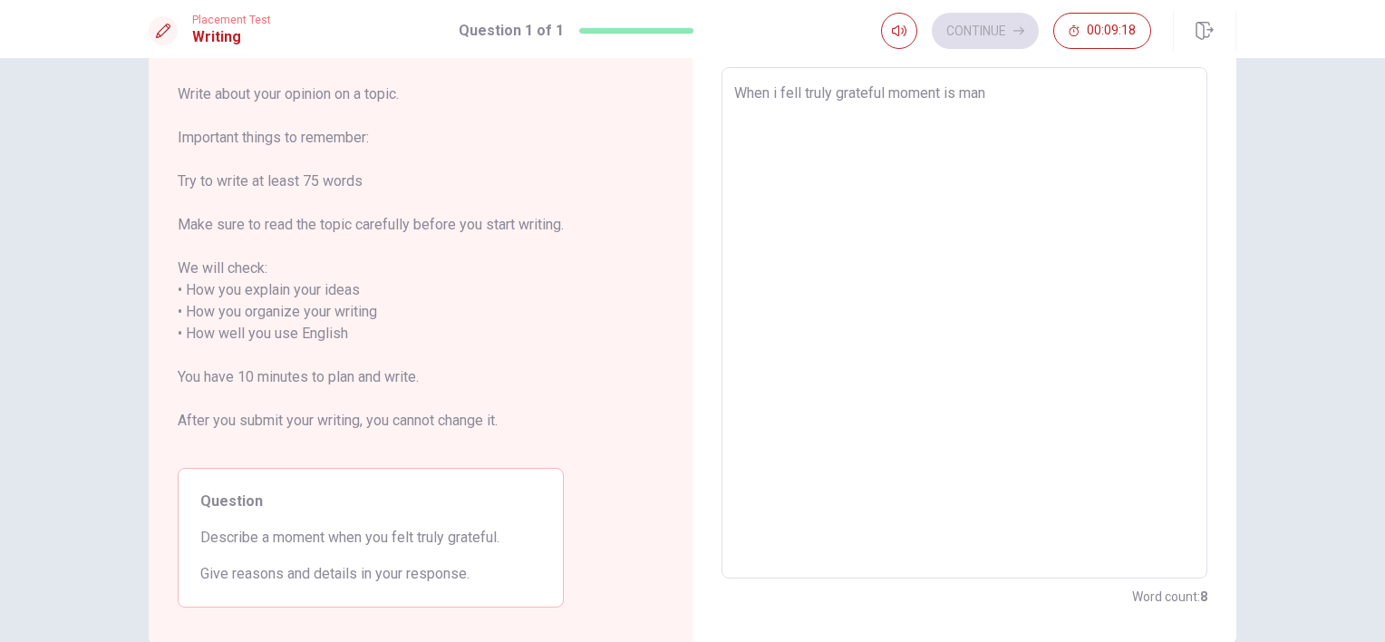
type textarea "x"
type textarea "When i fell truly grateful moment is many"
type textarea "x"
type textarea "When i fell truly grateful moment is many"
type textarea "x"
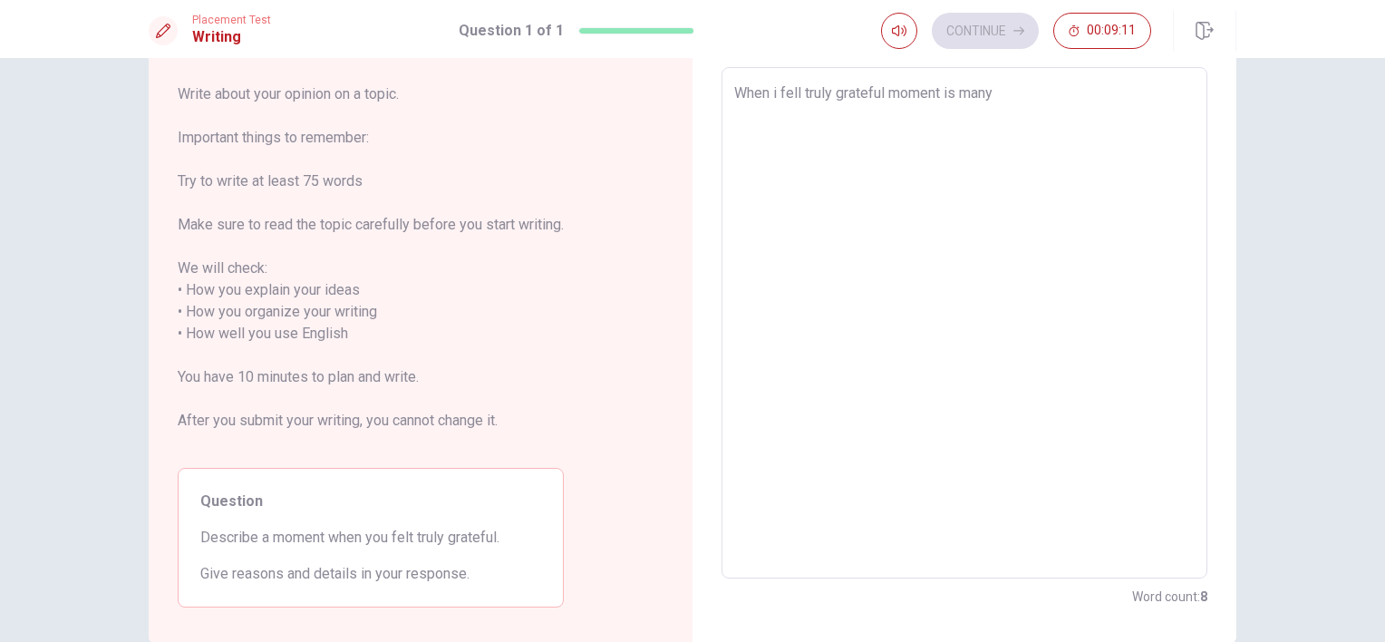
type textarea "When i fell truly grateful moment is many t"
type textarea "x"
type textarea "When i fell truly grateful moment is many ti"
type textarea "x"
type textarea "When i fell truly grateful moment is many [PERSON_NAME]"
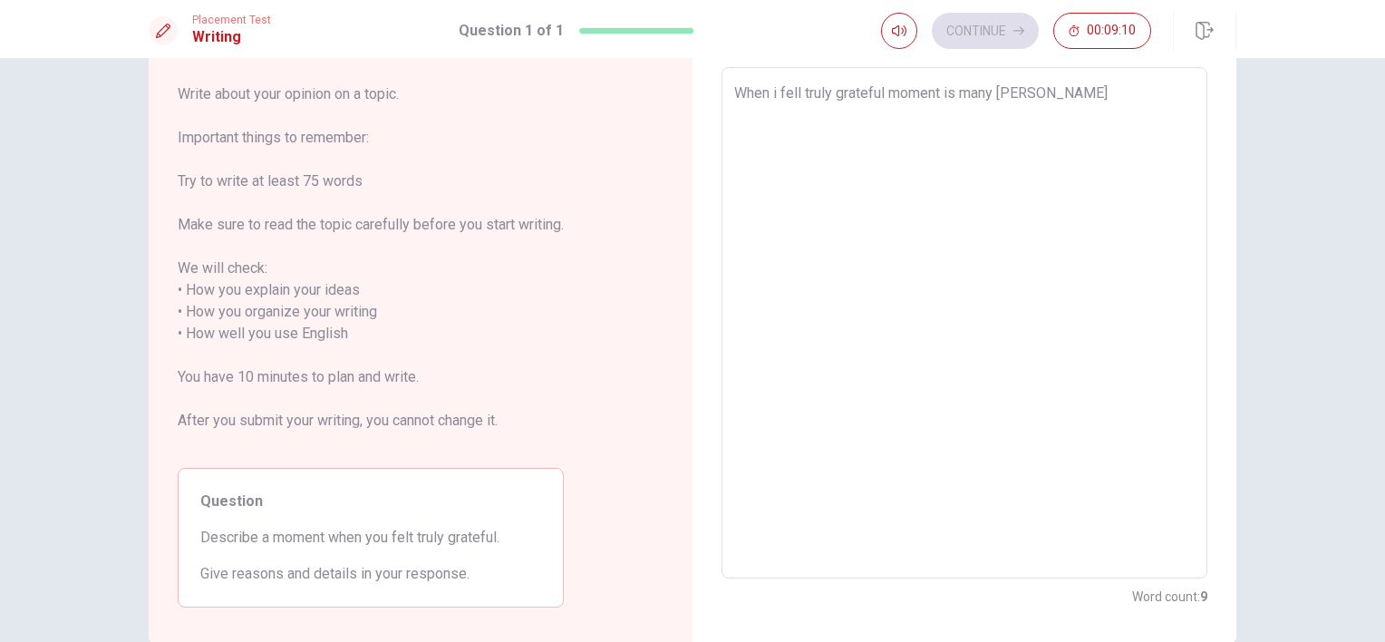
type textarea "x"
type textarea "When i fell truly grateful moment is many time"
type textarea "x"
type textarea "When i fell truly grateful moment is many time."
type textarea "x"
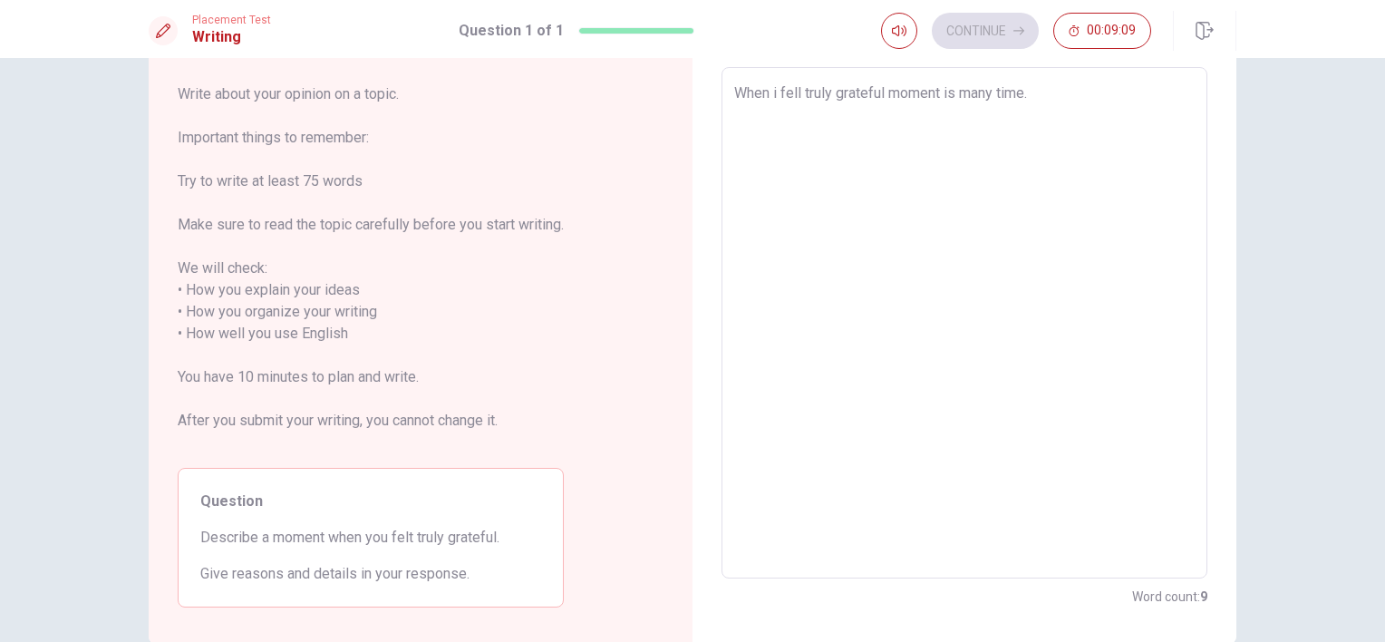
type textarea "When i fell truly grateful moment is many time."
type textarea "x"
type textarea "When i fell truly grateful moment is many time. w"
type textarea "x"
type textarea "When i fell truly grateful moment is many time. wh"
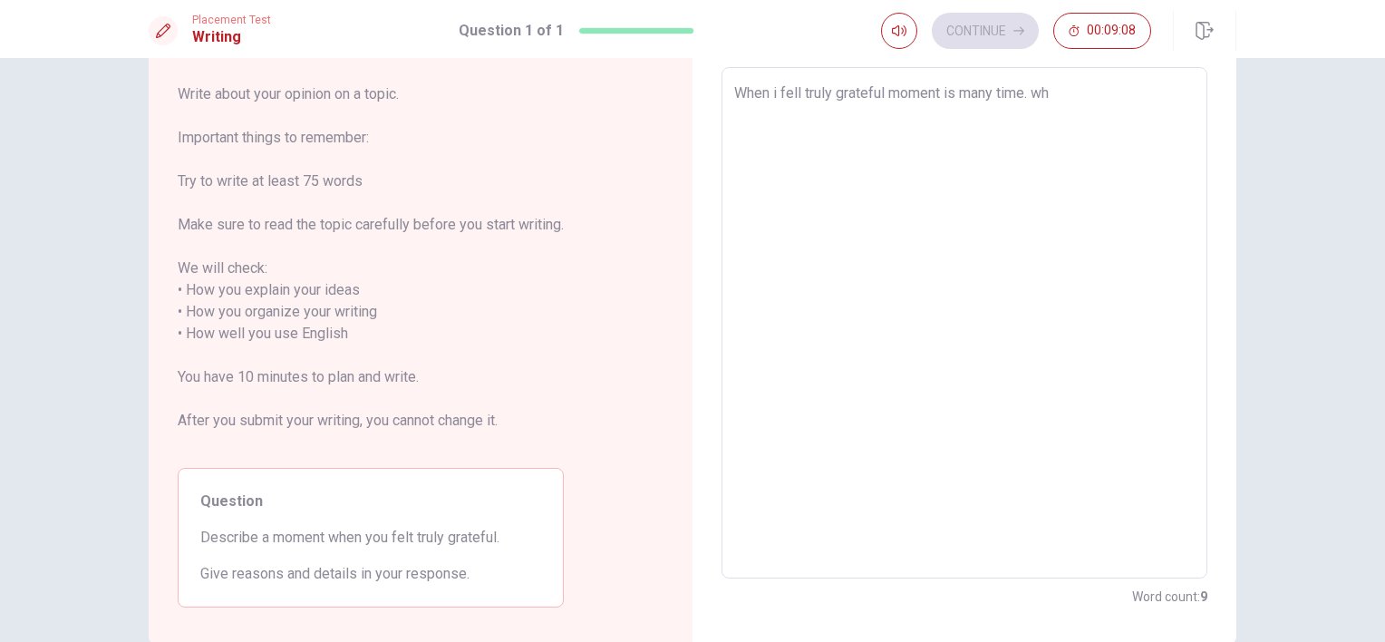
type textarea "x"
type textarea "When i fell truly grateful moment is many time. whe"
type textarea "x"
type textarea "When i fell truly grateful moment is many time. when"
type textarea "x"
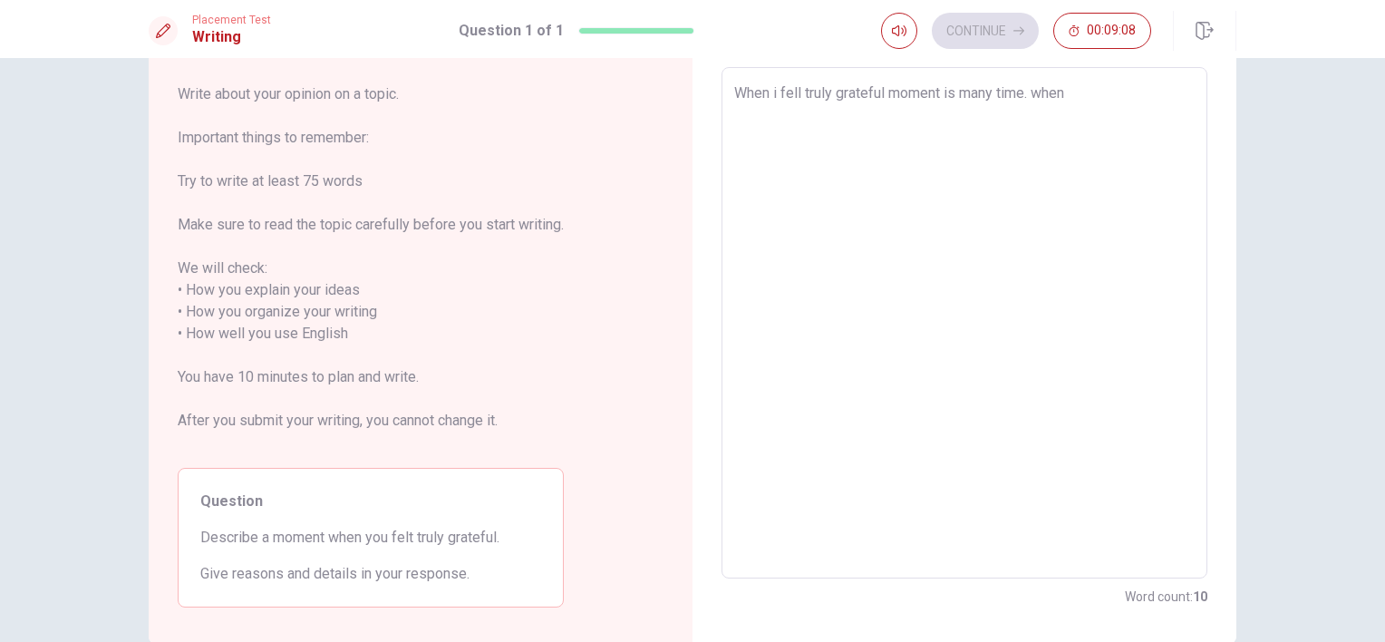
type textarea "When i fell truly grateful moment is many time. when"
type textarea "x"
type textarea "When i fell truly grateful moment is many time. when i"
type textarea "x"
type textarea "When i fell truly grateful moment is many time. when is"
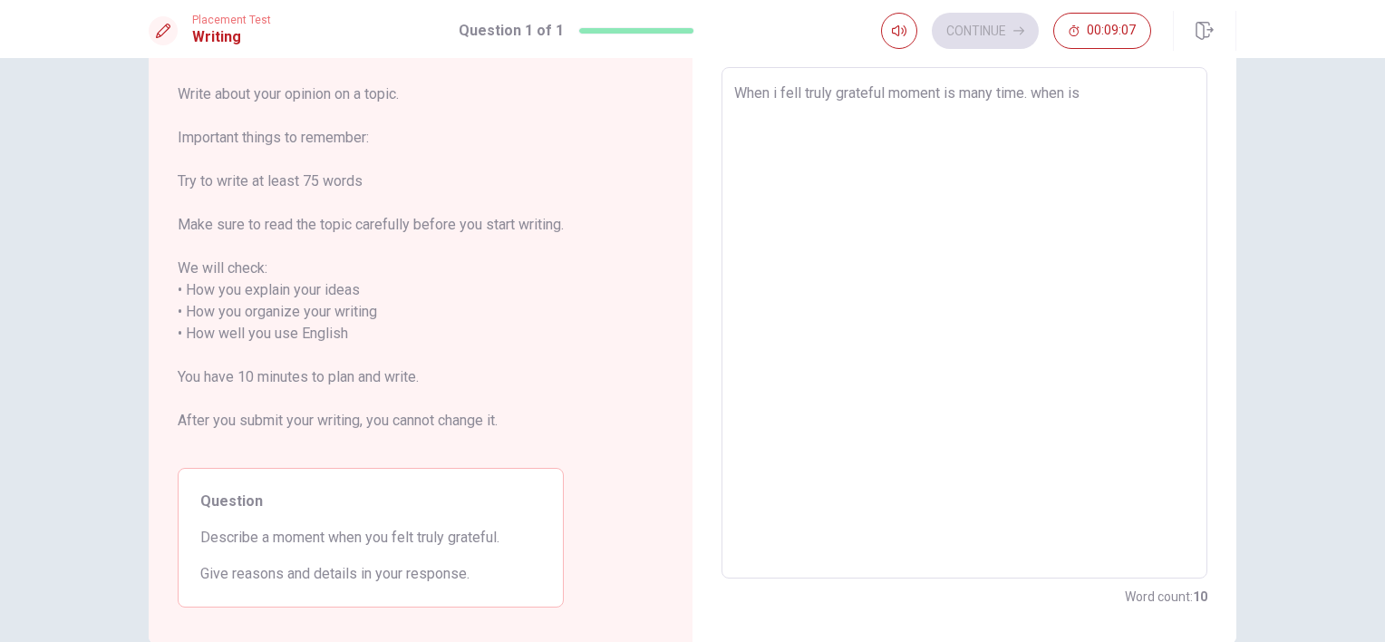
type textarea "x"
type textarea "When i fell truly grateful moment is many time. when is"
type textarea "x"
type textarea "When i fell truly grateful moment is many time. when is"
type textarea "x"
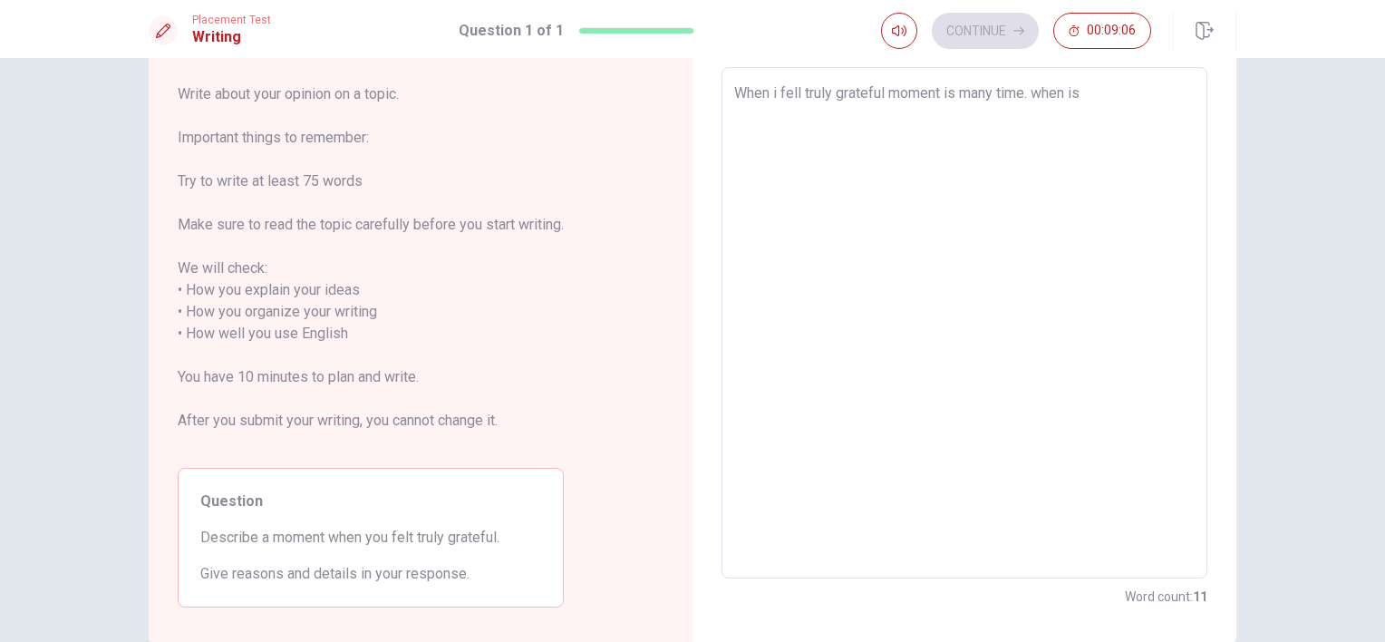
type textarea "When i fell truly grateful moment is many time. when i"
type textarea "x"
type textarea "When i fell truly grateful moment is many time. when i"
type textarea "x"
type textarea "When i fell truly grateful moment is many time. when i w"
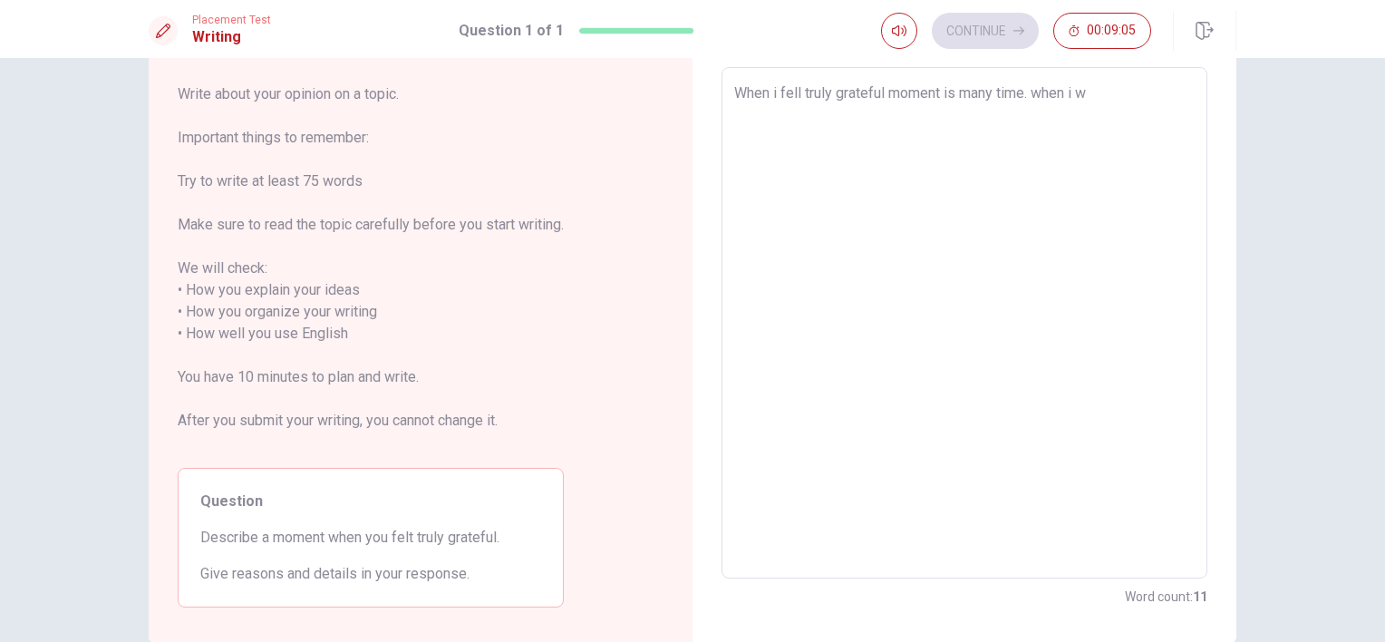
type textarea "x"
type textarea "When i fell truly grateful moment is many time. when i wa"
type textarea "x"
type textarea "When i fell truly grateful moment is many time. when i was"
type textarea "x"
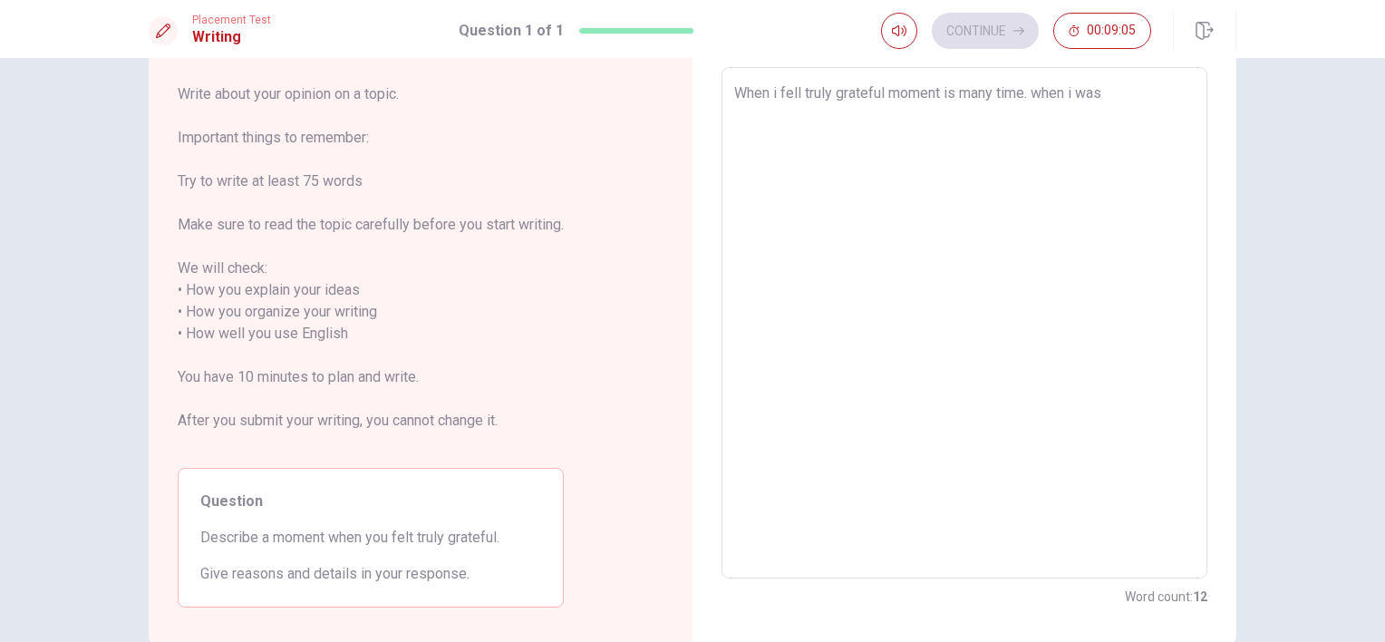
type textarea "When i fell truly grateful moment is many time. when i was"
type textarea "x"
type textarea "When i fell truly grateful moment is many time. when i was i"
type textarea "x"
type textarea "When i fell truly grateful moment is many time. when i was i"
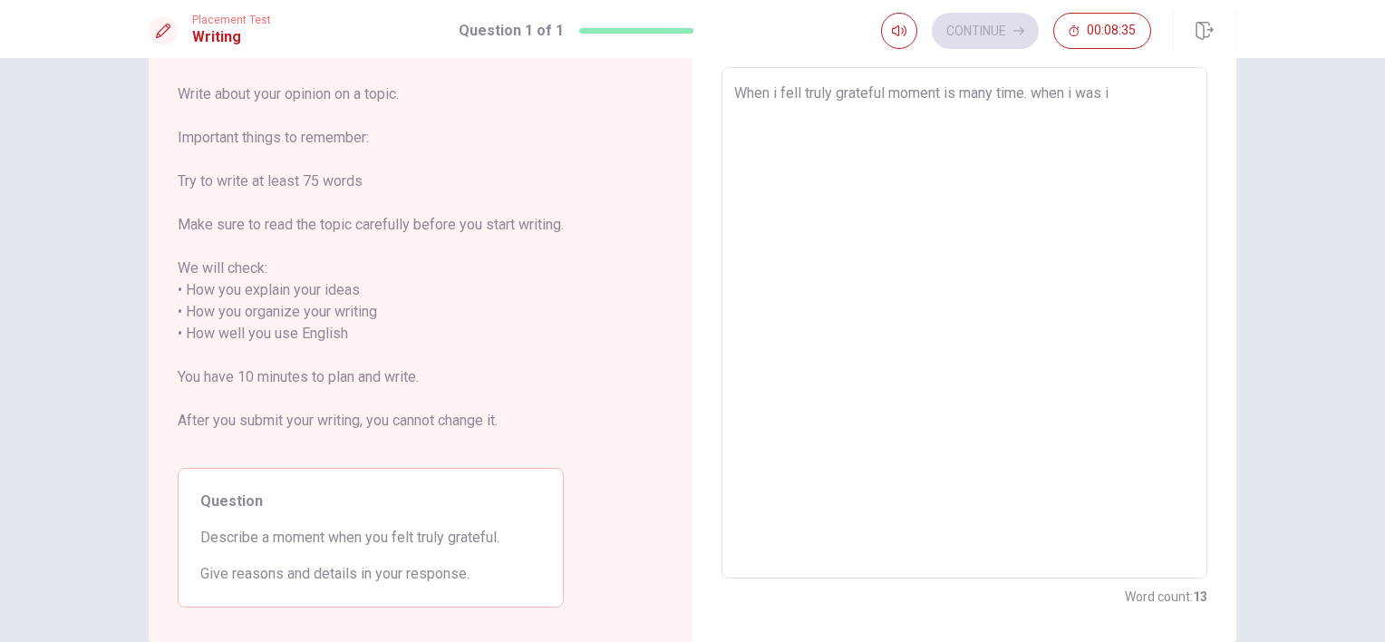
type textarea "x"
type textarea "When i fell truly grateful moment is many time. when i was i l"
type textarea "x"
type textarea "When i fell truly grateful moment is many time. when i was i lo"
type textarea "x"
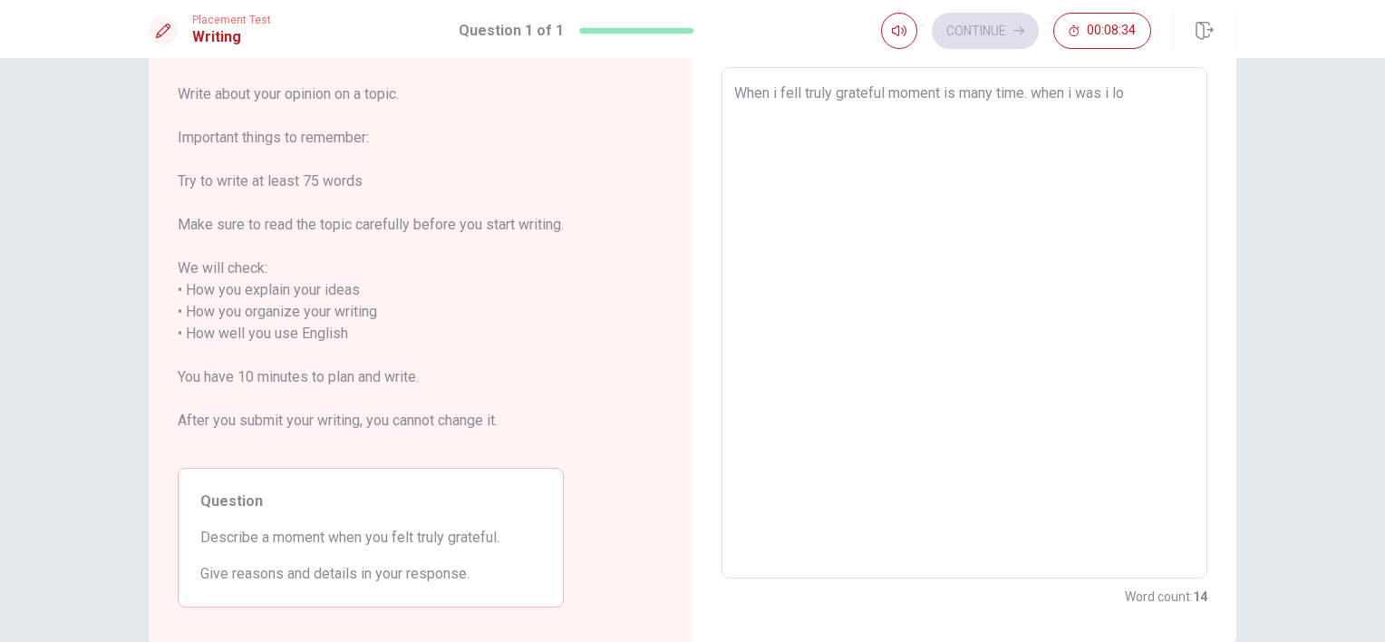
type textarea "When i fell truly grateful moment is many time. when i was i lon"
type textarea "x"
type textarea "When i fell truly grateful moment is many time. when i was i long"
type textarea "x"
type textarea "When i fell truly grateful moment is many time. when i was i longe"
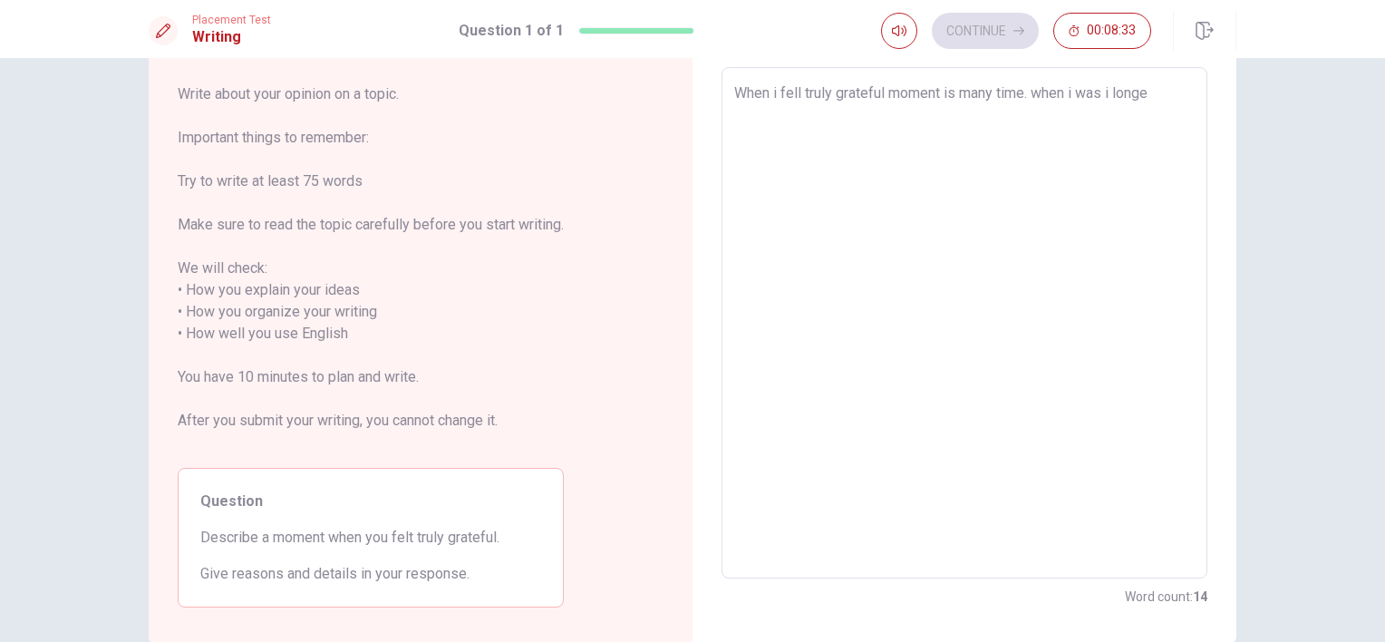
type textarea "x"
type textarea "When i fell truly grateful moment is many time. when i was i longed"
type textarea "x"
type textarea "When i fell truly grateful moment is many time. when i was i longed"
type textarea "x"
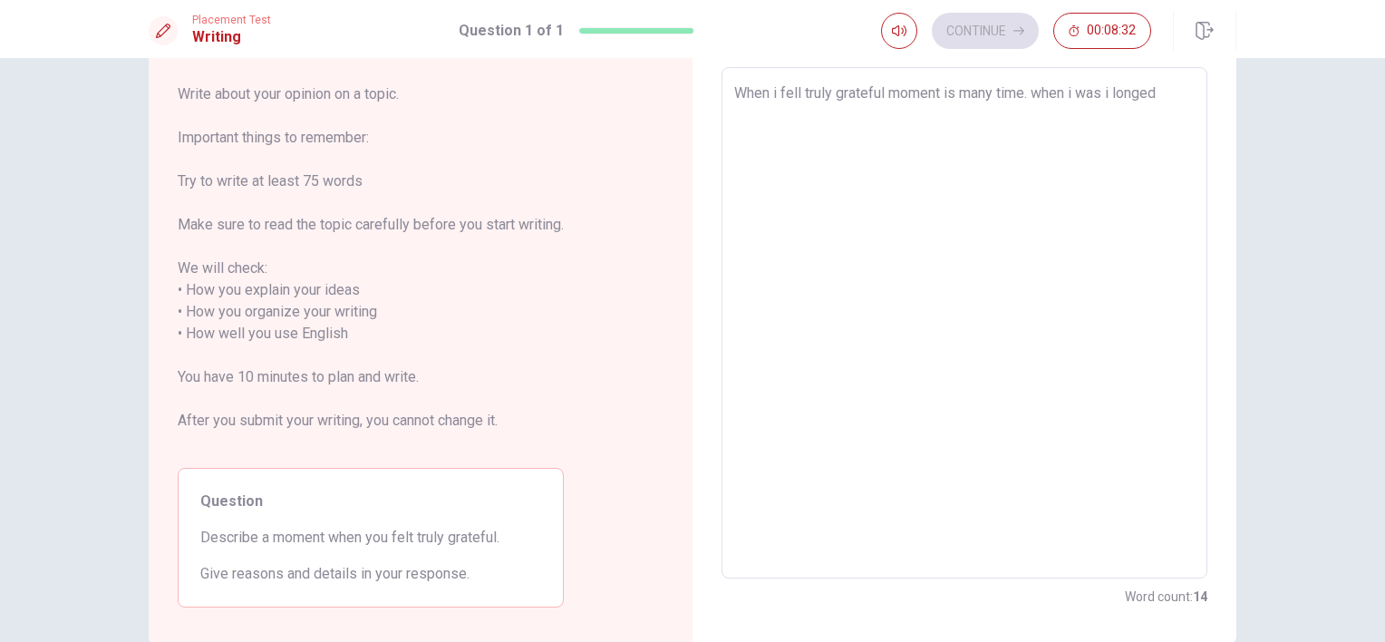
type textarea "When i fell truly grateful moment is many time. when i was i longed"
type textarea "x"
type textarea "When i fell truly grateful moment is many time. when i was i longedf"
type textarea "x"
type textarea "When i fell truly grateful moment is many time. when i was i longed"
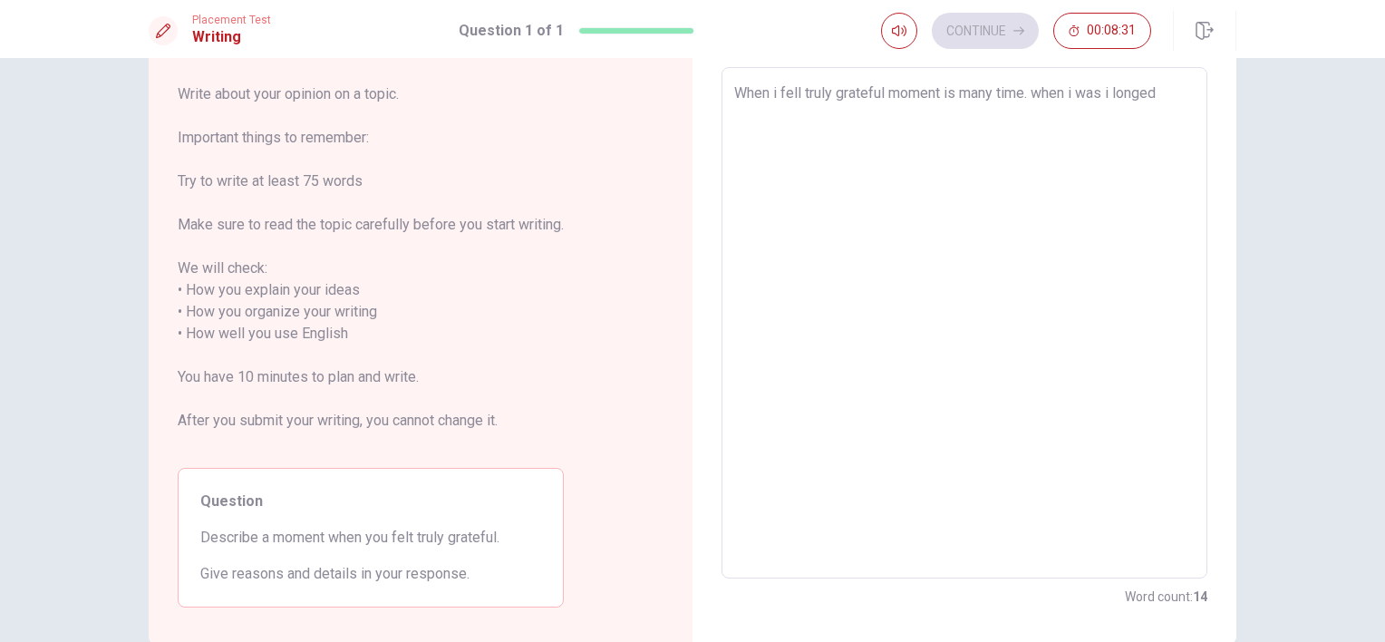
type textarea "x"
type textarea "When i fell truly grateful moment is many time. when i was i longed"
type textarea "x"
type textarea "When i fell truly grateful moment is many time. when i was i longed f"
type textarea "x"
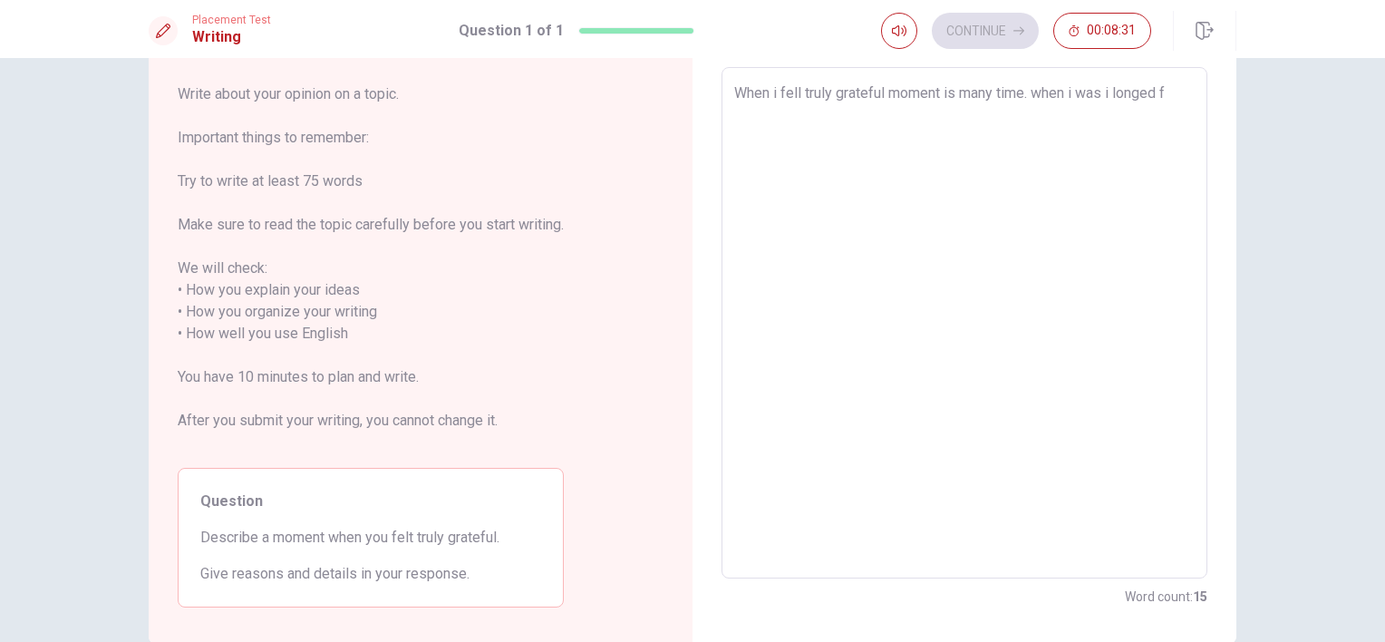
type textarea "When i fell truly grateful moment is many time. when i was i longed fo"
type textarea "x"
type textarea "When i fell truly grateful moment is many time. when i was i longed for"
type textarea "x"
type textarea "When i fell truly grateful moment is many time. when i was i longed for"
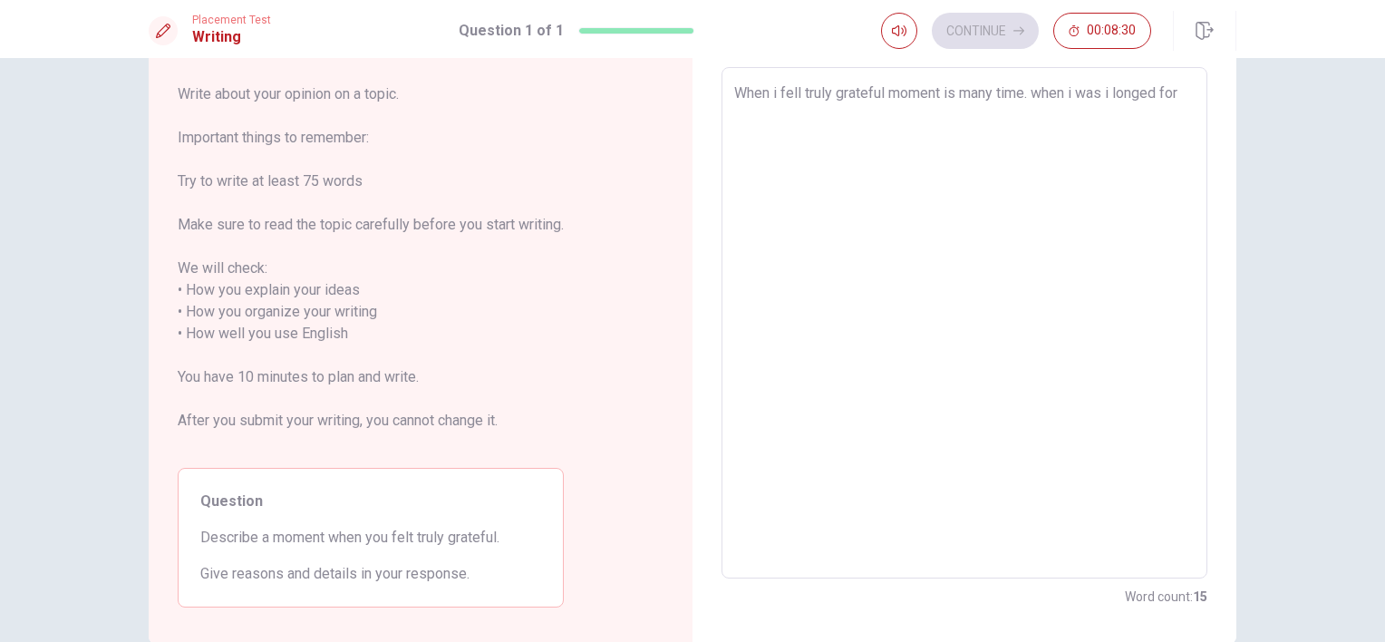
type textarea "x"
type textarea "When i fell truly grateful moment is many time. when i was i longed for a"
type textarea "x"
type textarea "When i fell truly grateful moment is many time. when i was i longed for an"
type textarea "x"
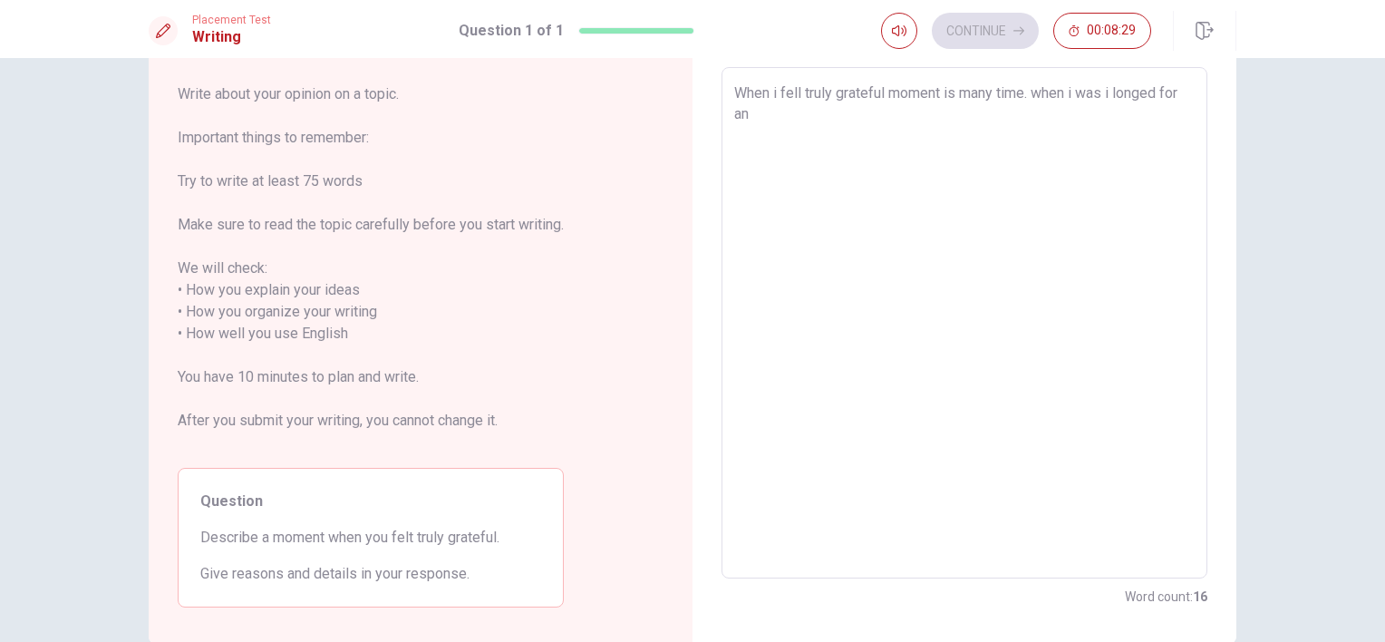
type textarea "When i fell truly grateful moment is many time. when i was i longed for and"
type textarea "x"
type textarea "When i fell truly grateful moment is many time. when i was i longed for and"
type textarea "x"
type textarea "When i fell truly grateful moment is many time. when i was i longed for and h"
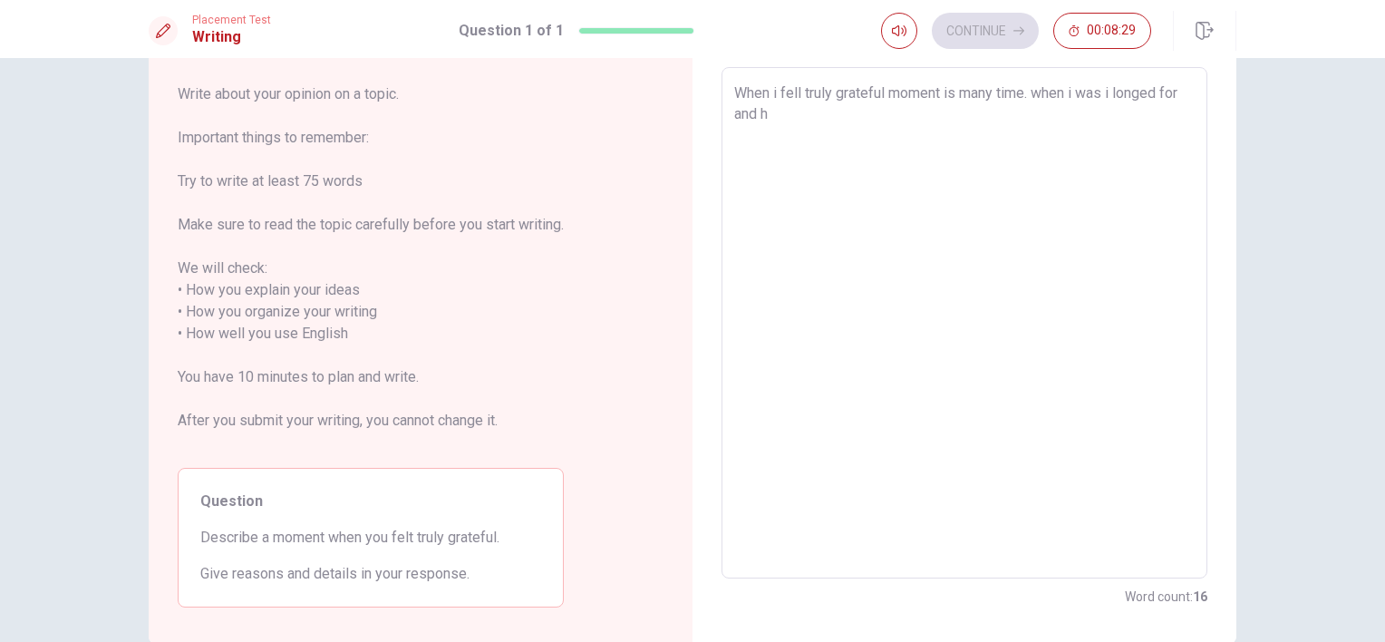
type textarea "x"
type textarea "When i fell truly grateful moment is many time. when i was i longed for and ho"
type textarea "x"
type textarea "When i fell truly grateful moment is many time. when i was i longed for and hop"
type textarea "x"
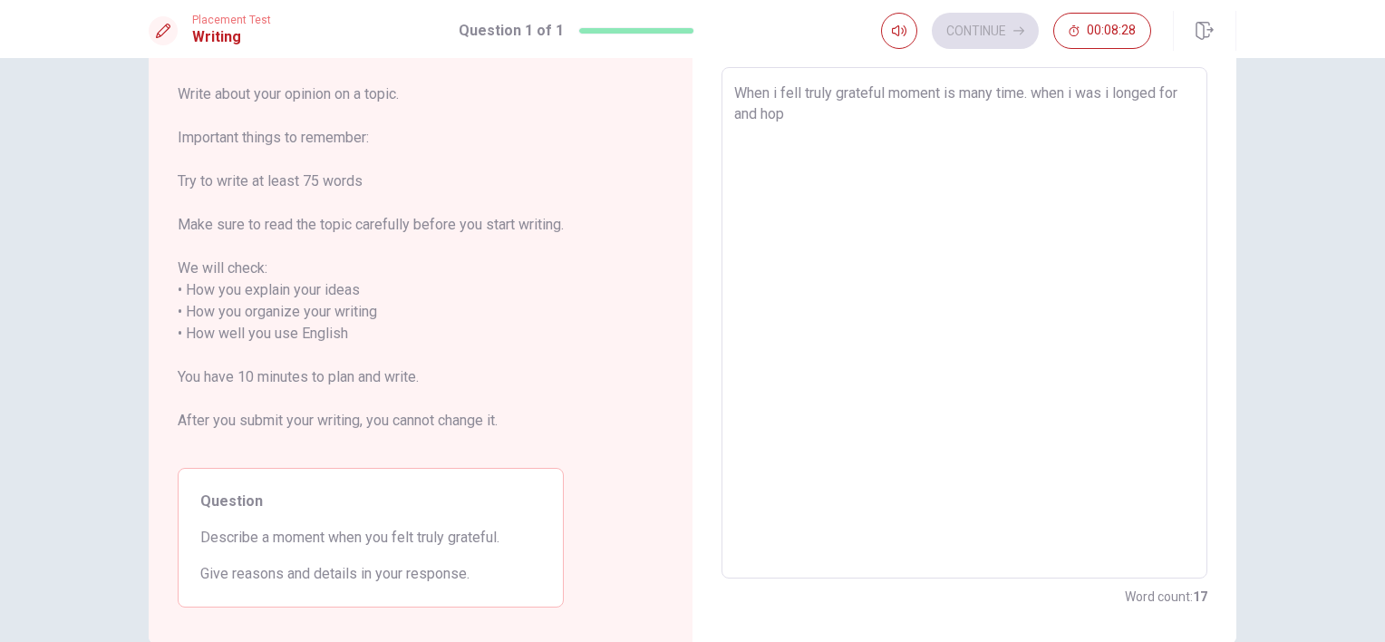
type textarea "When i fell truly grateful moment is many time. when i was i longed for and hope"
type textarea "x"
type textarea "When i fell truly grateful moment is many time. when i was i longed for and hop…"
type textarea "x"
type textarea "When i fell truly grateful moment is many time. when i was i longed for and hop…"
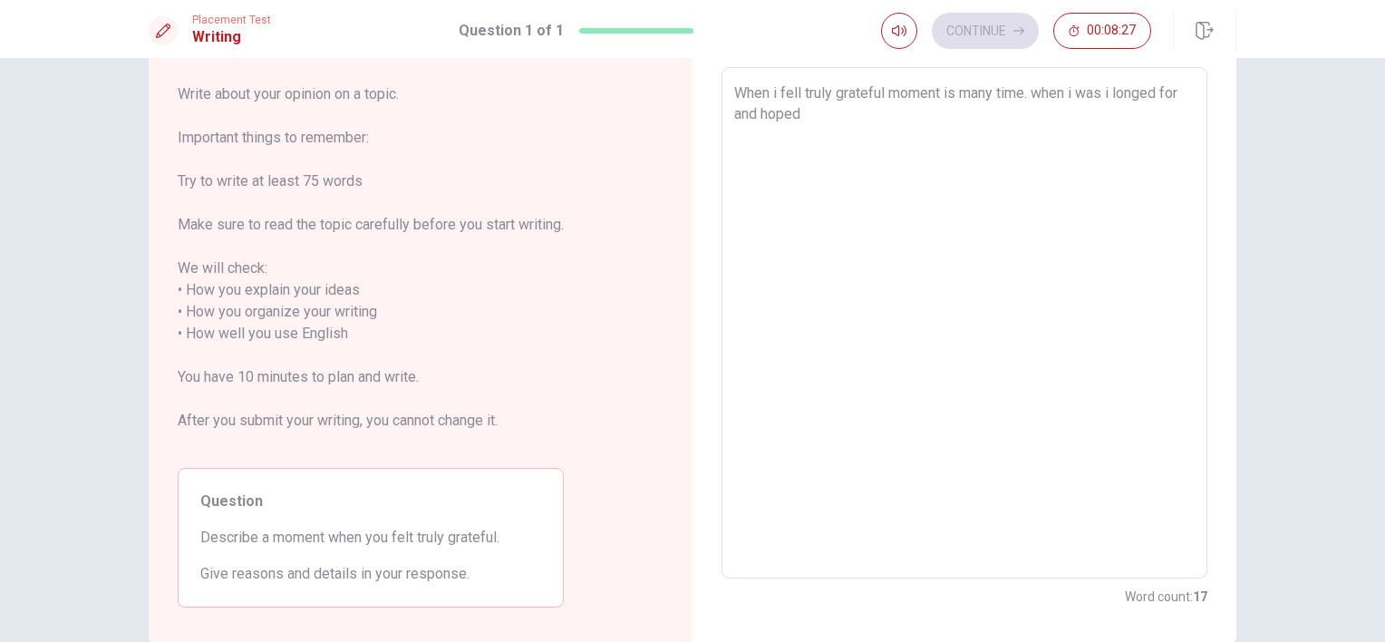
type textarea "x"
type textarea "When i fell truly grateful moment is many time. when i was i longed for and hop…"
type textarea "x"
type textarea "When i fell truly grateful moment is many time. when i was i longed for and hop…"
type textarea "x"
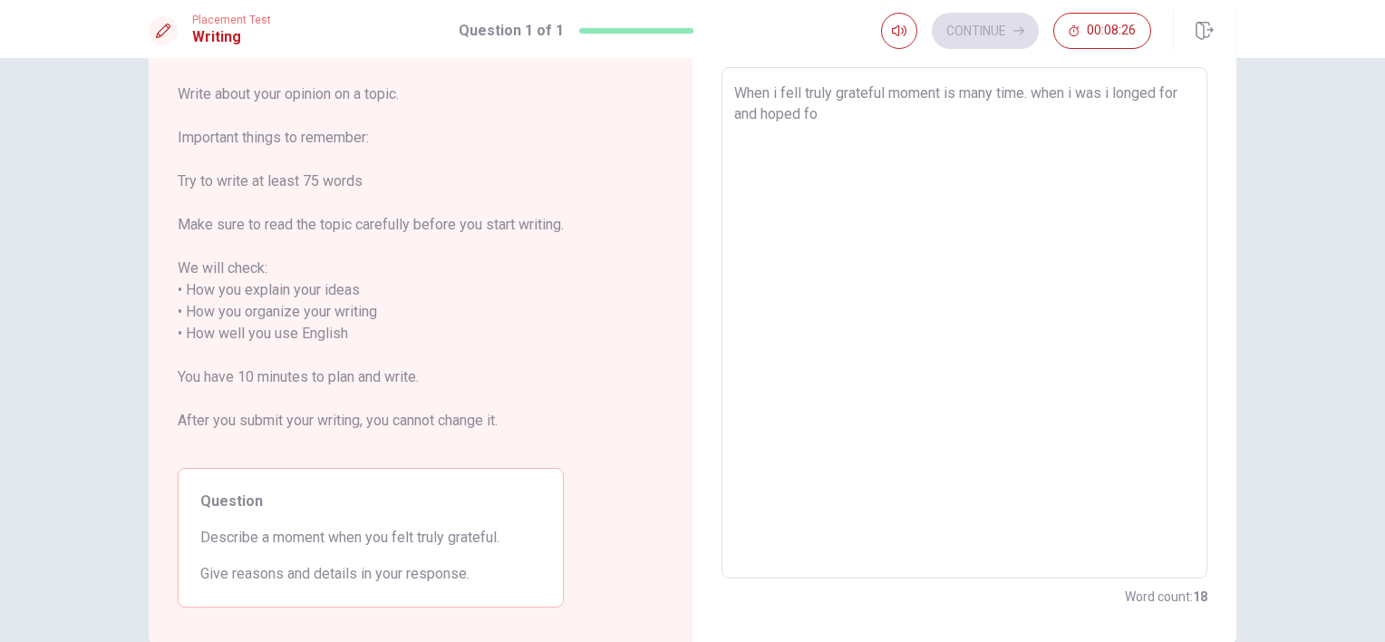
type textarea "When i fell truly grateful moment is many time. when i was i longed for and hop…"
type textarea "x"
type textarea "When i fell truly grateful moment is many time. when i was i longed for and hop…"
type textarea "x"
type textarea "When i fell truly grateful moment is many time. when i was i longed for and hop…"
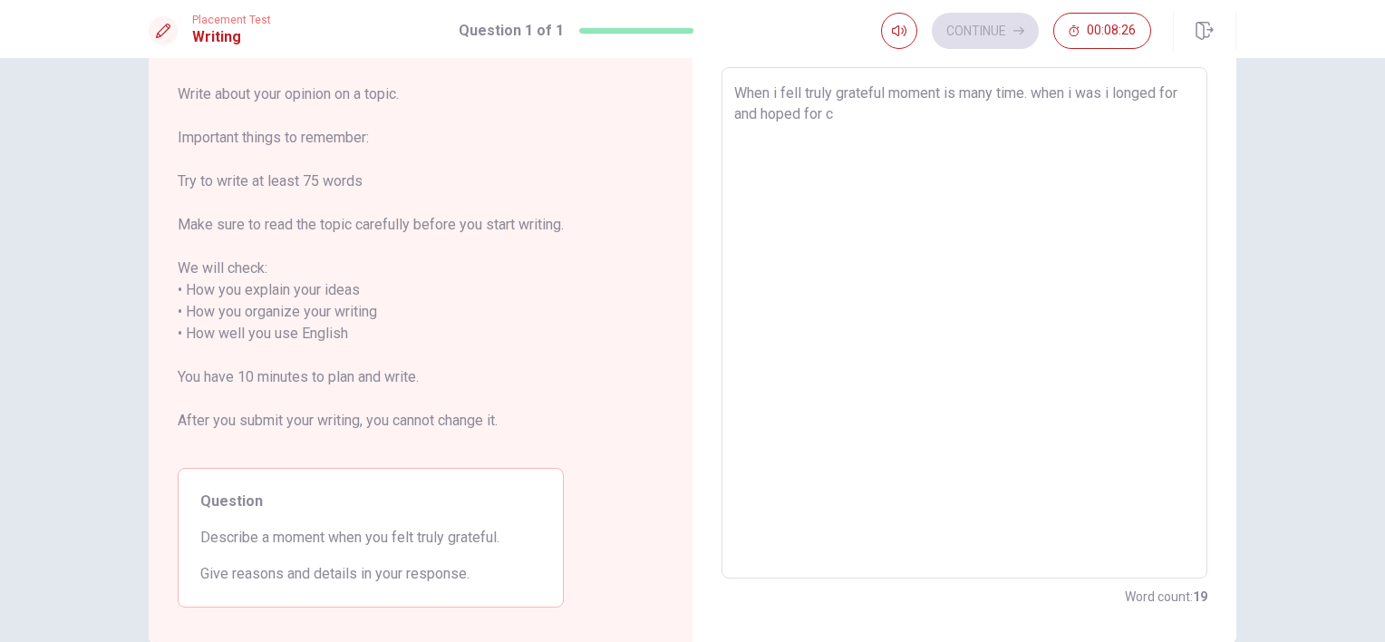
type textarea "x"
type textarea "When i fell truly grateful moment is many time. when i was i longed for and hop…"
type textarea "x"
type textarea "When i fell truly grateful moment is many time. when i was i longed for and hop…"
type textarea "x"
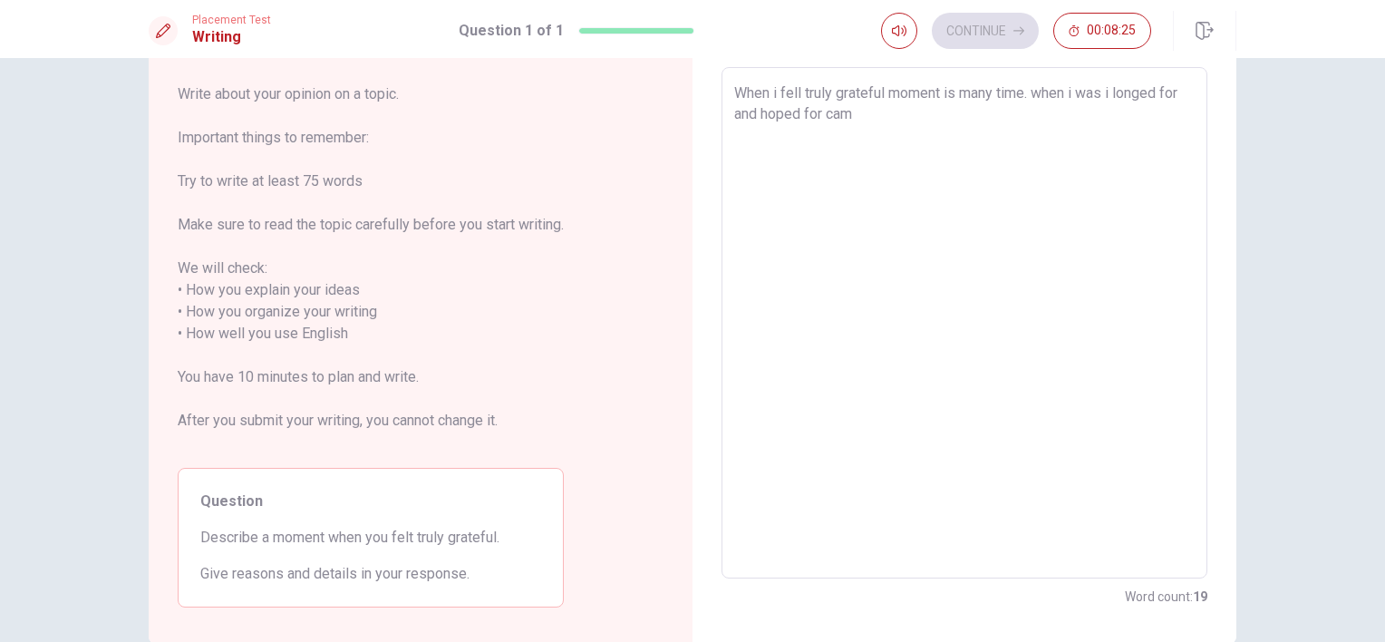
type textarea "When i fell truly grateful moment is many time. when i was i longed for and hop…"
type textarea "x"
type textarea "When i fell truly grateful moment is many time. when i was i longed for and hop…"
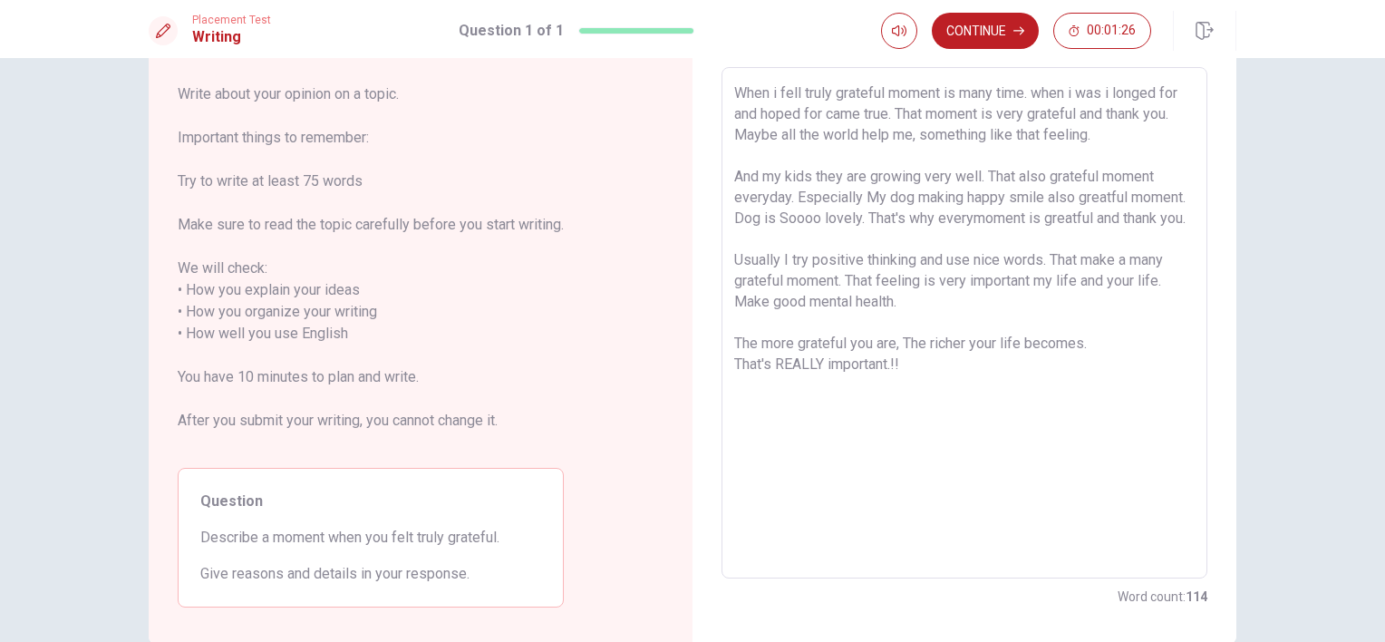
click at [849, 238] on textarea "When i fell truly grateful moment is many time. when i was i longed for and hop…" at bounding box center [964, 323] width 461 height 481
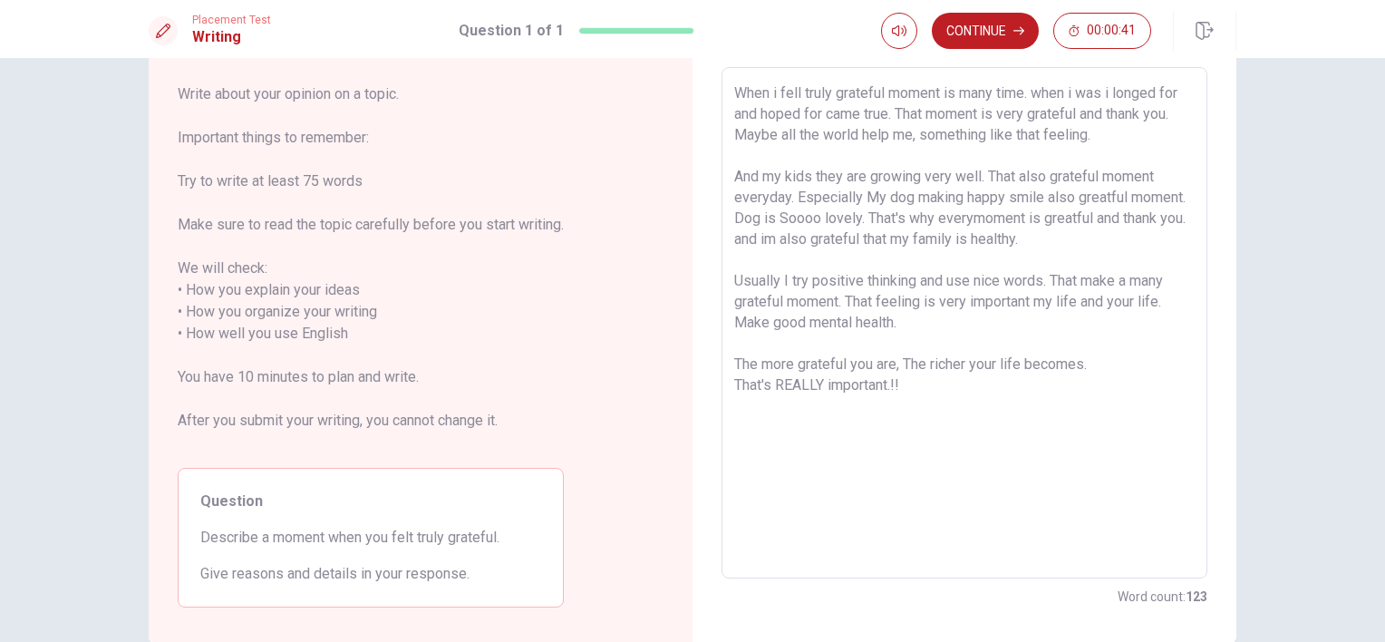
click at [724, 90] on div "When i fell truly grateful moment is many time. when i was i longed for and hop…" at bounding box center [965, 322] width 486 height 511
click at [734, 92] on textarea "When i fell truly grateful moment is many time. when i was i longed for and hop…" at bounding box center [964, 323] width 461 height 481
click at [811, 83] on textarea "When i fell truly grateful moment is many time. when i was i longed for and hop…" at bounding box center [964, 323] width 461 height 481
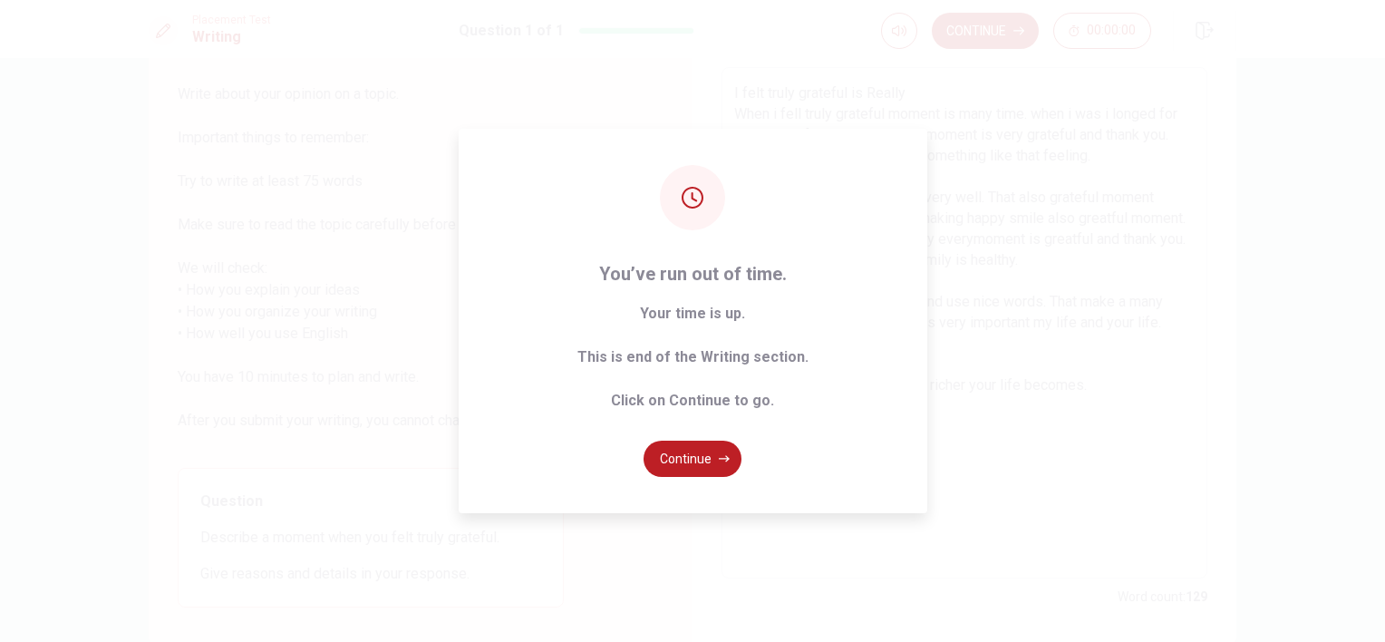
click at [1016, 298] on div "You’ve run out of time. Your time is up. This is end of the Writing section. Cl…" at bounding box center [692, 321] width 1385 height 642
click at [704, 467] on button "Continue" at bounding box center [693, 459] width 98 height 36
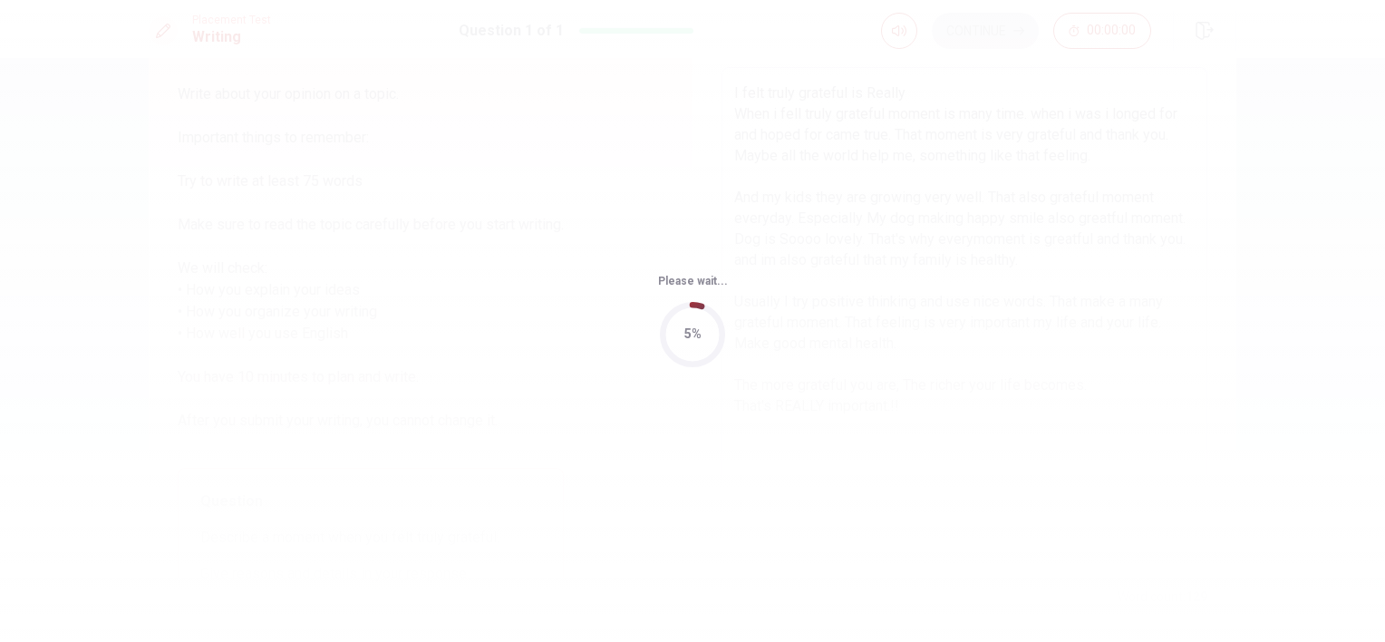
scroll to position [0, 0]
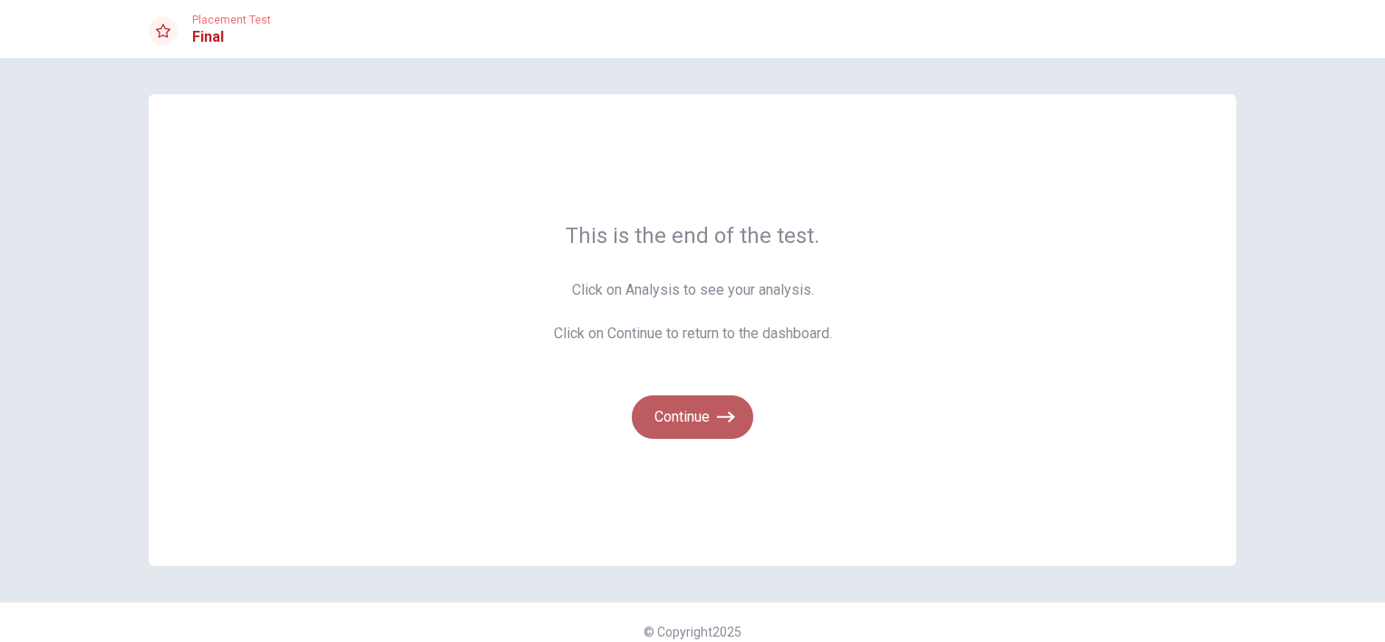
click at [688, 423] on button "Continue" at bounding box center [692, 417] width 121 height 44
